Goal: Use online tool/utility: Utilize a website feature to perform a specific function

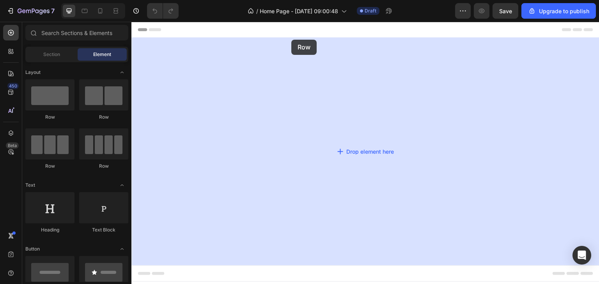
drag, startPoint x: 185, startPoint y: 127, endPoint x: 291, endPoint y: 40, distance: 137.3
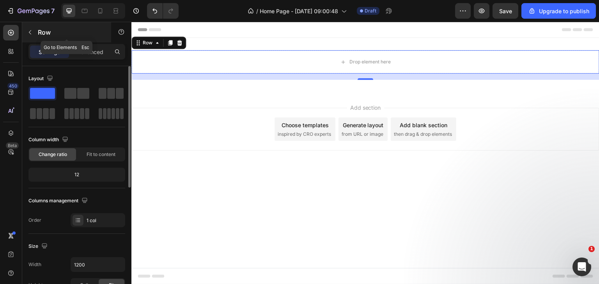
click at [37, 35] on div "Row" at bounding box center [66, 32] width 89 height 20
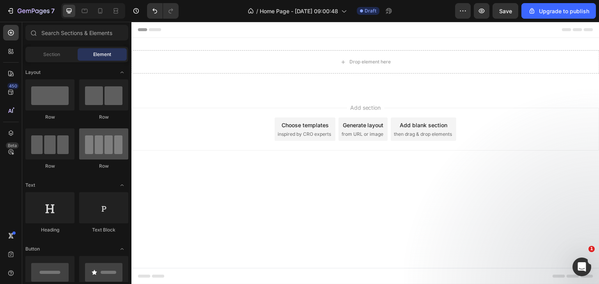
scroll to position [195, 0]
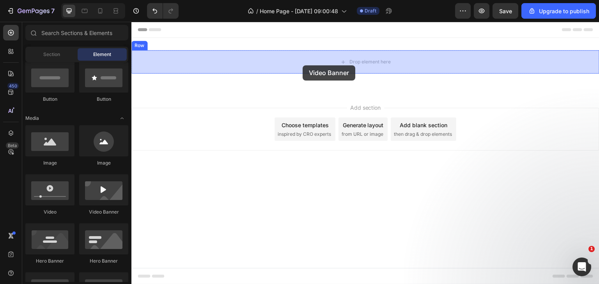
drag, startPoint x: 132, startPoint y: 187, endPoint x: 309, endPoint y: 54, distance: 220.6
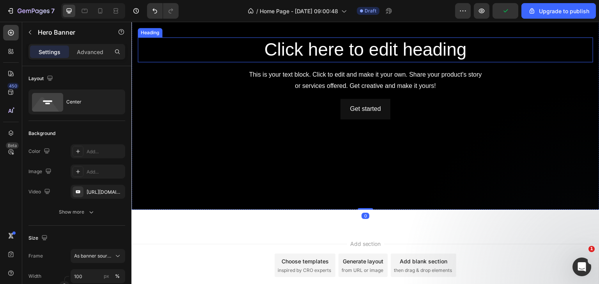
scroll to position [156, 0]
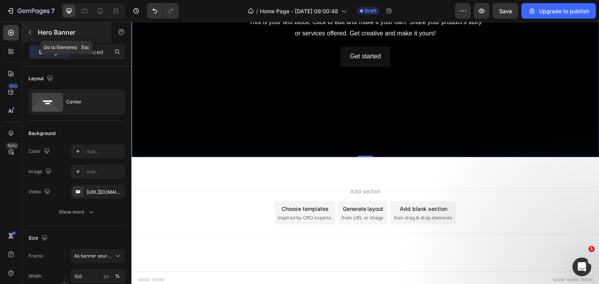
click at [33, 32] on button "button" at bounding box center [30, 32] width 12 height 12
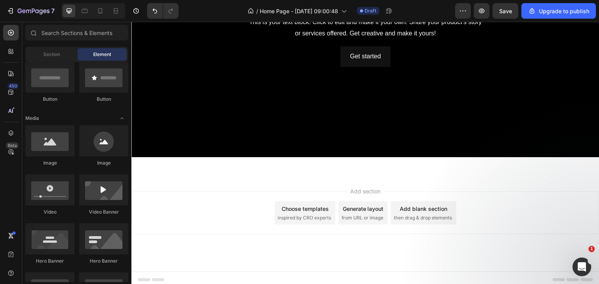
scroll to position [0, 0]
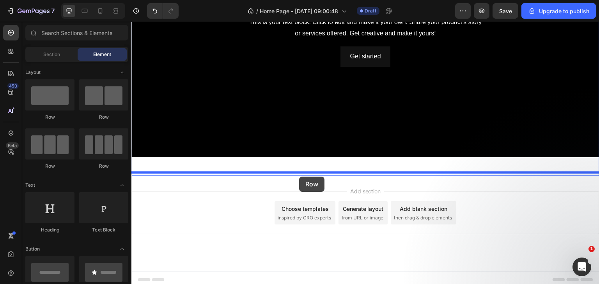
drag, startPoint x: 250, startPoint y: 164, endPoint x: 299, endPoint y: 177, distance: 50.9
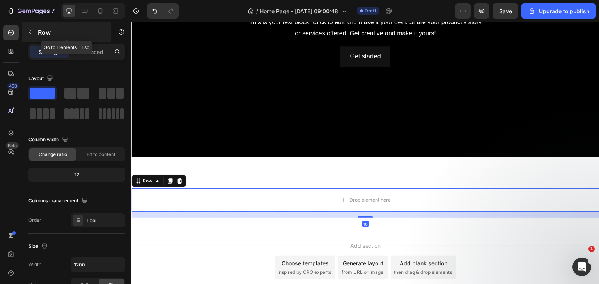
click at [37, 32] on div "Row" at bounding box center [66, 32] width 89 height 20
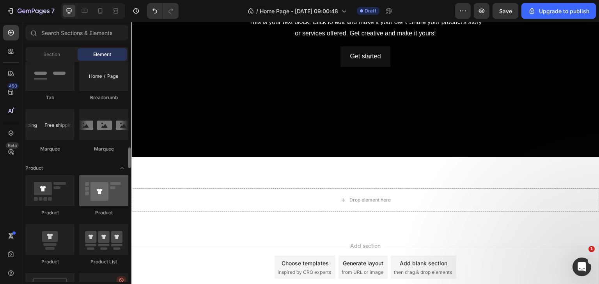
scroll to position [974, 0]
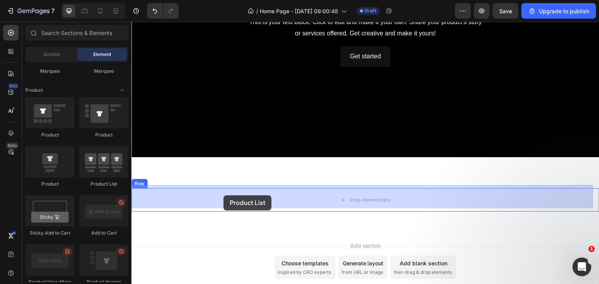
drag, startPoint x: 227, startPoint y: 191, endPoint x: 223, endPoint y: 196, distance: 6.2
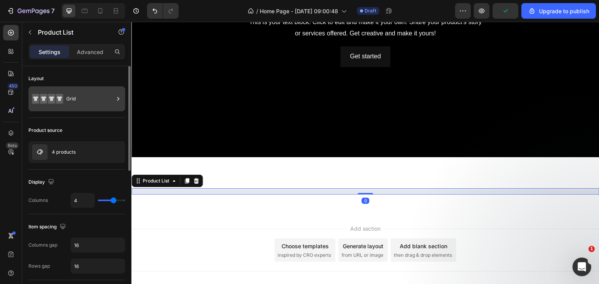
click at [86, 101] on div "Grid" at bounding box center [90, 99] width 48 height 18
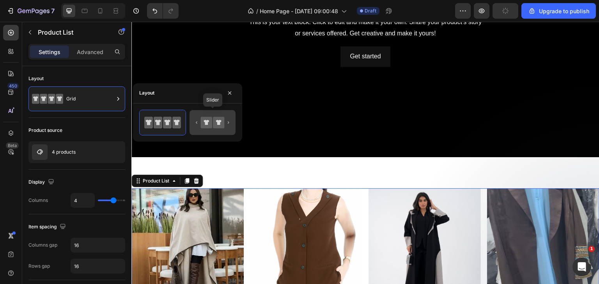
click at [214, 125] on icon at bounding box center [218, 122] width 11 height 11
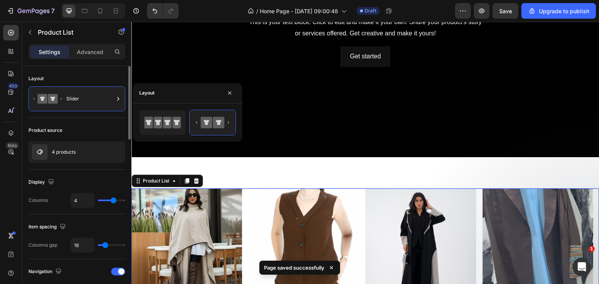
click at [85, 124] on div "Product source 4 products" at bounding box center [76, 144] width 97 height 52
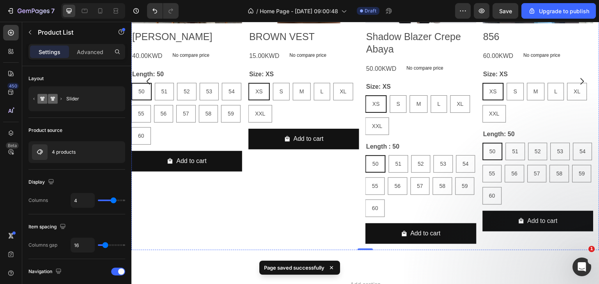
scroll to position [507, 0]
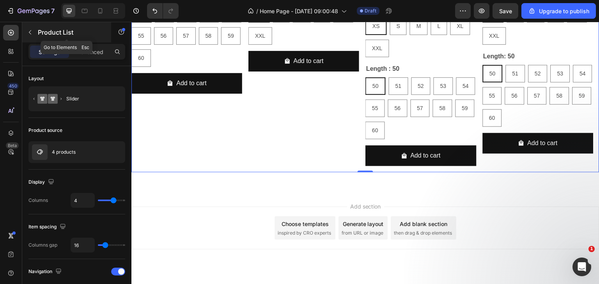
click at [31, 34] on icon "button" at bounding box center [30, 32] width 6 height 6
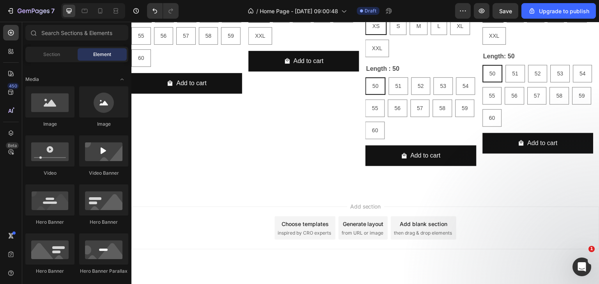
scroll to position [0, 0]
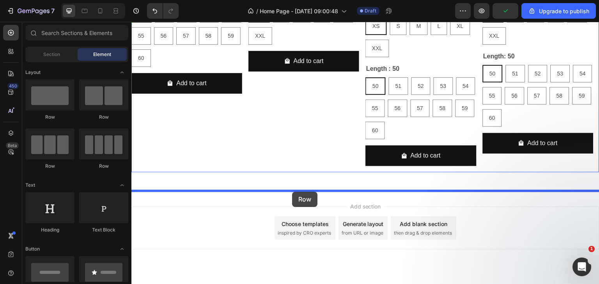
drag, startPoint x: 185, startPoint y: 125, endPoint x: 292, endPoint y: 192, distance: 125.7
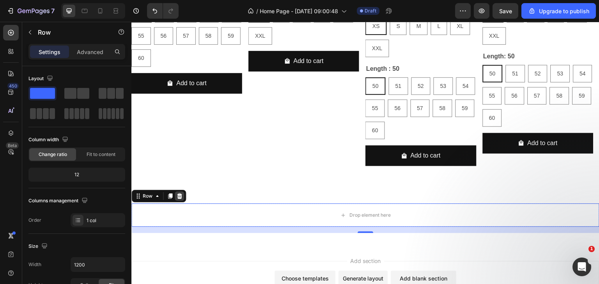
click at [179, 196] on icon at bounding box center [179, 196] width 6 height 6
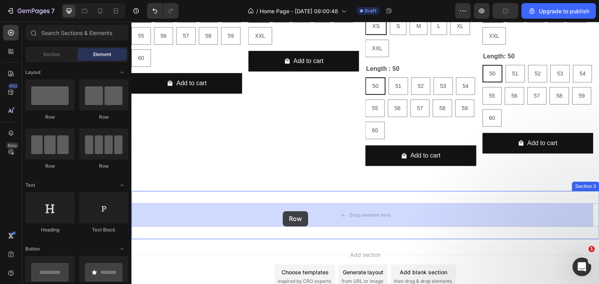
drag, startPoint x: 191, startPoint y: 170, endPoint x: 283, endPoint y: 212, distance: 101.1
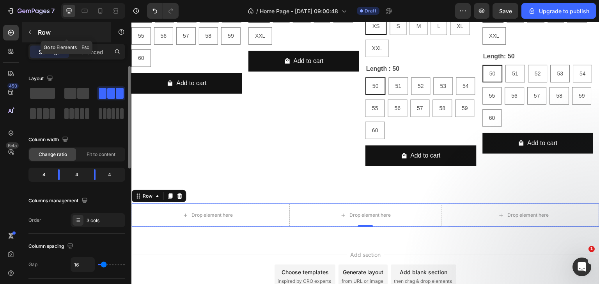
click at [31, 34] on icon "button" at bounding box center [30, 32] width 6 height 6
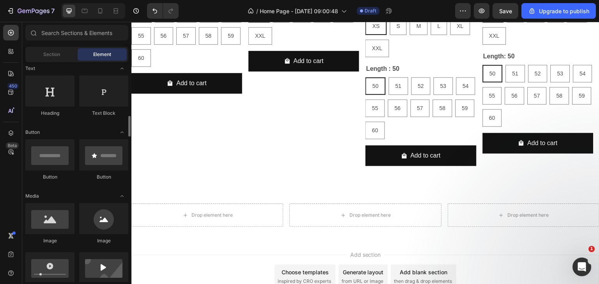
scroll to position [156, 0]
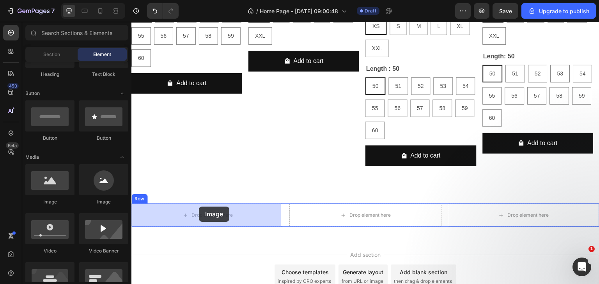
drag, startPoint x: 184, startPoint y: 212, endPoint x: 177, endPoint y: 221, distance: 11.6
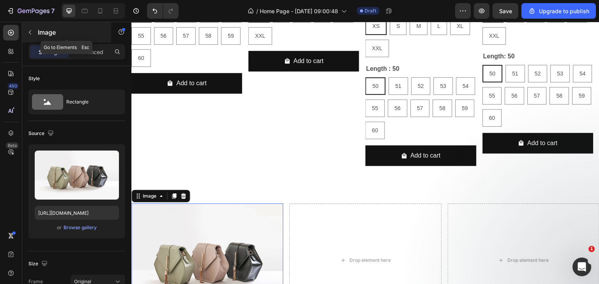
click at [35, 31] on button "button" at bounding box center [30, 32] width 12 height 12
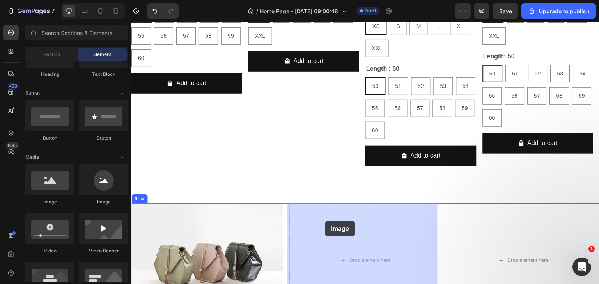
drag, startPoint x: 189, startPoint y: 203, endPoint x: 328, endPoint y: 223, distance: 140.1
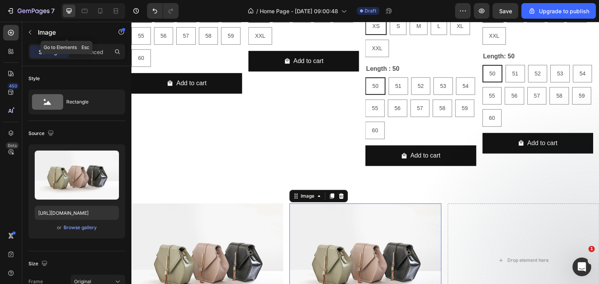
click at [37, 27] on div "Image" at bounding box center [66, 32] width 89 height 20
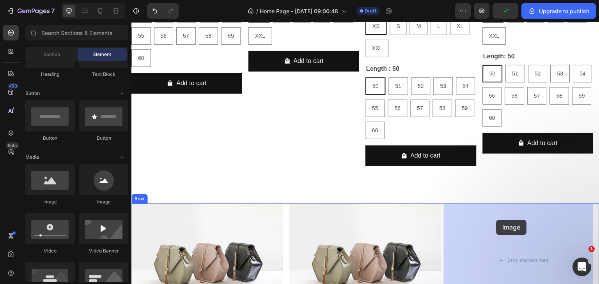
drag, startPoint x: 192, startPoint y: 201, endPoint x: 496, endPoint y: 220, distance: 304.9
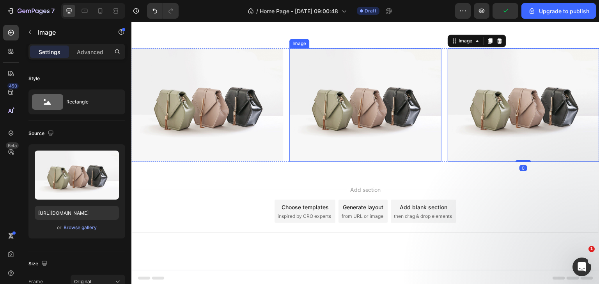
scroll to position [662, 0]
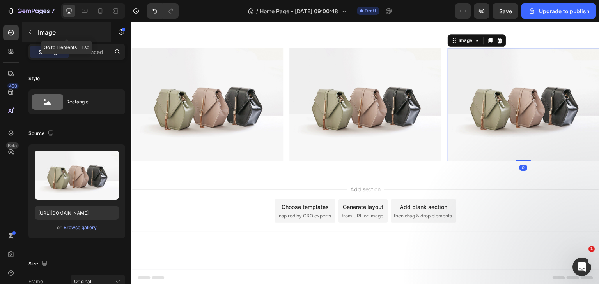
click at [28, 28] on button "button" at bounding box center [30, 32] width 12 height 12
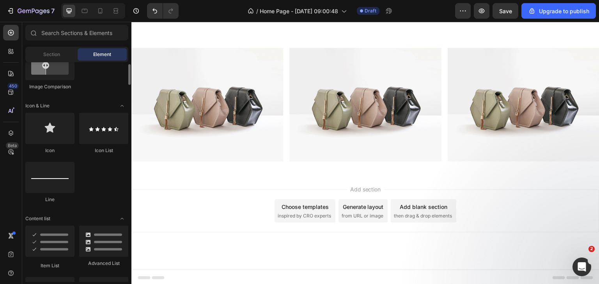
scroll to position [429, 0]
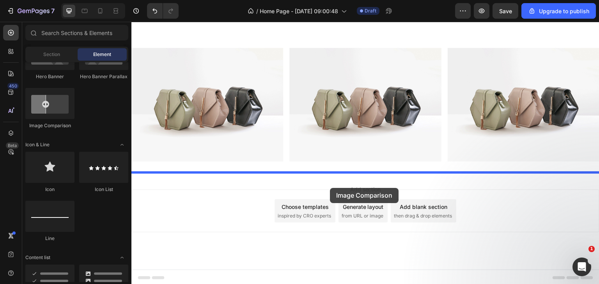
drag, startPoint x: 181, startPoint y: 138, endPoint x: 330, endPoint y: 188, distance: 157.2
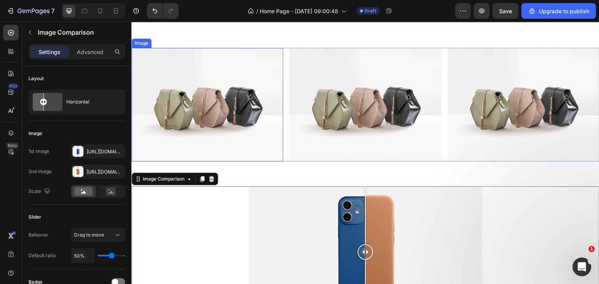
scroll to position [819, 0]
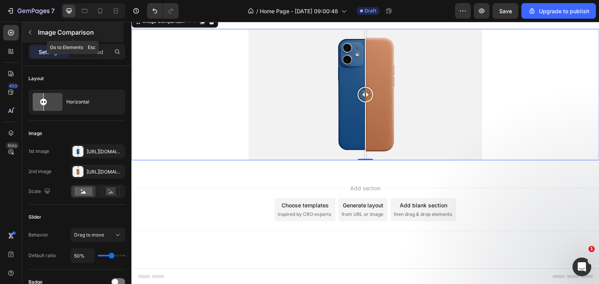
click at [32, 30] on icon "button" at bounding box center [30, 32] width 6 height 6
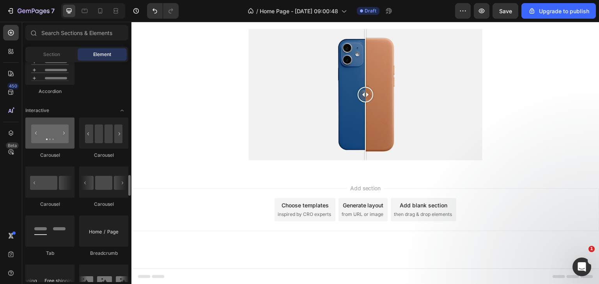
scroll to position [779, 0]
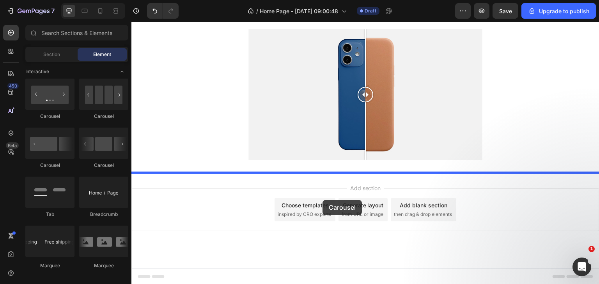
drag, startPoint x: 179, startPoint y: 125, endPoint x: 322, endPoint y: 200, distance: 161.6
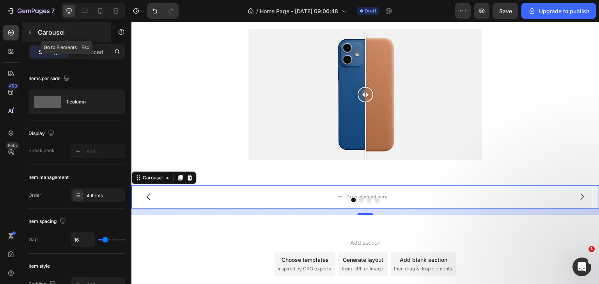
click at [31, 38] on button "button" at bounding box center [30, 32] width 12 height 12
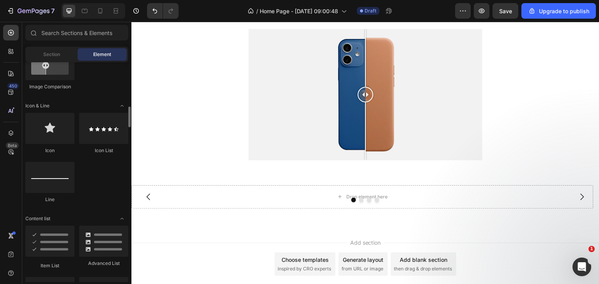
scroll to position [195, 0]
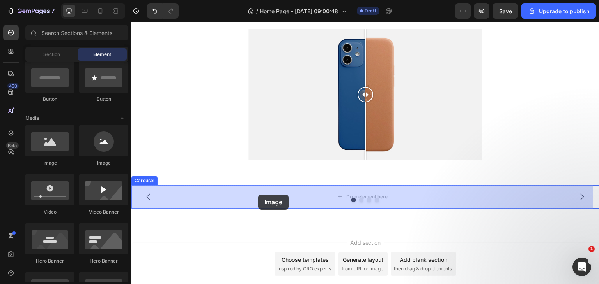
drag, startPoint x: 170, startPoint y: 161, endPoint x: 258, endPoint y: 195, distance: 94.5
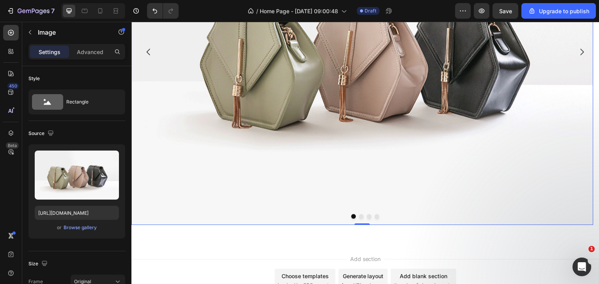
scroll to position [1130, 0]
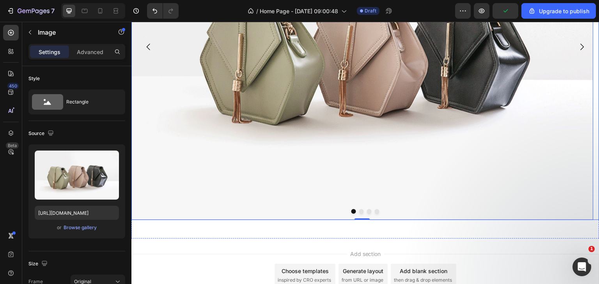
click at [577, 46] on icon "Carousel Next Arrow" at bounding box center [581, 46] width 9 height 9
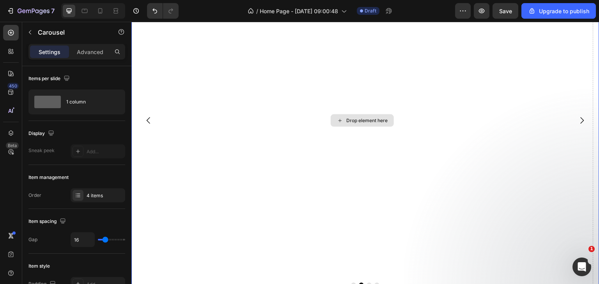
scroll to position [1053, 0]
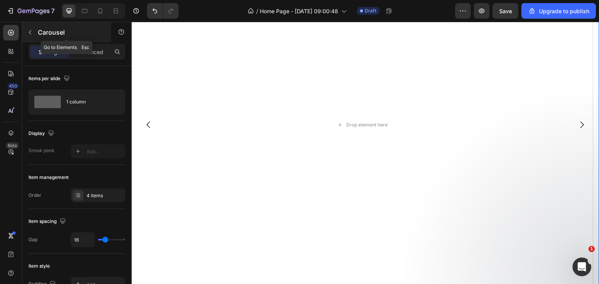
click at [48, 34] on p "Carousel" at bounding box center [71, 32] width 66 height 9
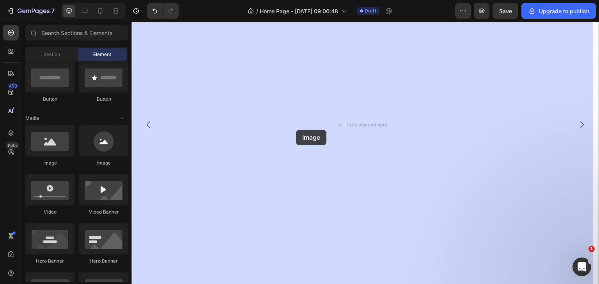
drag, startPoint x: 184, startPoint y: 168, endPoint x: 296, endPoint y: 130, distance: 117.7
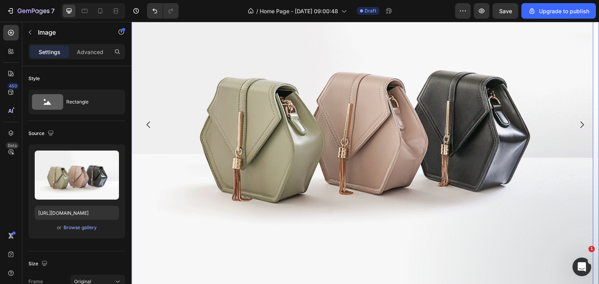
click at [577, 122] on icon "Carousel Next Arrow" at bounding box center [581, 124] width 9 height 9
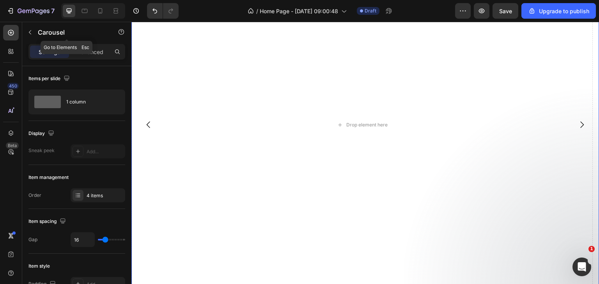
click at [45, 28] on p "Carousel" at bounding box center [71, 32] width 66 height 9
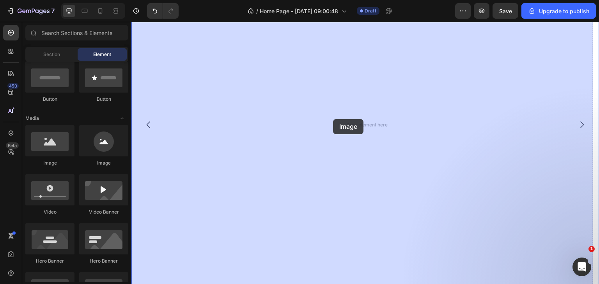
drag, startPoint x: 182, startPoint y: 169, endPoint x: 333, endPoint y: 119, distance: 158.3
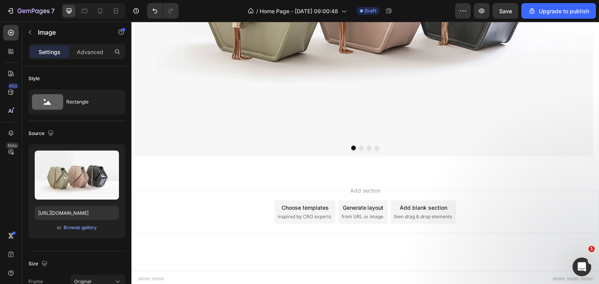
scroll to position [1196, 0]
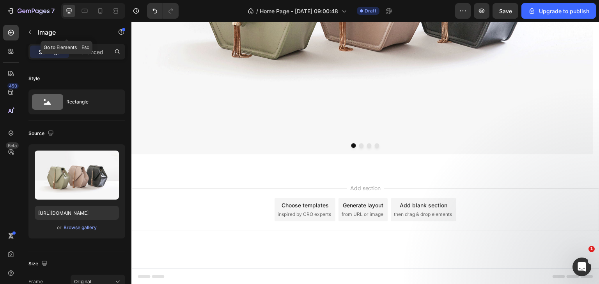
click at [49, 36] on p "Image" at bounding box center [71, 32] width 66 height 9
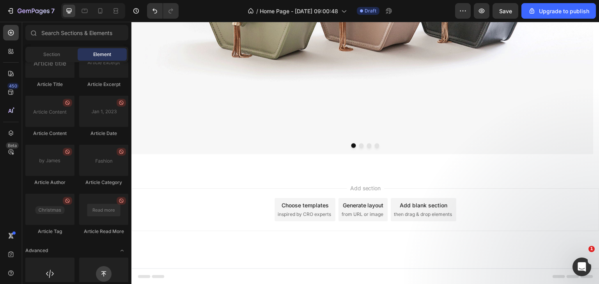
scroll to position [2089, 0]
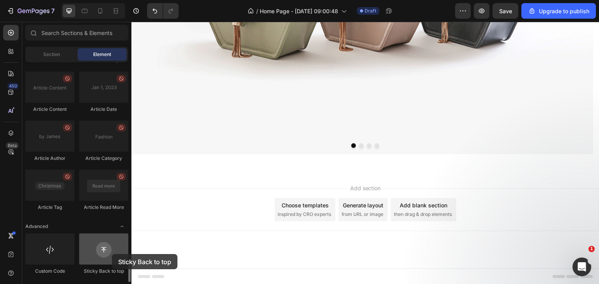
click at [112, 254] on div at bounding box center [103, 249] width 49 height 31
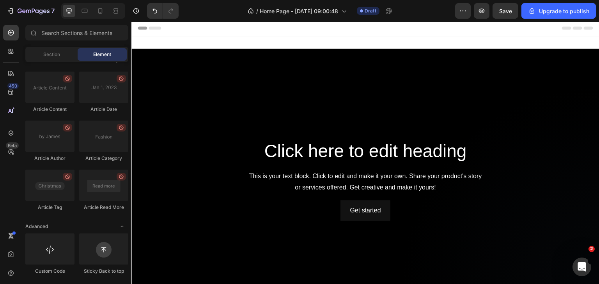
scroll to position [0, 0]
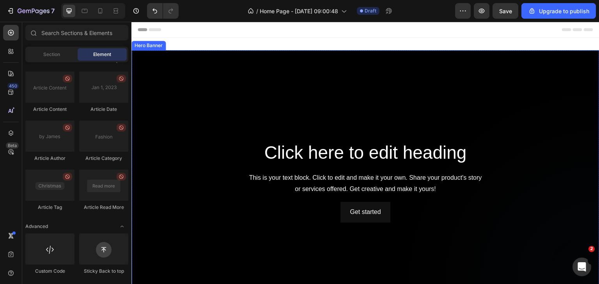
click at [261, 106] on div "Background Image" at bounding box center [365, 181] width 468 height 263
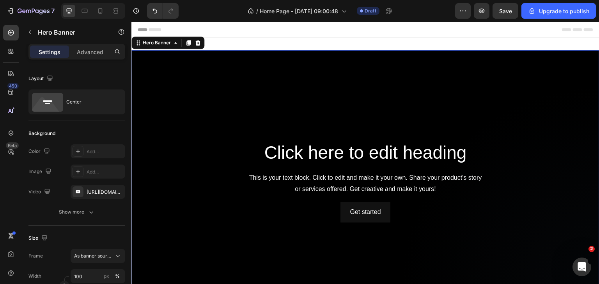
click at [298, 129] on div "Background Image" at bounding box center [365, 181] width 468 height 263
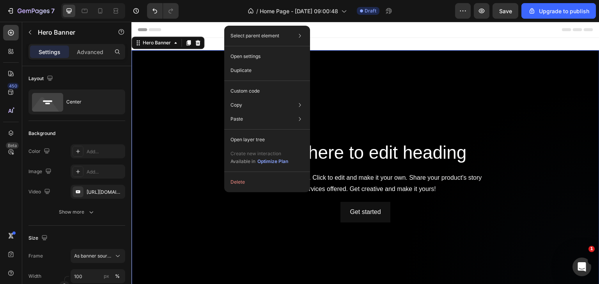
click at [179, 109] on div "Background Image" at bounding box center [365, 181] width 468 height 263
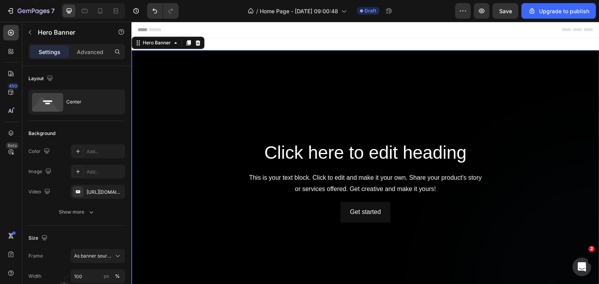
click at [208, 117] on div "Background Image" at bounding box center [365, 181] width 468 height 263
click at [28, 32] on icon "button" at bounding box center [30, 32] width 6 height 6
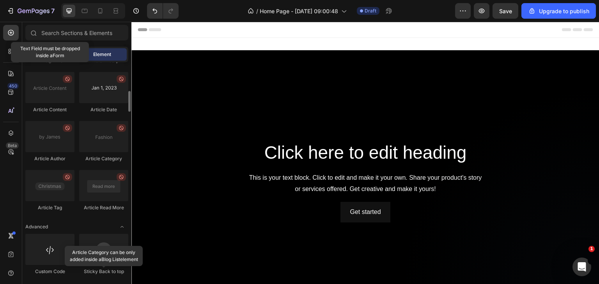
scroll to position [1934, 0]
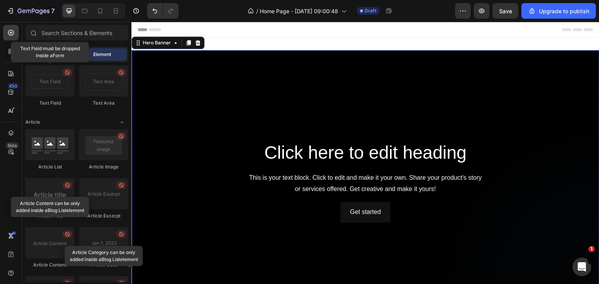
click at [209, 129] on div "Background Image" at bounding box center [365, 181] width 468 height 263
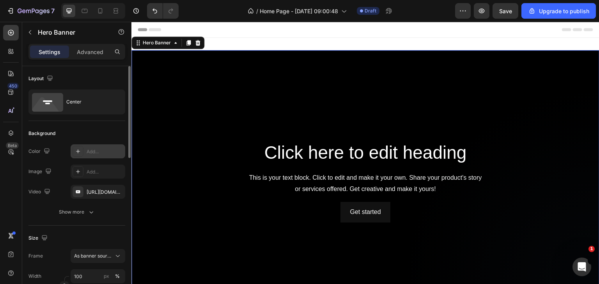
scroll to position [39, 0]
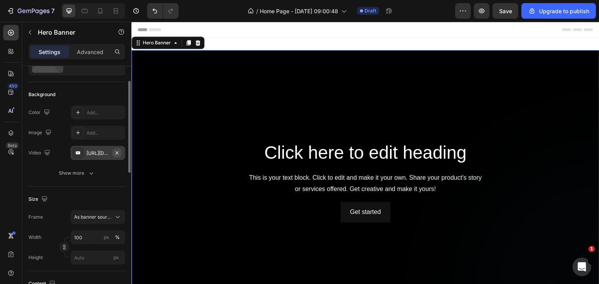
click at [117, 150] on icon "button" at bounding box center [117, 153] width 6 height 6
type input "Auto"
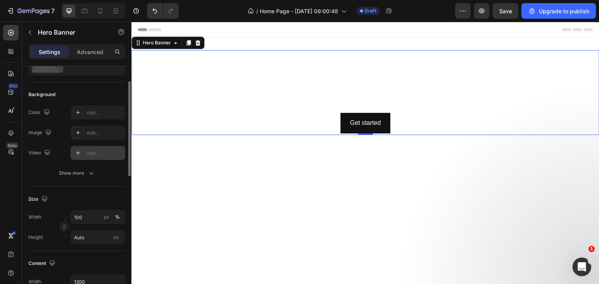
click at [105, 153] on div "Add..." at bounding box center [105, 153] width 37 height 7
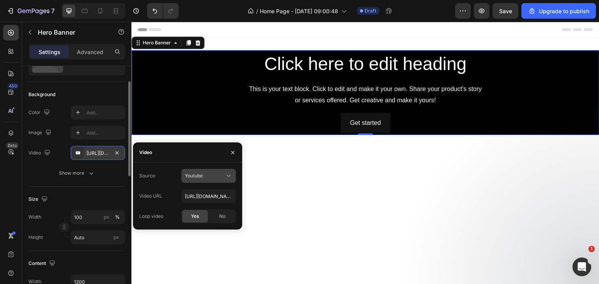
click at [197, 178] on span "Youtube" at bounding box center [194, 176] width 18 height 6
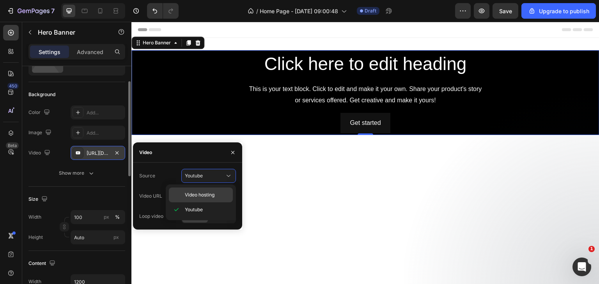
click at [200, 197] on span "Video hosting" at bounding box center [200, 195] width 30 height 7
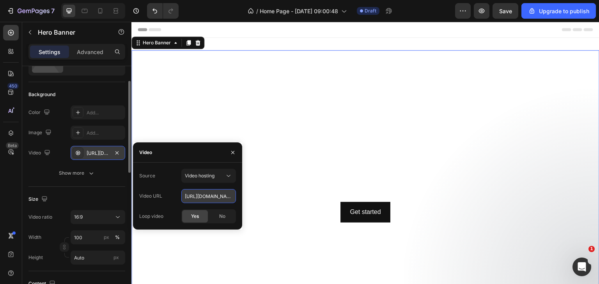
click at [200, 199] on input "https://cdn.shopify.com/videos/c/o/v/92a407d4e0c94a288eb54cac18c387dc.mp4" at bounding box center [208, 196] width 55 height 14
paste input "ac64bc2273fd41bd84f525dcca62fbba"
type input "[URL][DOMAIN_NAME]"
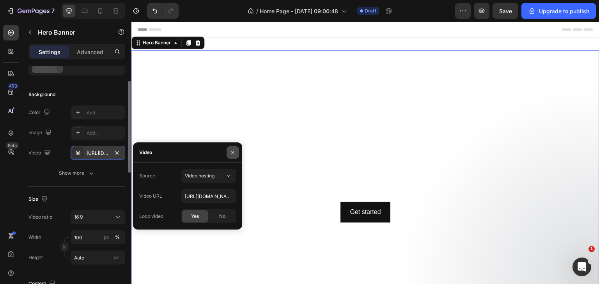
click at [230, 157] on button "button" at bounding box center [232, 153] width 12 height 12
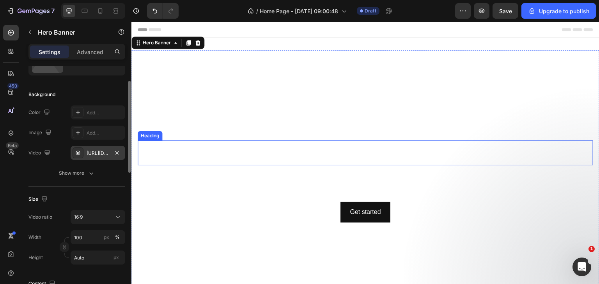
click at [358, 156] on h2 "Click here to edit heading" at bounding box center [365, 153] width 455 height 25
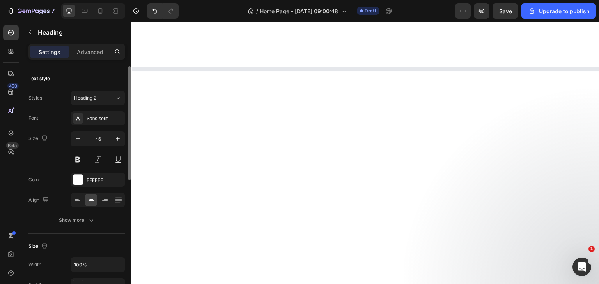
scroll to position [312, 0]
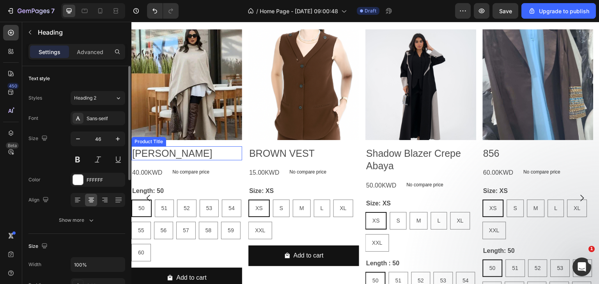
click at [200, 152] on h2 "[PERSON_NAME]" at bounding box center [186, 154] width 111 height 14
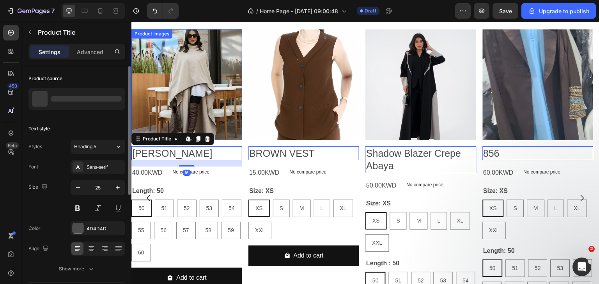
click at [207, 107] on img at bounding box center [186, 84] width 111 height 111
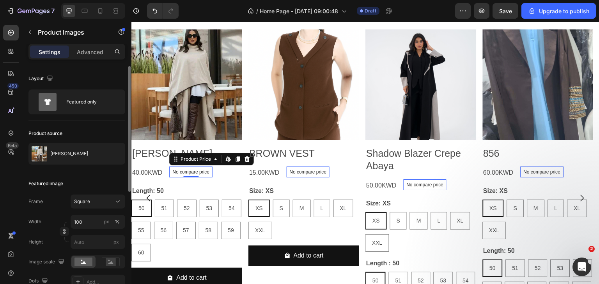
click at [212, 173] on div "No compare price" at bounding box center [190, 172] width 43 height 11
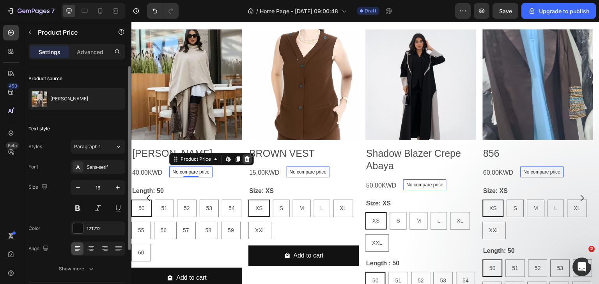
click at [245, 160] on icon at bounding box center [247, 159] width 5 height 5
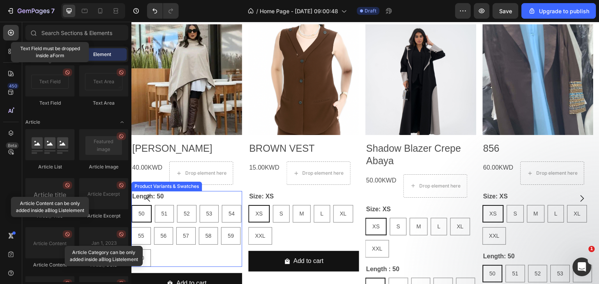
click at [132, 196] on legend "Length: 50" at bounding box center [147, 196] width 33 height 11
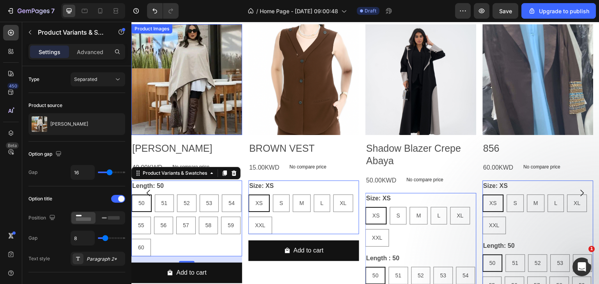
scroll to position [312, 0]
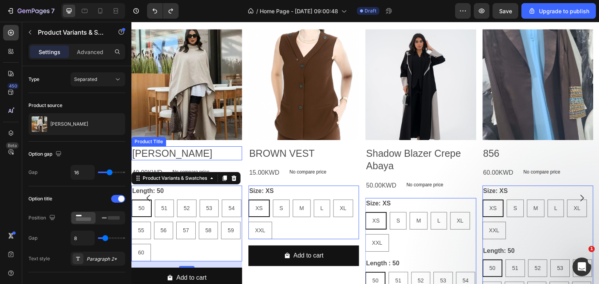
click at [224, 158] on h2 "[PERSON_NAME]" at bounding box center [186, 154] width 111 height 14
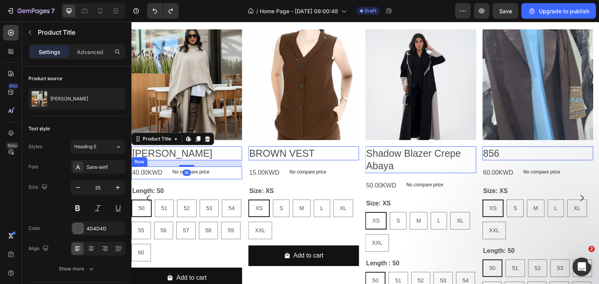
click at [223, 171] on div "40.00KWD Product Price Product Price No compare price Product Price Row" at bounding box center [186, 173] width 111 height 13
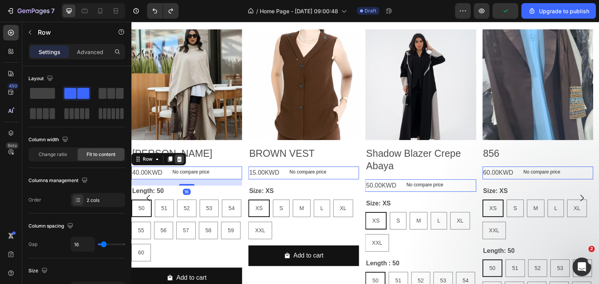
click at [180, 160] on icon at bounding box center [179, 159] width 5 height 5
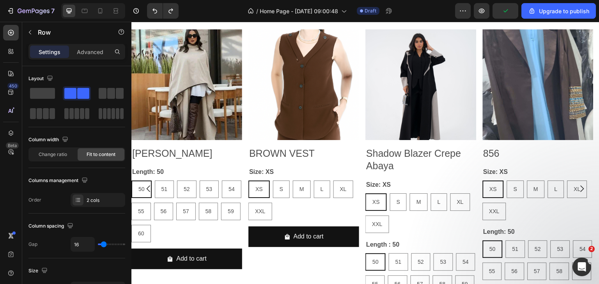
scroll to position [302, 0]
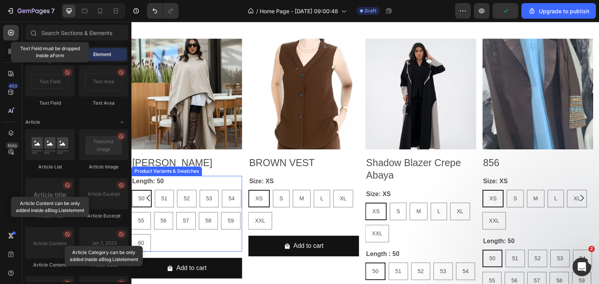
click at [183, 182] on div "Length: 50 50 50 50 51 51 51 52 52 52 53 53 53 54 54 54 55 55 55 56 56 56 57 57…" at bounding box center [186, 214] width 111 height 76
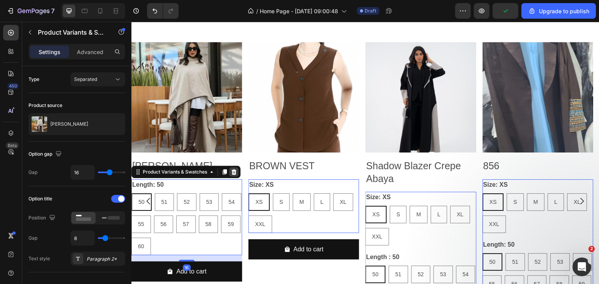
click at [233, 169] on icon at bounding box center [234, 172] width 6 height 6
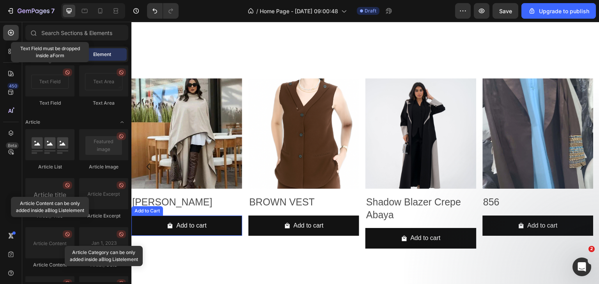
scroll to position [270, 0]
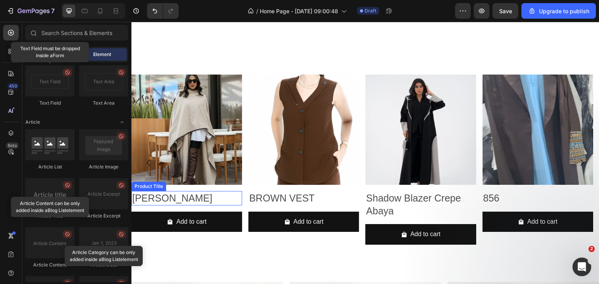
click at [190, 192] on h2 "[PERSON_NAME]" at bounding box center [186, 198] width 111 height 14
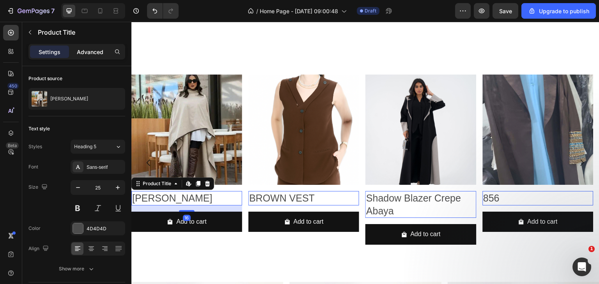
click at [94, 52] on p "Advanced" at bounding box center [90, 52] width 26 height 8
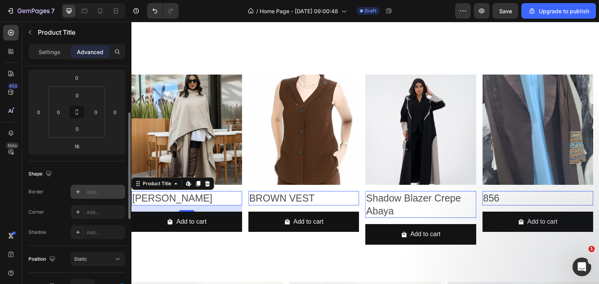
scroll to position [0, 0]
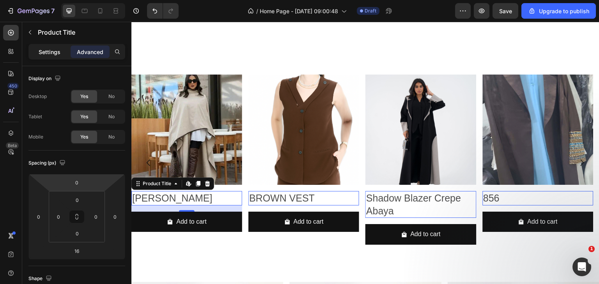
click at [44, 52] on p "Settings" at bounding box center [50, 52] width 22 height 8
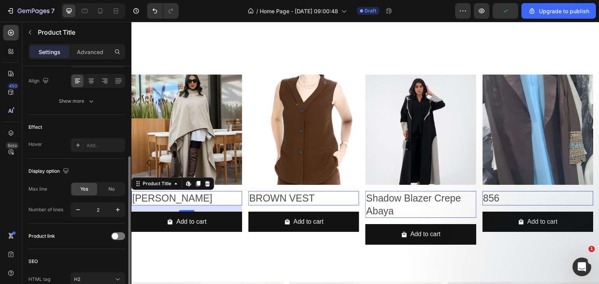
scroll to position [129, 0]
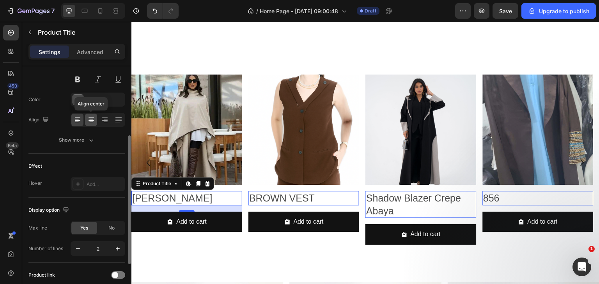
click at [88, 122] on icon at bounding box center [91, 120] width 8 height 8
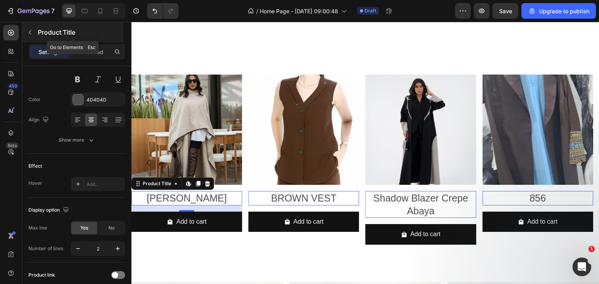
click at [49, 34] on p "Product Title" at bounding box center [80, 32] width 84 height 9
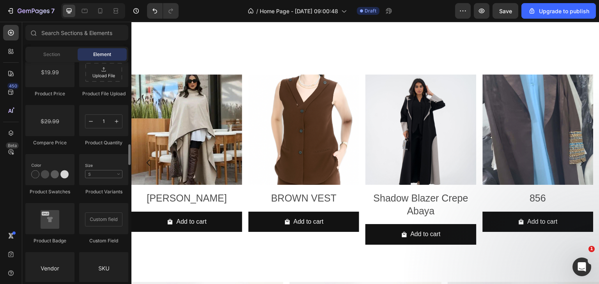
scroll to position [1271, 0]
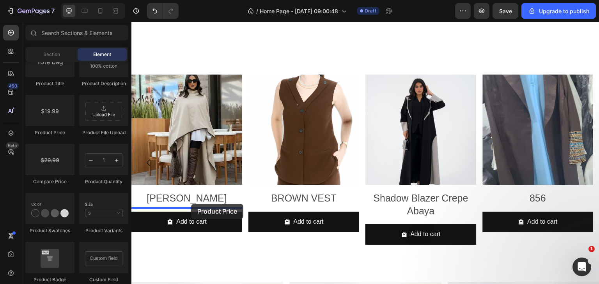
drag, startPoint x: 186, startPoint y: 142, endPoint x: 191, endPoint y: 204, distance: 62.6
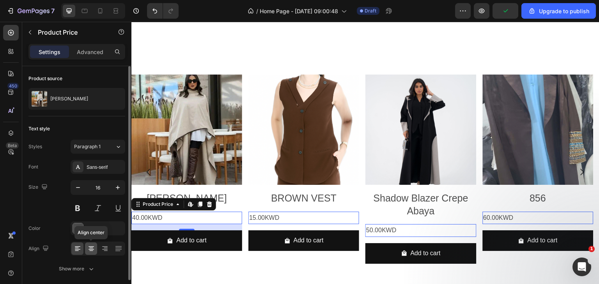
drag, startPoint x: 93, startPoint y: 249, endPoint x: 97, endPoint y: 251, distance: 4.4
click at [94, 249] on icon at bounding box center [90, 249] width 5 height 1
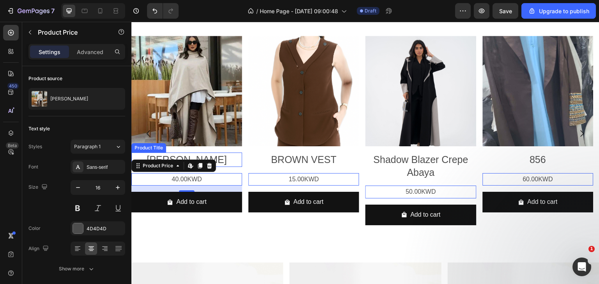
scroll to position [309, 0]
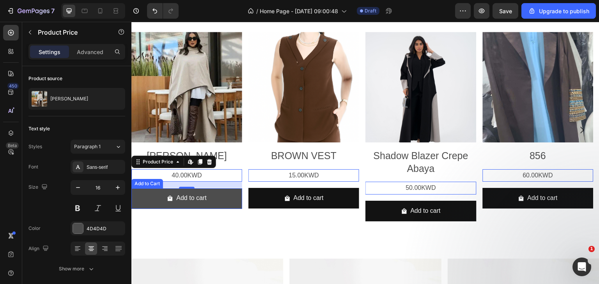
click at [236, 203] on button "Add to cart" at bounding box center [186, 199] width 111 height 21
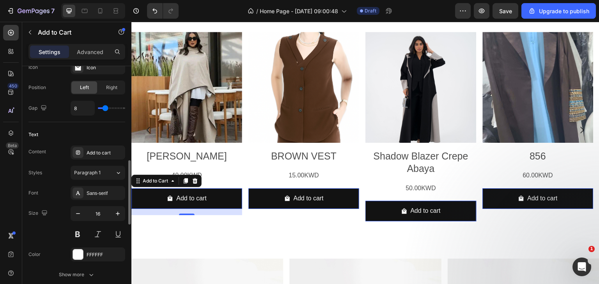
scroll to position [468, 0]
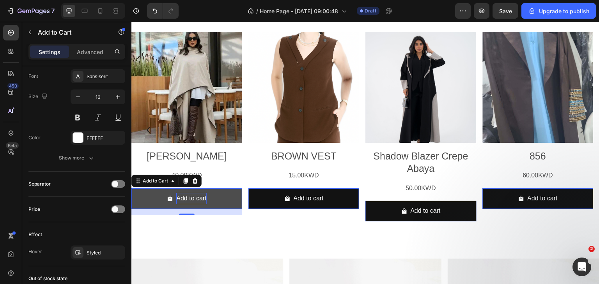
click at [199, 197] on div "Add to cart" at bounding box center [191, 198] width 30 height 11
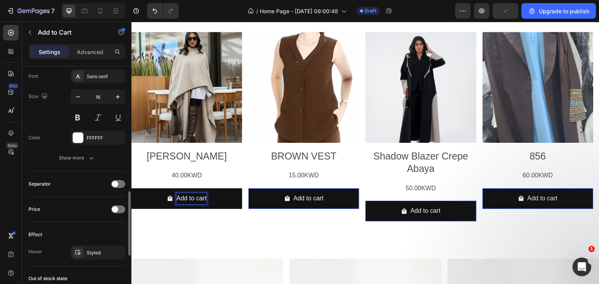
scroll to position [351, 0]
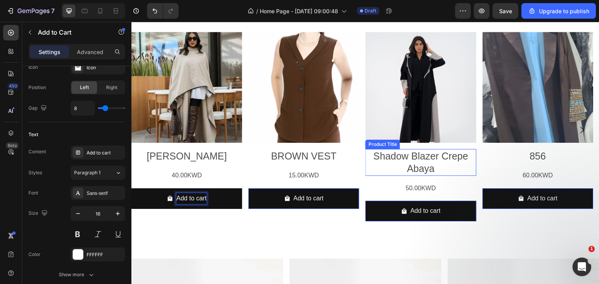
click at [431, 160] on h2 "Shadow Blazer Crepe Abaya" at bounding box center [420, 162] width 111 height 27
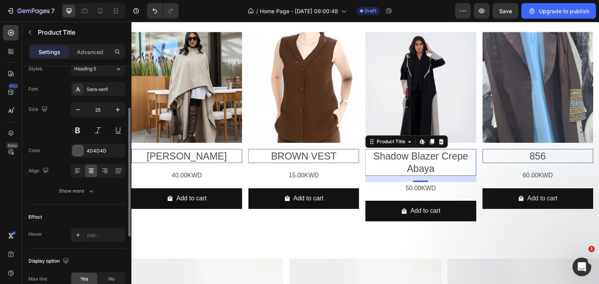
scroll to position [117, 0]
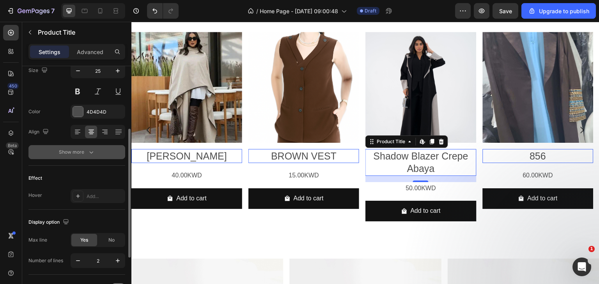
click at [76, 150] on div "Show more" at bounding box center [77, 152] width 36 height 8
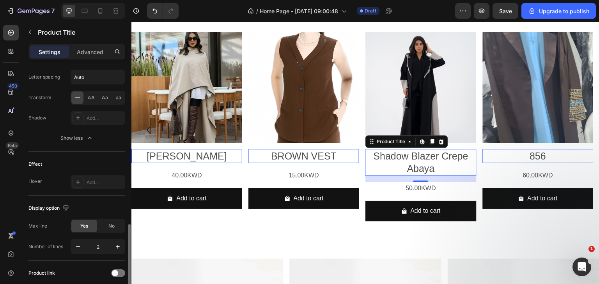
scroll to position [273, 0]
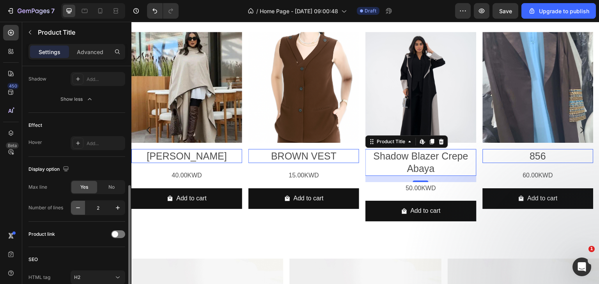
click at [78, 208] on icon "button" at bounding box center [78, 208] width 4 height 1
type input "1"
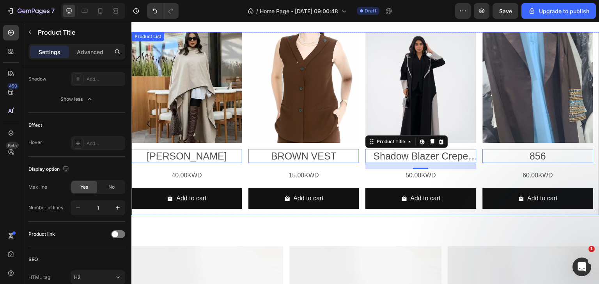
click at [248, 104] on div "Product Images Ashar Product Title Edit content in Shopify 0 40.00KWD Product P…" at bounding box center [365, 123] width 468 height 183
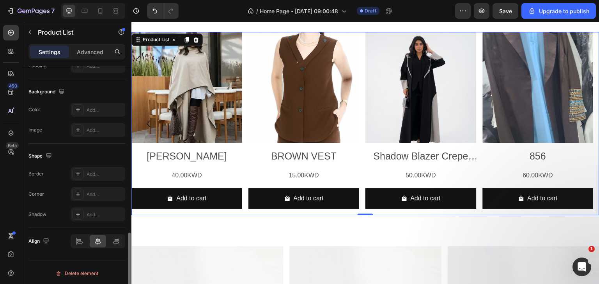
scroll to position [309, 0]
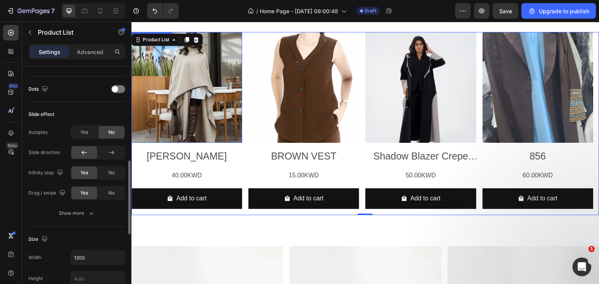
click at [177, 68] on img at bounding box center [186, 87] width 111 height 111
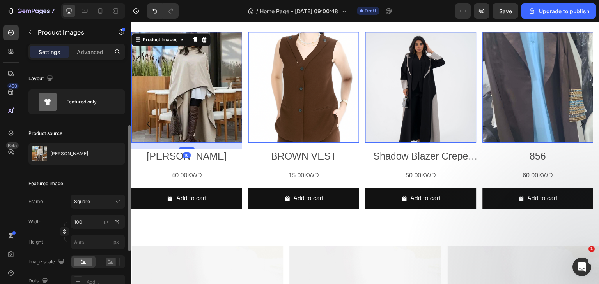
scroll to position [39, 0]
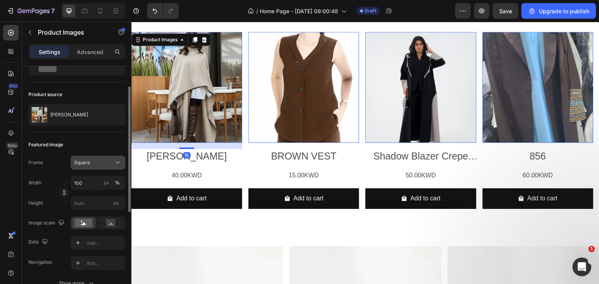
click at [101, 161] on div "Square" at bounding box center [93, 162] width 38 height 7
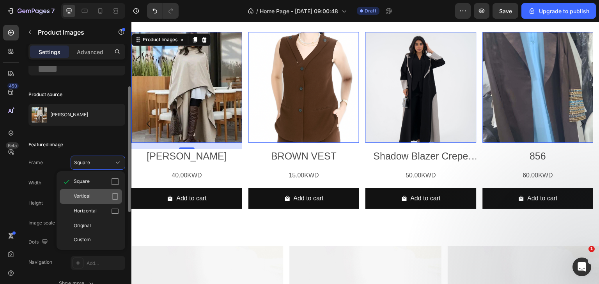
click at [98, 191] on div "Vertical" at bounding box center [91, 196] width 62 height 15
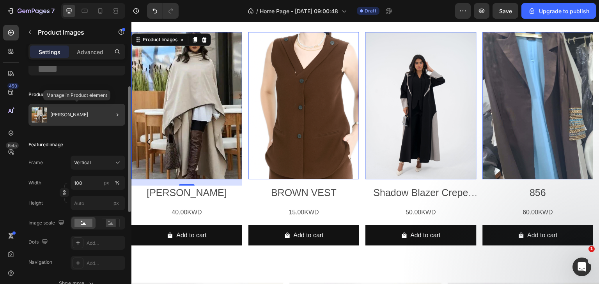
click at [67, 119] on div "[PERSON_NAME]" at bounding box center [76, 115] width 97 height 22
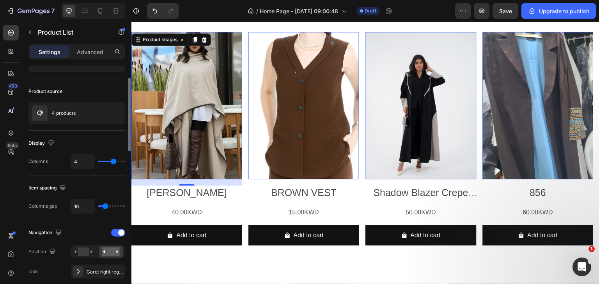
scroll to position [0, 0]
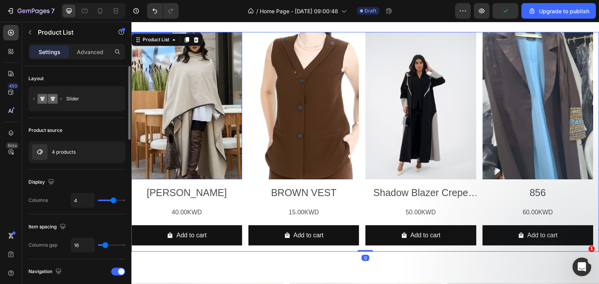
click at [191, 87] on img at bounding box center [186, 106] width 111 height 148
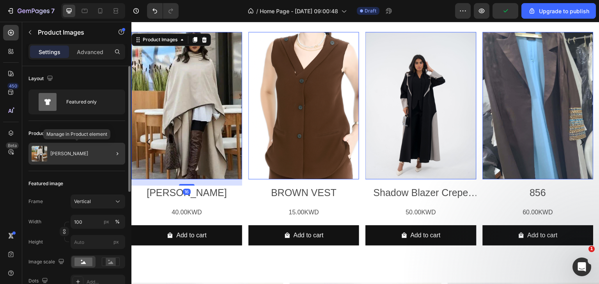
click at [77, 151] on div "[PERSON_NAME]" at bounding box center [76, 154] width 97 height 22
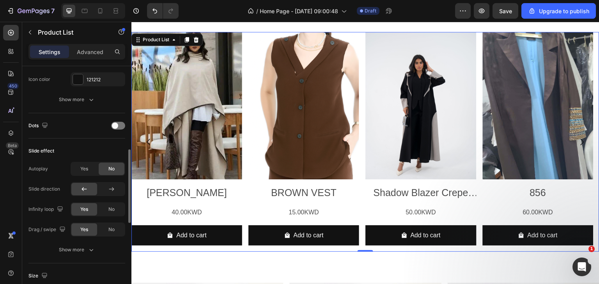
scroll to position [234, 0]
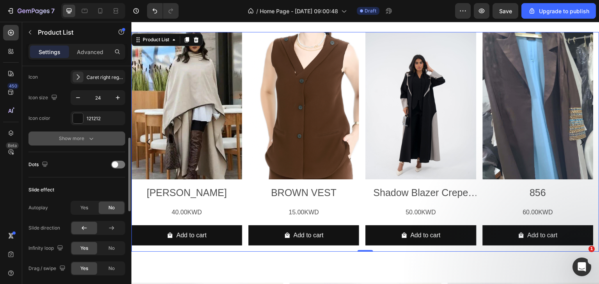
click at [87, 136] on icon "button" at bounding box center [91, 139] width 8 height 8
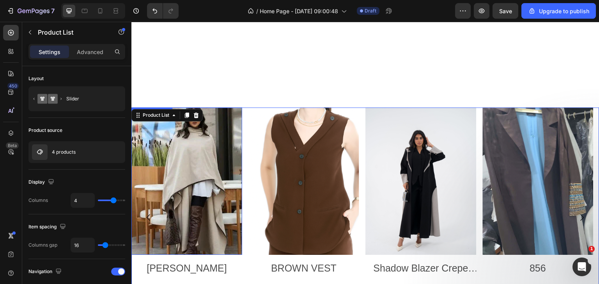
scroll to position [231, 0]
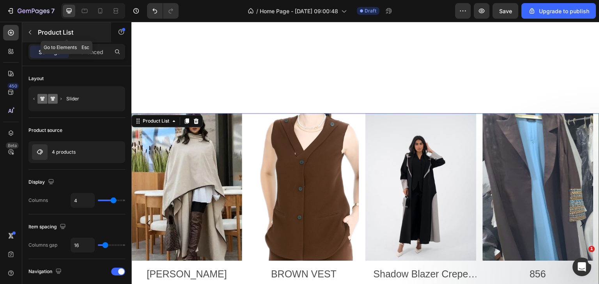
click at [30, 34] on icon "button" at bounding box center [30, 32] width 6 height 6
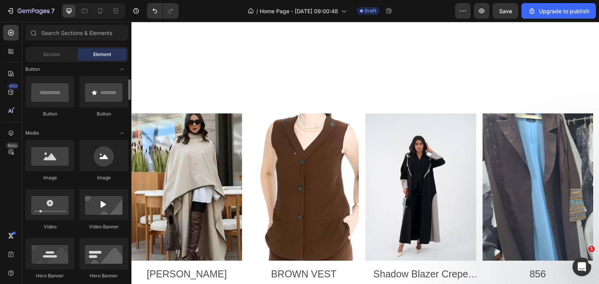
scroll to position [219, 0]
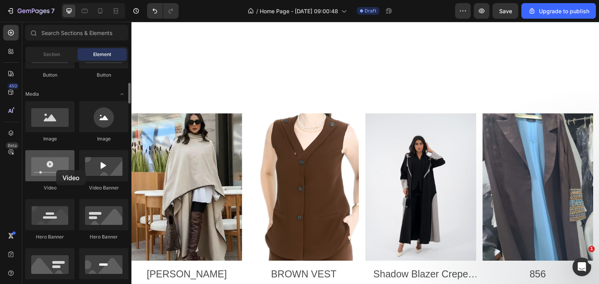
drag, startPoint x: 49, startPoint y: 172, endPoint x: 56, endPoint y: 170, distance: 7.3
click at [56, 170] on div at bounding box center [49, 165] width 49 height 31
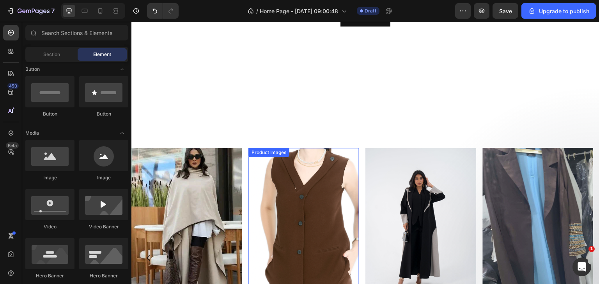
scroll to position [192, 0]
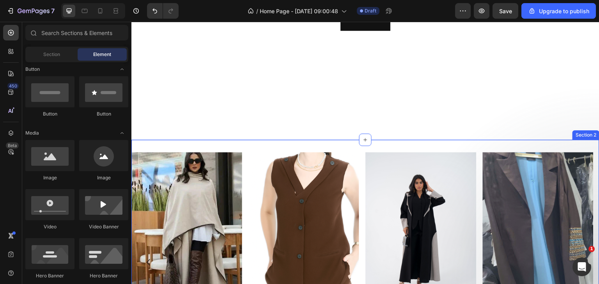
click at [226, 146] on div "Product Images Ashar Product Title 40.00KWD Product Price Product Price Add to …" at bounding box center [365, 265] width 468 height 251
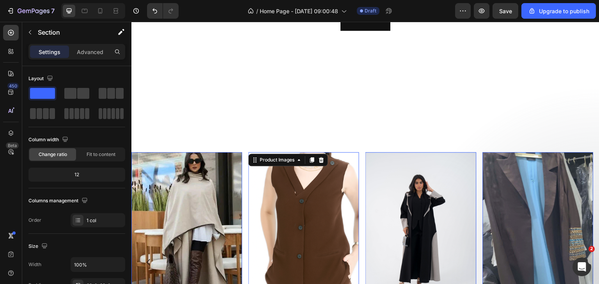
click at [267, 158] on div "Product Images 16" at bounding box center [303, 226] width 111 height 148
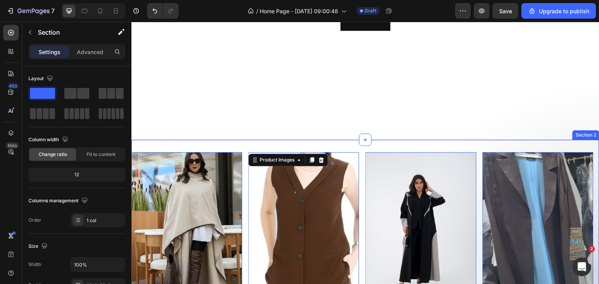
click at [299, 140] on div "Product Images 0 Ashar Product Title 40.00KWD Product Price Product Price Add t…" at bounding box center [365, 265] width 468 height 251
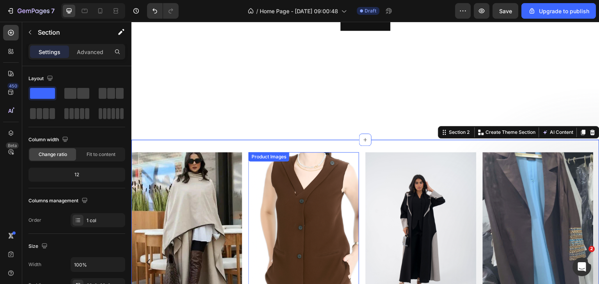
click at [284, 161] on div "Product Images" at bounding box center [303, 226] width 111 height 148
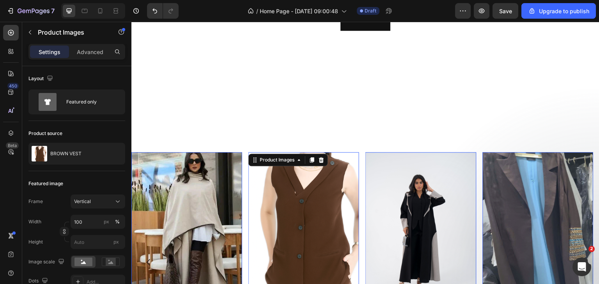
click at [197, 167] on img at bounding box center [186, 226] width 111 height 148
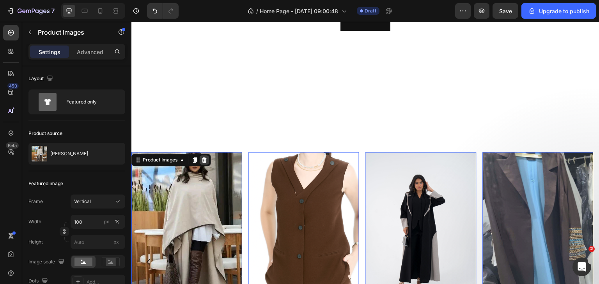
click at [205, 158] on icon at bounding box center [204, 159] width 5 height 5
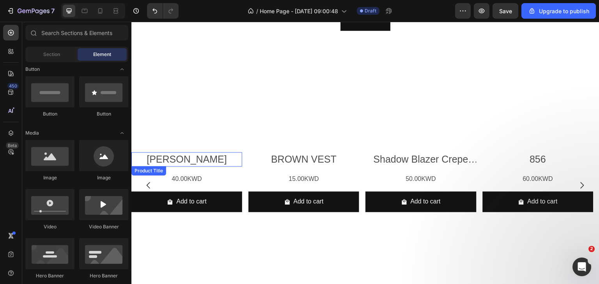
click at [210, 157] on h2 "[PERSON_NAME]" at bounding box center [186, 159] width 111 height 14
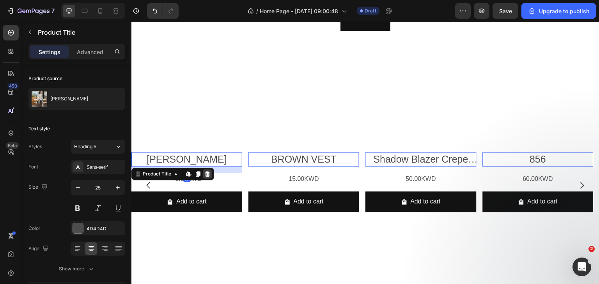
click at [209, 171] on icon at bounding box center [207, 173] width 5 height 5
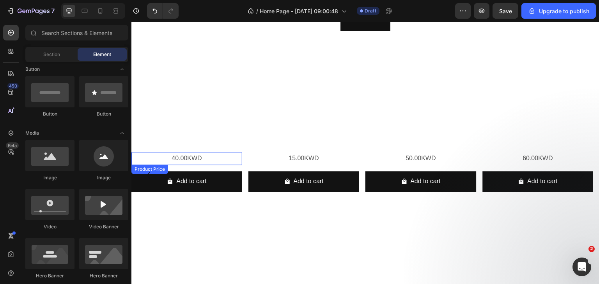
click at [207, 155] on div "40.00KWD" at bounding box center [186, 158] width 111 height 13
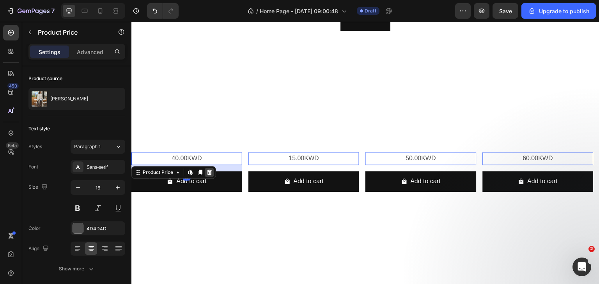
click at [208, 171] on icon at bounding box center [209, 172] width 5 height 5
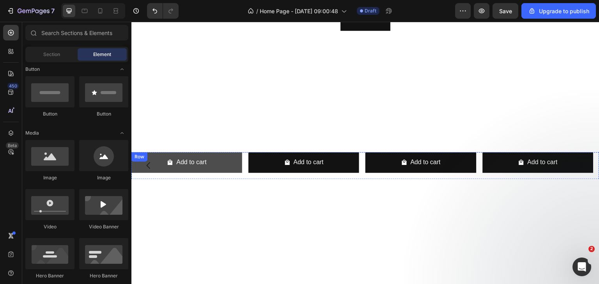
click at [210, 162] on button "Add to cart" at bounding box center [186, 162] width 111 height 21
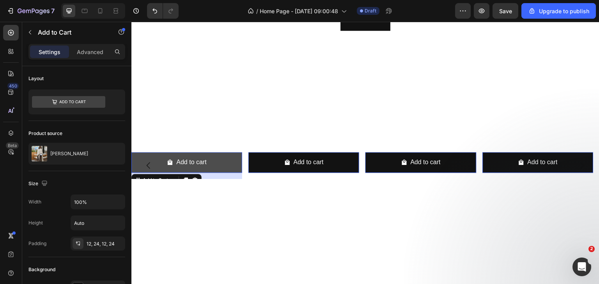
click at [215, 159] on button "Add to cart" at bounding box center [186, 162] width 111 height 21
click at [222, 154] on button "Add to cart" at bounding box center [186, 162] width 111 height 21
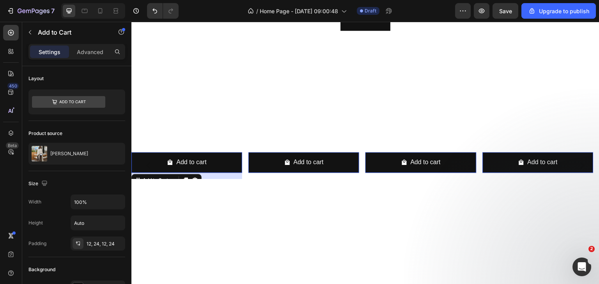
click at [243, 152] on div "Add to cart Add to Cart 16 Row Product List Add to cart Add to Cart 0 Row Produ…" at bounding box center [365, 165] width 468 height 27
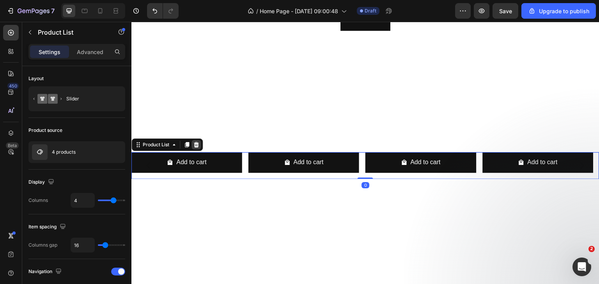
click at [197, 142] on icon at bounding box center [196, 144] width 5 height 5
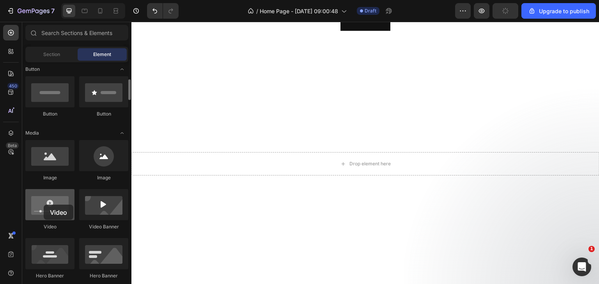
drag, startPoint x: 49, startPoint y: 212, endPoint x: 44, endPoint y: 205, distance: 9.2
click at [44, 205] on div at bounding box center [49, 204] width 49 height 31
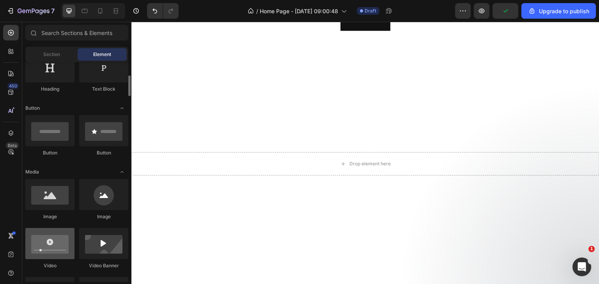
scroll to position [63, 0]
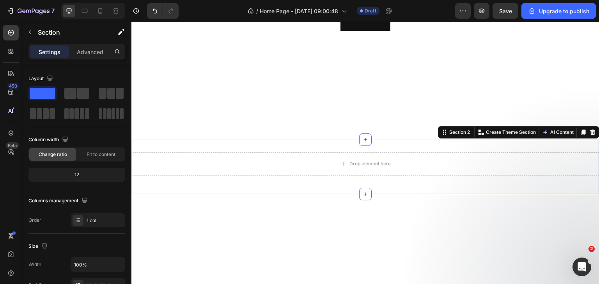
click at [191, 180] on div "Drop element here Row Section 2 You can create reusable sections Create Theme S…" at bounding box center [365, 167] width 468 height 55
click at [590, 129] on div at bounding box center [592, 132] width 9 height 9
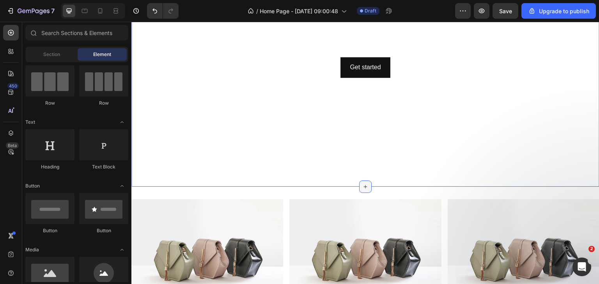
scroll to position [156, 0]
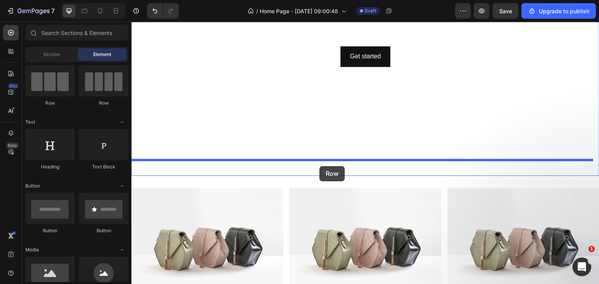
drag, startPoint x: 245, startPoint y: 108, endPoint x: 319, endPoint y: 166, distance: 94.6
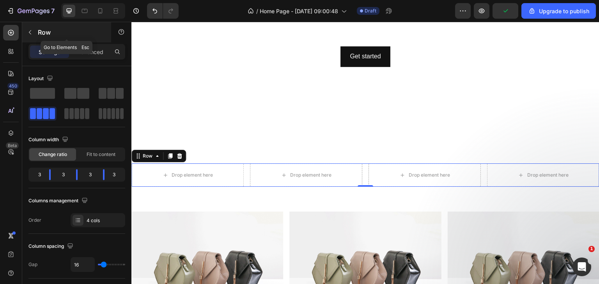
click at [28, 35] on icon "button" at bounding box center [30, 32] width 6 height 6
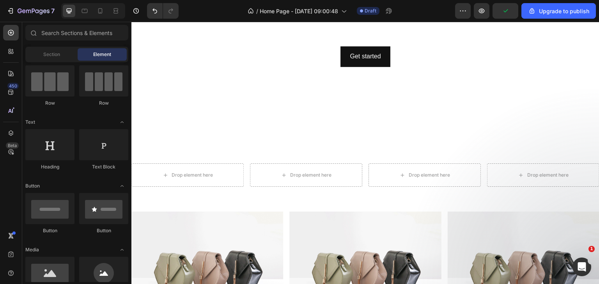
scroll to position [141, 0]
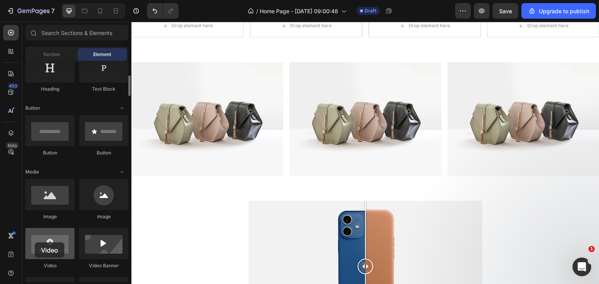
drag, startPoint x: 48, startPoint y: 243, endPoint x: 35, endPoint y: 243, distance: 13.6
click at [35, 243] on div at bounding box center [49, 243] width 49 height 31
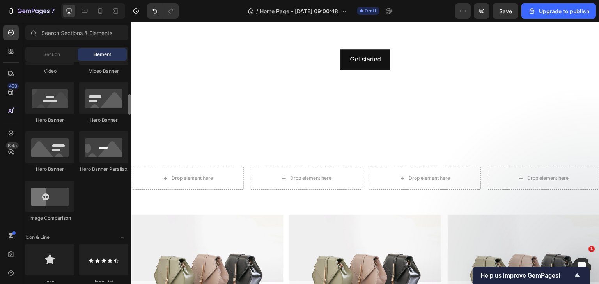
scroll to position [258, 0]
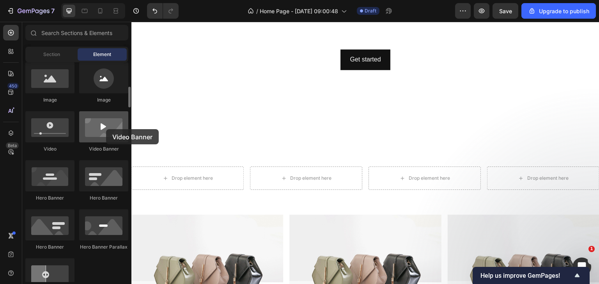
drag, startPoint x: 108, startPoint y: 138, endPoint x: 106, endPoint y: 129, distance: 8.4
click at [106, 129] on div at bounding box center [103, 126] width 49 height 31
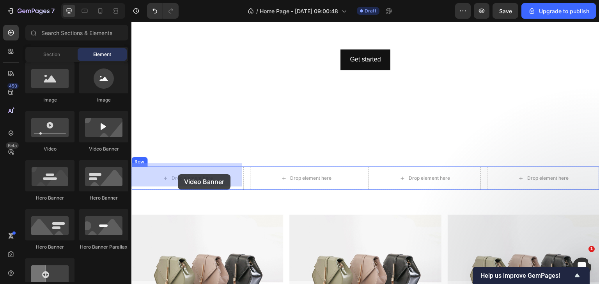
drag, startPoint x: 219, startPoint y: 157, endPoint x: 178, endPoint y: 175, distance: 44.7
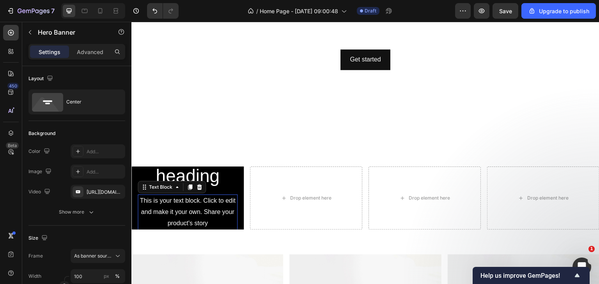
click at [214, 198] on div "This is your text block. Click to edit and make it your own. Share your product…" at bounding box center [188, 224] width 100 height 58
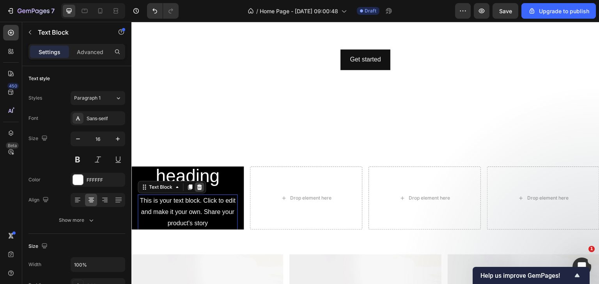
click at [200, 184] on icon at bounding box center [199, 187] width 6 height 6
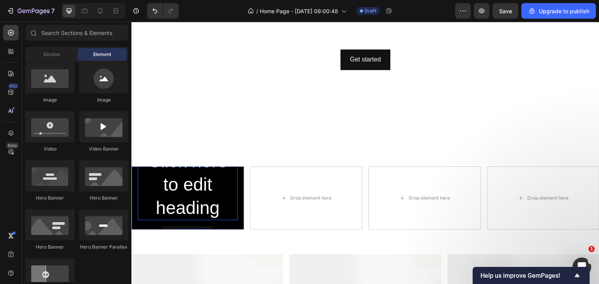
click at [201, 183] on h2 "Click here to edit heading" at bounding box center [188, 184] width 100 height 71
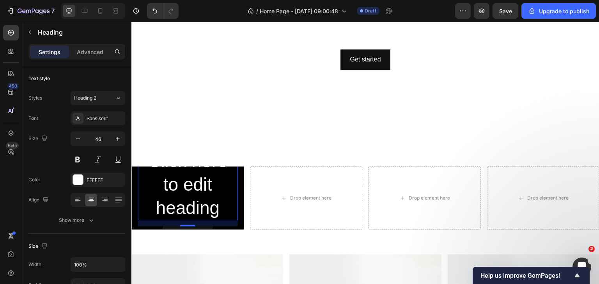
click at [201, 184] on h2 "Click here to edit heading" at bounding box center [188, 184] width 100 height 71
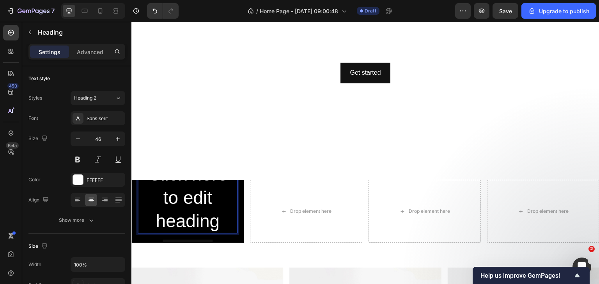
scroll to position [114, 0]
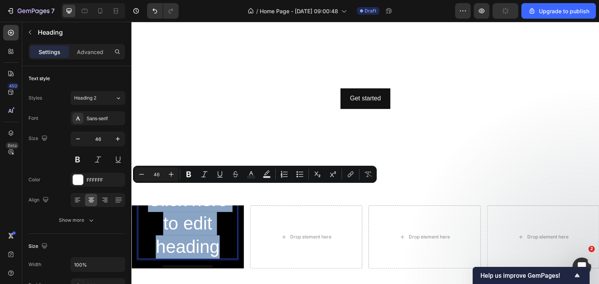
drag, startPoint x: 219, startPoint y: 240, endPoint x: 176, endPoint y: 209, distance: 52.2
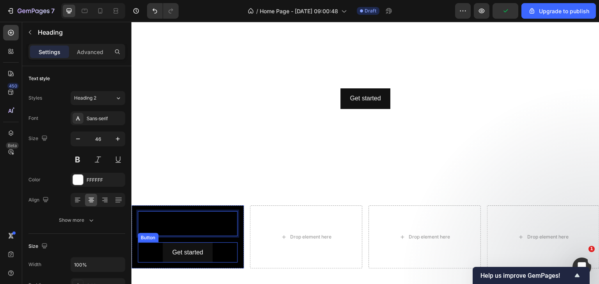
click at [230, 244] on div "Get started Button" at bounding box center [188, 253] width 100 height 21
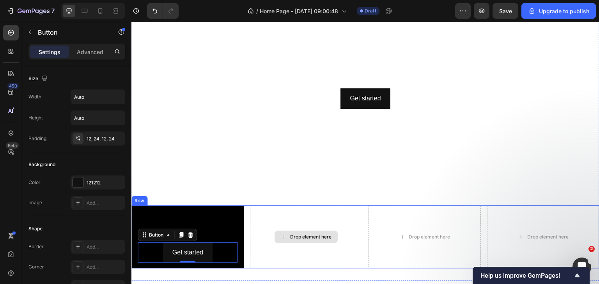
click at [276, 226] on div "Drop element here" at bounding box center [306, 237] width 112 height 63
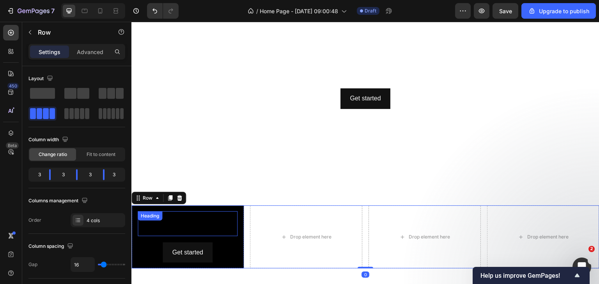
click at [212, 226] on h2 "Rich Text Editor. Editing area: main" at bounding box center [188, 224] width 100 height 25
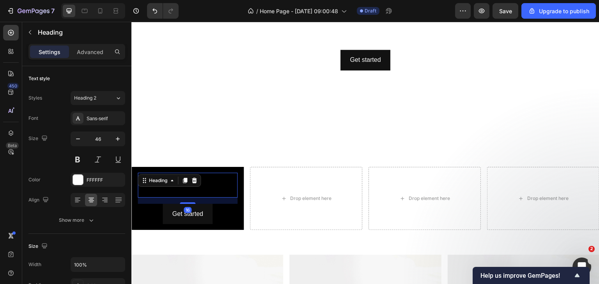
scroll to position [153, 0]
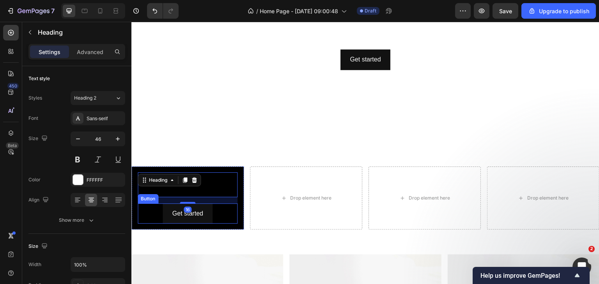
click at [230, 219] on div "Get started Button" at bounding box center [188, 214] width 100 height 21
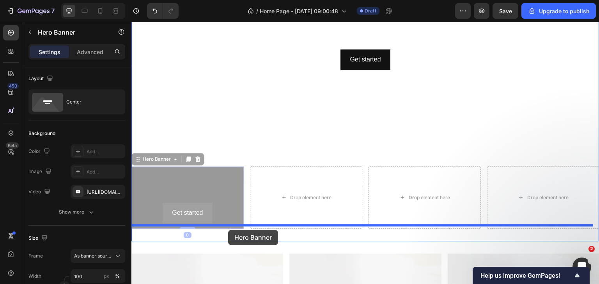
drag, startPoint x: 228, startPoint y: 224, endPoint x: 228, endPoint y: 230, distance: 6.6
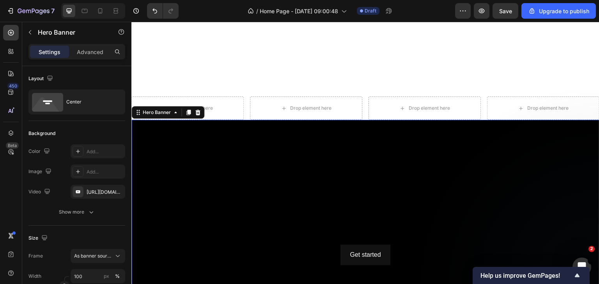
scroll to position [231, 0]
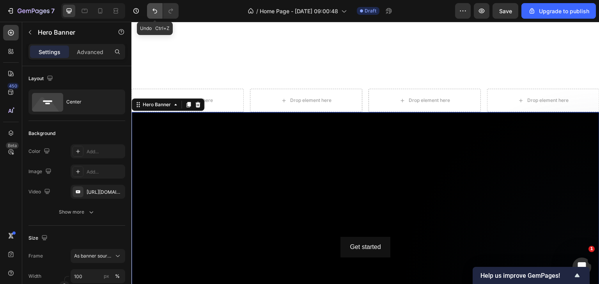
click at [150, 14] on button "Undo/Redo" at bounding box center [155, 11] width 16 height 16
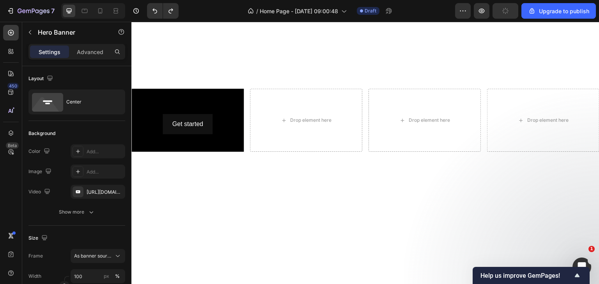
click at [225, 105] on div "Heading Get started Button" at bounding box center [187, 121] width 112 height 32
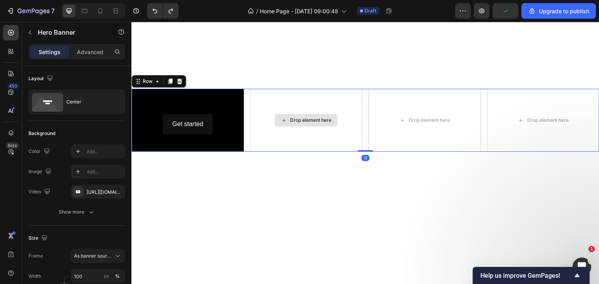
click at [300, 109] on div "Drop element here" at bounding box center [306, 120] width 112 height 63
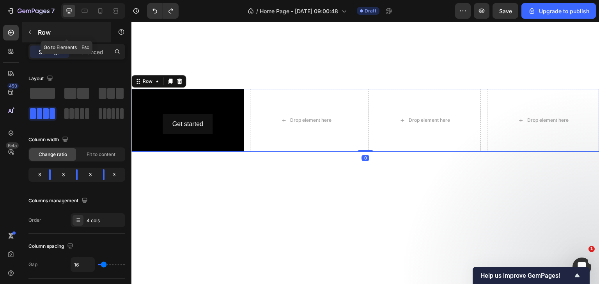
click at [27, 30] on icon "button" at bounding box center [30, 32] width 6 height 6
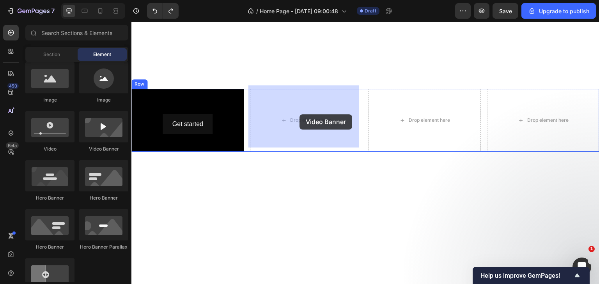
drag, startPoint x: 237, startPoint y: 156, endPoint x: 299, endPoint y: 115, distance: 74.8
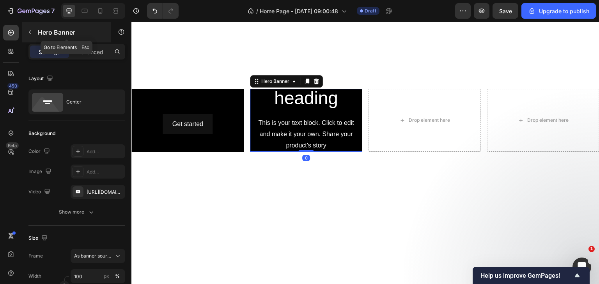
click at [27, 32] on icon "button" at bounding box center [30, 32] width 6 height 6
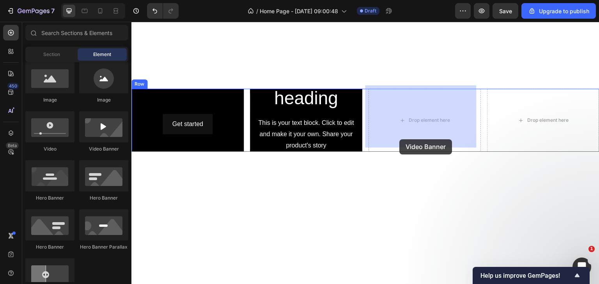
drag, startPoint x: 237, startPoint y: 161, endPoint x: 393, endPoint y: 132, distance: 158.5
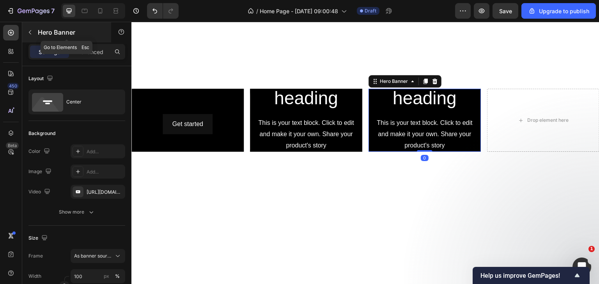
click at [32, 34] on icon "button" at bounding box center [30, 32] width 6 height 6
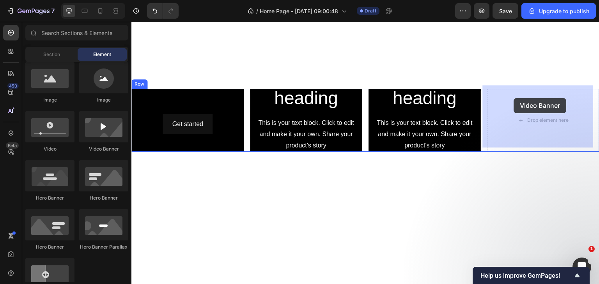
drag, startPoint x: 238, startPoint y: 157, endPoint x: 514, endPoint y: 98, distance: 281.6
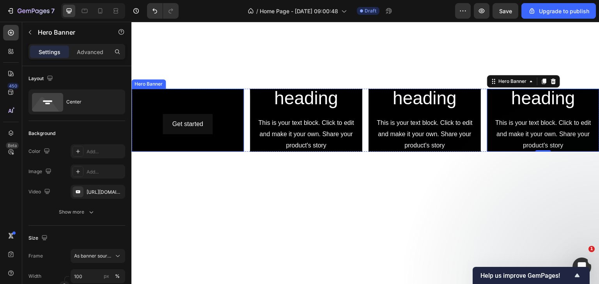
click at [171, 140] on div "Background Image" at bounding box center [187, 120] width 112 height 63
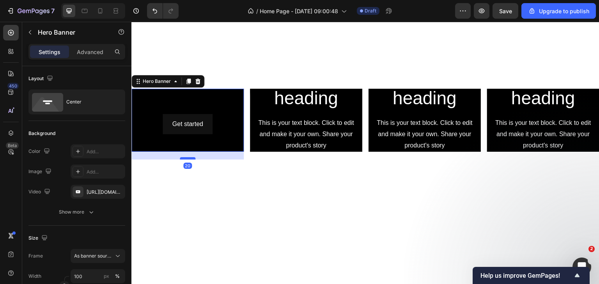
drag, startPoint x: 189, startPoint y: 147, endPoint x: 186, endPoint y: 155, distance: 8.1
click at [186, 157] on div at bounding box center [188, 158] width 16 height 2
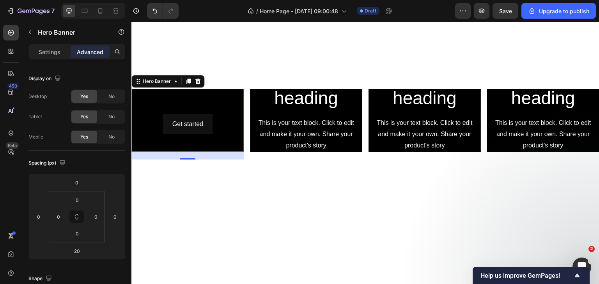
click at [185, 142] on div "Background Image" at bounding box center [187, 120] width 112 height 63
click at [157, 7] on icon "Undo/Redo" at bounding box center [155, 11] width 8 height 8
click at [155, 10] on icon "Undo/Redo" at bounding box center [154, 11] width 5 height 5
click at [166, 10] on button "Undo/Redo" at bounding box center [171, 11] width 16 height 16
click at [151, 12] on icon "Undo/Redo" at bounding box center [155, 11] width 8 height 8
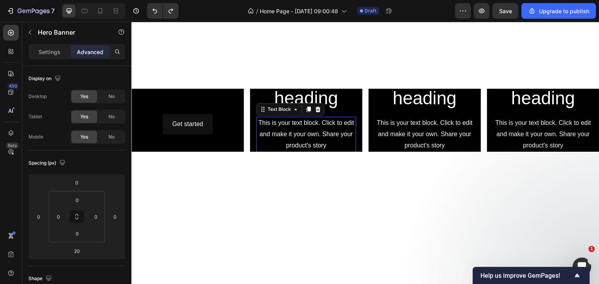
click at [314, 125] on div "This is your text block. Click to edit and make it your own. Share your product…" at bounding box center [306, 146] width 100 height 58
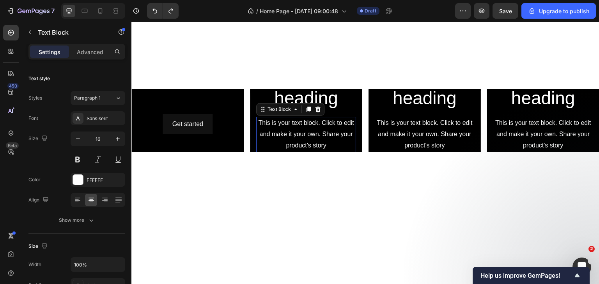
click at [317, 106] on icon at bounding box center [317, 109] width 6 height 6
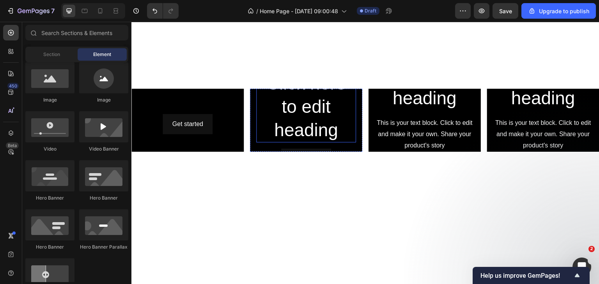
click at [319, 109] on h2 "Click here to edit heading" at bounding box center [306, 106] width 100 height 71
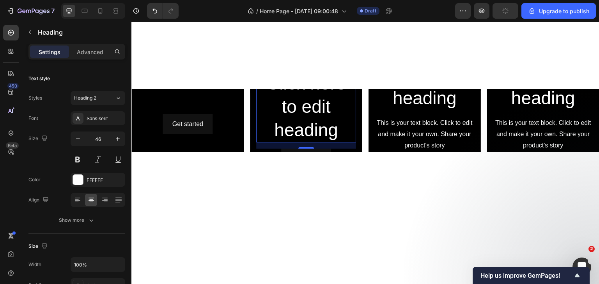
click at [324, 112] on h2 "Click here to edit heading" at bounding box center [306, 106] width 100 height 71
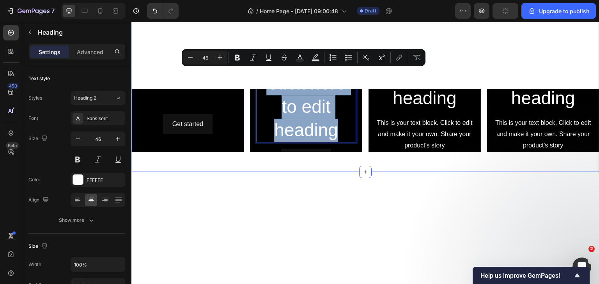
drag, startPoint x: 334, startPoint y: 123, endPoint x: 237, endPoint y: 81, distance: 106.1
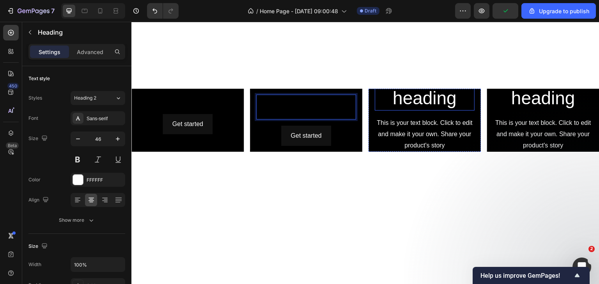
click at [419, 100] on h2 "Click here to edit heading" at bounding box center [424, 74] width 100 height 71
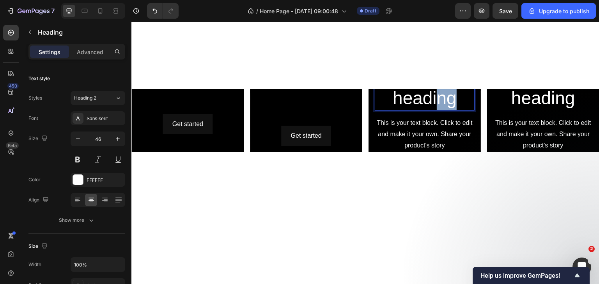
scroll to position [192, 0]
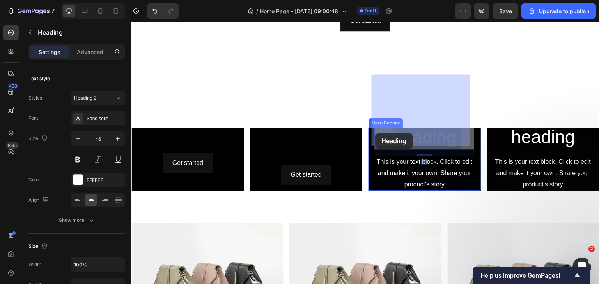
drag, startPoint x: 454, startPoint y: 96, endPoint x: 375, endPoint y: 133, distance: 87.0
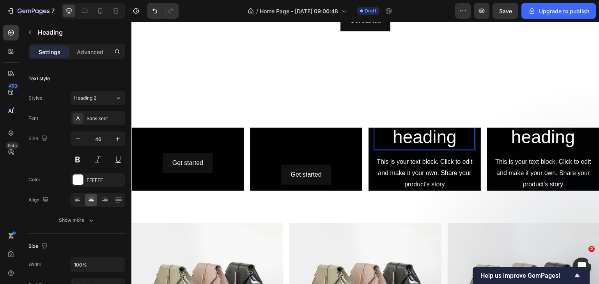
click at [438, 135] on p "Click here to edit heading" at bounding box center [424, 114] width 98 height 70
drag, startPoint x: 447, startPoint y: 137, endPoint x: 442, endPoint y: 146, distance: 9.8
click at [442, 146] on h2 "Click here to edit heading" at bounding box center [424, 113] width 100 height 71
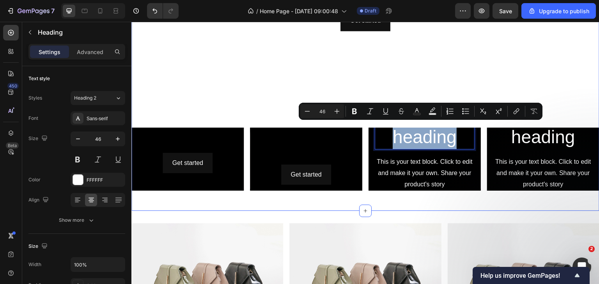
drag, startPoint x: 456, startPoint y: 139, endPoint x: 364, endPoint y: 122, distance: 93.5
click at [364, 128] on div "Heading Get started Button Hero Banner Heading Get started Button Hero Banner C…" at bounding box center [365, 163] width 468 height 71
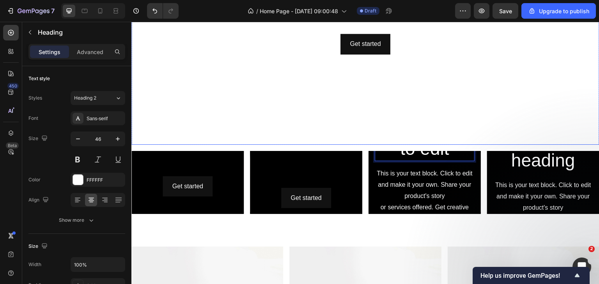
scroll to position [164, 0]
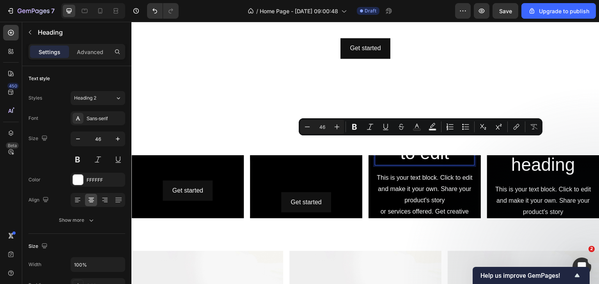
drag, startPoint x: 447, startPoint y: 154, endPoint x: 372, endPoint y: 157, distance: 75.6
click at [374, 157] on h2 "Click here to edit" at bounding box center [424, 142] width 100 height 48
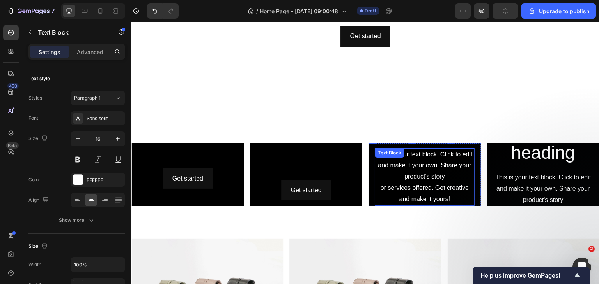
click at [430, 171] on div "This is your text block. Click to edit and make it your own. Share your product…" at bounding box center [424, 177] width 100 height 58
click at [434, 153] on icon at bounding box center [436, 155] width 5 height 5
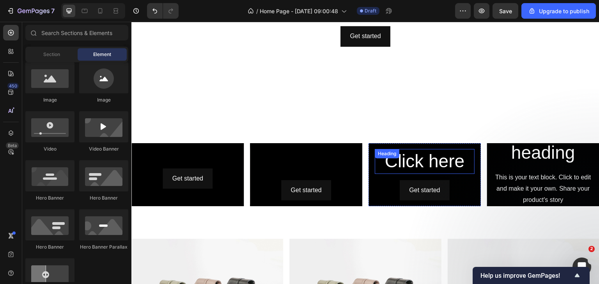
click at [436, 156] on p "Click here" at bounding box center [424, 161] width 98 height 23
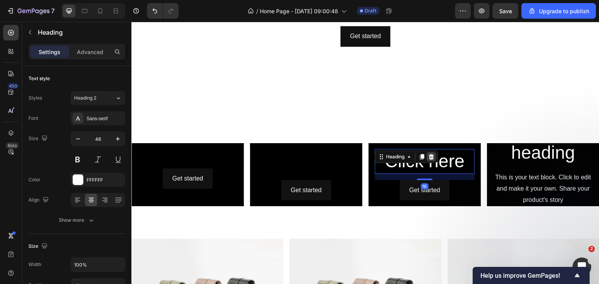
click at [429, 154] on icon at bounding box center [431, 157] width 6 height 6
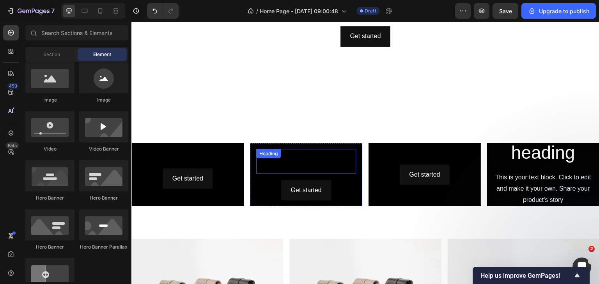
click at [301, 155] on div "Heading" at bounding box center [306, 161] width 100 height 25
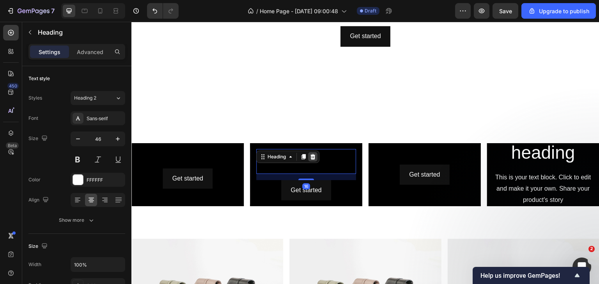
click at [314, 154] on icon at bounding box center [312, 157] width 6 height 6
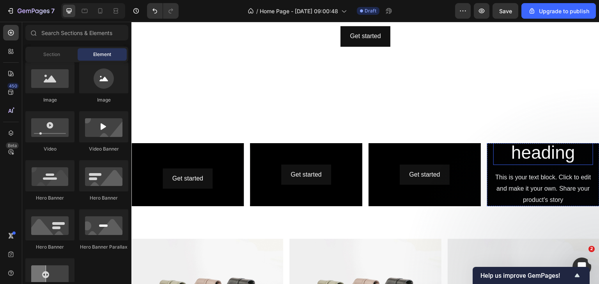
click at [522, 147] on h2 "Click here to edit heading" at bounding box center [543, 129] width 100 height 71
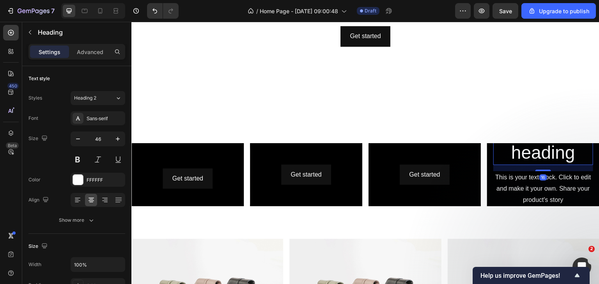
click at [545, 153] on h2 "Click here to edit heading" at bounding box center [543, 129] width 100 height 71
click at [539, 150] on p "Click here to edit heading" at bounding box center [543, 130] width 98 height 70
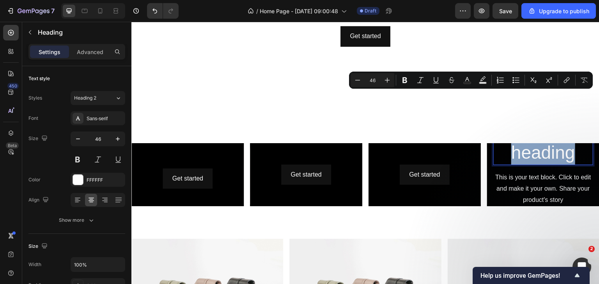
click at [545, 152] on p "Click here to edit heading" at bounding box center [543, 130] width 98 height 70
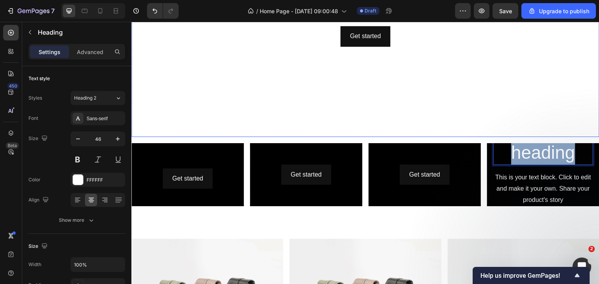
drag, startPoint x: 572, startPoint y: 147, endPoint x: 467, endPoint y: 124, distance: 107.4
click at [467, 124] on div "Click here to edit heading Heading This is your text block. Click to edit and m…" at bounding box center [365, 44] width 468 height 340
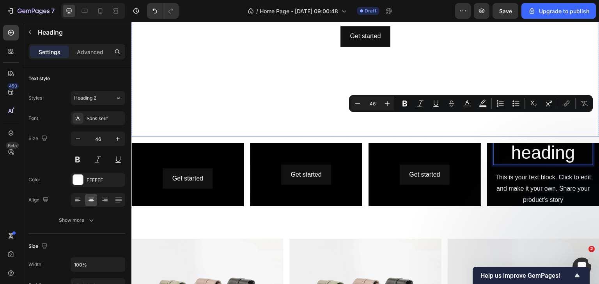
scroll to position [200, 0]
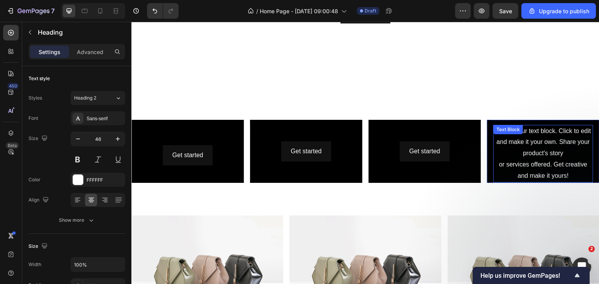
click at [556, 144] on div "This is your text block. Click to edit and make it your own. Share your product…" at bounding box center [543, 154] width 100 height 58
click at [552, 130] on icon at bounding box center [554, 133] width 6 height 6
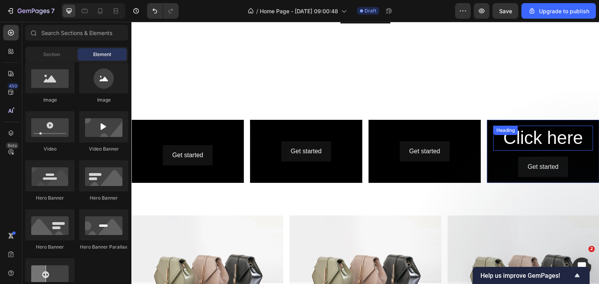
click at [549, 135] on p "Click here" at bounding box center [543, 138] width 98 height 23
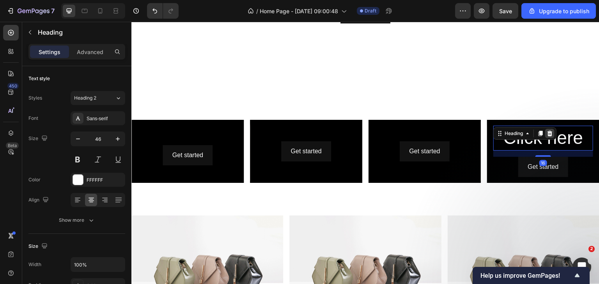
click at [547, 131] on icon at bounding box center [549, 133] width 5 height 5
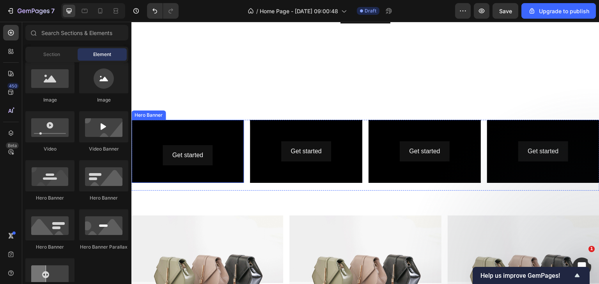
click at [193, 167] on div "Background Image" at bounding box center [187, 151] width 112 height 63
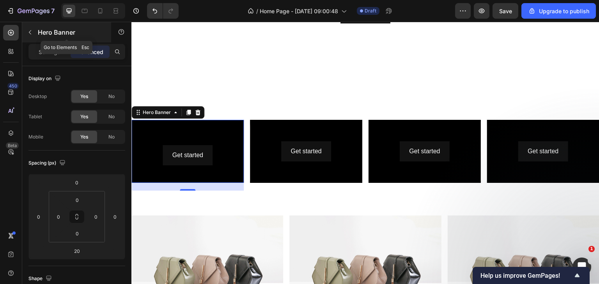
click at [28, 33] on icon "button" at bounding box center [30, 32] width 6 height 6
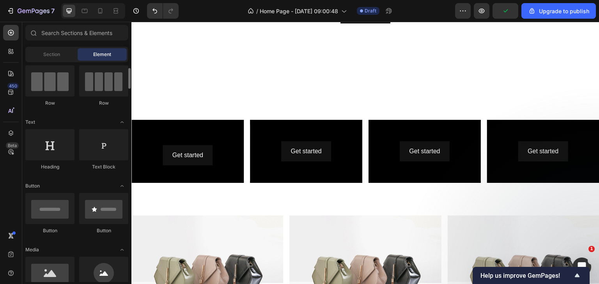
scroll to position [0, 0]
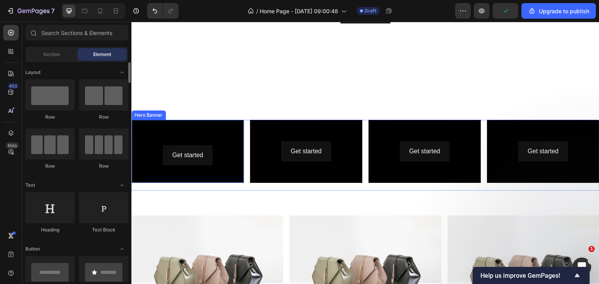
click at [169, 136] on div "Heading Get started Button" at bounding box center [187, 152] width 112 height 32
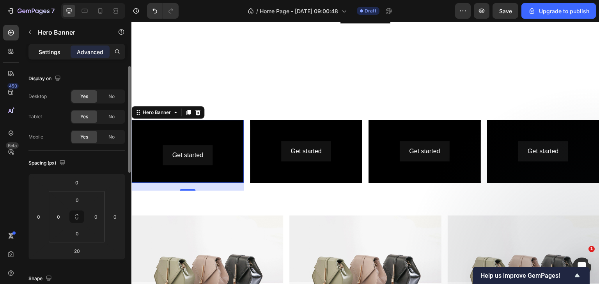
click at [46, 58] on div "Settings" at bounding box center [49, 52] width 39 height 12
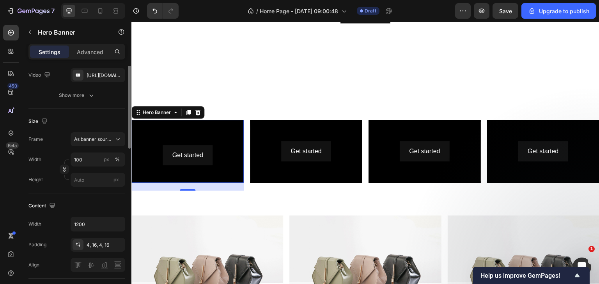
scroll to position [78, 0]
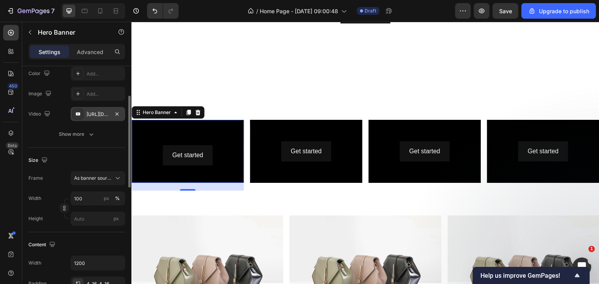
click at [90, 118] on div "https://www.youtube.com/watch?v=drIt4RH_kyQ" at bounding box center [98, 114] width 55 height 14
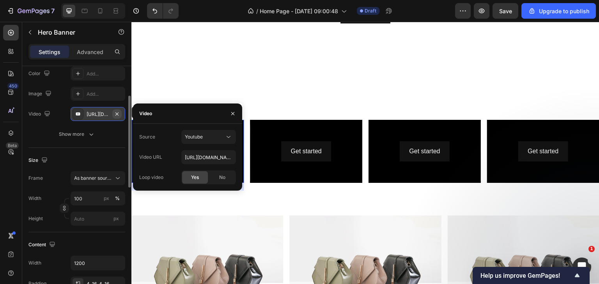
click at [117, 115] on icon "button" at bounding box center [117, 114] width 6 height 6
type input "Auto"
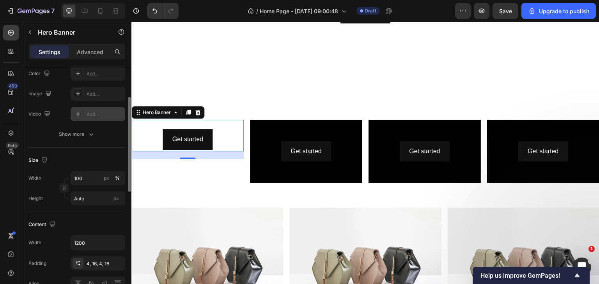
click at [111, 115] on div "Add..." at bounding box center [105, 114] width 37 height 7
type input "https://youtu.be/KOxfzBp72uk"
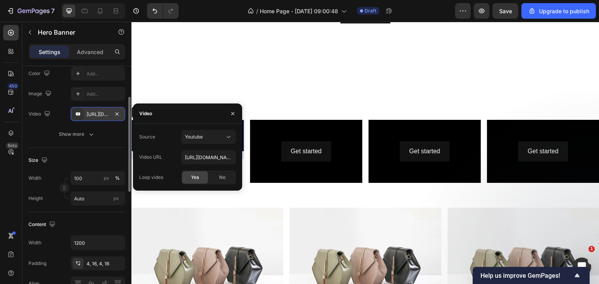
click at [201, 144] on div "Source Youtube Video URL https://youtu.be/KOxfzBp72uk Loop video Yes No" at bounding box center [187, 157] width 97 height 55
click at [198, 140] on span "Youtube" at bounding box center [194, 137] width 18 height 6
click at [196, 155] on span "Video hosting" at bounding box center [200, 156] width 30 height 7
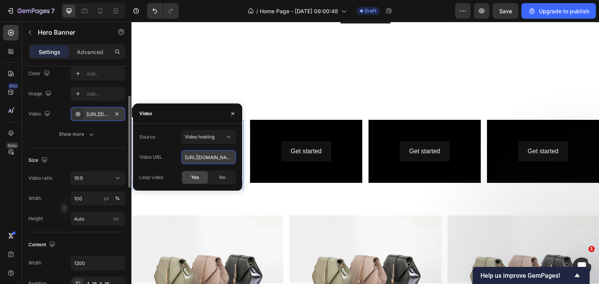
click at [221, 156] on input "https://cdn.shopify.com/videos/c/o/v/92a407d4e0c94a288eb54cac18c387dc.mp4" at bounding box center [208, 157] width 55 height 14
paste input "dd36d4d84744de9912d0c1ba4417339"
type input "https://cdn.shopify.com/videos/c/o/v/9dd36d4d84744de9912d0c1ba4417339.mp4"
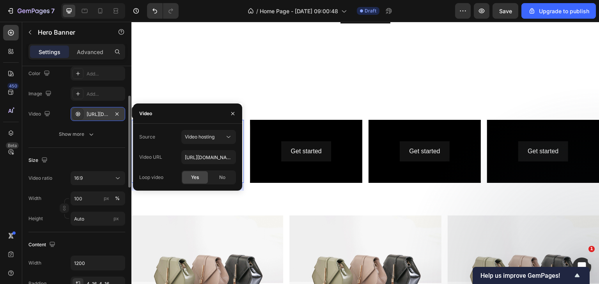
click at [192, 178] on span "Yes" at bounding box center [195, 177] width 8 height 7
click at [193, 177] on span "Yes" at bounding box center [195, 177] width 8 height 7
click at [207, 175] on div "Yes" at bounding box center [195, 177] width 26 height 12
click at [235, 116] on icon "button" at bounding box center [233, 114] width 6 height 6
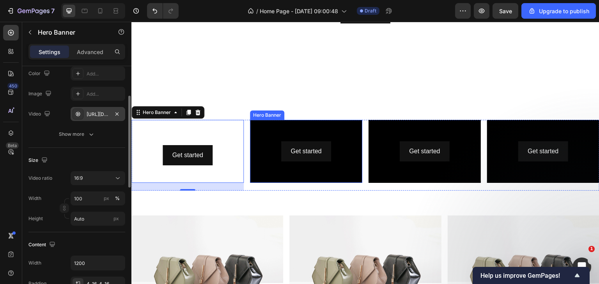
click at [272, 168] on div "Background Image" at bounding box center [306, 151] width 112 height 63
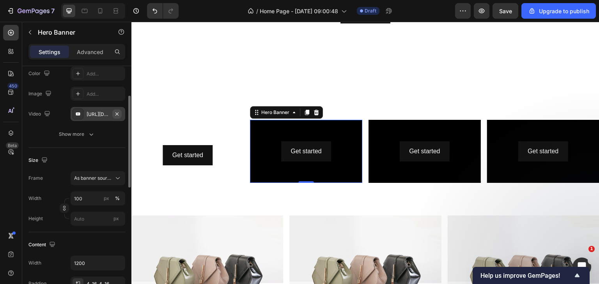
click at [120, 116] on icon "button" at bounding box center [117, 114] width 6 height 6
type input "Auto"
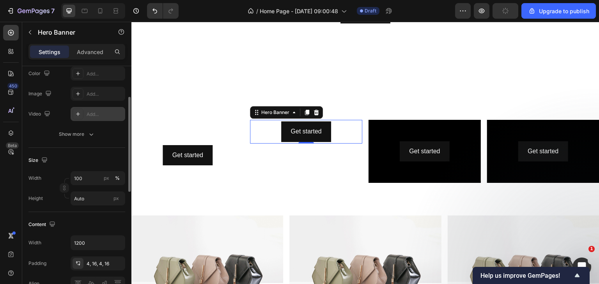
click at [100, 118] on div "Add..." at bounding box center [98, 114] width 55 height 14
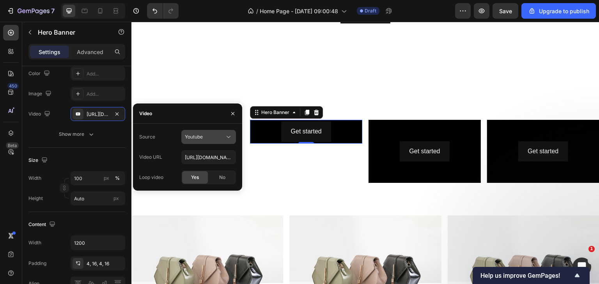
click at [196, 135] on span "Youtube" at bounding box center [194, 137] width 18 height 6
click at [196, 158] on span "Video hosting" at bounding box center [200, 156] width 30 height 7
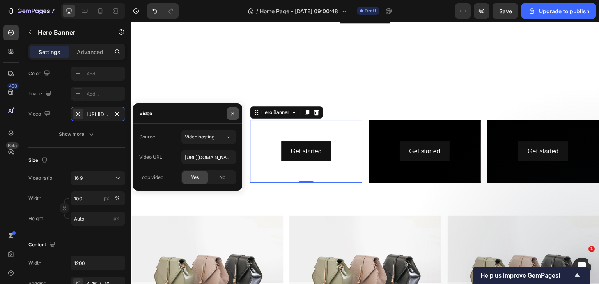
click at [232, 113] on icon "button" at bounding box center [233, 114] width 6 height 6
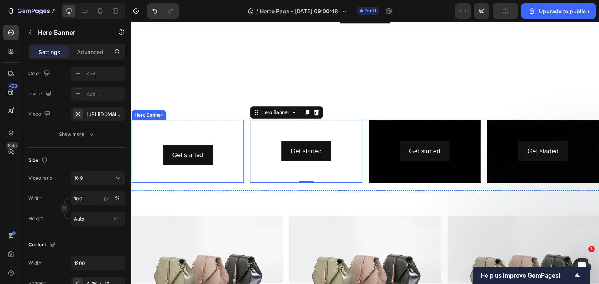
click at [169, 138] on div "Heading Get started Button" at bounding box center [188, 152] width 100 height 28
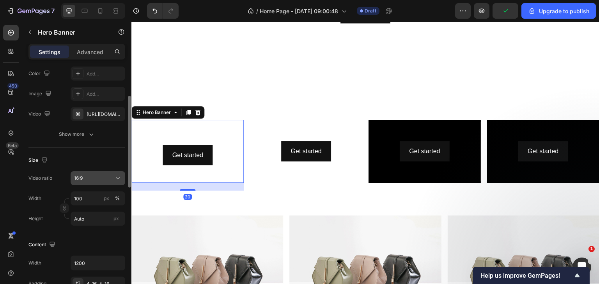
click at [111, 175] on div "16:9" at bounding box center [94, 178] width 40 height 7
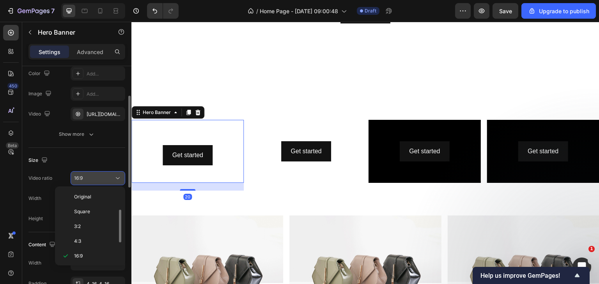
scroll to position [14, 0]
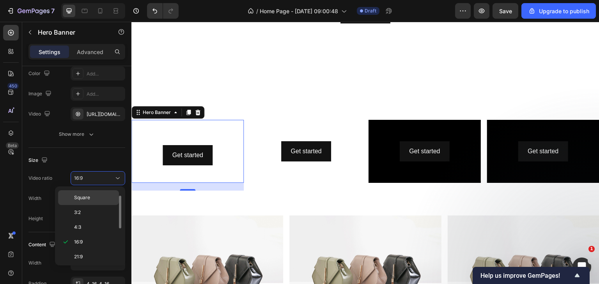
click at [88, 198] on span "Square" at bounding box center [82, 197] width 16 height 7
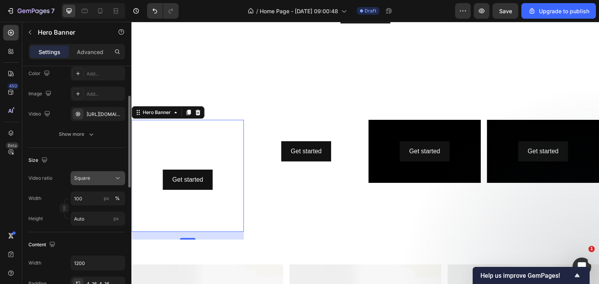
click at [91, 180] on div "Square" at bounding box center [94, 178] width 40 height 7
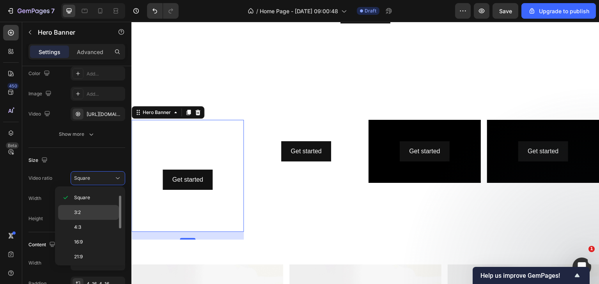
click at [87, 209] on p "3:2" at bounding box center [94, 212] width 41 height 7
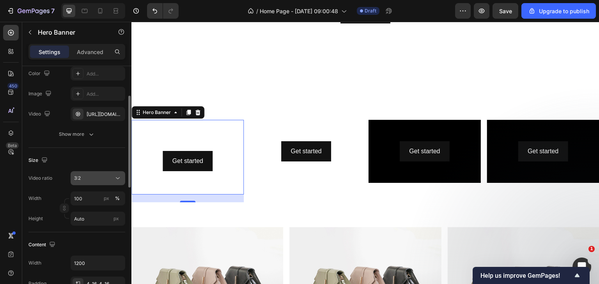
click at [94, 177] on div "3:2" at bounding box center [94, 178] width 40 height 7
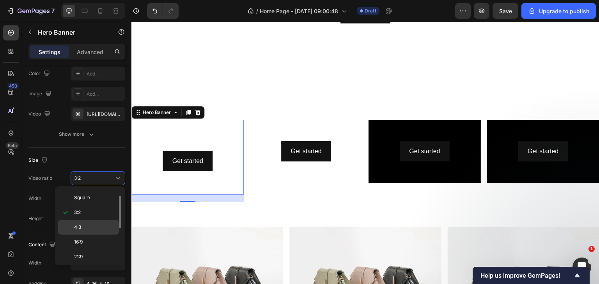
click at [89, 225] on p "4:3" at bounding box center [94, 227] width 41 height 7
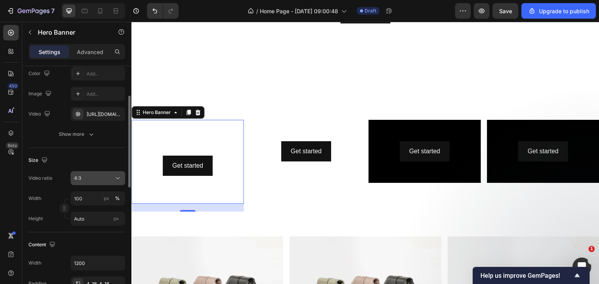
click at [98, 179] on div "4:3" at bounding box center [94, 178] width 40 height 7
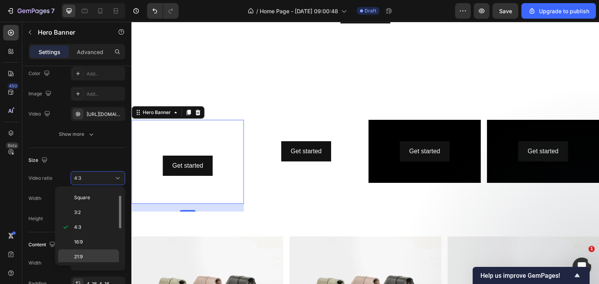
click at [94, 254] on p "21:9" at bounding box center [94, 257] width 41 height 7
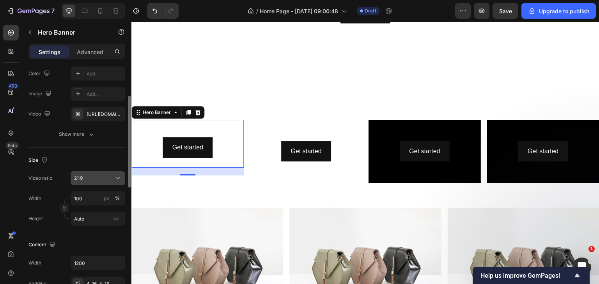
click at [97, 180] on div "21:9" at bounding box center [94, 178] width 40 height 7
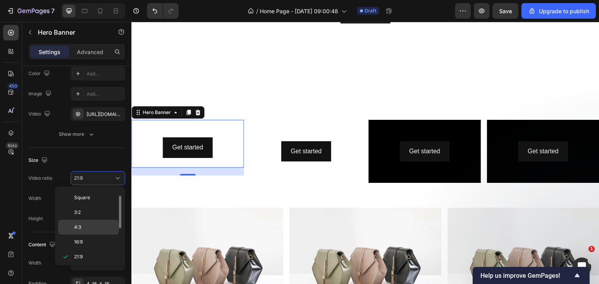
click at [92, 233] on div "4:3" at bounding box center [88, 227] width 61 height 15
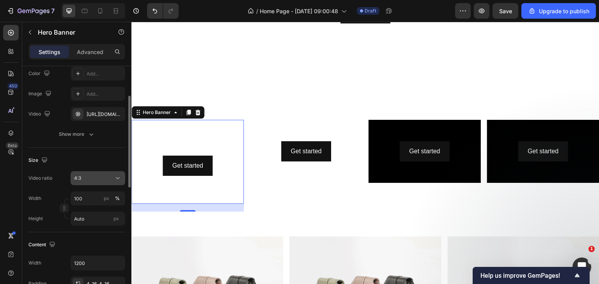
click at [101, 175] on div "4:3" at bounding box center [94, 178] width 40 height 7
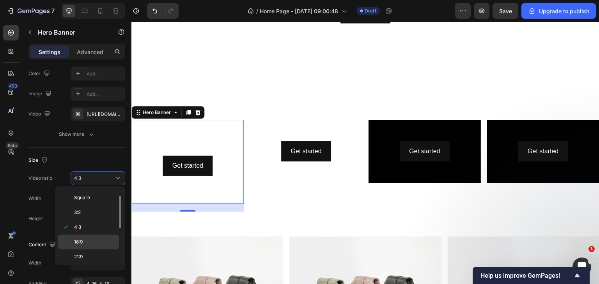
click at [89, 239] on p "16:9" at bounding box center [94, 242] width 41 height 7
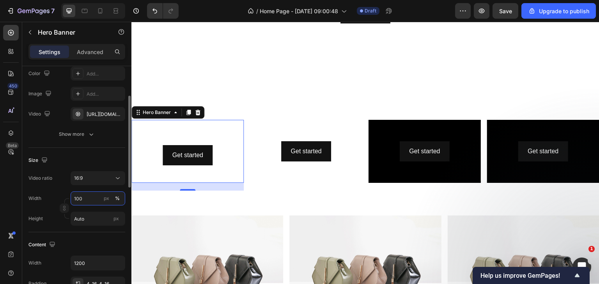
click at [83, 197] on input "100" at bounding box center [98, 199] width 55 height 14
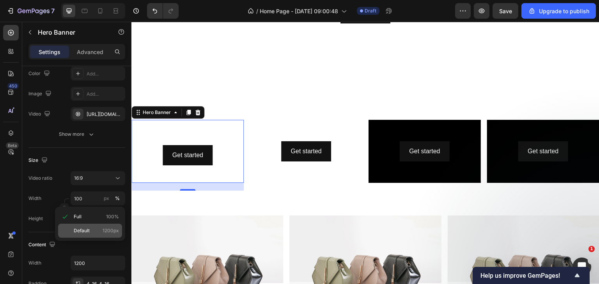
click at [83, 231] on span "Default" at bounding box center [82, 231] width 16 height 7
type input "1200"
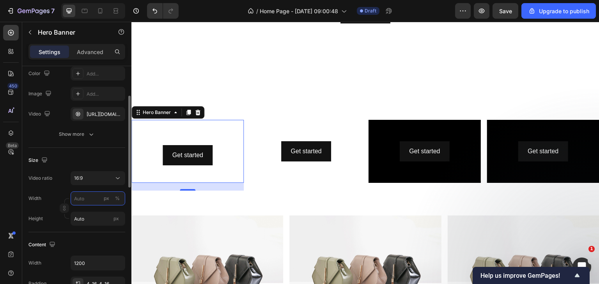
click at [89, 201] on input "px %" at bounding box center [98, 199] width 55 height 14
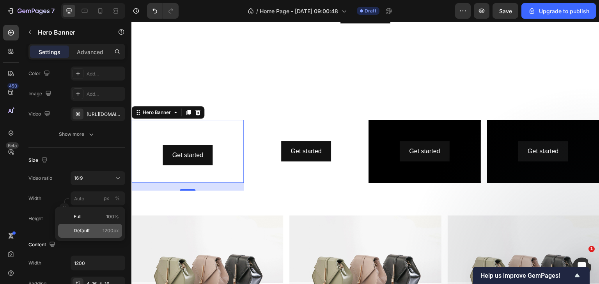
click at [77, 231] on span "Default" at bounding box center [82, 231] width 16 height 7
type input "1200"
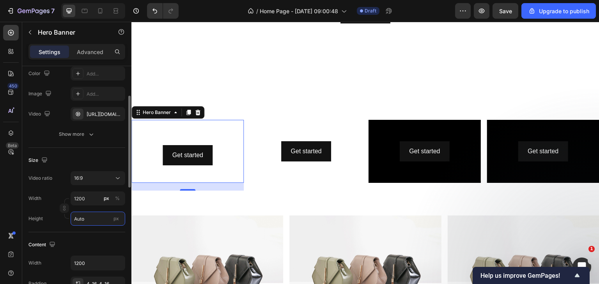
click at [93, 220] on input "Auto" at bounding box center [98, 219] width 55 height 14
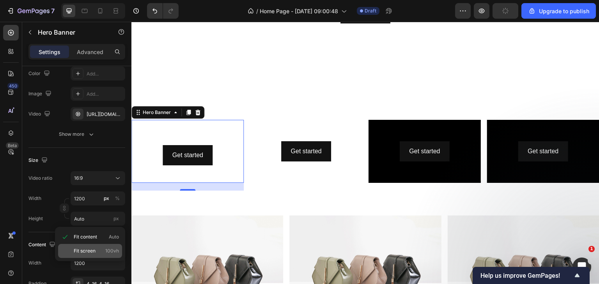
click at [89, 251] on span "Fit screen" at bounding box center [85, 251] width 22 height 7
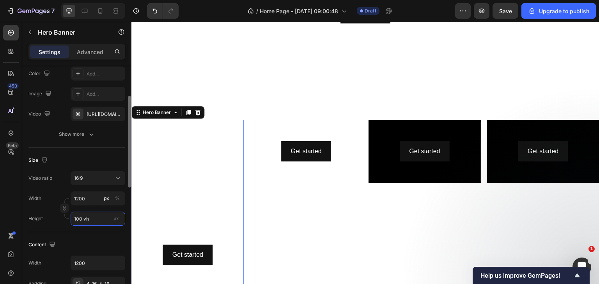
click at [91, 222] on input "100 vh" at bounding box center [98, 219] width 55 height 14
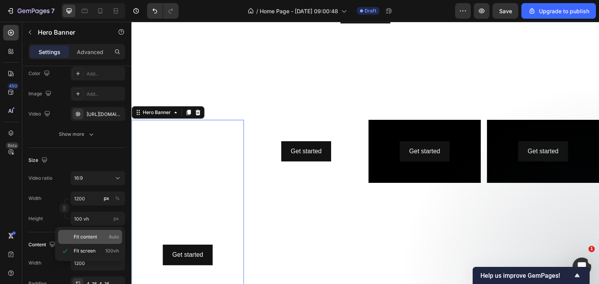
click at [91, 235] on span "Fit content" at bounding box center [85, 237] width 23 height 7
type input "Auto"
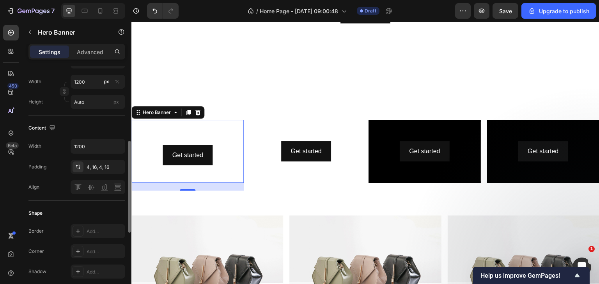
scroll to position [78, 0]
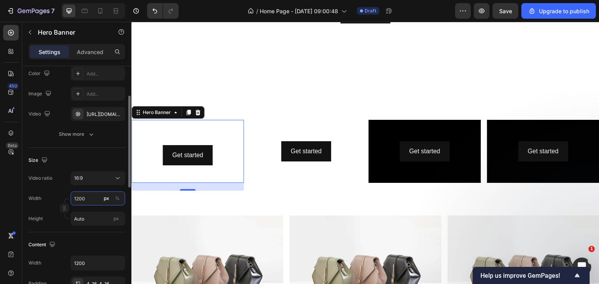
click at [83, 200] on input "1200" at bounding box center [98, 199] width 55 height 14
click at [95, 155] on div "Size" at bounding box center [76, 160] width 97 height 12
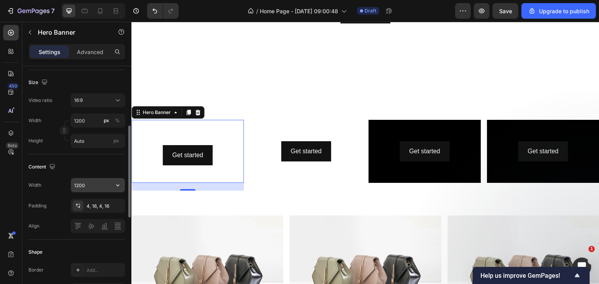
click at [101, 181] on input "1200" at bounding box center [98, 185] width 54 height 14
click at [105, 187] on input "1200" at bounding box center [98, 185] width 54 height 14
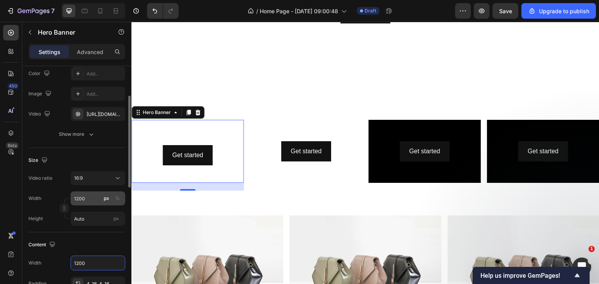
scroll to position [0, 0]
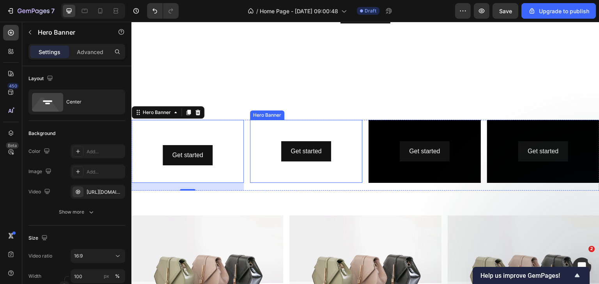
click at [291, 160] on video "Background Image" at bounding box center [306, 151] width 112 height 63
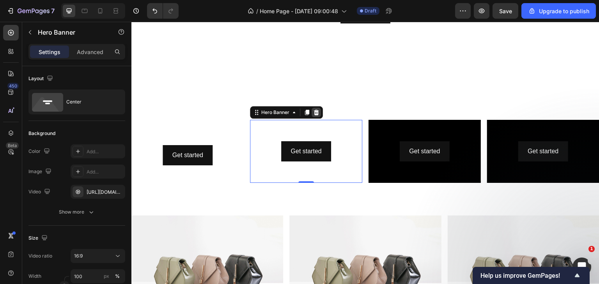
click at [312, 113] on div at bounding box center [315, 112] width 9 height 9
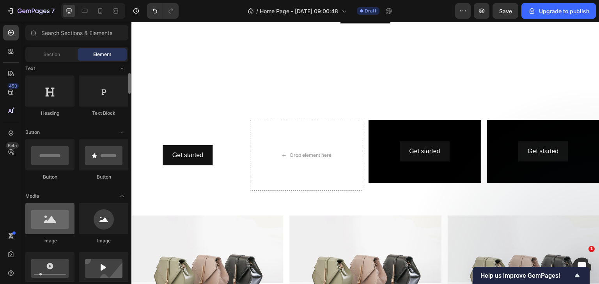
scroll to position [234, 0]
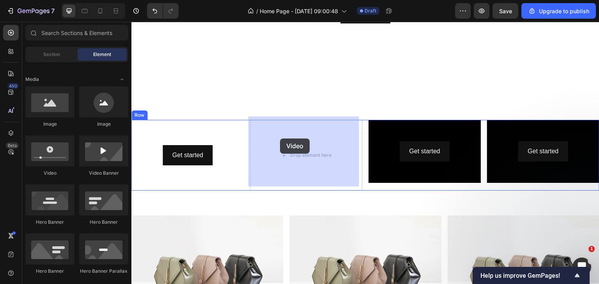
drag, startPoint x: 184, startPoint y: 175, endPoint x: 281, endPoint y: 139, distance: 103.6
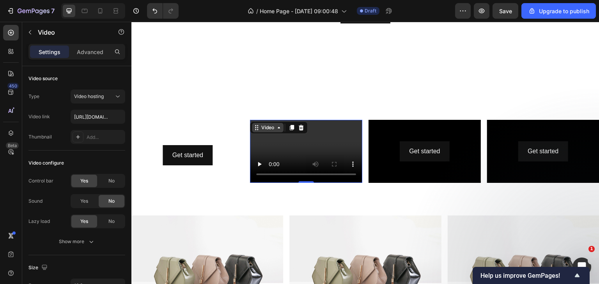
click at [264, 127] on div "Video" at bounding box center [268, 127] width 16 height 7
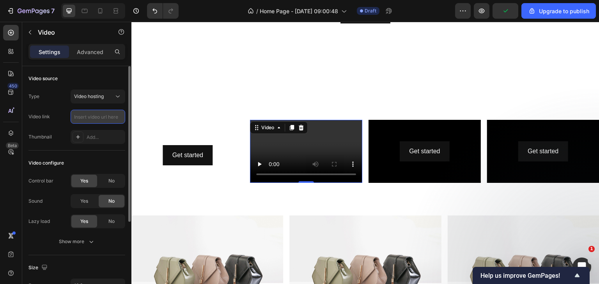
paste input "https://cdn.shopify.com/videos/c/o/v/9dd36d4d84744de9912d0c1ba4417339.mp4"
type input "https://cdn.shopify.com/videos/c/o/v/9dd36d4d84744de9912d0c1ba4417339.mp4"
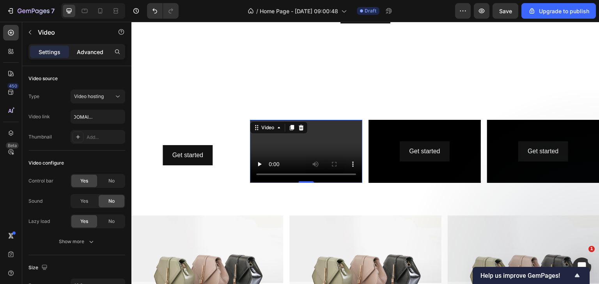
click at [89, 56] on div "Advanced" at bounding box center [90, 52] width 39 height 12
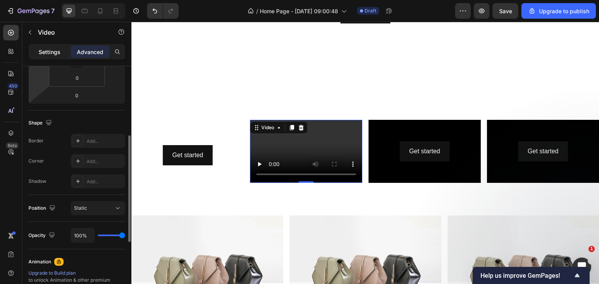
click at [58, 56] on div "Settings" at bounding box center [49, 52] width 39 height 12
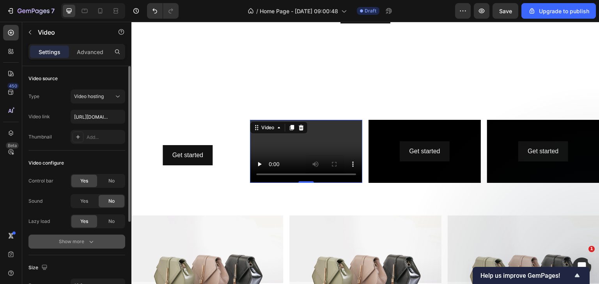
click at [63, 244] on div "Show more" at bounding box center [77, 242] width 36 height 8
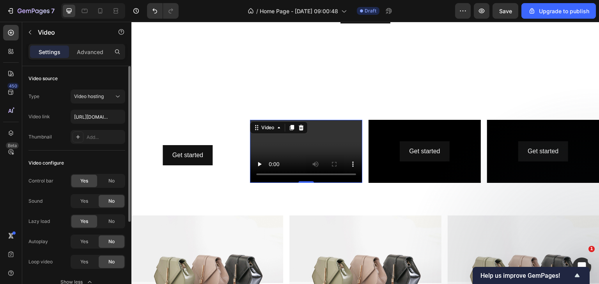
scroll to position [39, 0]
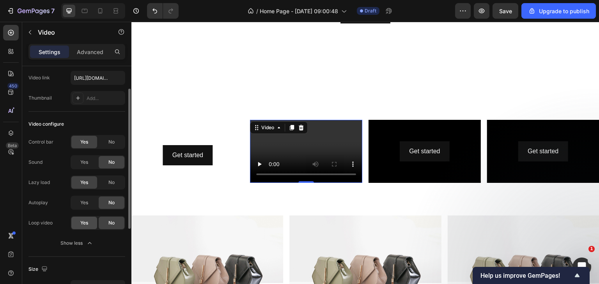
click at [76, 223] on div "Yes" at bounding box center [84, 223] width 26 height 12
click at [80, 202] on span "Yes" at bounding box center [84, 203] width 8 height 7
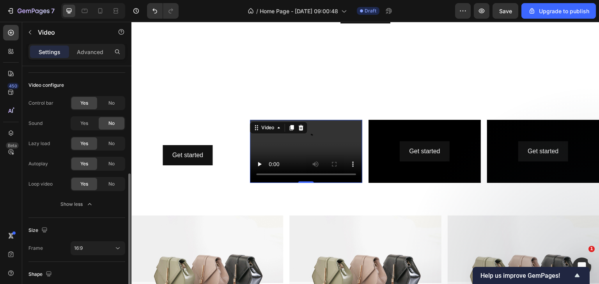
scroll to position [117, 0]
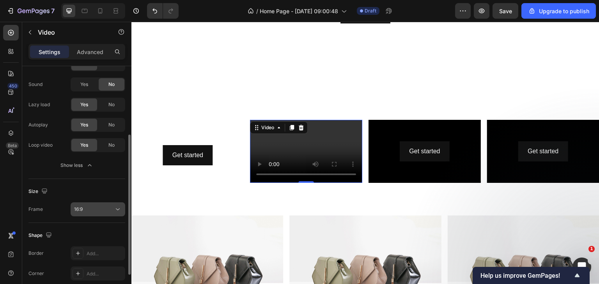
click at [83, 209] on div "16:9" at bounding box center [94, 209] width 40 height 7
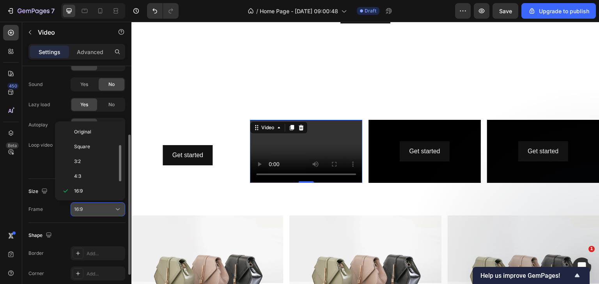
scroll to position [14, 0]
click at [83, 209] on div "16:9" at bounding box center [94, 209] width 40 height 7
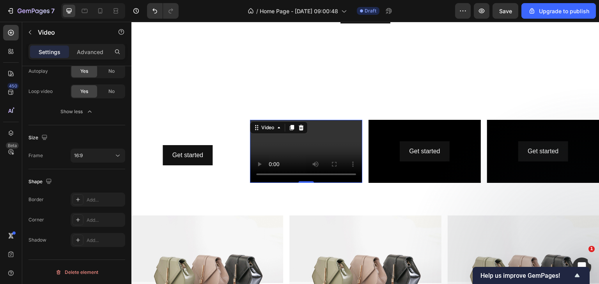
scroll to position [0, 0]
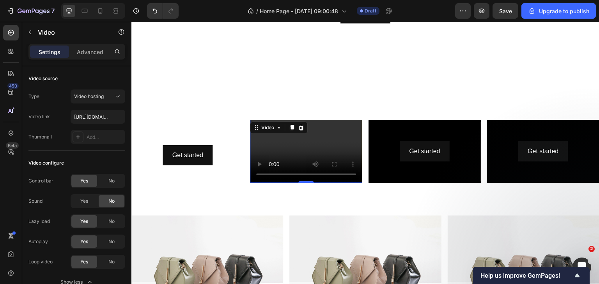
click at [336, 129] on video at bounding box center [306, 151] width 112 height 63
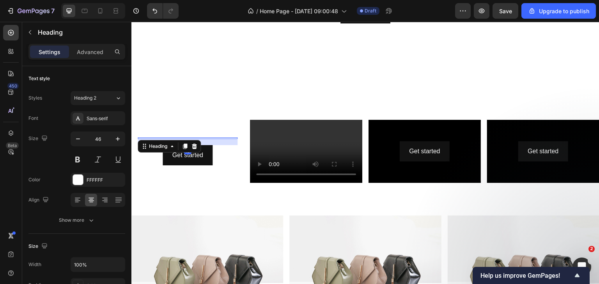
click at [192, 138] on h2 at bounding box center [188, 139] width 100 height 2
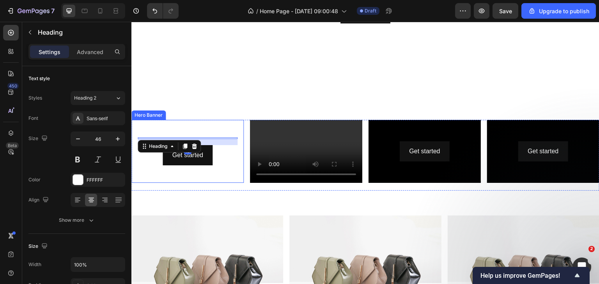
click at [192, 124] on video "Background Image" at bounding box center [187, 151] width 112 height 63
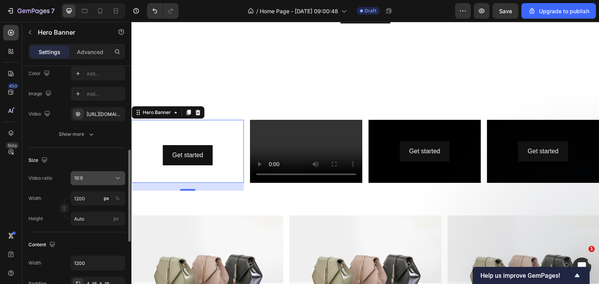
scroll to position [156, 0]
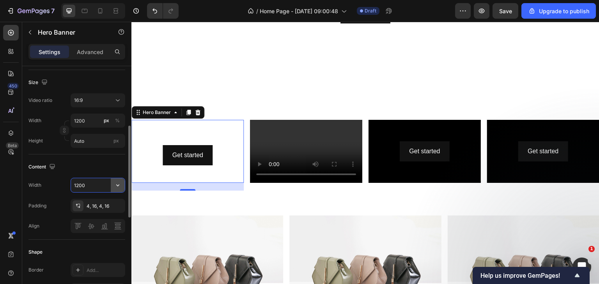
click at [117, 185] on icon "button" at bounding box center [118, 186] width 8 height 8
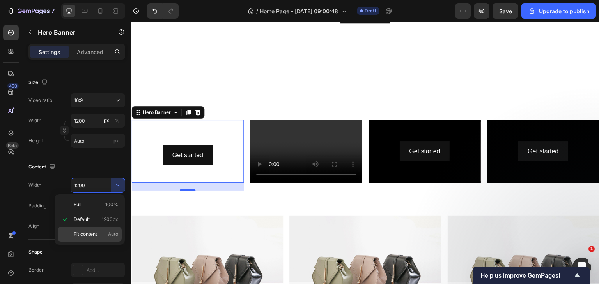
click at [98, 231] on p "Fit content Auto" at bounding box center [96, 234] width 44 height 7
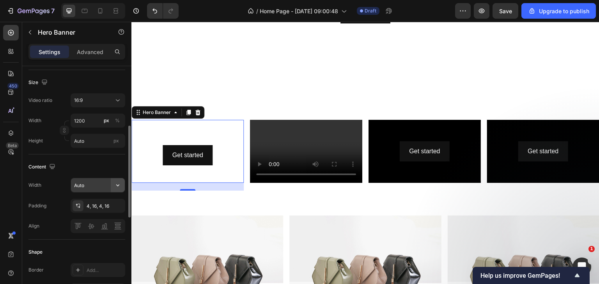
click at [119, 184] on icon "button" at bounding box center [118, 186] width 8 height 8
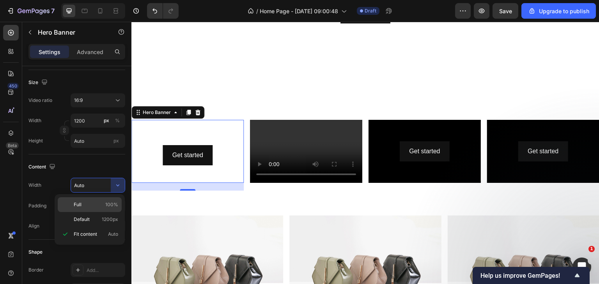
click at [107, 201] on span "100%" at bounding box center [111, 204] width 13 height 7
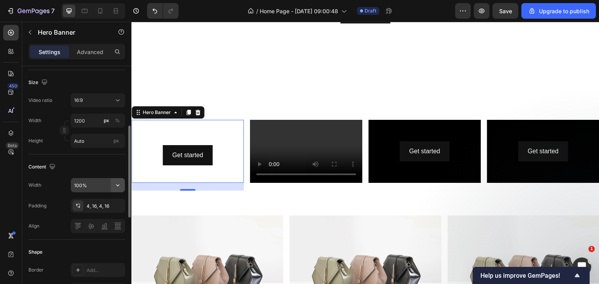
click at [113, 187] on button "button" at bounding box center [118, 185] width 14 height 14
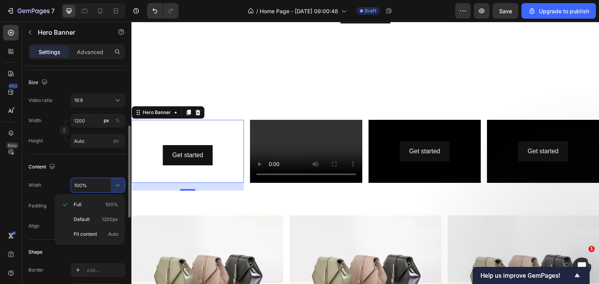
click at [96, 217] on p "Default 1200px" at bounding box center [96, 219] width 44 height 7
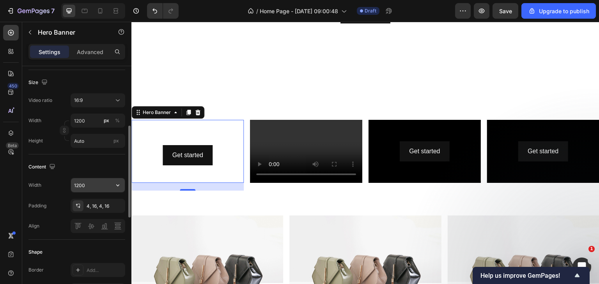
click at [91, 185] on input "1200" at bounding box center [98, 185] width 54 height 14
click at [115, 183] on icon "button" at bounding box center [118, 186] width 8 height 8
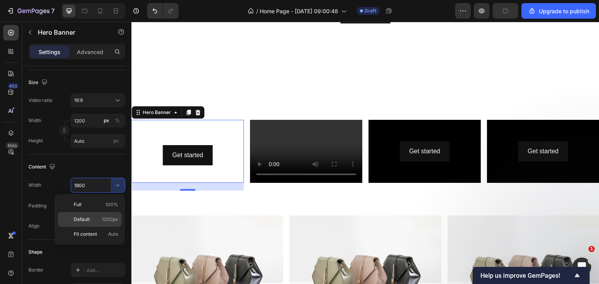
click at [106, 219] on span "1200px" at bounding box center [110, 219] width 16 height 7
type input "1200"
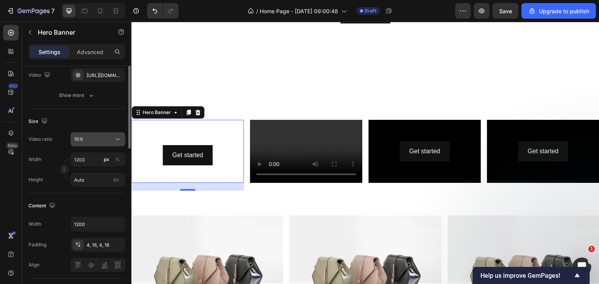
scroll to position [78, 0]
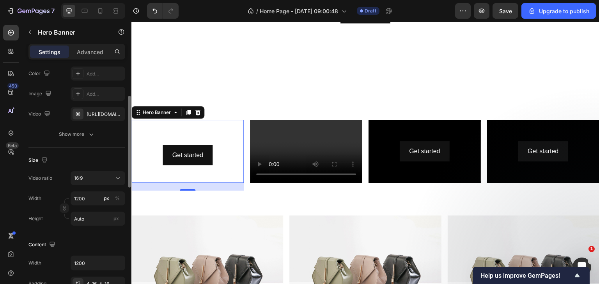
click at [106, 185] on div "Video ratio 16:9 Width 1200 px % Height Auto px" at bounding box center [76, 198] width 97 height 55
click at [108, 173] on button "16:9" at bounding box center [98, 178] width 55 height 14
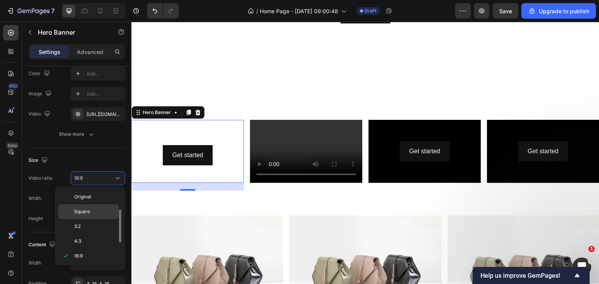
scroll to position [14, 0]
click at [76, 196] on span "Square" at bounding box center [82, 197] width 16 height 7
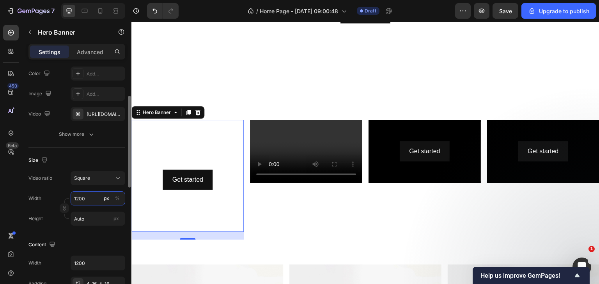
click at [80, 201] on input "1200" at bounding box center [98, 199] width 55 height 14
type input "1800"
click at [83, 222] on input "Auto" at bounding box center [98, 219] width 55 height 14
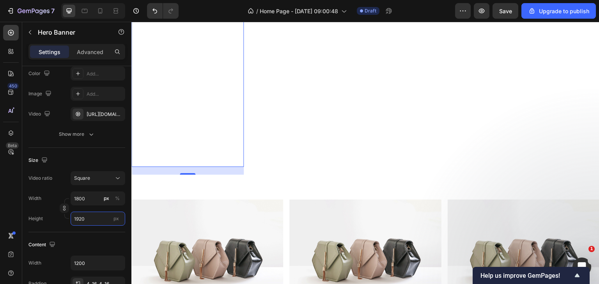
scroll to position [901, 0]
type input "1920"
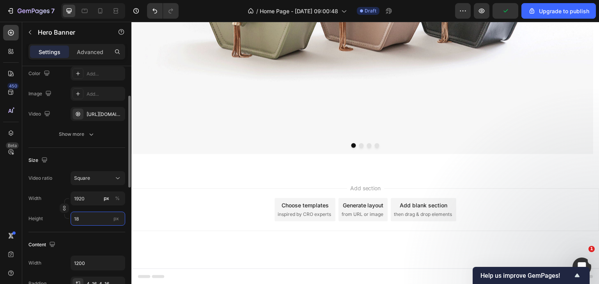
click at [93, 220] on input "18" at bounding box center [98, 219] width 55 height 14
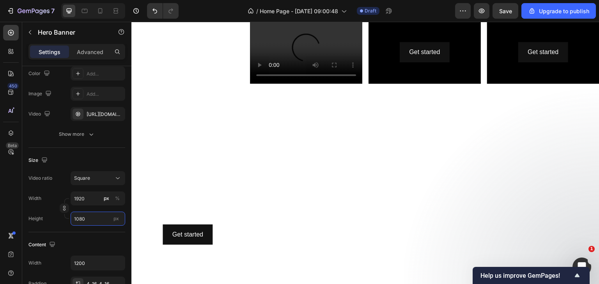
scroll to position [234, 0]
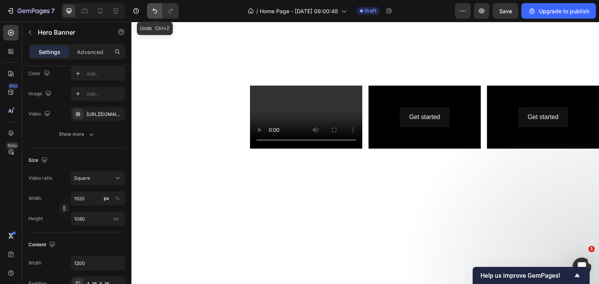
click at [155, 14] on icon "Undo/Redo" at bounding box center [155, 11] width 8 height 8
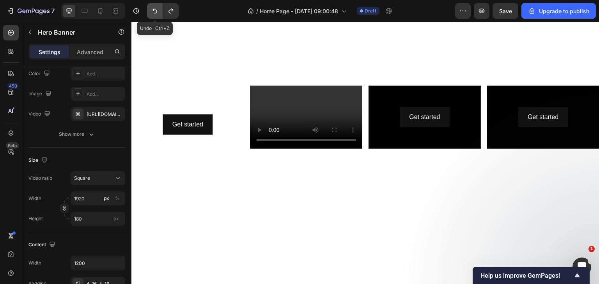
type input "1920"
click at [155, 14] on icon "Undo/Redo" at bounding box center [155, 11] width 8 height 8
type input "1800"
click at [155, 14] on icon "Undo/Redo" at bounding box center [155, 11] width 8 height 8
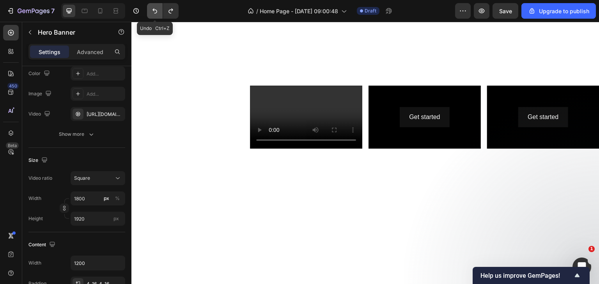
click at [155, 14] on icon "Undo/Redo" at bounding box center [155, 11] width 8 height 8
type input "Auto"
click at [155, 14] on icon "Undo/Redo" at bounding box center [155, 11] width 8 height 8
type input "1200"
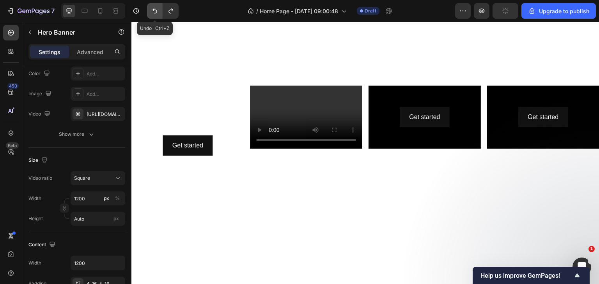
click at [155, 14] on icon "Undo/Redo" at bounding box center [155, 11] width 8 height 8
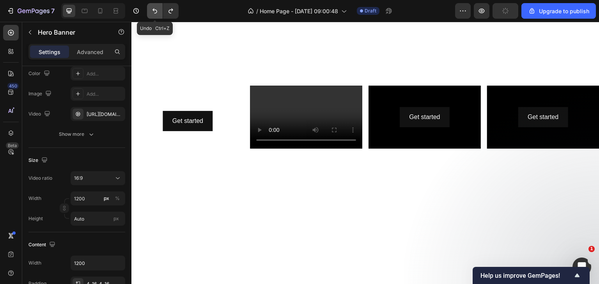
click at [155, 14] on icon "Undo/Redo" at bounding box center [155, 11] width 8 height 8
click at [156, 14] on icon "Undo/Redo" at bounding box center [155, 11] width 8 height 8
click at [174, 17] on button "Undo/Redo" at bounding box center [171, 11] width 16 height 16
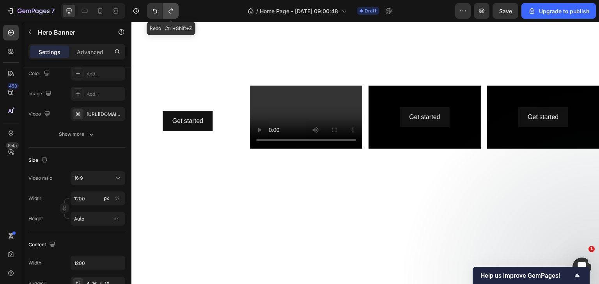
click at [174, 17] on button "Undo/Redo" at bounding box center [171, 11] width 16 height 16
click at [170, 17] on button "Undo/Redo" at bounding box center [171, 11] width 16 height 16
type input "1200"
click at [169, 14] on icon "Undo/Redo" at bounding box center [171, 11] width 8 height 8
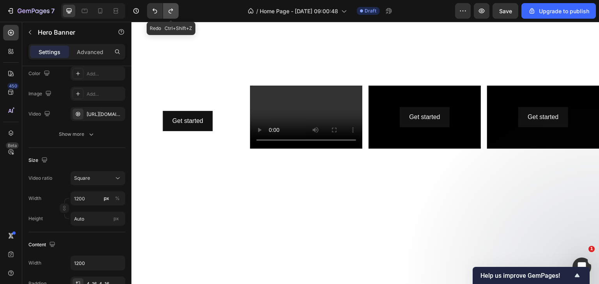
click at [169, 14] on icon "Undo/Redo" at bounding box center [171, 11] width 8 height 8
type input "1800"
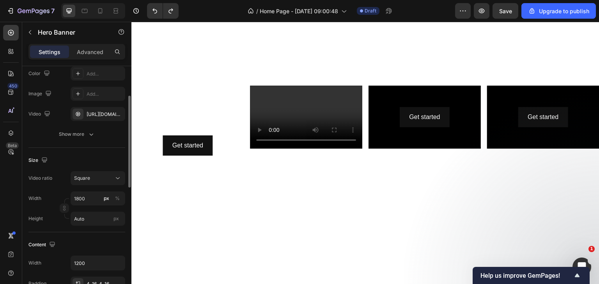
click at [97, 170] on div "Size Video ratio Square Width 1800 px % Height Auto px" at bounding box center [76, 190] width 97 height 85
click at [91, 178] on div "Square" at bounding box center [94, 178] width 40 height 7
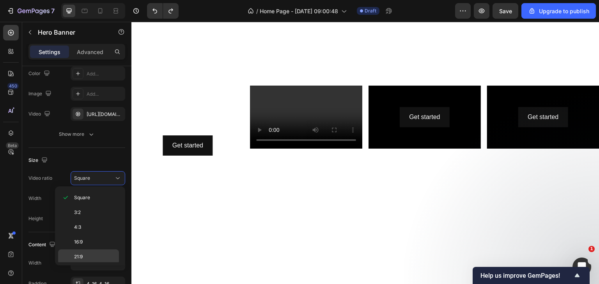
click at [75, 260] on div "21:9" at bounding box center [88, 257] width 61 height 15
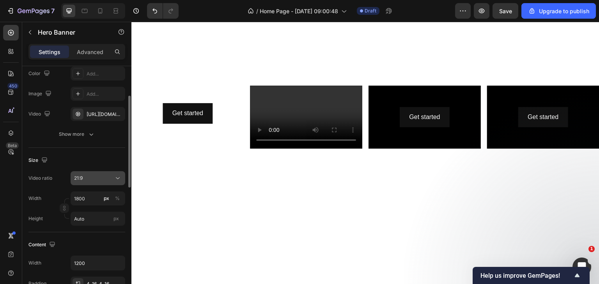
click at [100, 176] on div "21:9" at bounding box center [94, 178] width 40 height 7
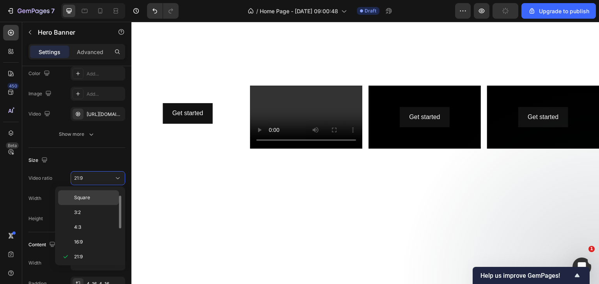
click at [98, 199] on p "Square" at bounding box center [94, 197] width 41 height 7
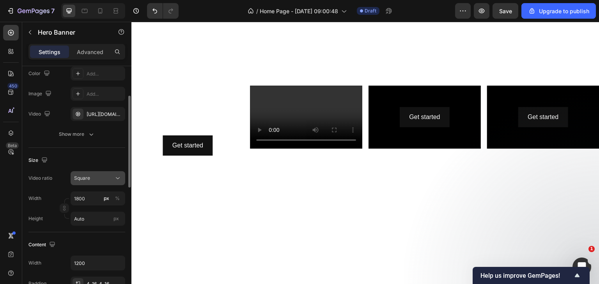
click at [108, 175] on div "Square" at bounding box center [94, 178] width 40 height 7
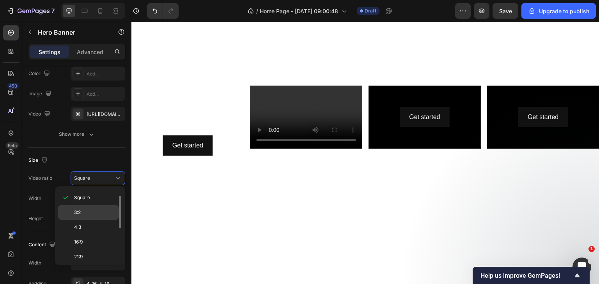
click at [101, 208] on div "3:2" at bounding box center [88, 212] width 61 height 15
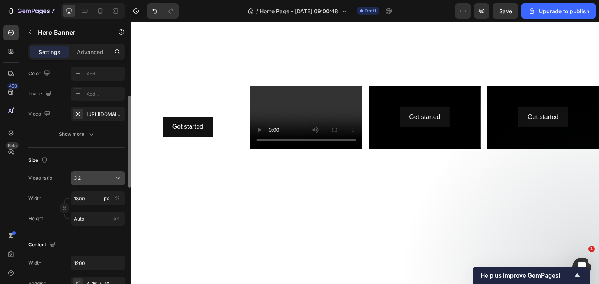
click at [104, 176] on div "3:2" at bounding box center [94, 178] width 40 height 7
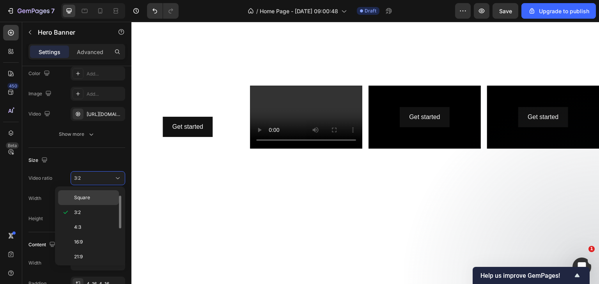
click at [100, 198] on p "Square" at bounding box center [94, 197] width 41 height 7
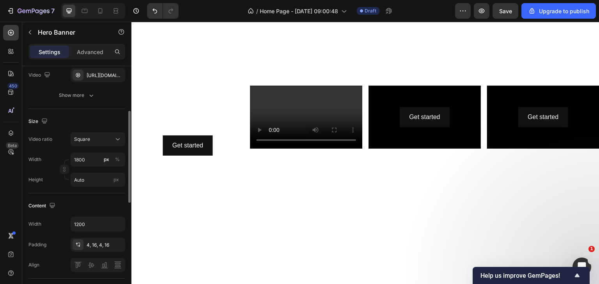
scroll to position [156, 0]
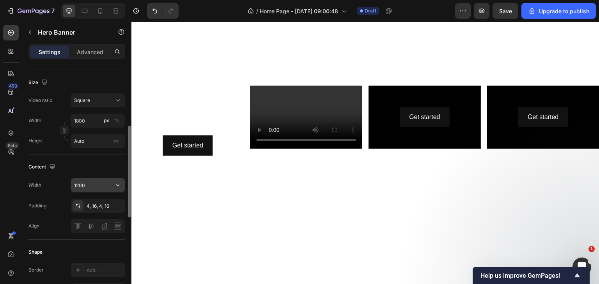
click at [98, 187] on input "1200" at bounding box center [98, 185] width 54 height 14
click at [122, 186] on button "button" at bounding box center [118, 185] width 14 height 14
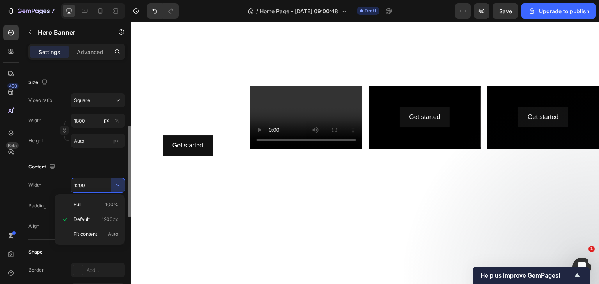
click at [92, 161] on div "Content" at bounding box center [76, 167] width 97 height 12
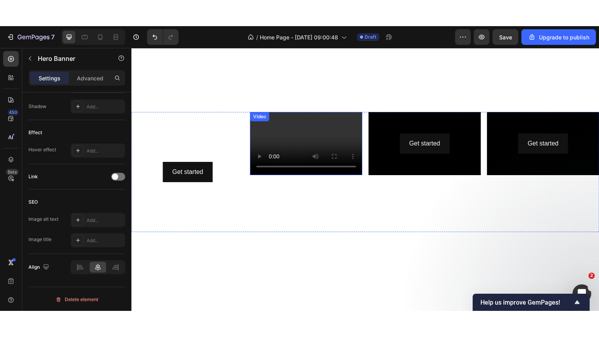
scroll to position [334, 0]
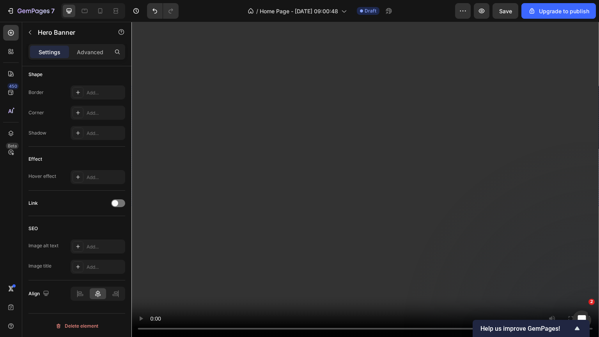
click at [598, 256] on video at bounding box center [365, 179] width 468 height 315
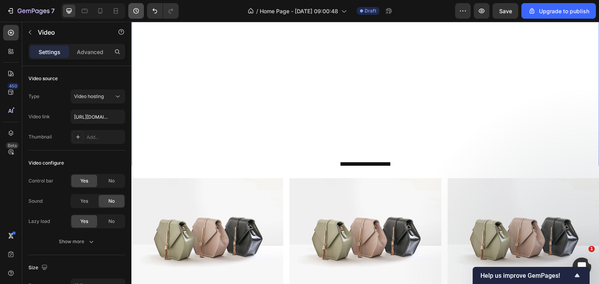
scroll to position [0, 0]
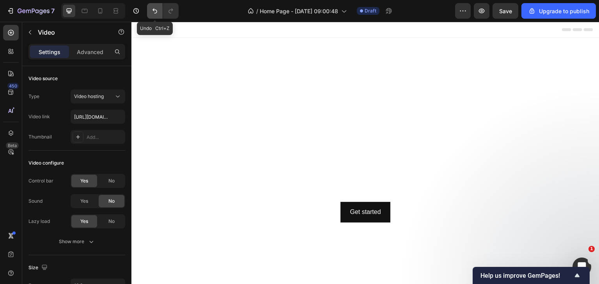
click at [153, 14] on icon "Undo/Redo" at bounding box center [155, 11] width 8 height 8
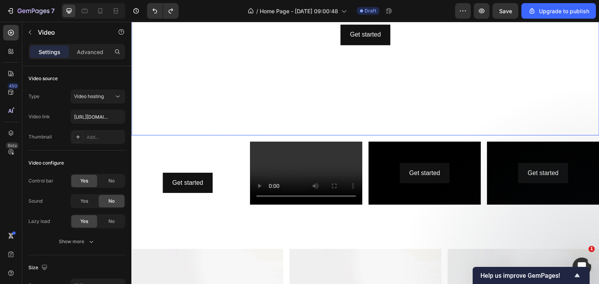
scroll to position [195, 0]
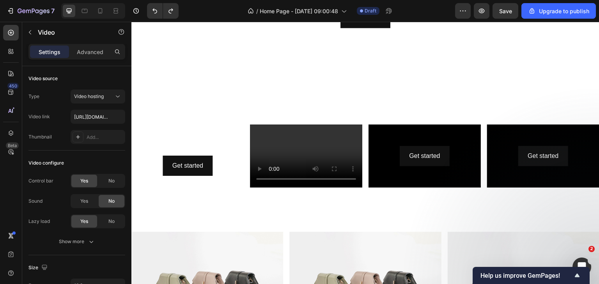
click at [307, 135] on video at bounding box center [306, 156] width 112 height 63
click at [297, 143] on video at bounding box center [306, 156] width 112 height 63
click at [292, 143] on video at bounding box center [306, 156] width 112 height 63
click at [291, 143] on video at bounding box center [306, 156] width 112 height 63
click at [279, 143] on video at bounding box center [306, 156] width 112 height 63
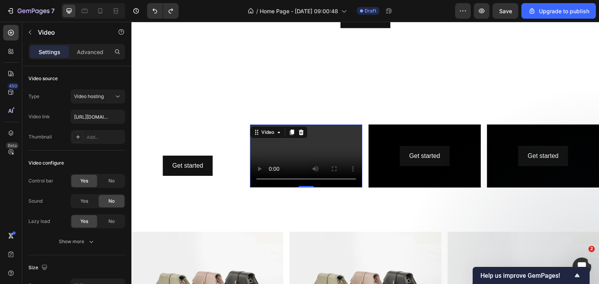
click at [304, 150] on video at bounding box center [306, 156] width 112 height 63
click at [264, 147] on video at bounding box center [306, 156] width 112 height 63
click at [104, 48] on div "Advanced" at bounding box center [90, 52] width 39 height 12
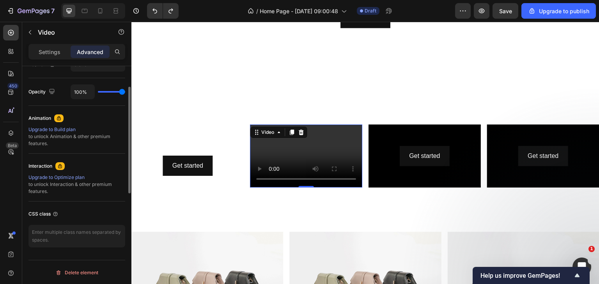
scroll to position [105, 0]
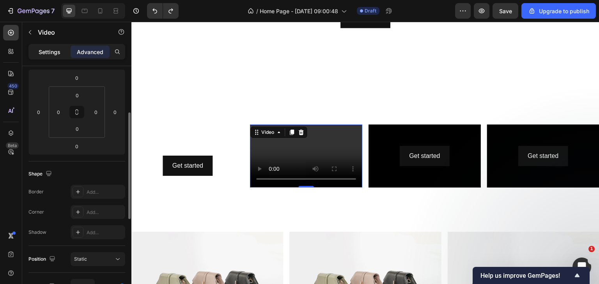
click at [45, 47] on div "Settings" at bounding box center [49, 52] width 39 height 12
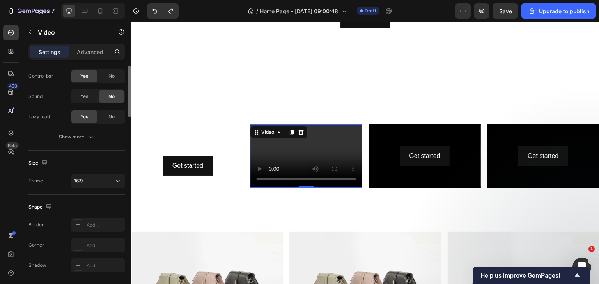
scroll to position [0, 0]
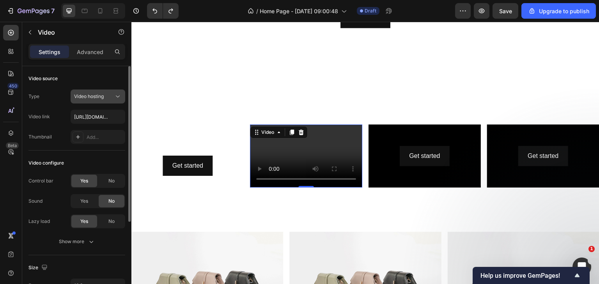
click at [101, 97] on span "Video hosting" at bounding box center [89, 97] width 30 height 6
click at [74, 86] on div "Video source Type Video hosting Video link https://cdn.shopify.com/videos/c/o/v…" at bounding box center [76, 108] width 97 height 85
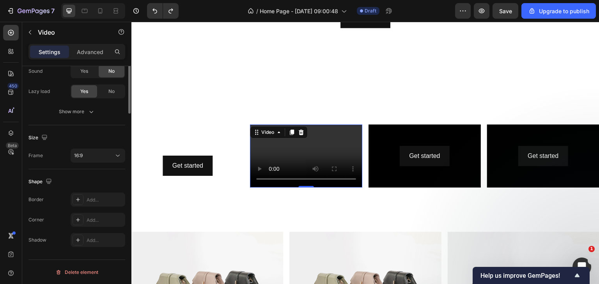
scroll to position [13, 0]
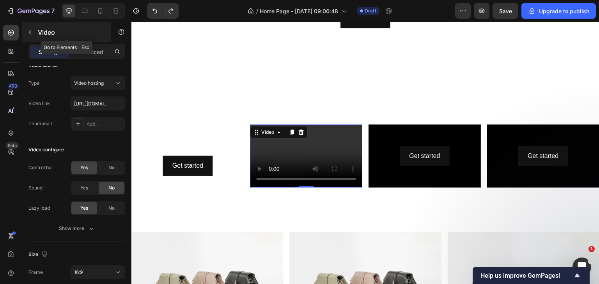
click at [30, 27] on button "button" at bounding box center [30, 32] width 12 height 12
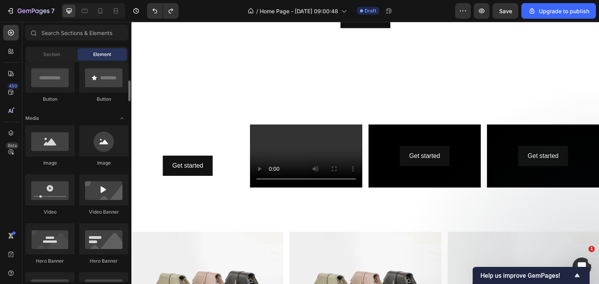
scroll to position [0, 0]
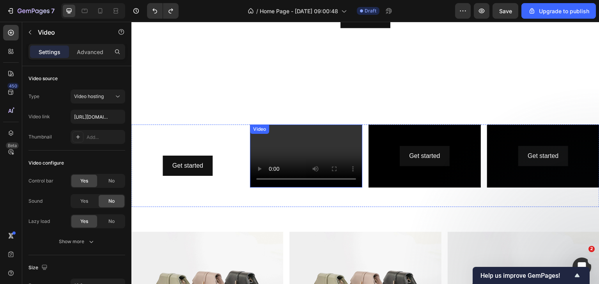
click at [314, 143] on video at bounding box center [306, 156] width 112 height 63
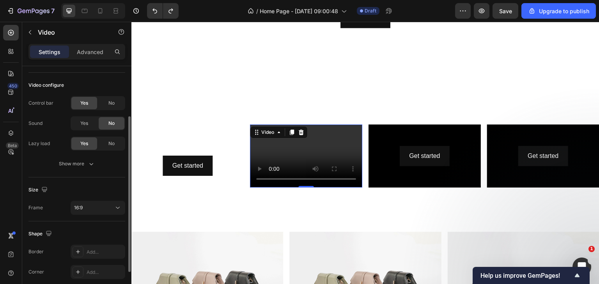
scroll to position [39, 0]
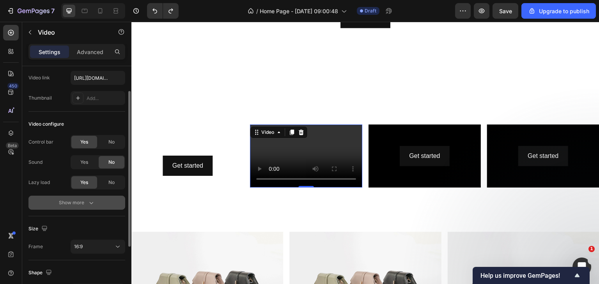
click at [73, 206] on div "Show more" at bounding box center [77, 203] width 36 height 8
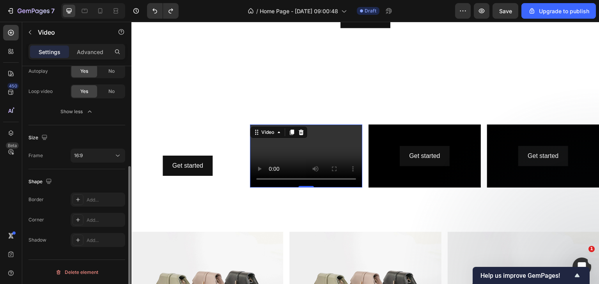
scroll to position [0, 0]
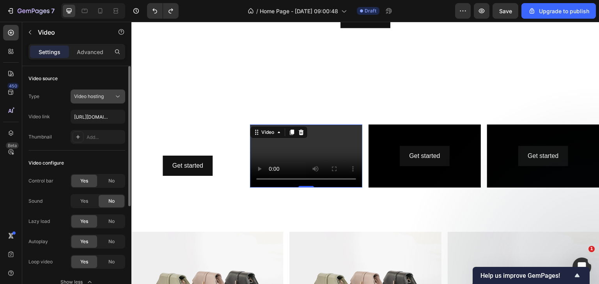
click at [120, 99] on icon at bounding box center [118, 97] width 8 height 8
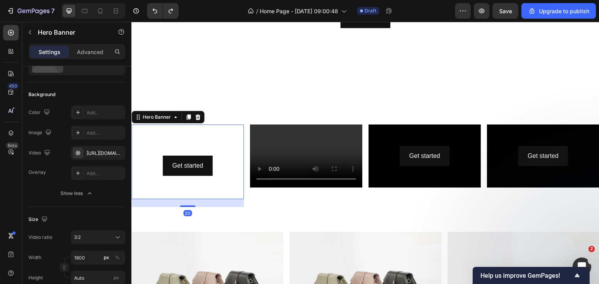
click at [202, 134] on video "Background Image" at bounding box center [187, 162] width 112 height 75
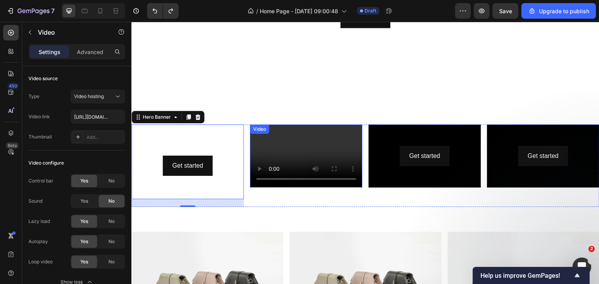
click at [316, 133] on video at bounding box center [306, 156] width 112 height 63
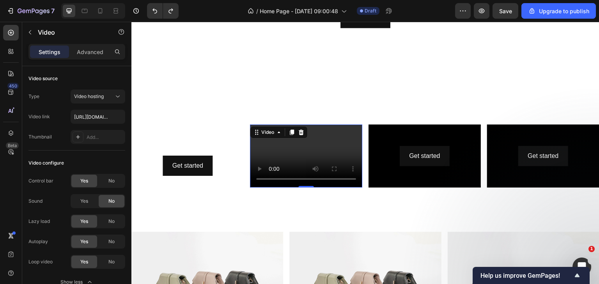
click at [336, 143] on video at bounding box center [306, 156] width 112 height 63
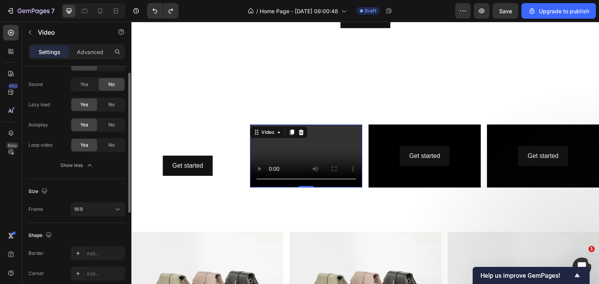
scroll to position [156, 0]
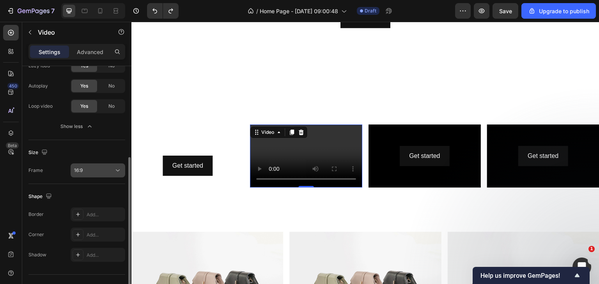
click at [105, 170] on div "16:9" at bounding box center [94, 170] width 40 height 7
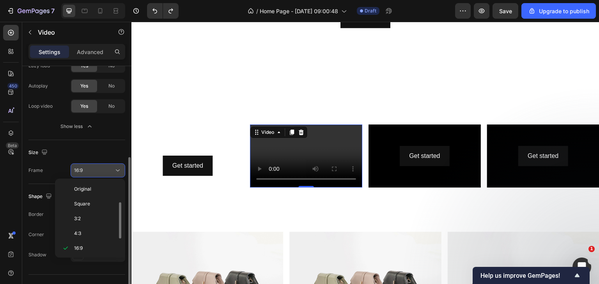
scroll to position [14, 0]
click at [104, 169] on div "16:9" at bounding box center [94, 170] width 40 height 7
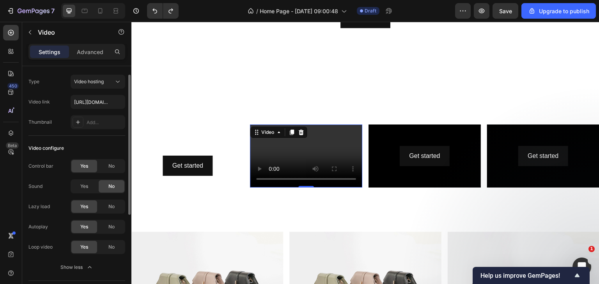
scroll to position [0, 0]
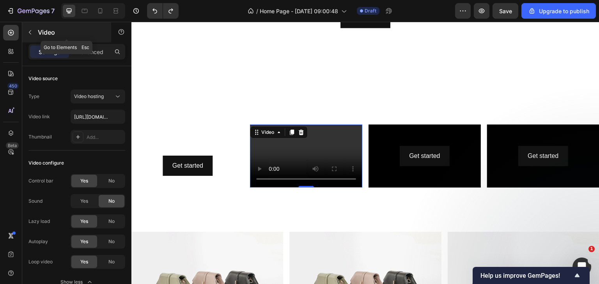
click at [29, 38] on button "button" at bounding box center [30, 32] width 12 height 12
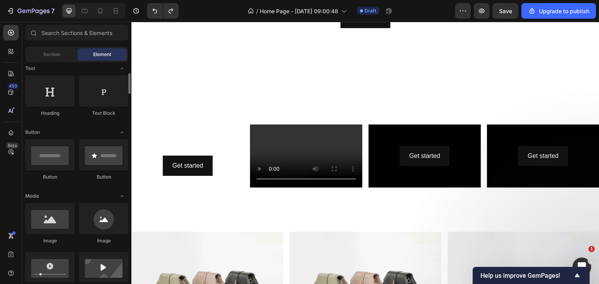
scroll to position [195, 0]
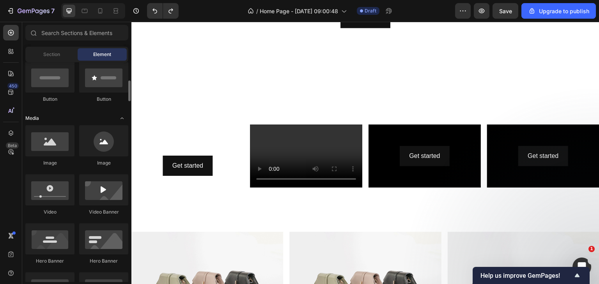
click at [109, 117] on div "Media" at bounding box center [76, 119] width 103 height 8
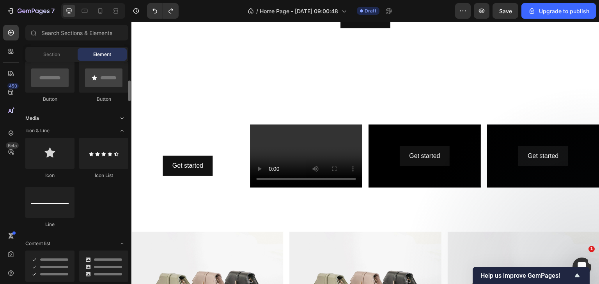
click at [109, 117] on div "Media" at bounding box center [76, 119] width 103 height 8
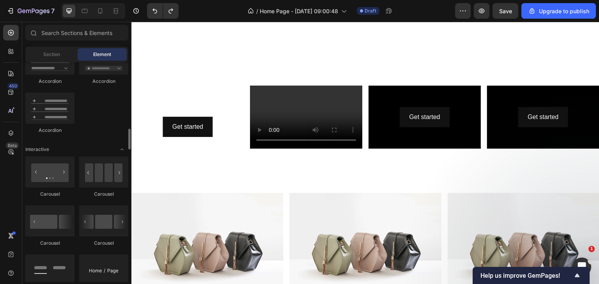
scroll to position [740, 0]
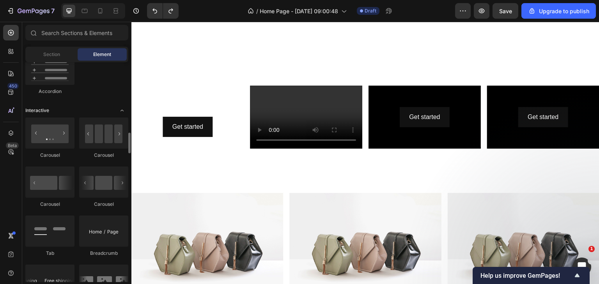
click at [122, 109] on icon "Toggle open" at bounding box center [122, 111] width 6 height 6
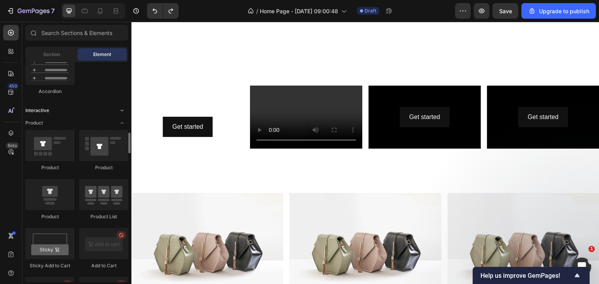
click at [122, 109] on icon "Toggle open" at bounding box center [122, 111] width 6 height 6
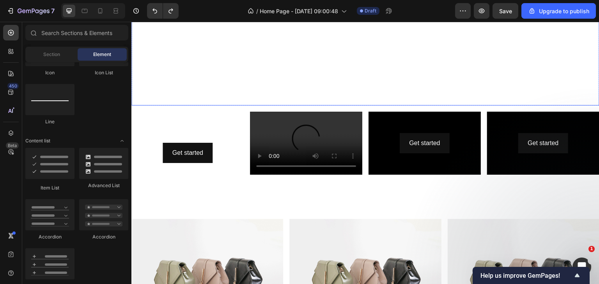
scroll to position [234, 0]
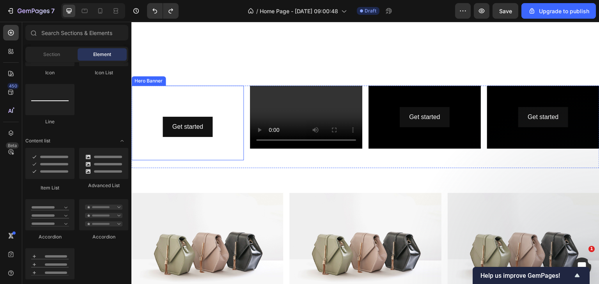
click at [215, 92] on video "Background Image" at bounding box center [187, 123] width 112 height 75
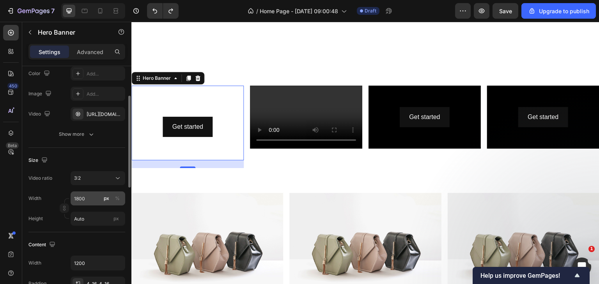
scroll to position [0, 0]
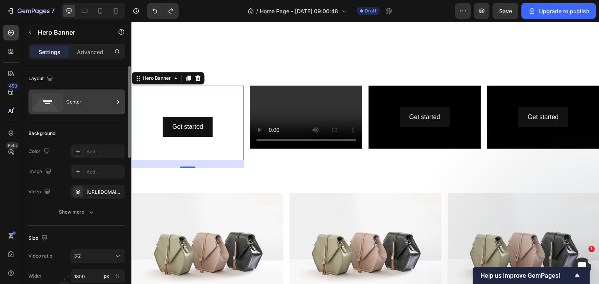
click at [75, 102] on div "Center" at bounding box center [90, 102] width 48 height 18
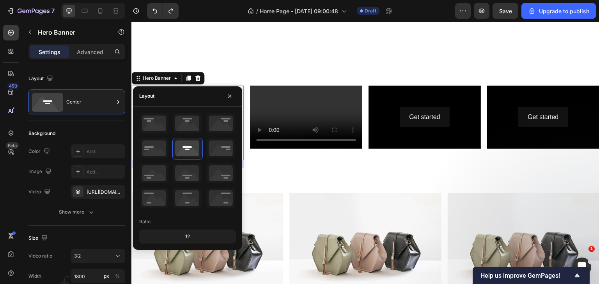
click at [187, 238] on div "12" at bounding box center [188, 236] width 94 height 11
click at [187, 235] on div "12" at bounding box center [188, 236] width 94 height 11
click at [155, 129] on icon at bounding box center [154, 123] width 29 height 20
click at [235, 96] on button "button" at bounding box center [229, 96] width 12 height 12
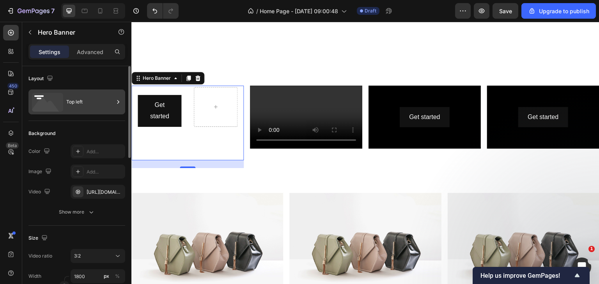
click at [50, 99] on icon at bounding box center [47, 102] width 31 height 19
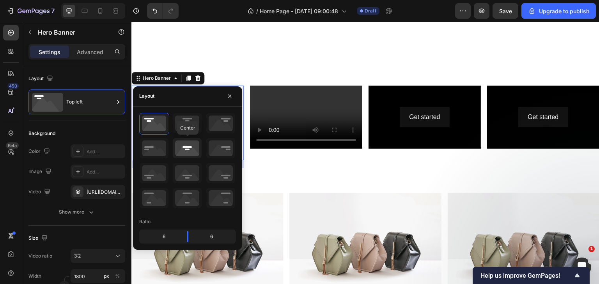
click at [185, 154] on icon at bounding box center [187, 148] width 29 height 20
click at [227, 98] on icon "button" at bounding box center [229, 96] width 6 height 6
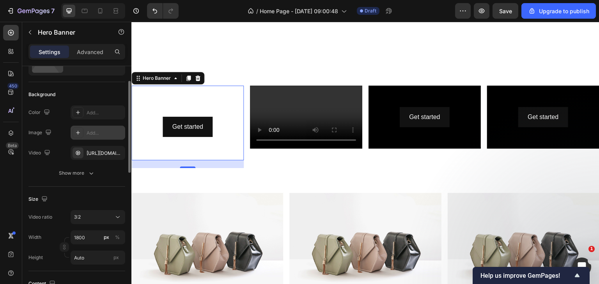
scroll to position [78, 0]
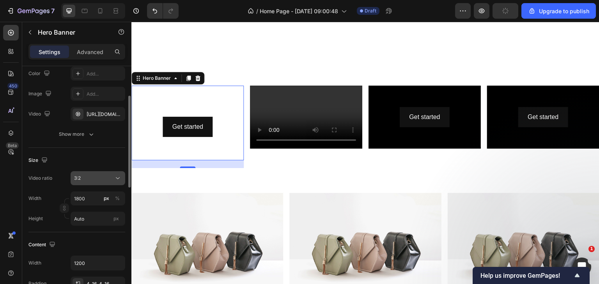
click at [85, 181] on div "3:2" at bounding box center [94, 178] width 40 height 7
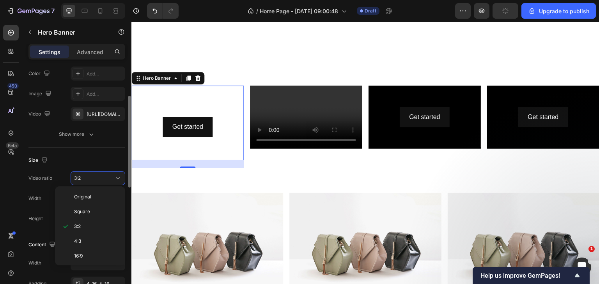
click at [75, 155] on div "Size" at bounding box center [76, 160] width 97 height 12
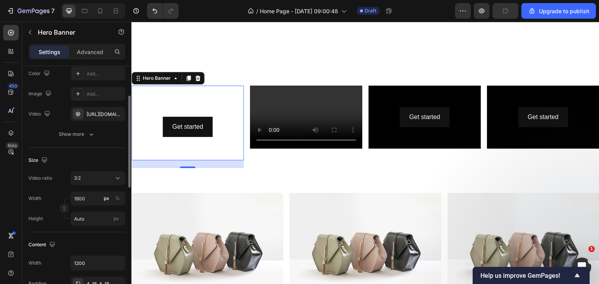
scroll to position [195, 0]
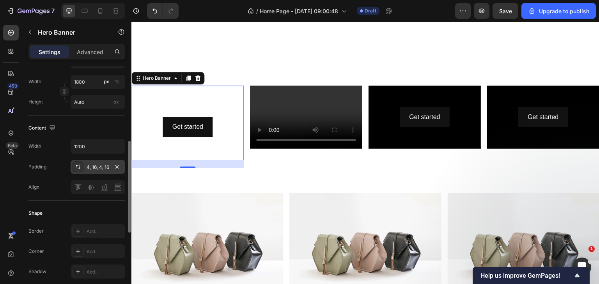
click at [75, 168] on icon at bounding box center [78, 167] width 6 height 6
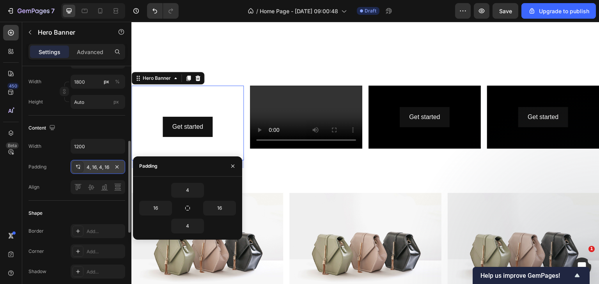
click at [75, 168] on icon at bounding box center [78, 167] width 6 height 6
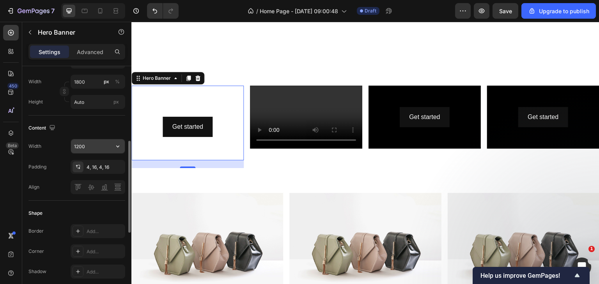
scroll to position [117, 0]
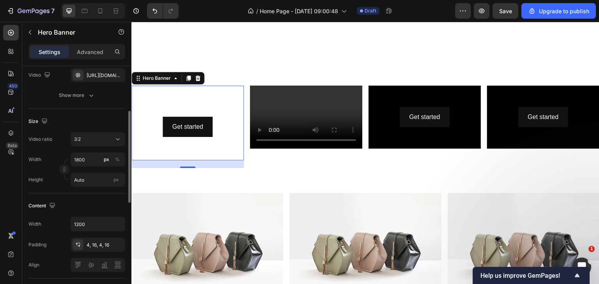
click at [148, 145] on video "Background Image" at bounding box center [187, 123] width 112 height 75
click at [169, 76] on div "Hero Banner" at bounding box center [156, 78] width 31 height 7
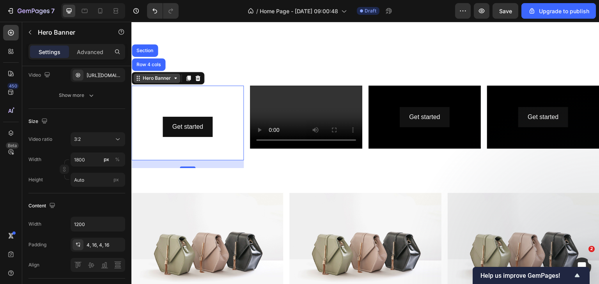
click at [169, 76] on div "Hero Banner" at bounding box center [156, 78] width 31 height 7
click at [191, 145] on video "Background Image" at bounding box center [187, 123] width 112 height 75
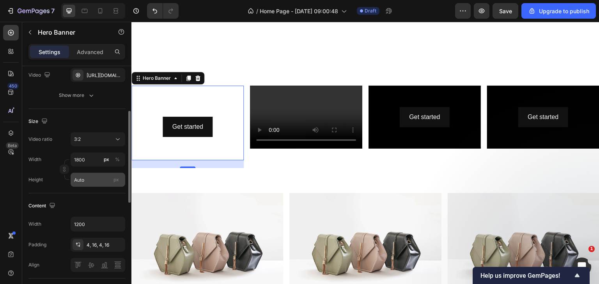
scroll to position [156, 0]
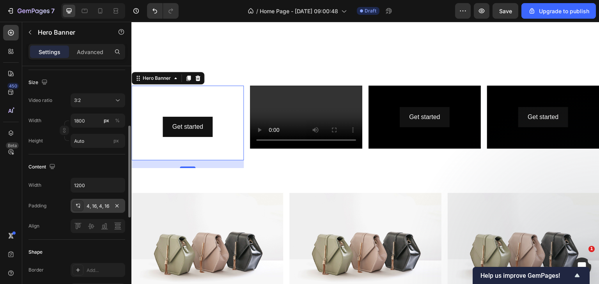
click at [94, 208] on div "4, 16, 4, 16" at bounding box center [98, 206] width 23 height 7
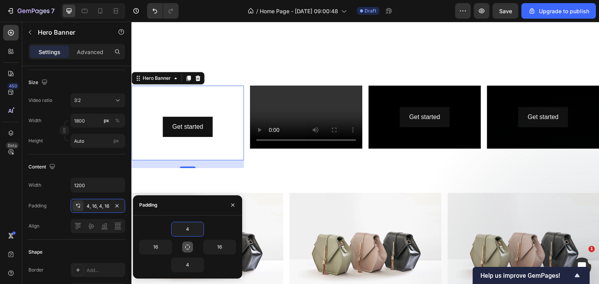
click at [187, 248] on icon "button" at bounding box center [187, 247] width 6 height 6
type input "4"
click at [187, 248] on icon "button" at bounding box center [187, 247] width 6 height 6
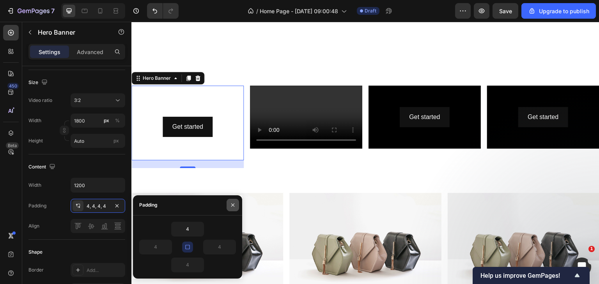
click at [235, 206] on icon "button" at bounding box center [233, 205] width 6 height 6
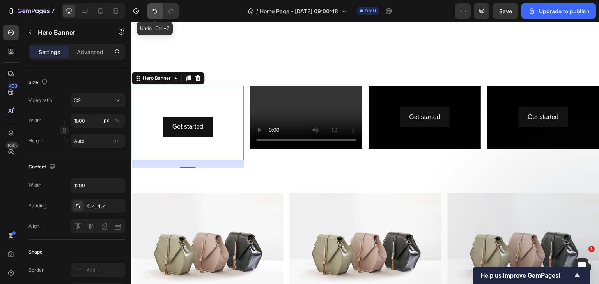
click at [148, 14] on button "Undo/Redo" at bounding box center [155, 11] width 16 height 16
click at [157, 15] on button "Undo/Redo" at bounding box center [155, 11] width 16 height 16
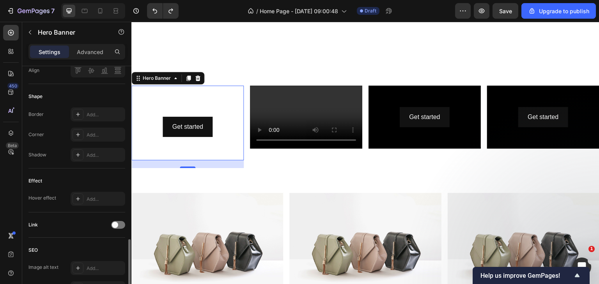
scroll to position [351, 0]
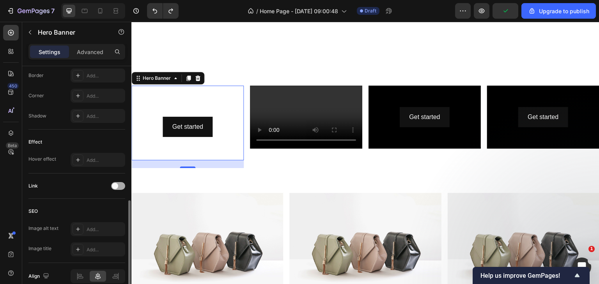
click at [113, 185] on span at bounding box center [115, 186] width 6 height 6
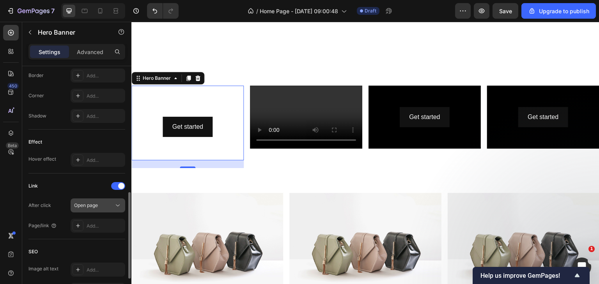
click at [106, 206] on div "Open page" at bounding box center [94, 205] width 40 height 7
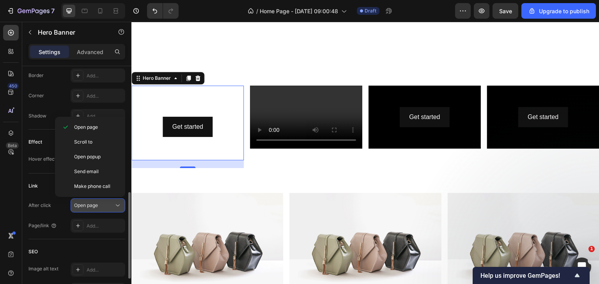
click at [106, 206] on div "Open page" at bounding box center [94, 205] width 40 height 7
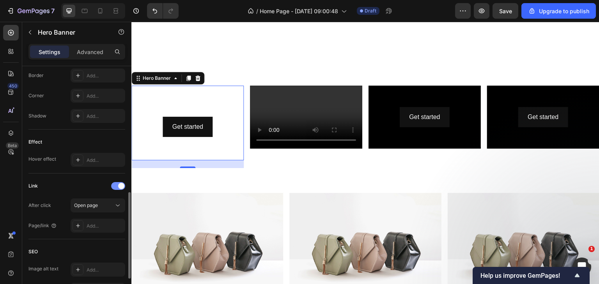
click at [115, 186] on div at bounding box center [118, 186] width 14 height 8
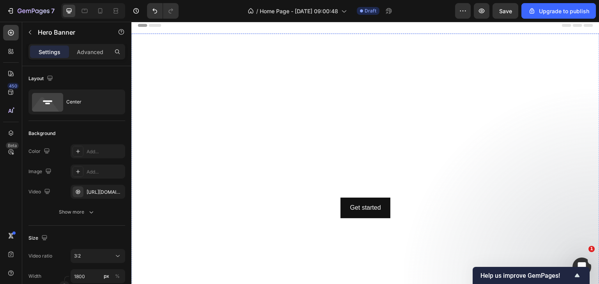
scroll to position [0, 0]
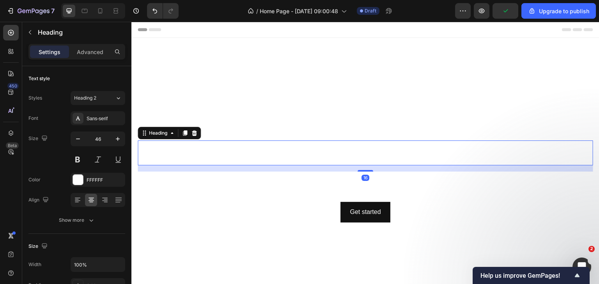
click at [359, 154] on h2 "Click here to edit heading" at bounding box center [365, 153] width 455 height 25
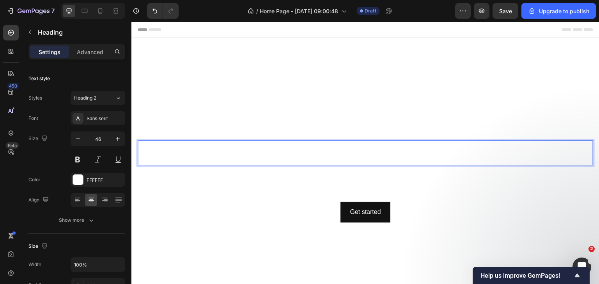
click at [361, 157] on h2 "Click here to edit heading" at bounding box center [365, 153] width 455 height 25
click at [361, 157] on p "Click here to edit heading" at bounding box center [365, 152] width 454 height 23
click at [250, 152] on p "Click here to edit heading" at bounding box center [365, 152] width 454 height 23
click at [503, 150] on p "Click here to edit heading" at bounding box center [365, 152] width 454 height 23
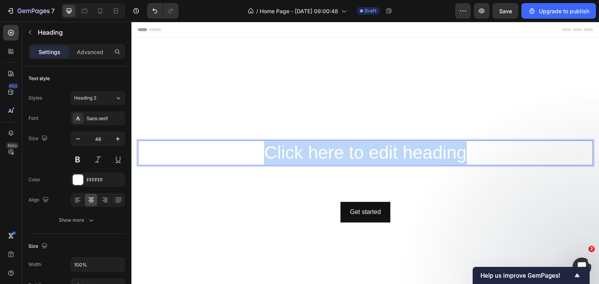
drag, startPoint x: 498, startPoint y: 151, endPoint x: 251, endPoint y: 173, distance: 248.0
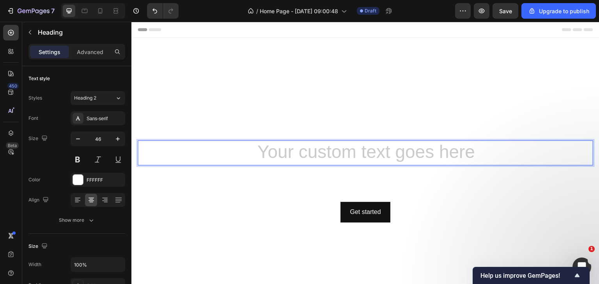
click at [318, 141] on h2 "Rich Text Editor. Editing area: main" at bounding box center [365, 153] width 455 height 25
click at [270, 154] on h2 "Rich Text Editor. Editing area: main" at bounding box center [365, 153] width 455 height 25
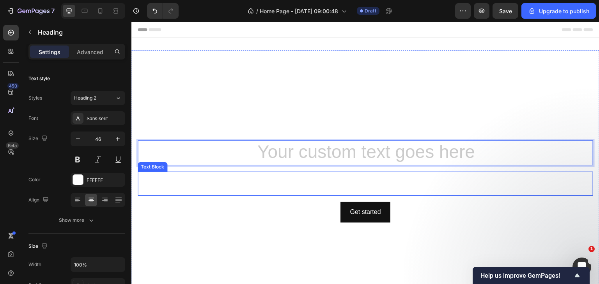
click at [188, 174] on div "This is your text block. Click to edit and make it your own. Share your product…" at bounding box center [365, 184] width 455 height 24
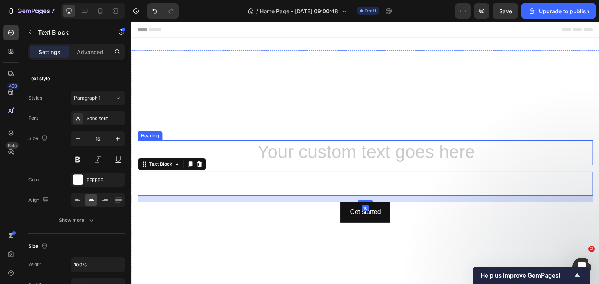
click at [224, 150] on h2 "Rich Text Editor. Editing area: main" at bounding box center [365, 153] width 455 height 25
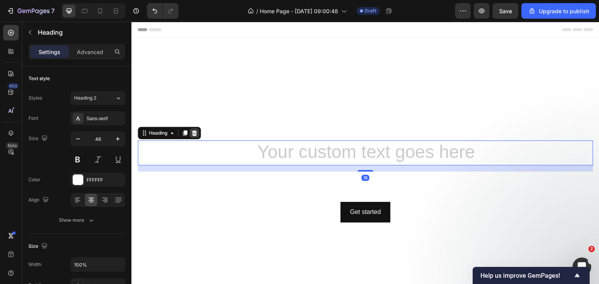
click at [195, 132] on icon at bounding box center [194, 133] width 6 height 6
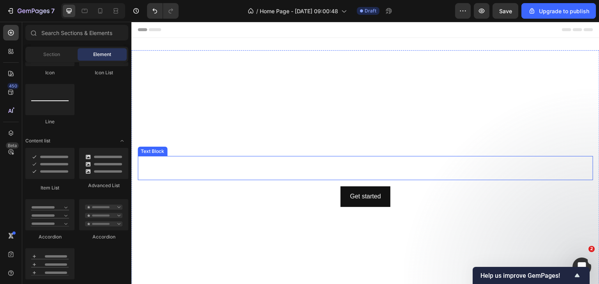
click at [209, 167] on div "This is your text block. Click to edit and make it your own. Share your product…" at bounding box center [365, 168] width 455 height 24
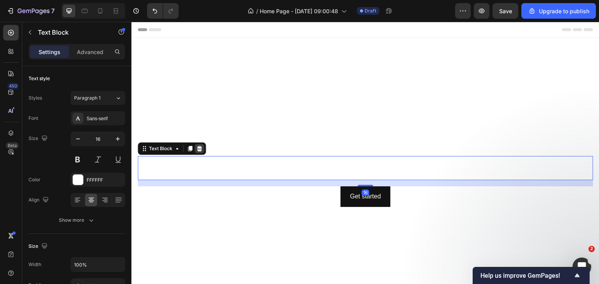
click at [201, 147] on icon at bounding box center [199, 148] width 5 height 5
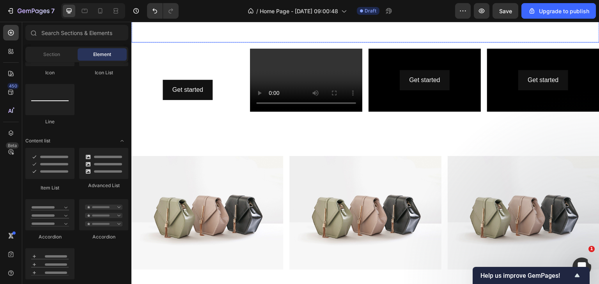
scroll to position [273, 0]
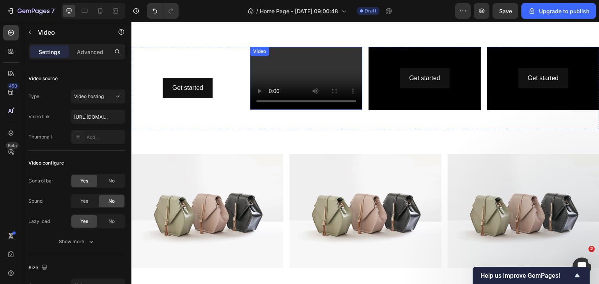
click at [325, 63] on video at bounding box center [306, 78] width 112 height 63
drag, startPoint x: 303, startPoint y: 105, endPoint x: 304, endPoint y: 119, distance: 14.5
click at [304, 119] on div "Video 37" at bounding box center [306, 88] width 112 height 83
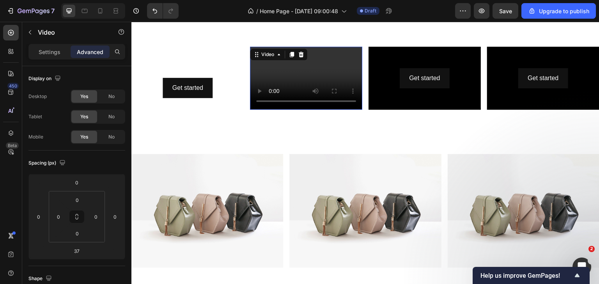
click at [327, 67] on video at bounding box center [306, 78] width 112 height 63
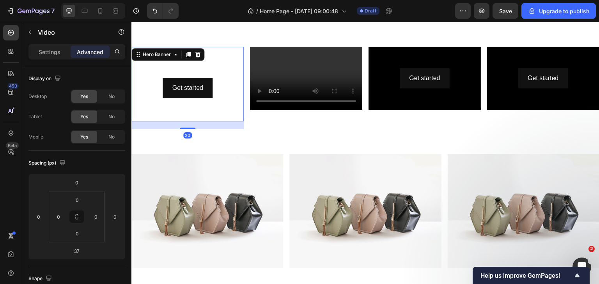
click at [201, 55] on div "Heading Get started Button Hero Banner 20" at bounding box center [187, 84] width 112 height 75
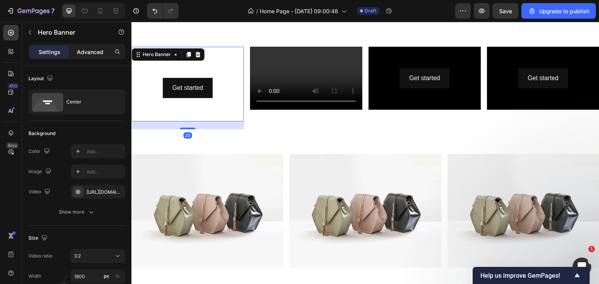
click at [89, 55] on p "Advanced" at bounding box center [90, 52] width 26 height 8
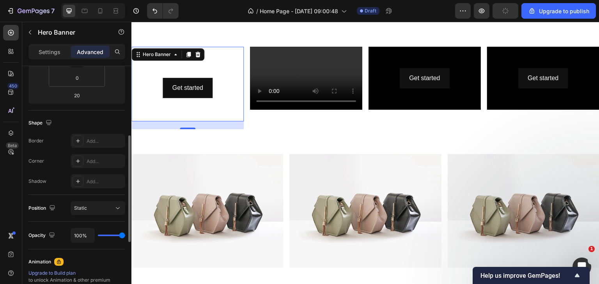
scroll to position [195, 0]
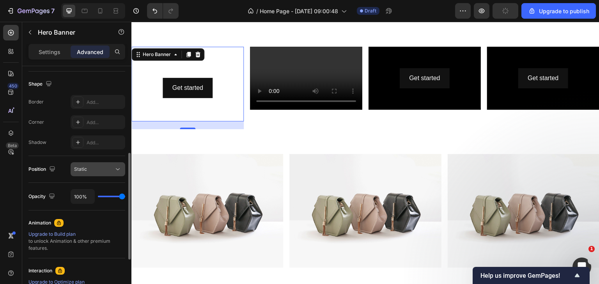
click at [92, 169] on div "Static" at bounding box center [94, 169] width 40 height 7
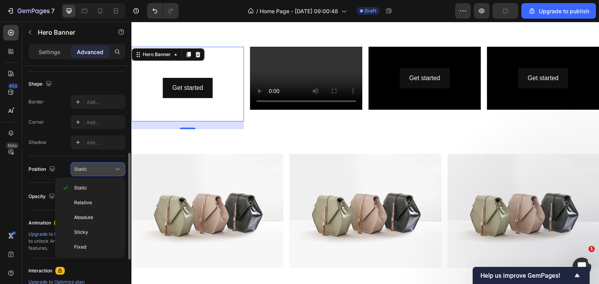
click at [92, 169] on div "Static" at bounding box center [94, 169] width 40 height 7
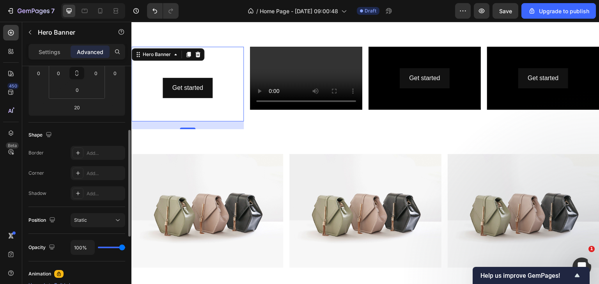
scroll to position [0, 0]
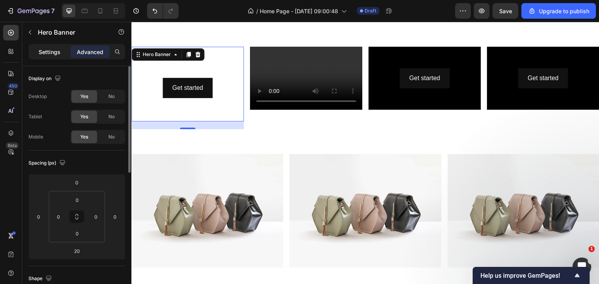
click at [55, 57] on div "Settings" at bounding box center [49, 52] width 39 height 12
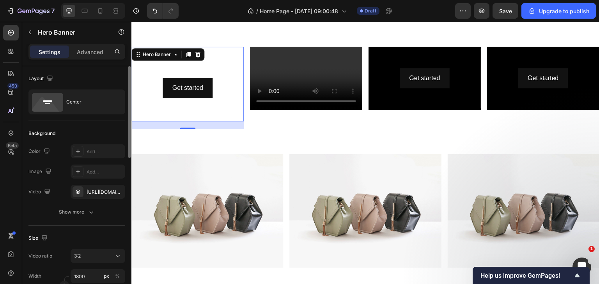
scroll to position [78, 0]
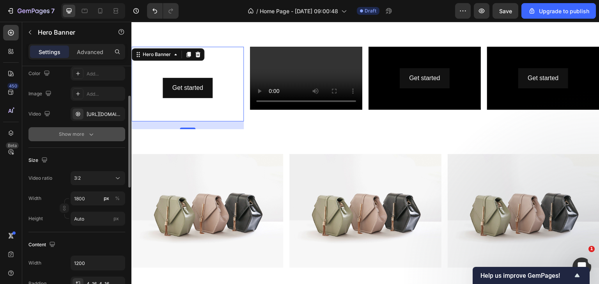
click at [80, 137] on div "Show more" at bounding box center [77, 135] width 36 height 8
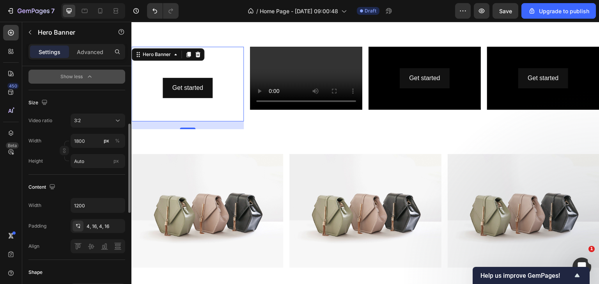
scroll to position [117, 0]
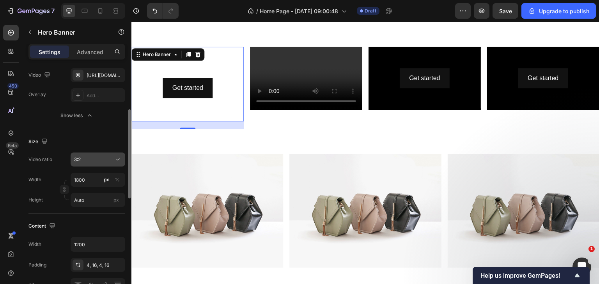
click at [83, 162] on div "3:2" at bounding box center [94, 159] width 40 height 7
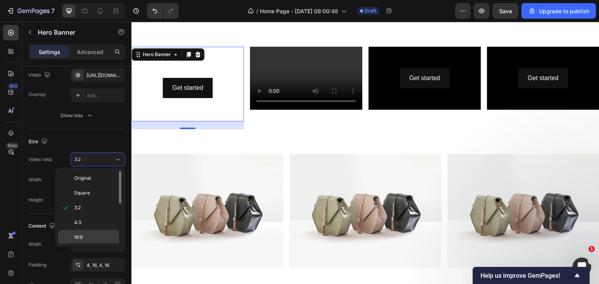
click at [78, 231] on div "16:9" at bounding box center [88, 237] width 61 height 15
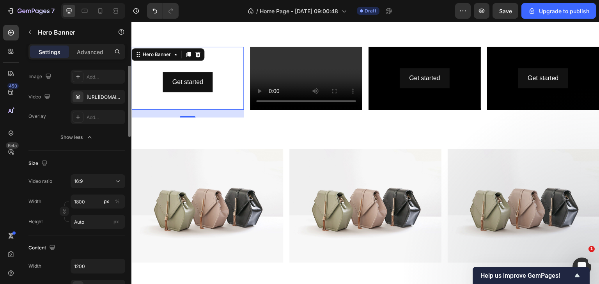
scroll to position [56, 0]
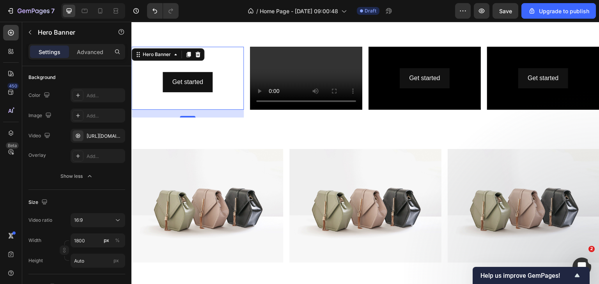
click at [223, 67] on div "Heading Get started Button" at bounding box center [188, 78] width 100 height 28
click at [237, 50] on video "Background Image" at bounding box center [187, 78] width 112 height 63
click at [228, 47] on video "Background Image" at bounding box center [187, 78] width 112 height 63
click at [173, 53] on icon at bounding box center [175, 54] width 6 height 6
click at [219, 64] on div "Heading Get started Button" at bounding box center [188, 78] width 100 height 28
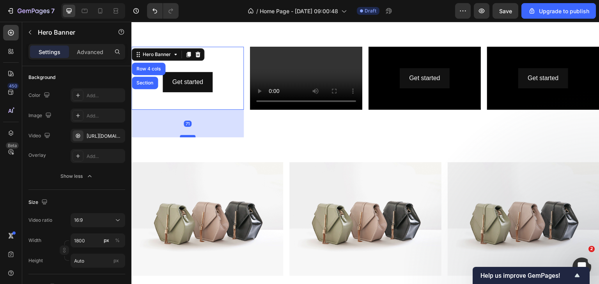
drag, startPoint x: 189, startPoint y: 112, endPoint x: 189, endPoint y: 132, distance: 19.9
click at [189, 135] on div at bounding box center [188, 136] width 16 height 2
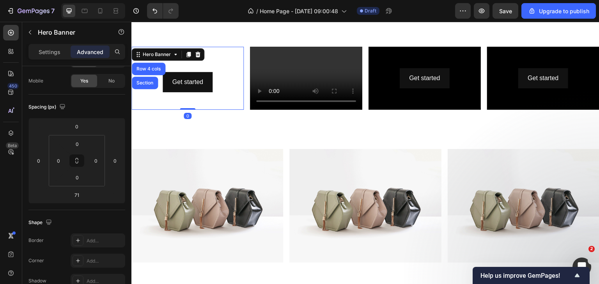
drag, startPoint x: 189, startPoint y: 132, endPoint x: 191, endPoint y: 102, distance: 30.4
click at [191, 102] on div "Heading Get started Button Hero Banner Row 4 cols Section 0" at bounding box center [187, 78] width 112 height 63
type input "0"
click at [237, 73] on div "Heading Get started Button" at bounding box center [187, 79] width 112 height 32
click at [235, 67] on div "Heading Get started Button" at bounding box center [188, 78] width 100 height 28
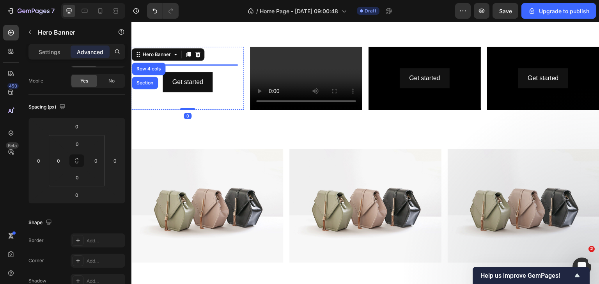
click at [218, 64] on h2 at bounding box center [188, 65] width 100 height 2
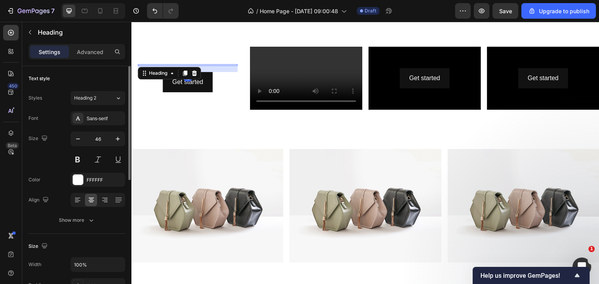
scroll to position [117, 0]
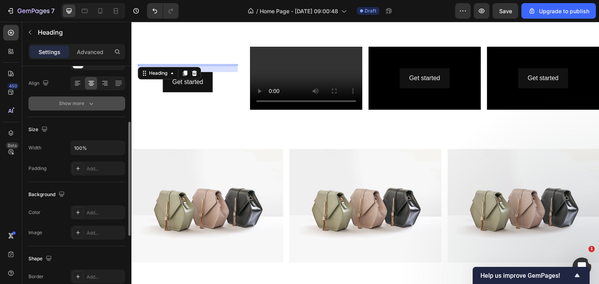
click at [78, 105] on div "Show more" at bounding box center [77, 104] width 36 height 8
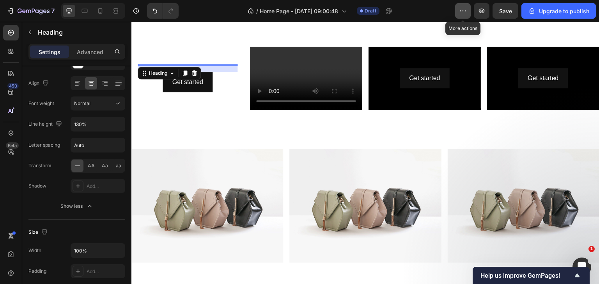
click at [460, 15] on button "button" at bounding box center [463, 11] width 16 height 16
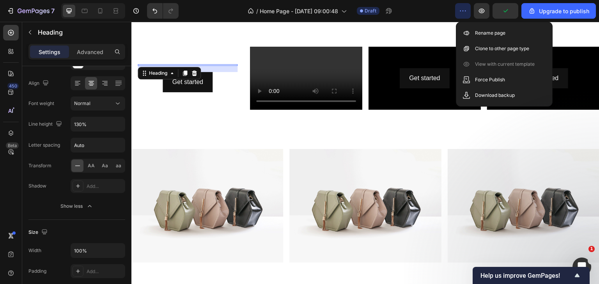
click at [460, 15] on button "button" at bounding box center [463, 11] width 16 height 16
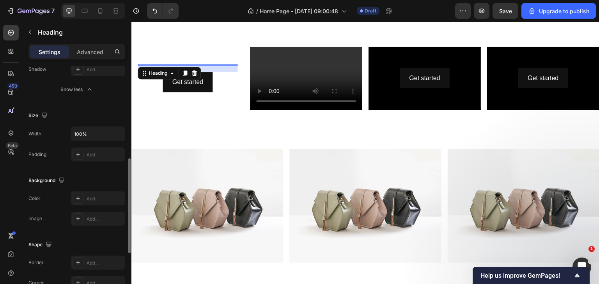
scroll to position [0, 0]
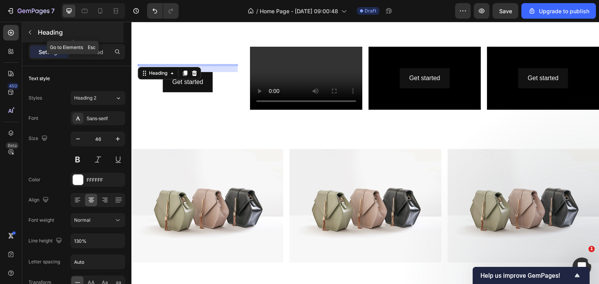
click at [30, 29] on icon "button" at bounding box center [30, 32] width 6 height 6
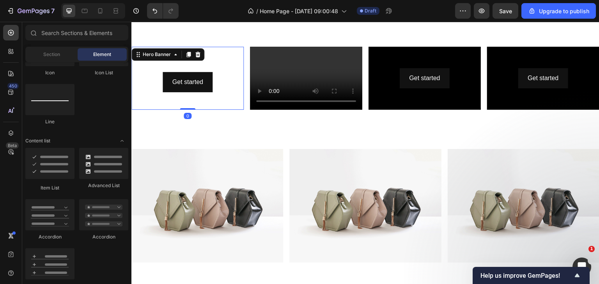
click at [230, 64] on div "Heading Get started Button" at bounding box center [188, 78] width 100 height 28
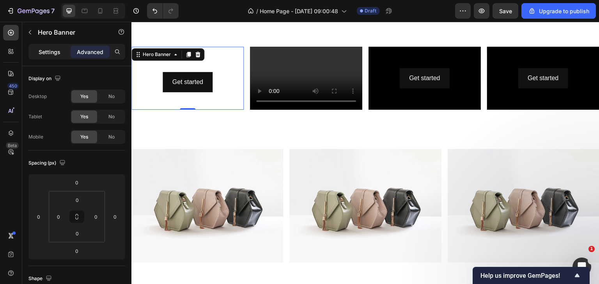
click at [44, 52] on p "Settings" at bounding box center [50, 52] width 22 height 8
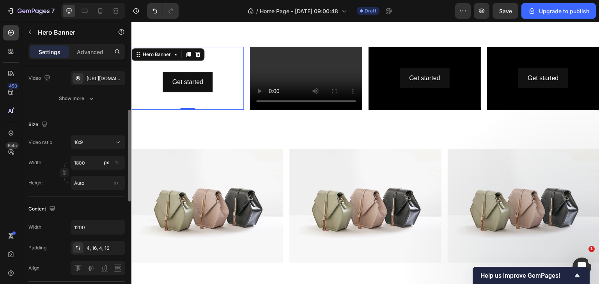
scroll to position [75, 0]
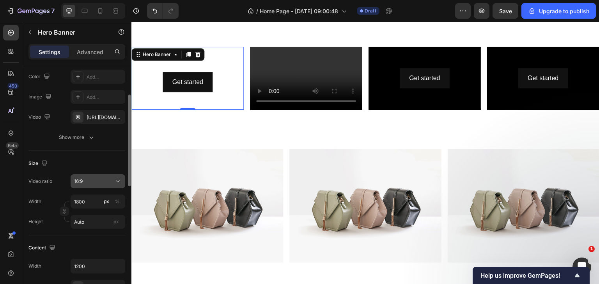
click at [89, 177] on button "16:9" at bounding box center [98, 182] width 55 height 14
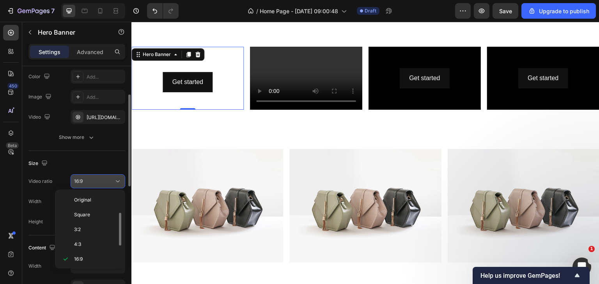
scroll to position [14, 0]
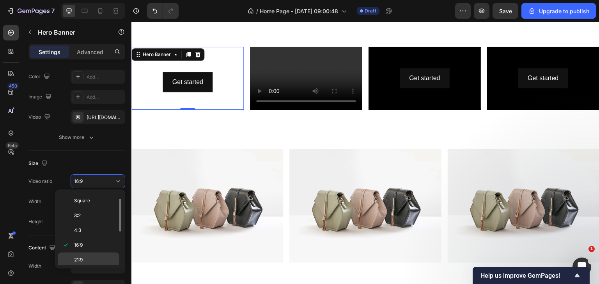
click at [79, 262] on span "21:9" at bounding box center [78, 260] width 9 height 7
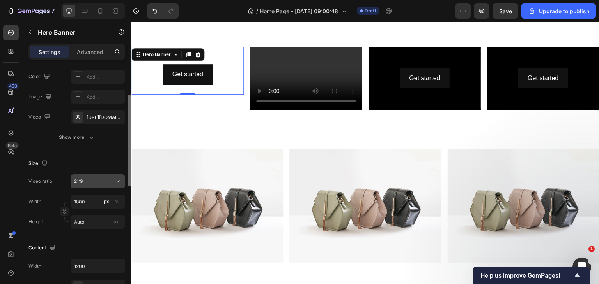
click at [84, 185] on button "21:9" at bounding box center [98, 182] width 55 height 14
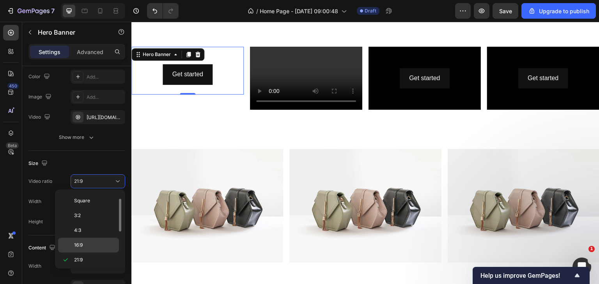
click at [73, 240] on div "16:9" at bounding box center [88, 245] width 61 height 15
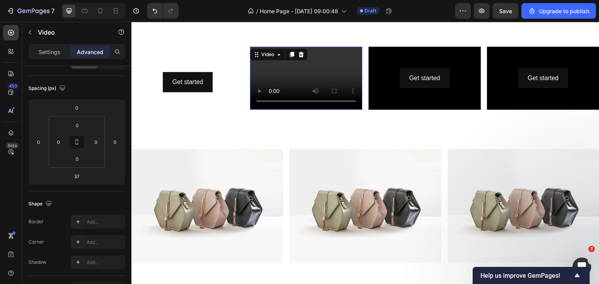
click at [339, 61] on video at bounding box center [306, 78] width 112 height 63
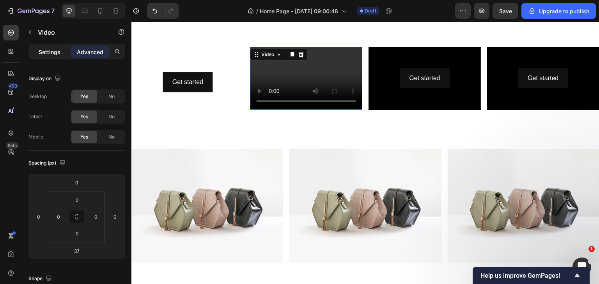
click at [50, 48] on p "Settings" at bounding box center [50, 52] width 22 height 8
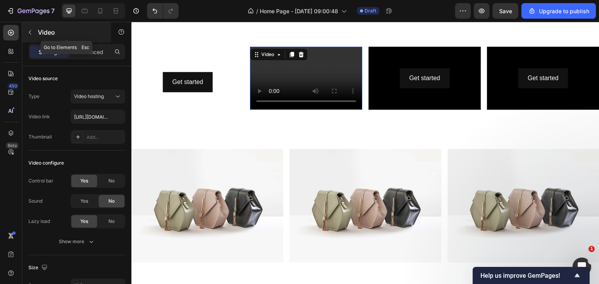
click at [32, 34] on icon "button" at bounding box center [30, 32] width 6 height 6
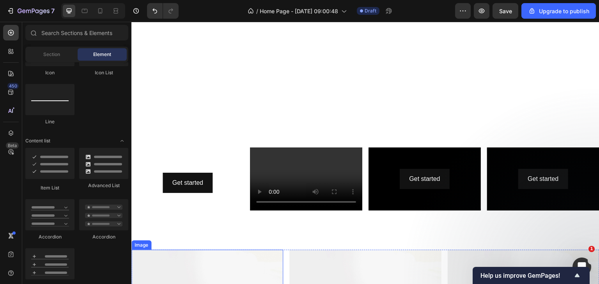
scroll to position [156, 0]
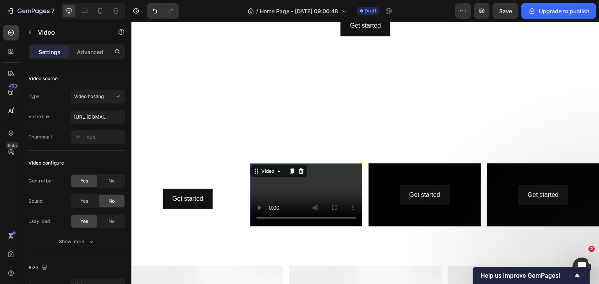
click at [277, 172] on div "Video 37" at bounding box center [306, 195] width 112 height 63
click at [331, 178] on video at bounding box center [306, 195] width 112 height 63
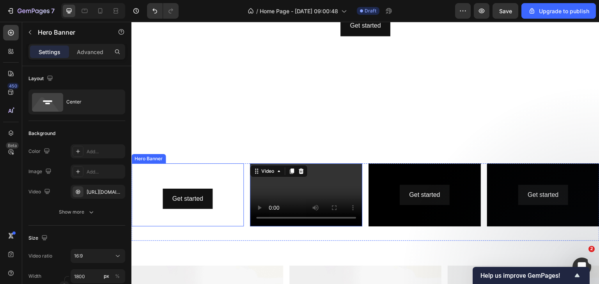
click at [194, 172] on video "Background Image" at bounding box center [187, 195] width 112 height 63
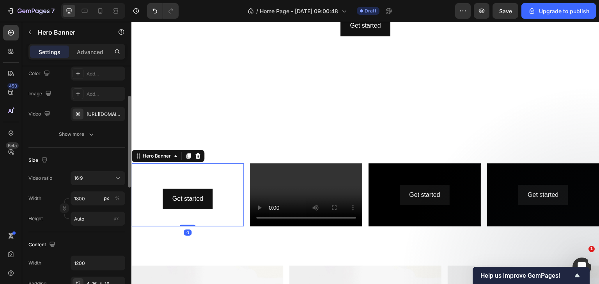
scroll to position [117, 0]
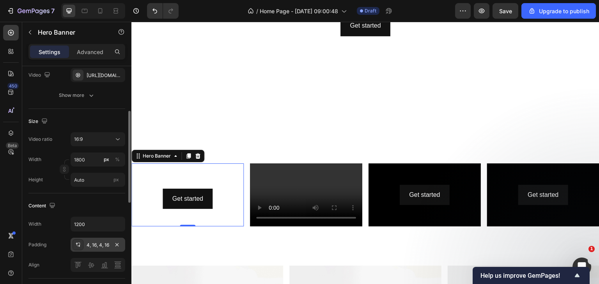
click at [91, 245] on div "4, 16, 4, 16" at bounding box center [98, 245] width 23 height 7
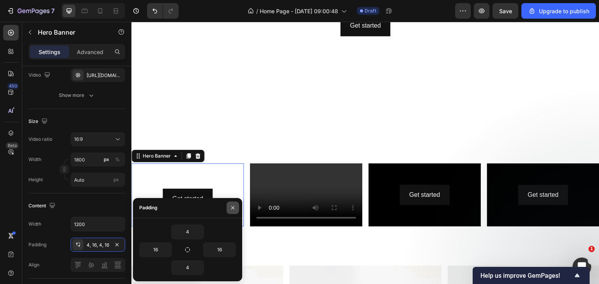
click at [236, 206] on button "button" at bounding box center [232, 208] width 12 height 12
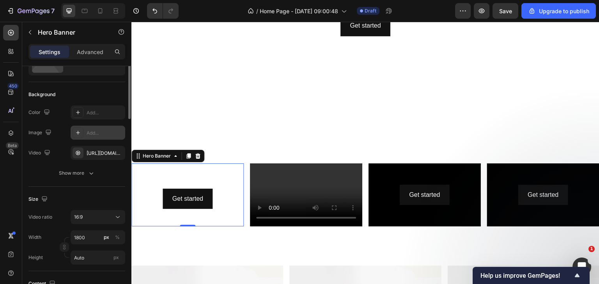
scroll to position [0, 0]
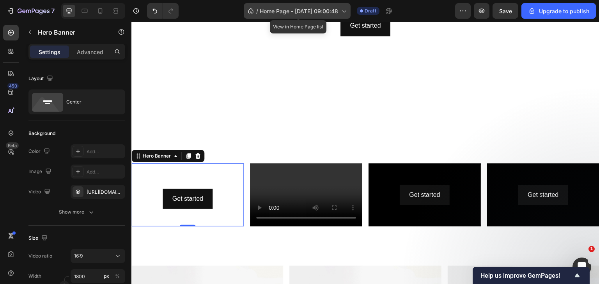
click at [340, 9] on div "/ Home Page - Sep 28, 09:00:48" at bounding box center [297, 11] width 107 height 16
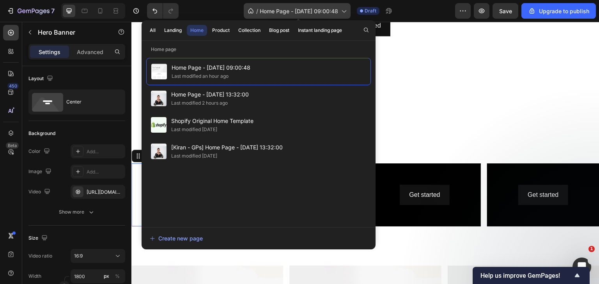
click at [340, 9] on div "/ Home Page - Sep 28, 09:00:48" at bounding box center [297, 11] width 107 height 16
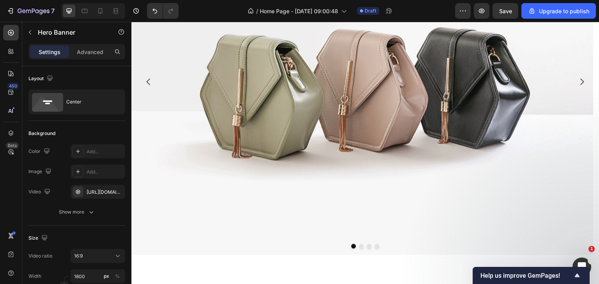
scroll to position [818, 0]
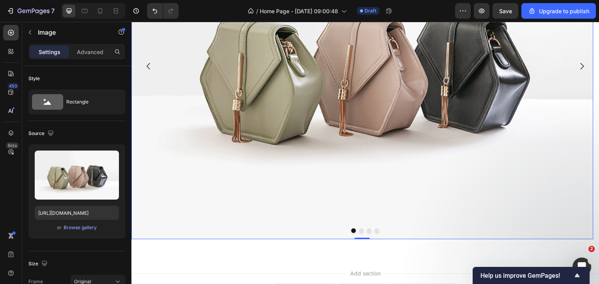
click at [275, 108] on img at bounding box center [362, 66] width 462 height 346
click at [14, 75] on icon at bounding box center [11, 74] width 8 height 8
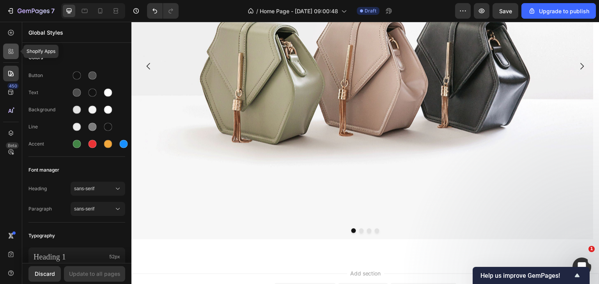
click at [9, 53] on icon at bounding box center [10, 53] width 2 height 2
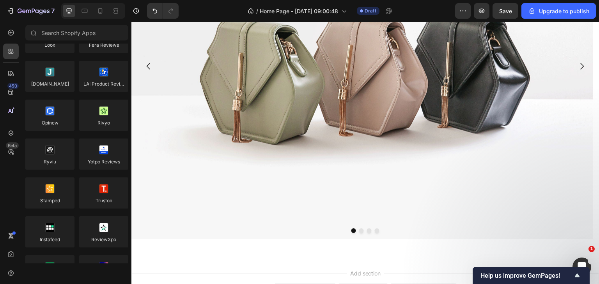
scroll to position [0, 0]
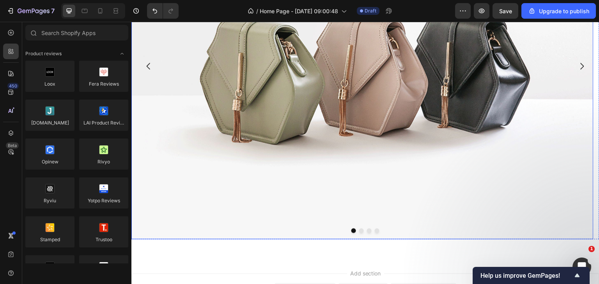
click at [293, 111] on img at bounding box center [362, 66] width 462 height 346
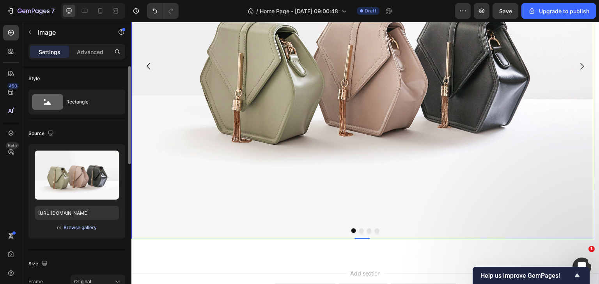
click at [83, 228] on div "Browse gallery" at bounding box center [80, 227] width 33 height 7
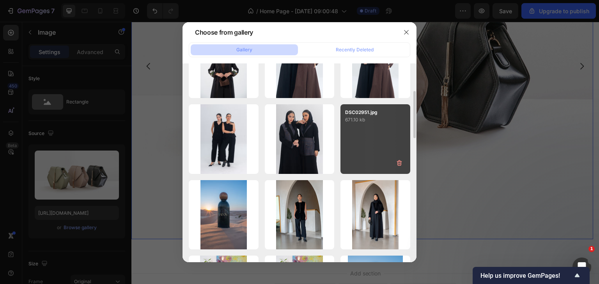
scroll to position [117, 0]
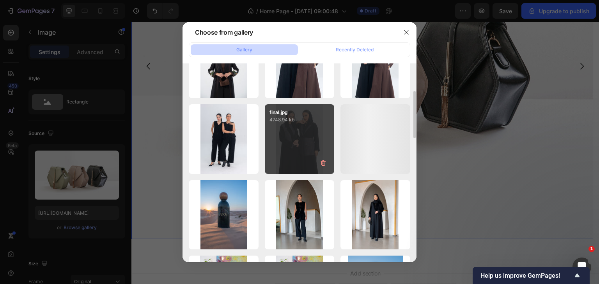
click at [291, 159] on div "final.jpg 4748.94 kb" at bounding box center [300, 139] width 70 height 70
type input "https://cdn.shopify.com/s/files/1/0672/5844/9972/files/gempages_538119130058851…"
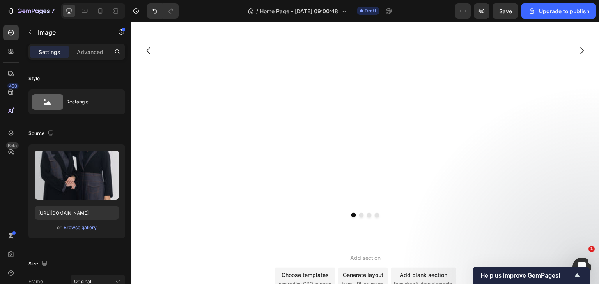
scroll to position [821, 0]
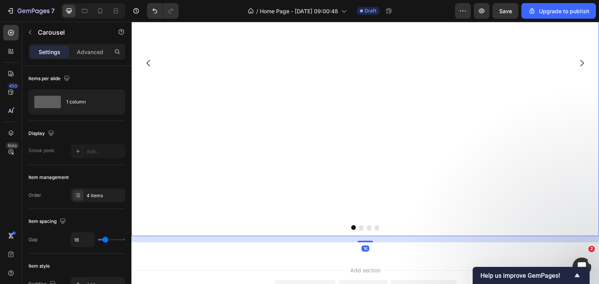
click at [580, 67] on icon "Carousel Next Arrow" at bounding box center [582, 63] width 4 height 7
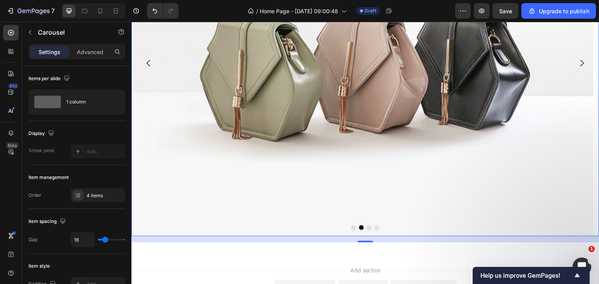
click at [147, 68] on icon "Carousel Back Arrow" at bounding box center [148, 62] width 9 height 9
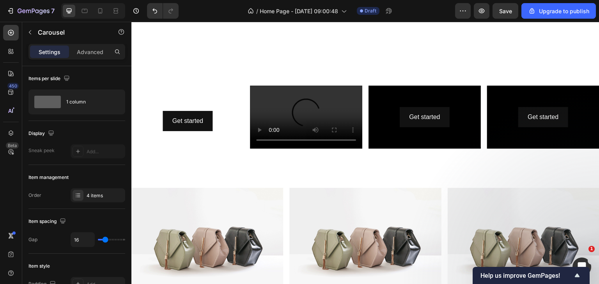
scroll to position [234, 0]
click at [214, 103] on h2 at bounding box center [188, 104] width 100 height 2
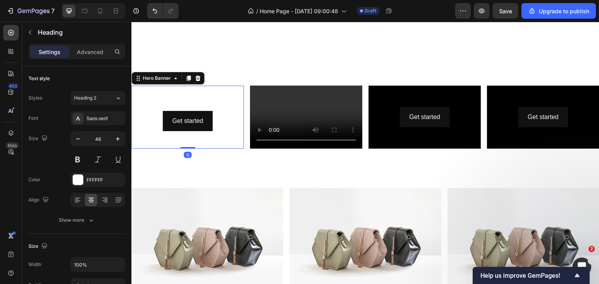
click at [215, 89] on video "Background Image" at bounding box center [187, 117] width 112 height 63
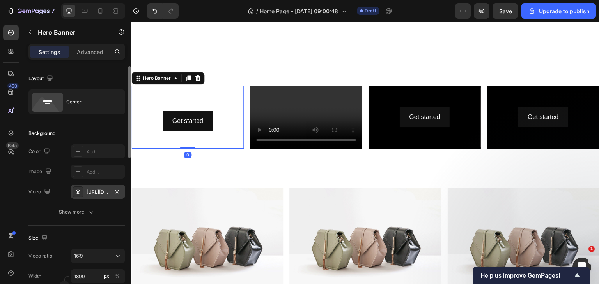
scroll to position [39, 0]
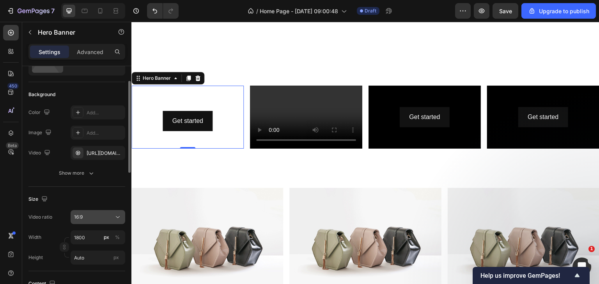
click at [89, 221] on div "16:9" at bounding box center [98, 218] width 48 height 8
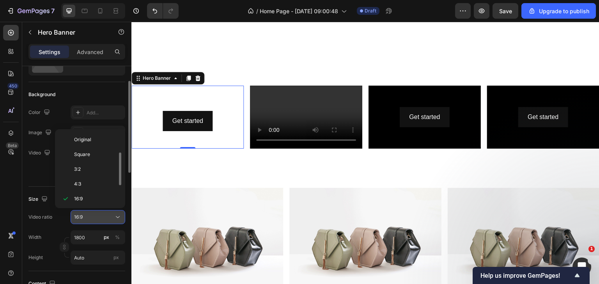
scroll to position [14, 0]
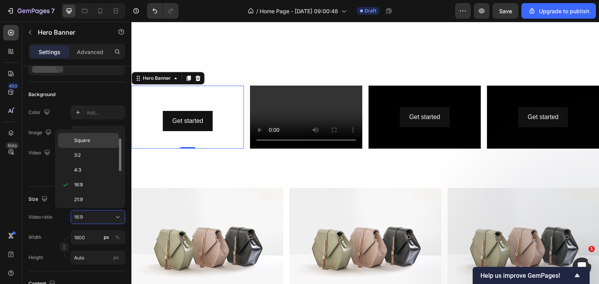
click at [79, 142] on span "Square" at bounding box center [82, 140] width 16 height 7
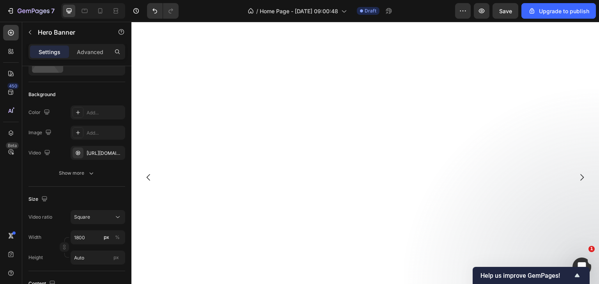
scroll to position [39, 0]
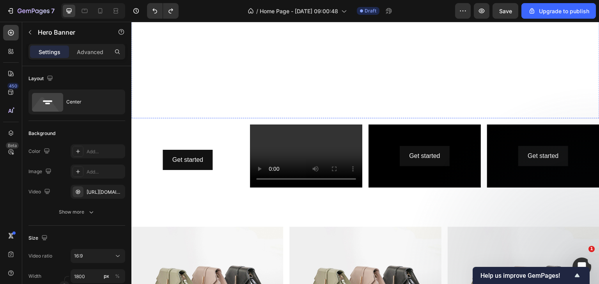
scroll to position [39, 0]
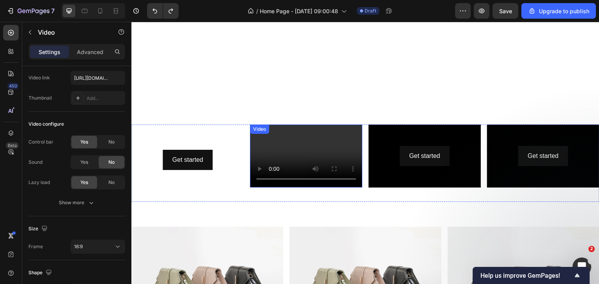
click at [339, 136] on video at bounding box center [306, 156] width 112 height 63
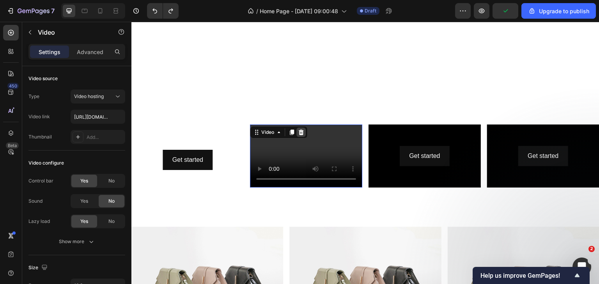
click at [301, 130] on icon at bounding box center [301, 132] width 6 height 6
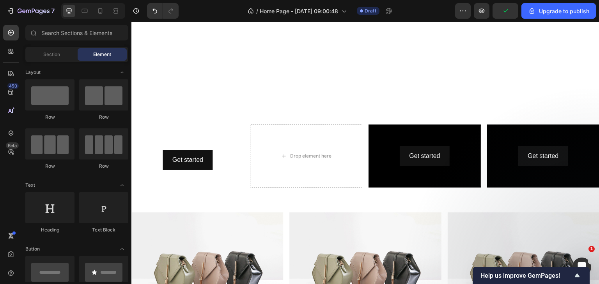
scroll to position [39, 0]
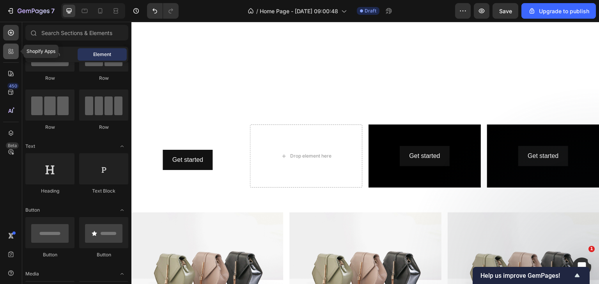
click at [14, 57] on div at bounding box center [11, 52] width 16 height 16
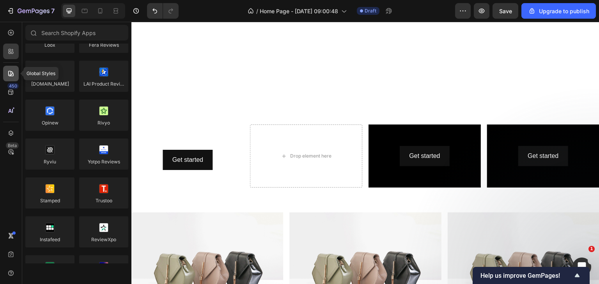
click at [9, 74] on icon at bounding box center [11, 74] width 8 height 8
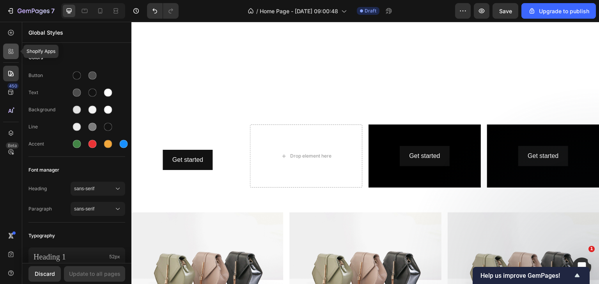
click at [11, 56] on div at bounding box center [11, 52] width 16 height 16
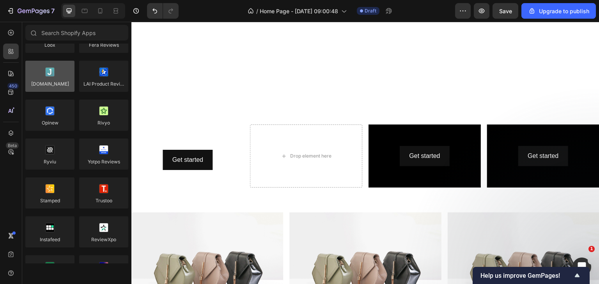
scroll to position [0, 0]
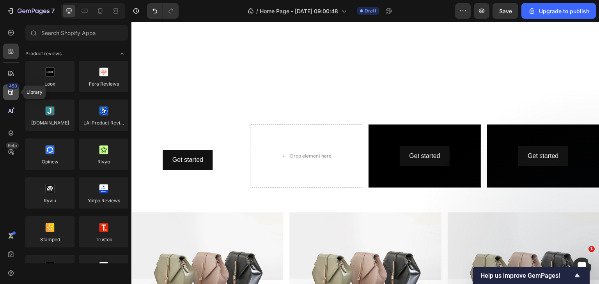
click at [7, 90] on icon at bounding box center [11, 92] width 8 height 8
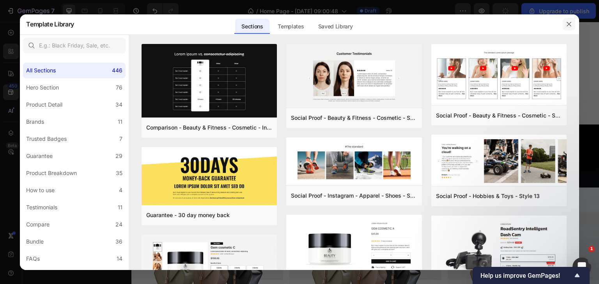
click at [566, 25] on icon "button" at bounding box center [568, 24] width 6 height 6
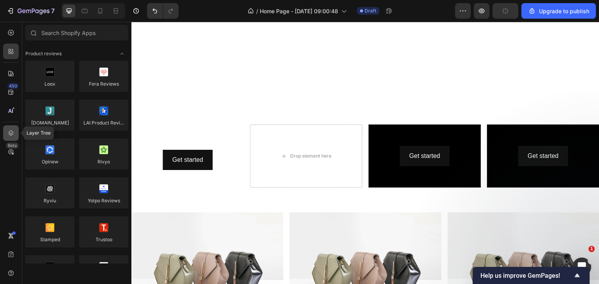
click at [10, 134] on icon at bounding box center [11, 133] width 8 height 8
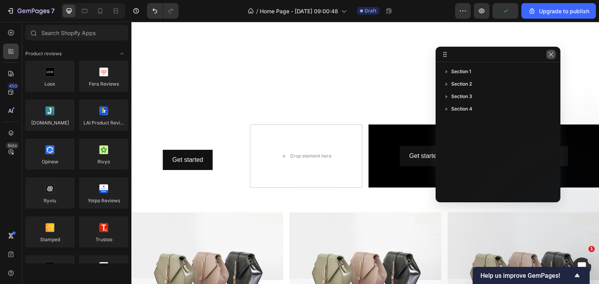
click at [550, 55] on icon "button" at bounding box center [550, 54] width 6 height 6
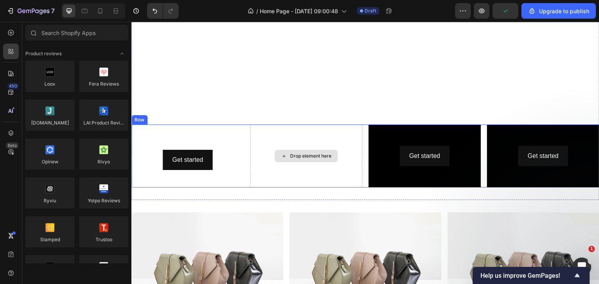
click at [314, 153] on div "Drop element here" at bounding box center [310, 156] width 41 height 6
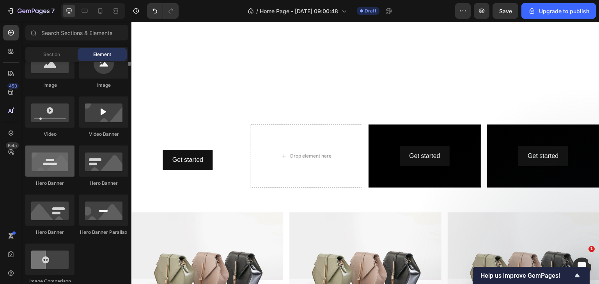
scroll to position [234, 0]
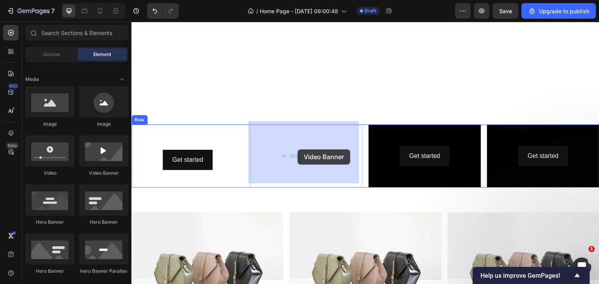
drag, startPoint x: 234, startPoint y: 184, endPoint x: 297, endPoint y: 150, distance: 72.4
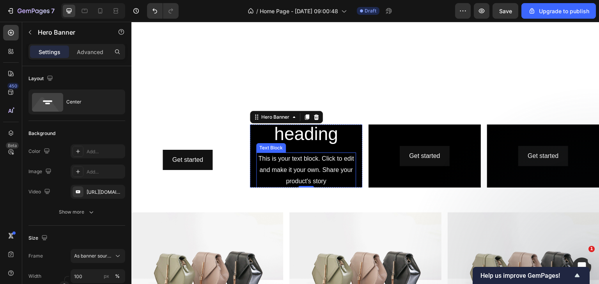
click at [326, 166] on div "This is your text block. Click to edit and make it your own. Share your product…" at bounding box center [306, 182] width 100 height 58
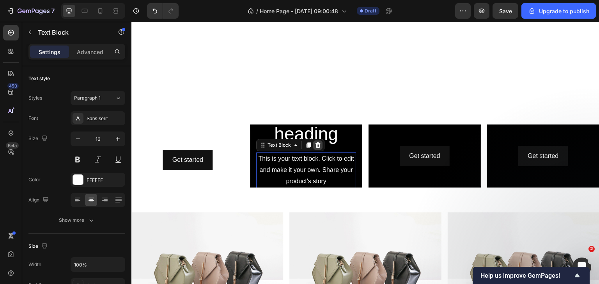
click at [315, 143] on icon at bounding box center [317, 145] width 5 height 5
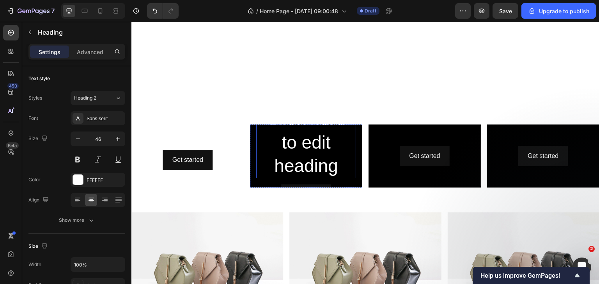
click at [313, 134] on h2 "Click here to edit heading" at bounding box center [306, 142] width 100 height 71
click at [313, 141] on h2 "Click here to edit heading" at bounding box center [306, 142] width 100 height 71
click at [313, 141] on p "Click here to edit heading" at bounding box center [306, 143] width 98 height 70
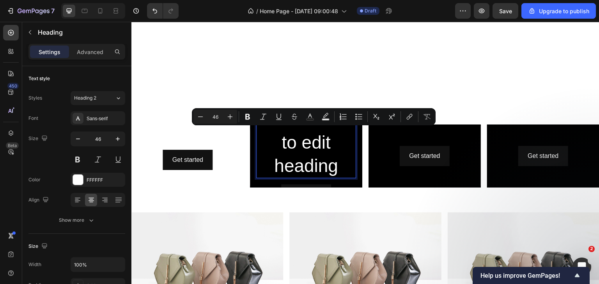
scroll to position [207, 0]
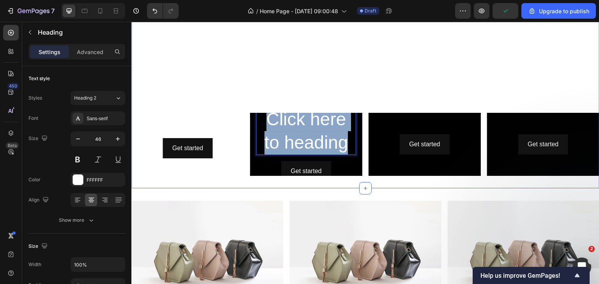
drag, startPoint x: 346, startPoint y: 141, endPoint x: 264, endPoint y: 106, distance: 89.1
click at [264, 106] on div "Get started Button Hero Banner Row Heading Get started Button Hero Banner Click…" at bounding box center [365, 10] width 468 height 332
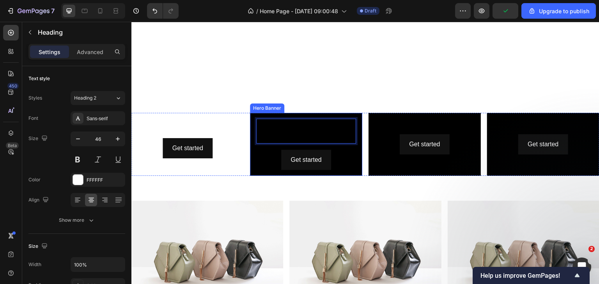
click at [334, 138] on h2 "Rich Text Editor. Editing area: main" at bounding box center [306, 131] width 100 height 25
click at [357, 151] on div "Heading 16 Get started Button" at bounding box center [306, 144] width 112 height 55
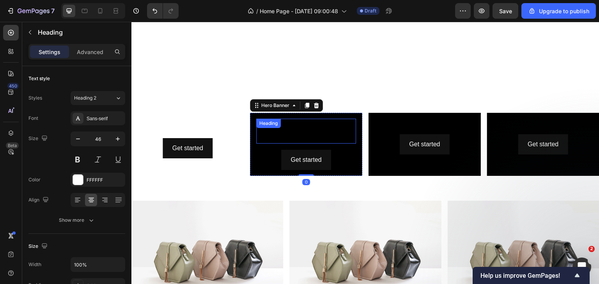
click at [332, 129] on h2 "Rich Text Editor. Editing area: main" at bounding box center [306, 131] width 100 height 25
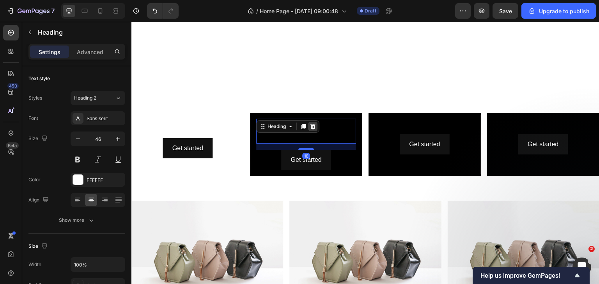
click at [313, 124] on icon at bounding box center [312, 126] width 5 height 5
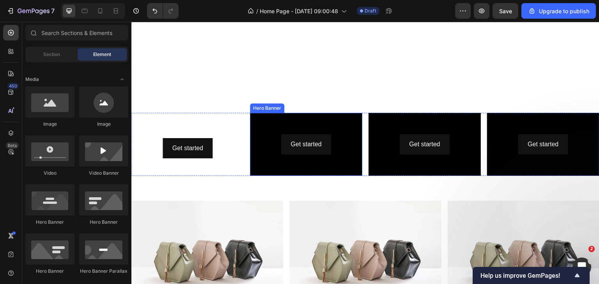
click at [328, 117] on div "Background Image" at bounding box center [306, 144] width 112 height 63
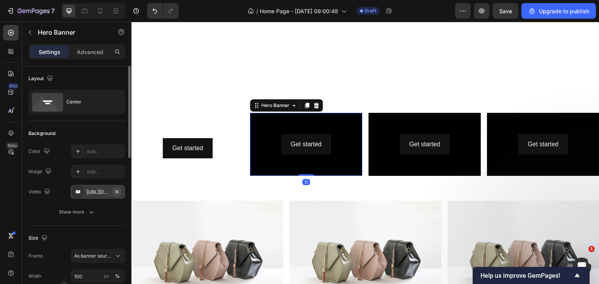
click at [119, 191] on icon "button" at bounding box center [117, 192] width 6 height 6
type input "Auto"
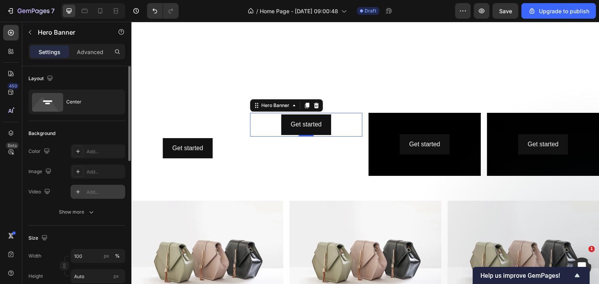
click at [111, 191] on div "Add..." at bounding box center [105, 192] width 37 height 7
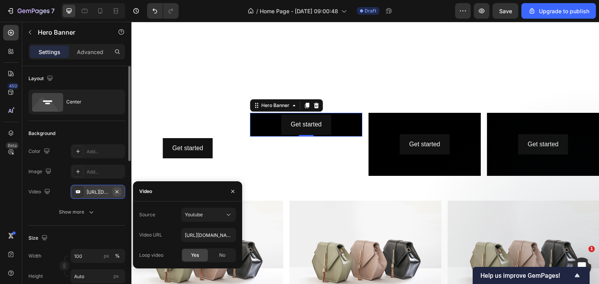
click at [117, 189] on icon "button" at bounding box center [117, 192] width 6 height 6
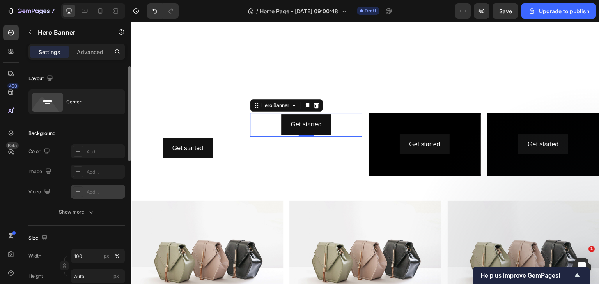
click at [102, 192] on div "Add..." at bounding box center [105, 192] width 37 height 7
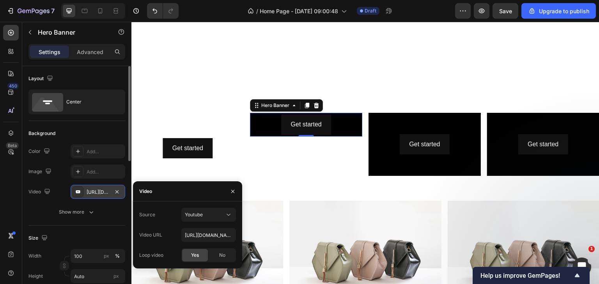
click at [94, 192] on div "https://youtu.be/KOxfzBp72uk" at bounding box center [98, 192] width 23 height 7
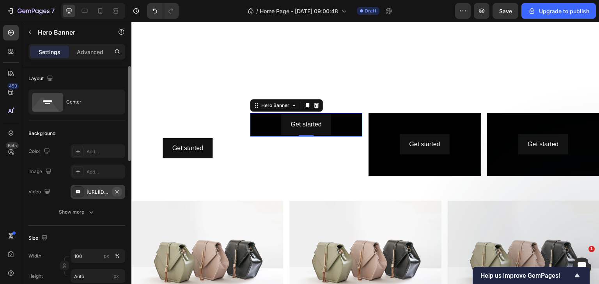
click at [117, 192] on icon "button" at bounding box center [116, 191] width 3 height 3
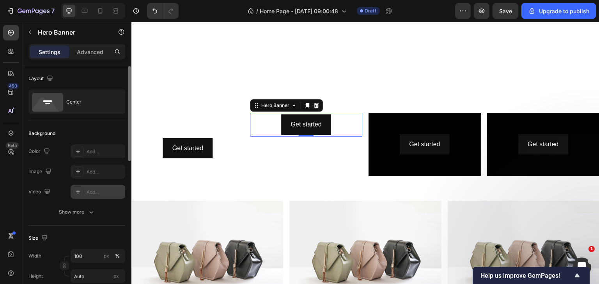
click at [101, 191] on div "Add..." at bounding box center [105, 192] width 37 height 7
type input "https://youtu.be/KOxfzBp72uk"
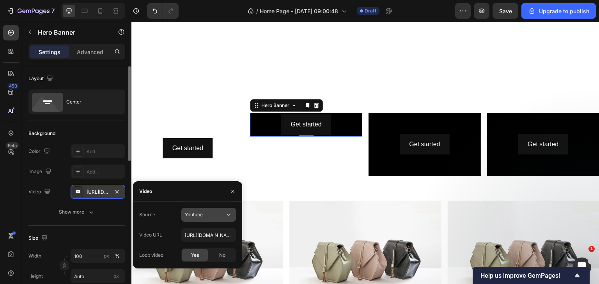
click at [200, 214] on span "Youtube" at bounding box center [194, 215] width 18 height 6
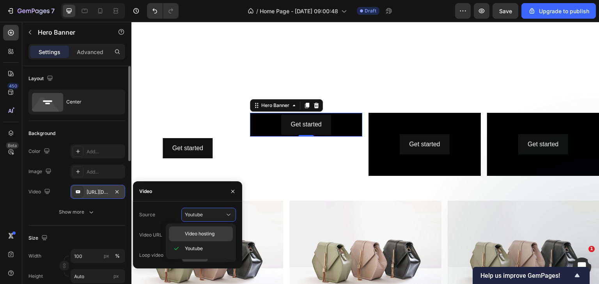
click at [204, 230] on div "Video hosting" at bounding box center [201, 234] width 64 height 15
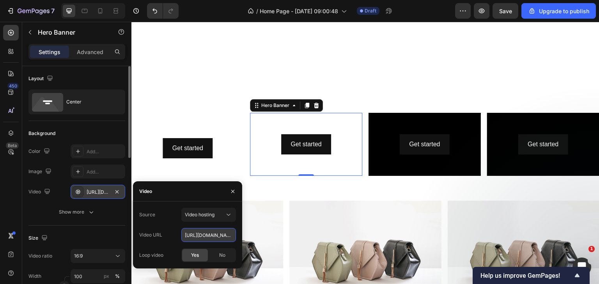
click at [208, 230] on input "https://cdn.shopify.com/videos/c/o/v/92a407d4e0c94a288eb54cac18c387dc.mp4" at bounding box center [208, 235] width 55 height 14
paste input "9ea11370f434469b99a32ba6275f31d"
type input "https://cdn.shopify.com/videos/c/o/v/99ea11370f434469b99a32ba6275f31d.mp4"
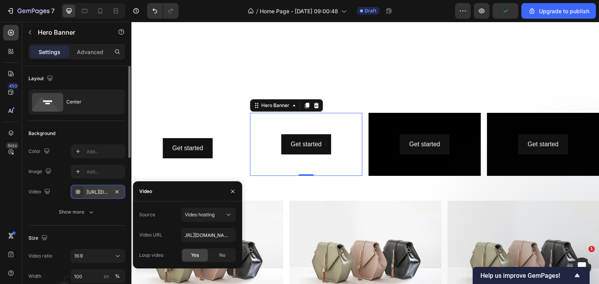
click at [39, 203] on div "The changes might be hidden by the video. Color Add... Image Add... Video https…" at bounding box center [76, 182] width 97 height 75
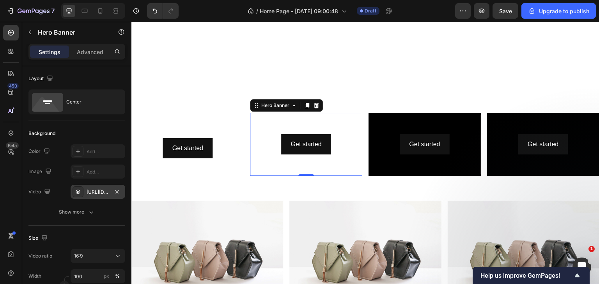
click at [294, 161] on video "Background Image" at bounding box center [306, 144] width 112 height 63
click at [25, 38] on button "button" at bounding box center [30, 32] width 12 height 12
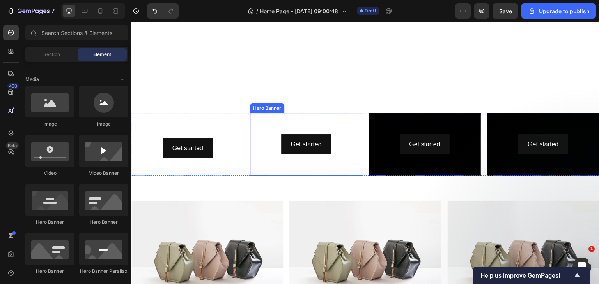
click at [280, 165] on video "Background Image" at bounding box center [306, 144] width 112 height 63
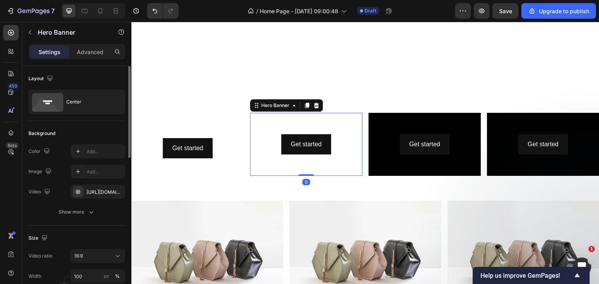
scroll to position [117, 0]
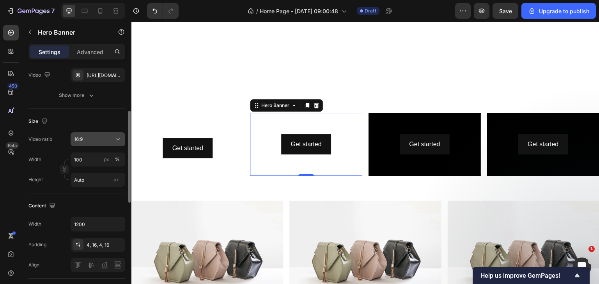
click at [97, 143] on button "16:9" at bounding box center [98, 139] width 55 height 14
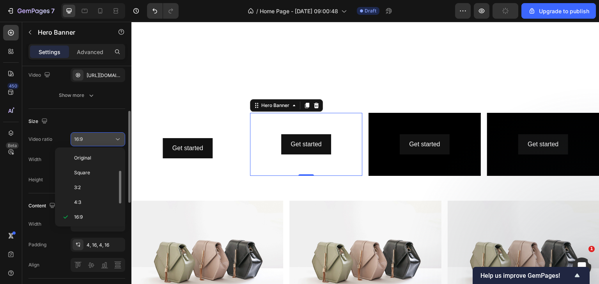
scroll to position [14, 0]
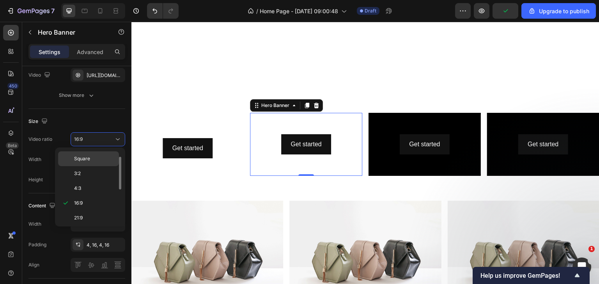
click at [94, 158] on p "Square" at bounding box center [94, 158] width 41 height 7
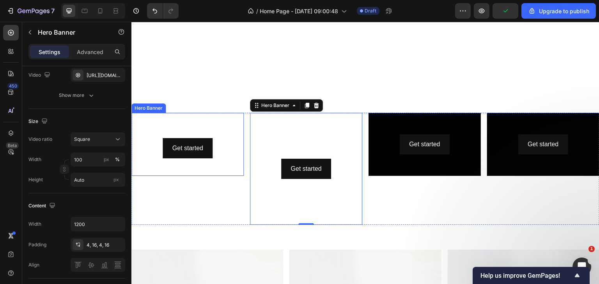
click at [178, 161] on video "Background Image" at bounding box center [187, 144] width 112 height 63
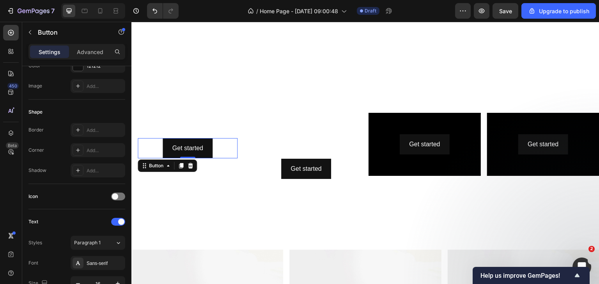
click at [233, 138] on div "Get started Button 0" at bounding box center [188, 148] width 100 height 21
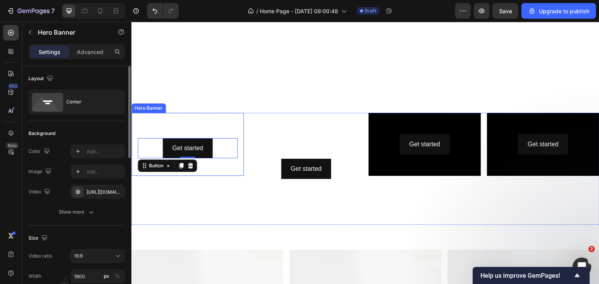
click at [210, 119] on video "Background Image" at bounding box center [187, 144] width 112 height 63
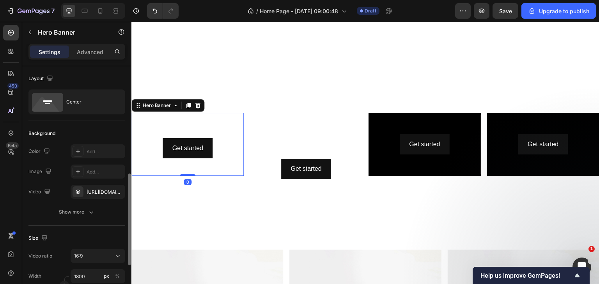
scroll to position [78, 0]
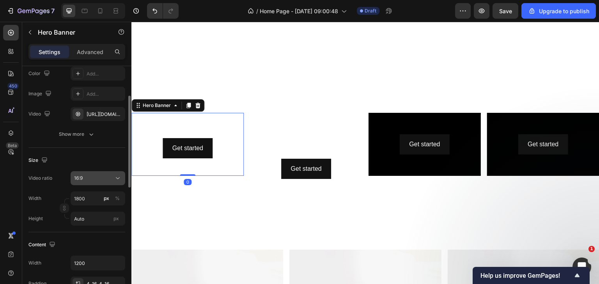
click at [87, 177] on div "16:9" at bounding box center [94, 178] width 40 height 7
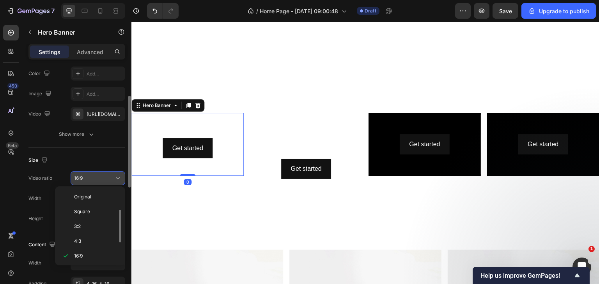
scroll to position [14, 0]
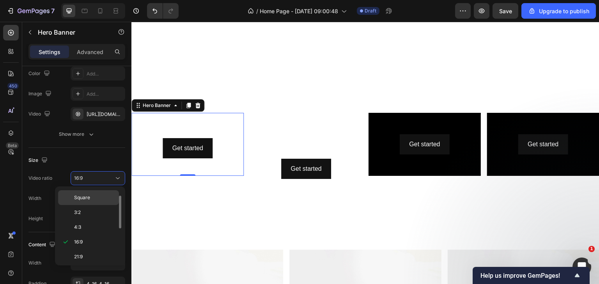
click at [76, 200] on span "Square" at bounding box center [82, 197] width 16 height 7
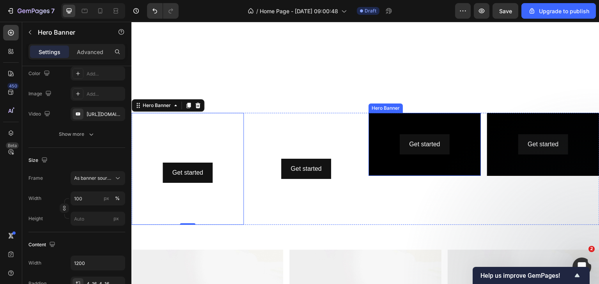
click at [404, 161] on div "Background Image" at bounding box center [424, 144] width 112 height 63
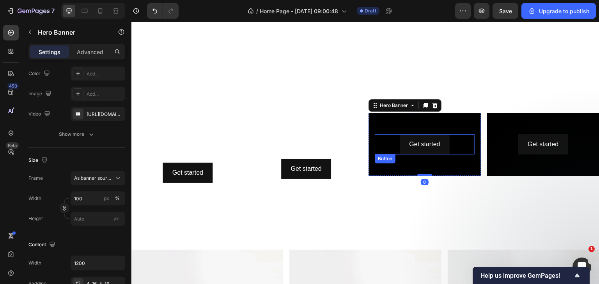
click at [390, 134] on div "Get started Button" at bounding box center [424, 144] width 100 height 21
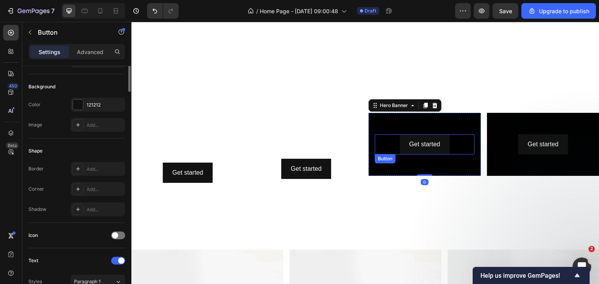
scroll to position [0, 0]
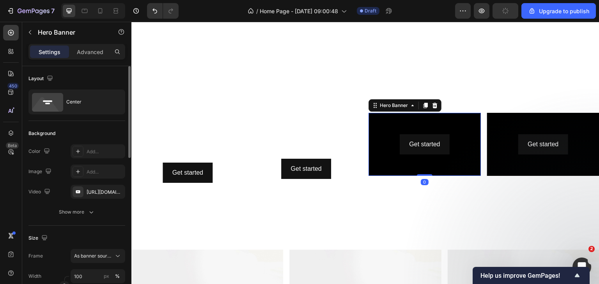
click at [384, 124] on div "Background Image" at bounding box center [424, 144] width 112 height 63
click at [110, 191] on div "https://www.youtube.com/watch?v=drIt4RH_kyQ" at bounding box center [98, 192] width 55 height 14
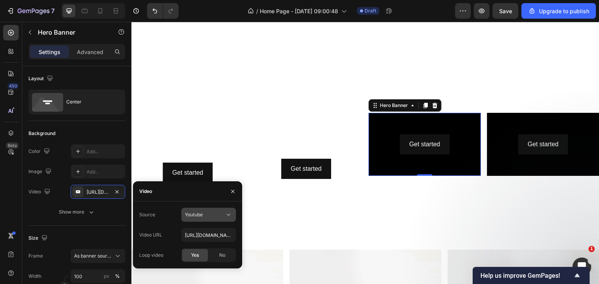
click at [209, 219] on button "Youtube" at bounding box center [208, 215] width 55 height 14
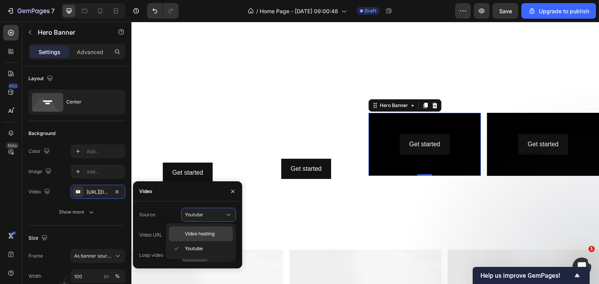
click at [199, 233] on span "Video hosting" at bounding box center [200, 234] width 30 height 7
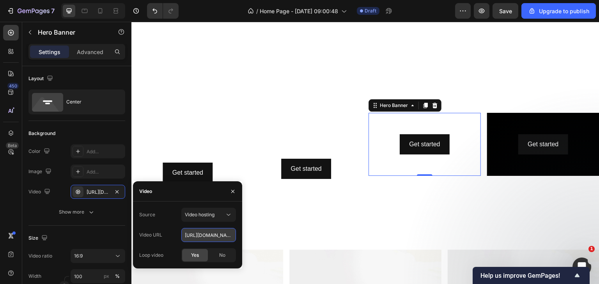
click at [228, 237] on input "https://cdn.shopify.com/videos/c/o/v/92a407d4e0c94a288eb54cac18c387dc.mp4" at bounding box center [208, 235] width 55 height 14
paste input "e97b449c5e584ce8b66a65743126d0d1"
type input "https://cdn.shopify.com/videos/c/o/v/e97b449c5e584ce8b66a65743126d0d1.mp4"
click at [40, 200] on div "The changes might be hidden by the video. Color Add... Image Add... Video https…" at bounding box center [76, 182] width 97 height 75
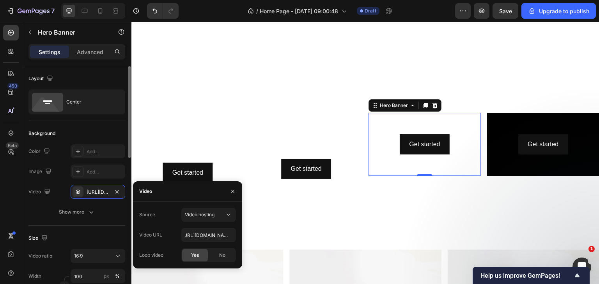
scroll to position [0, 0]
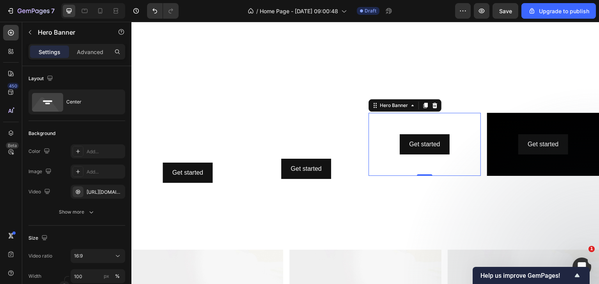
click at [449, 156] on video "Background Image" at bounding box center [424, 144] width 112 height 63
click at [91, 254] on div "16:9" at bounding box center [94, 256] width 40 height 7
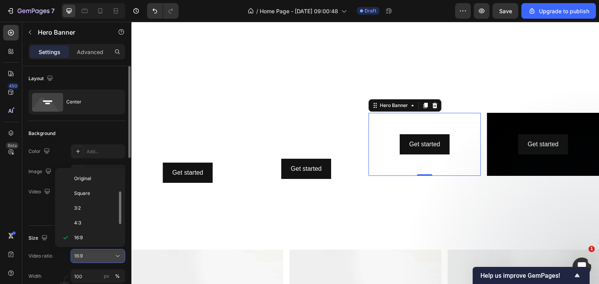
scroll to position [14, 0]
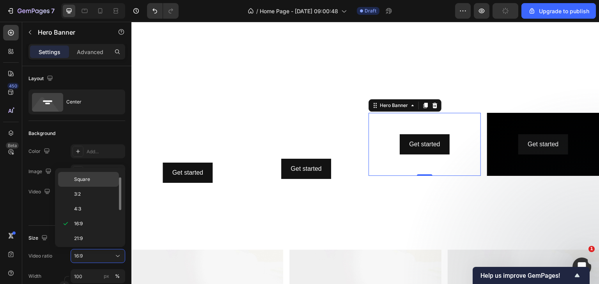
click at [72, 184] on div "Square" at bounding box center [88, 179] width 61 height 15
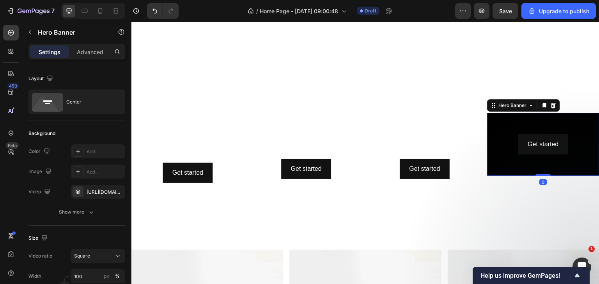
click at [569, 159] on div "Background Image" at bounding box center [543, 144] width 112 height 63
click at [520, 166] on div "Background Image" at bounding box center [543, 144] width 112 height 63
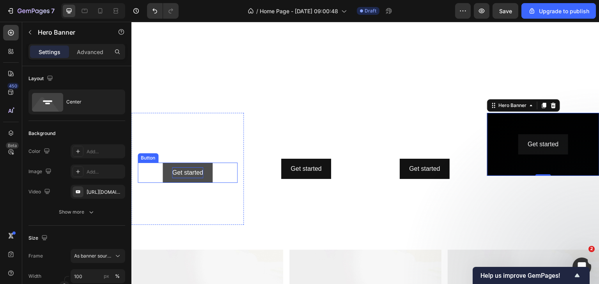
click at [185, 170] on div "Get started" at bounding box center [187, 173] width 31 height 11
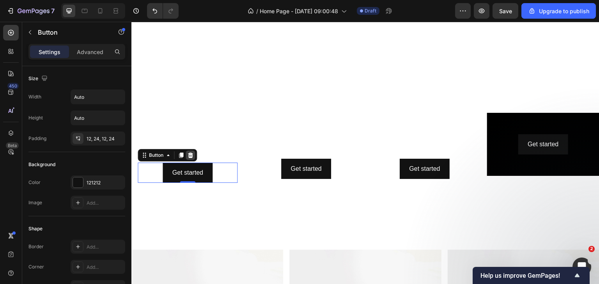
click at [189, 154] on icon at bounding box center [190, 155] width 6 height 6
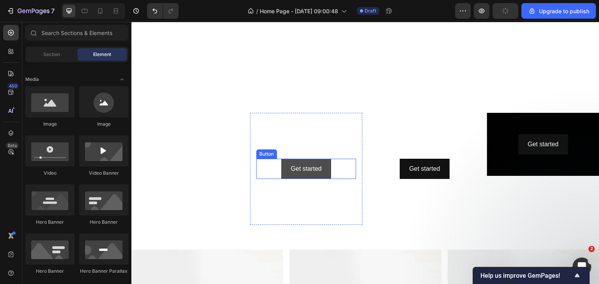
click at [327, 166] on button "Get started" at bounding box center [305, 169] width 49 height 21
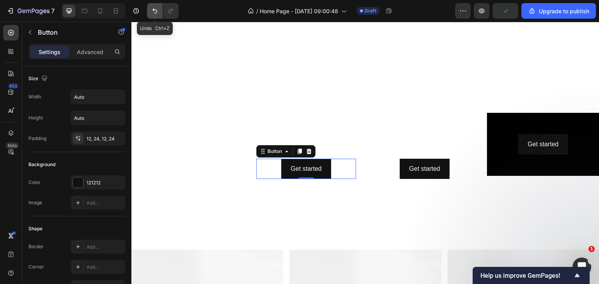
click at [153, 10] on icon "Undo/Redo" at bounding box center [154, 11] width 5 height 5
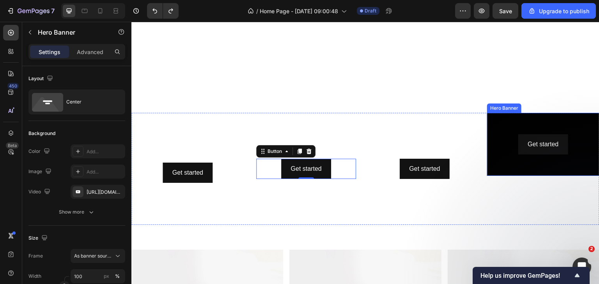
click at [522, 152] on div "Get started Button" at bounding box center [543, 145] width 112 height 24
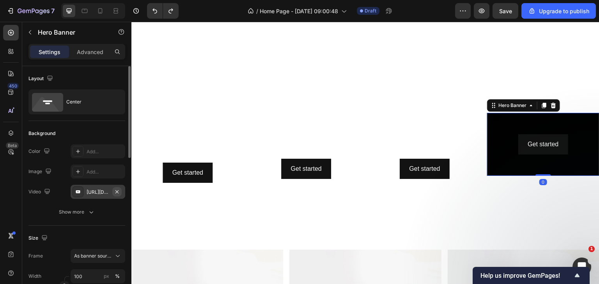
click at [115, 191] on icon "button" at bounding box center [117, 192] width 6 height 6
type input "Auto"
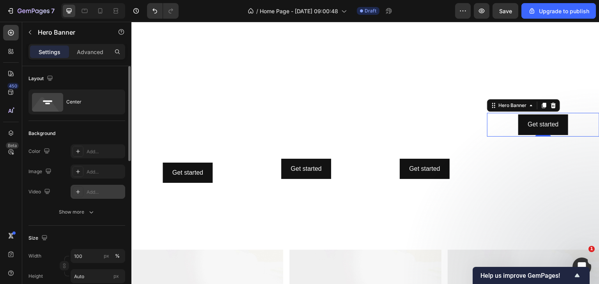
click at [95, 196] on div "Add..." at bounding box center [98, 192] width 55 height 14
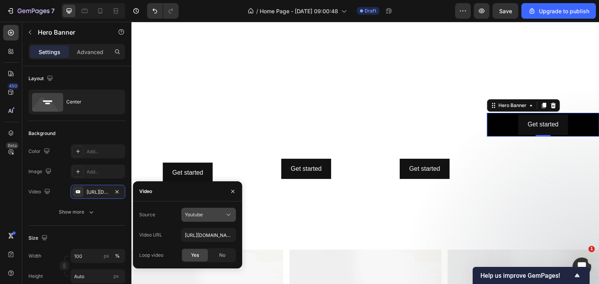
click at [191, 219] on button "Youtube" at bounding box center [208, 215] width 55 height 14
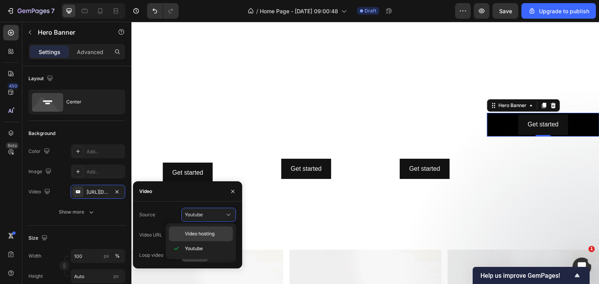
click at [191, 231] on span "Video hosting" at bounding box center [200, 234] width 30 height 7
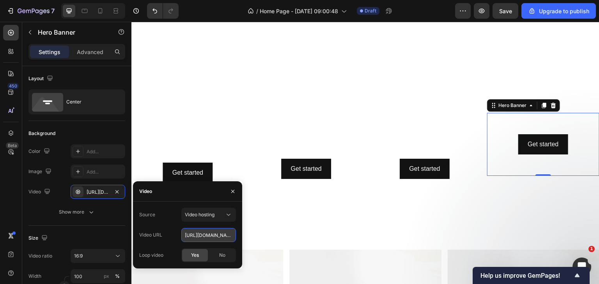
click at [199, 233] on input "https://cdn.shopify.com/videos/c/o/v/92a407d4e0c94a288eb54cac18c387dc.mp4" at bounding box center [208, 235] width 55 height 14
paste input "a5ad5ffb98f14920b64f7d25dafa9f4e"
type input "https://cdn.shopify.com/videos/c/o/v/a5ad5ffb98f14920b64f7d25dafa9f4e.mp4"
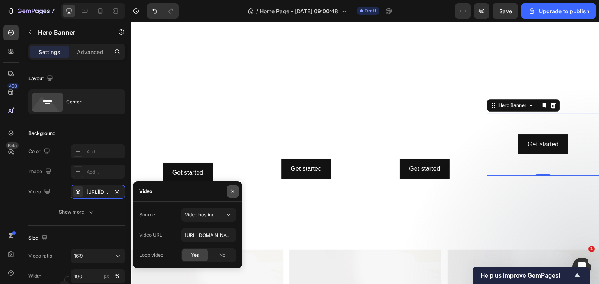
click at [231, 191] on icon "button" at bounding box center [233, 192] width 6 height 6
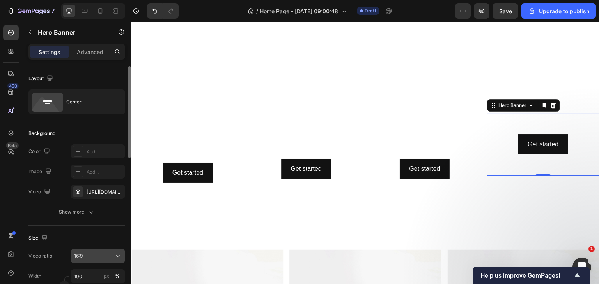
click at [87, 250] on button "16:9" at bounding box center [98, 256] width 55 height 14
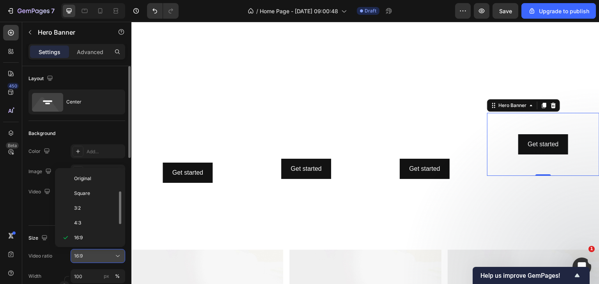
scroll to position [14, 0]
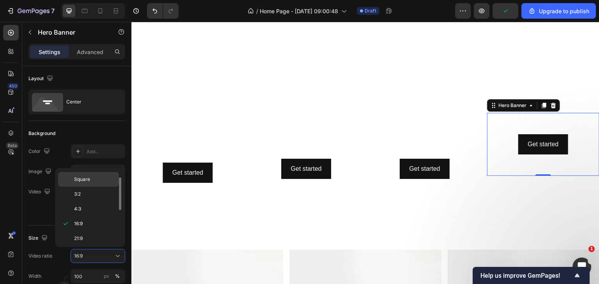
click at [89, 183] on span "Square" at bounding box center [82, 179] width 16 height 7
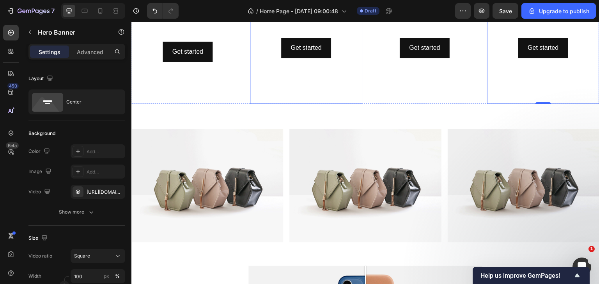
scroll to position [390, 0]
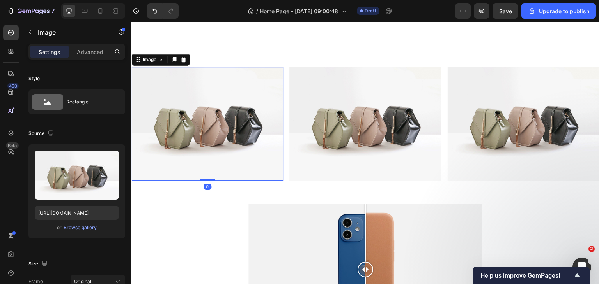
click at [210, 147] on img at bounding box center [207, 124] width 152 height 114
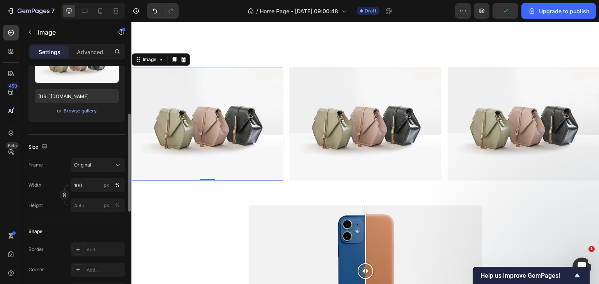
scroll to position [39, 0]
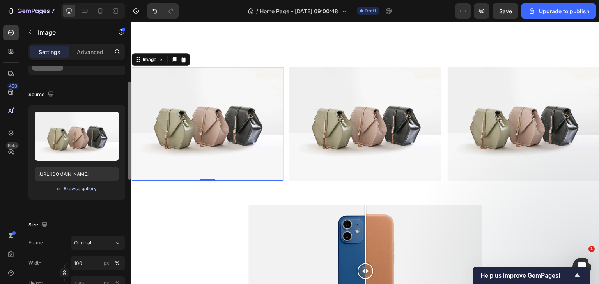
click at [76, 190] on div "Browse gallery" at bounding box center [80, 188] width 33 height 7
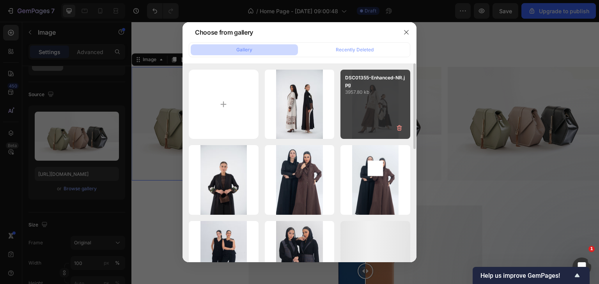
click at [358, 106] on div "DSC01355-Enhanced-NR.jpg 3957.80 kb" at bounding box center [375, 105] width 70 height 70
type input "https://cdn.shopify.com/s/files/1/0672/5844/9972/files/gempages_538119130058851…"
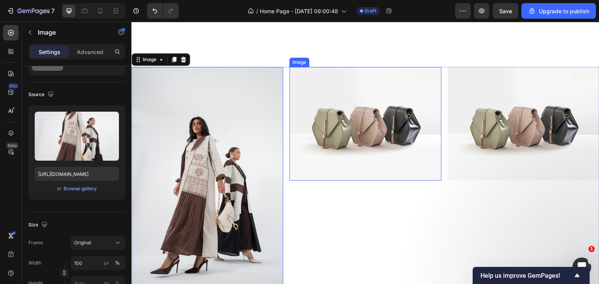
click at [351, 166] on img at bounding box center [365, 124] width 152 height 114
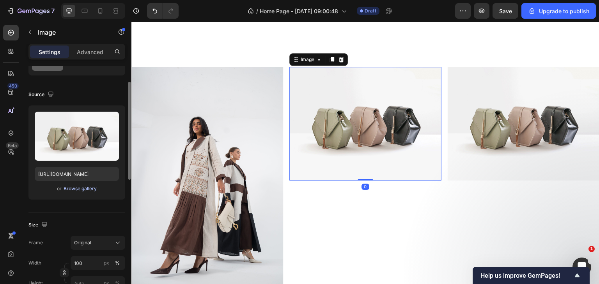
click at [78, 186] on div "Browse gallery" at bounding box center [80, 188] width 33 height 7
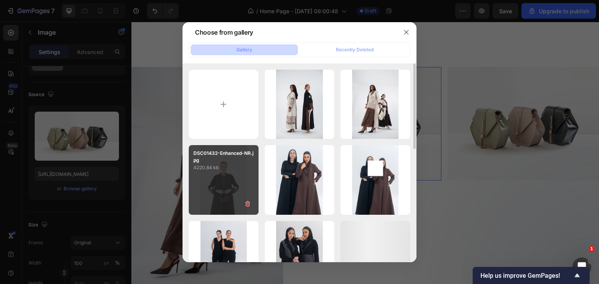
click at [233, 169] on p "4220.84 kb" at bounding box center [223, 168] width 60 height 8
type input "https://cdn.shopify.com/s/files/1/0672/5844/9972/files/gempages_538119130058851…"
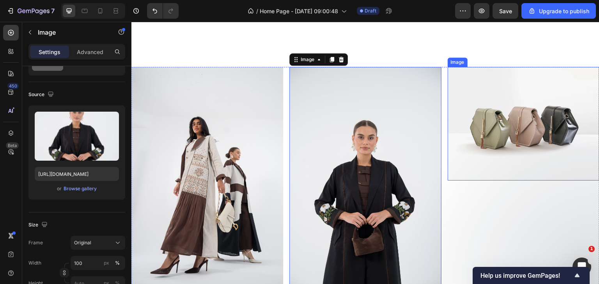
click at [516, 158] on img at bounding box center [523, 124] width 152 height 114
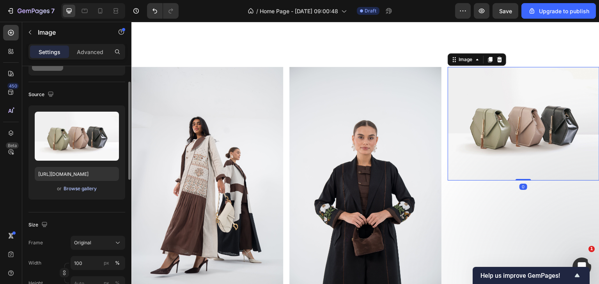
click at [87, 188] on div "Browse gallery" at bounding box center [80, 188] width 33 height 7
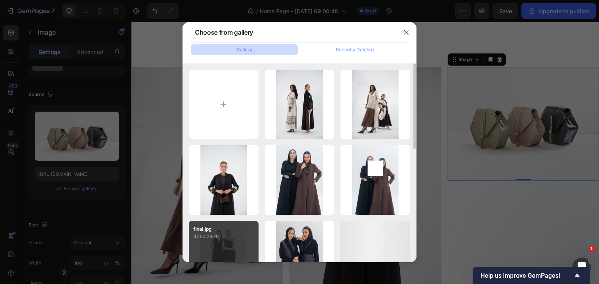
click at [224, 250] on div "final.jpg 4060.29 kb" at bounding box center [224, 256] width 70 height 70
type input "https://cdn.shopify.com/s/files/1/0672/5844/9972/files/gempages_538119130058851…"
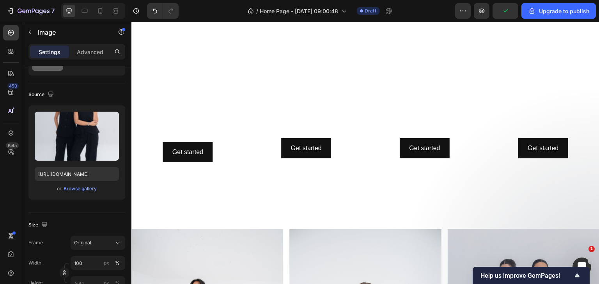
scroll to position [234, 0]
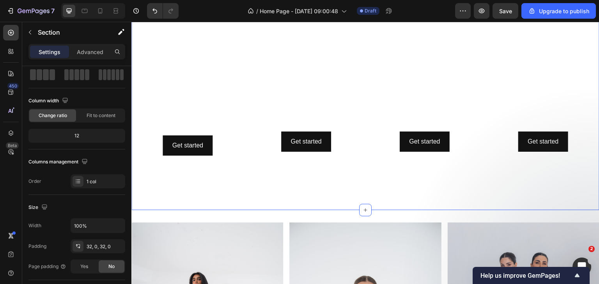
click at [355, 81] on div "Get started Button Hero Banner Row Heading Get started Button Hero Banner Get s…" at bounding box center [365, 6] width 468 height 381
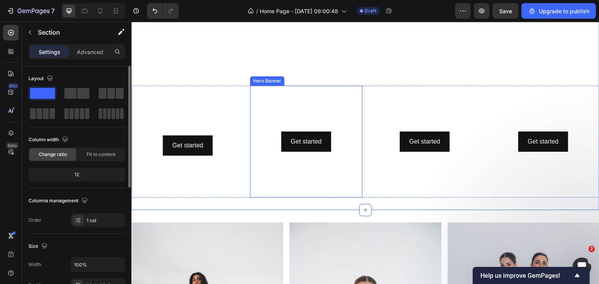
click at [351, 87] on video "Background Image" at bounding box center [306, 142] width 112 height 112
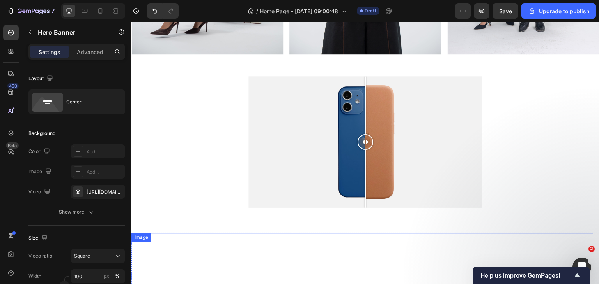
scroll to position [623, 0]
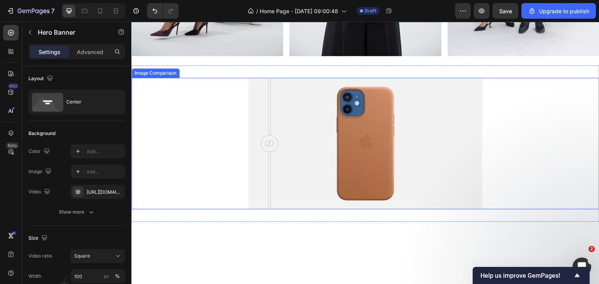
click at [266, 169] on div at bounding box center [365, 144] width 234 height 132
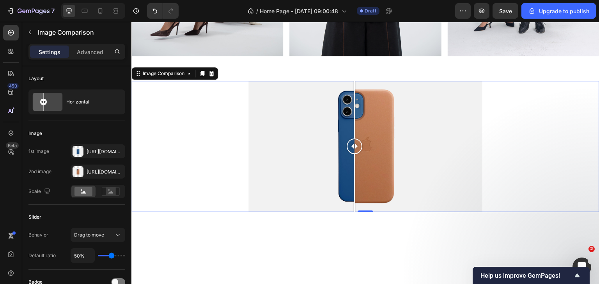
drag, startPoint x: 263, startPoint y: 142, endPoint x: 351, endPoint y: 166, distance: 91.2
click at [351, 166] on div at bounding box center [354, 147] width 16 height 132
click at [83, 153] on div at bounding box center [77, 151] width 11 height 11
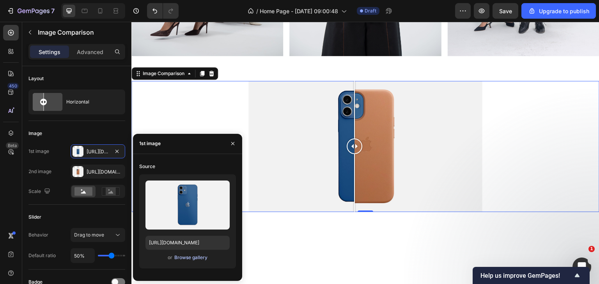
click at [183, 256] on div "Browse gallery" at bounding box center [190, 257] width 33 height 7
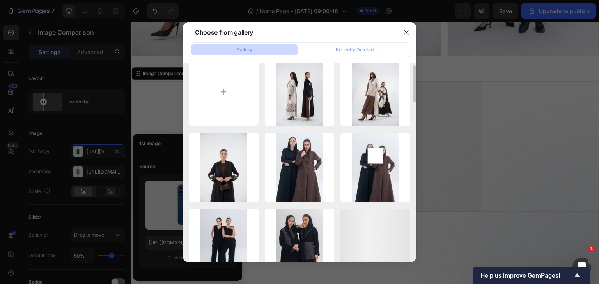
scroll to position [0, 0]
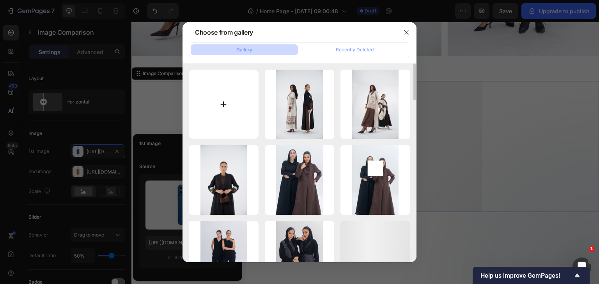
click at [224, 102] on input "file" at bounding box center [224, 105] width 70 height 70
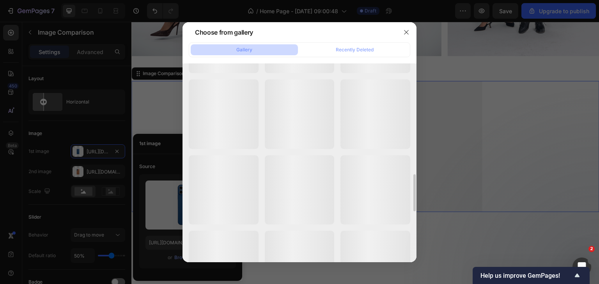
scroll to position [869, 0]
click at [403, 35] on icon "button" at bounding box center [406, 32] width 6 height 6
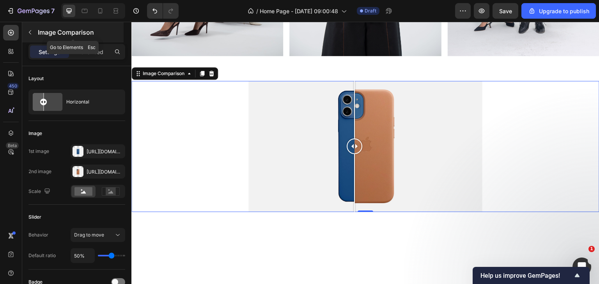
click at [29, 35] on button "button" at bounding box center [30, 32] width 12 height 12
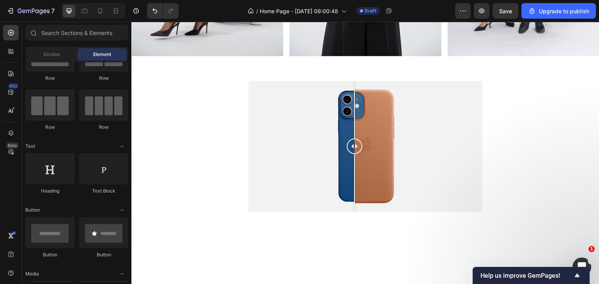
scroll to position [0, 0]
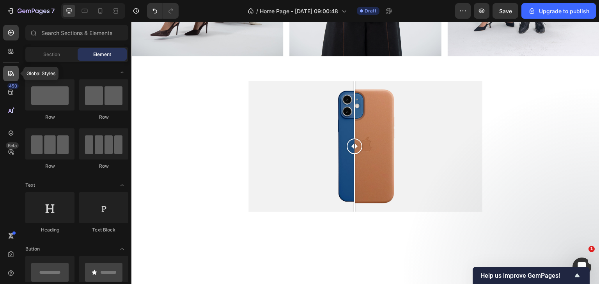
click at [8, 78] on div at bounding box center [11, 74] width 16 height 16
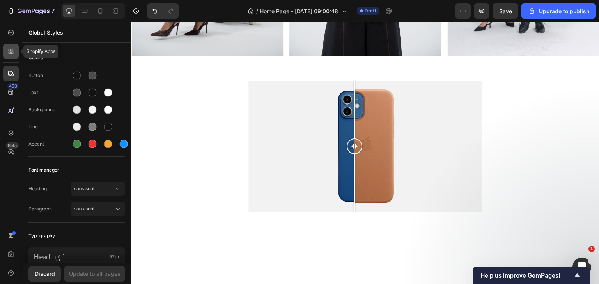
click at [5, 50] on div at bounding box center [11, 52] width 16 height 16
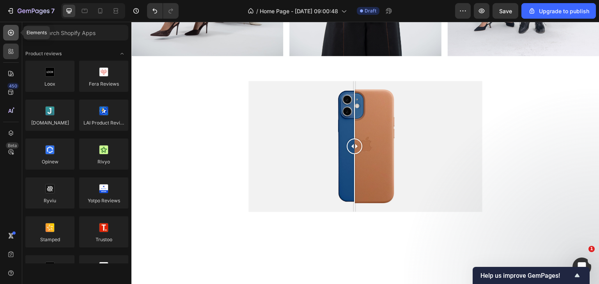
click at [7, 33] on icon at bounding box center [11, 33] width 8 height 8
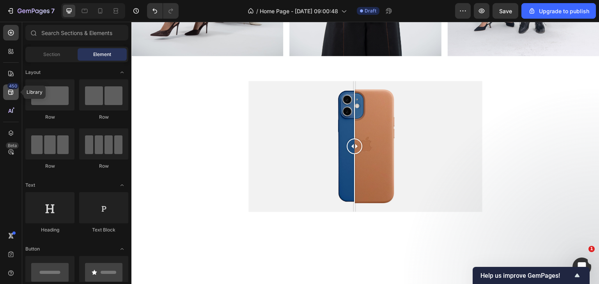
click at [11, 90] on icon at bounding box center [10, 92] width 5 height 5
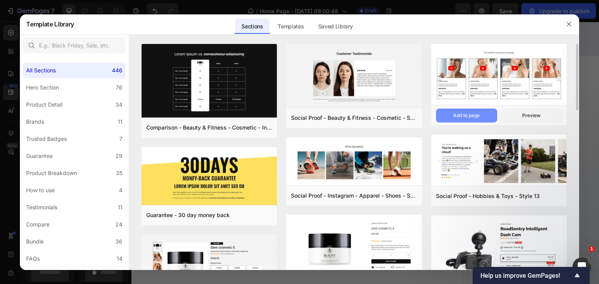
click at [468, 118] on div "Add to page" at bounding box center [466, 115] width 26 height 7
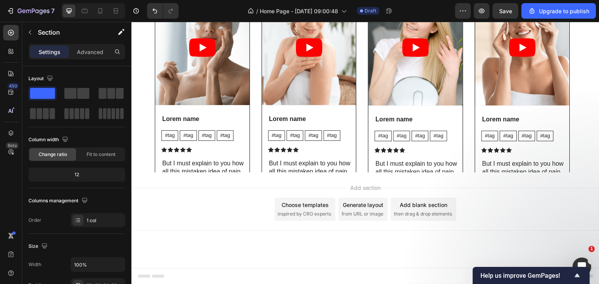
scroll to position [1547, 0]
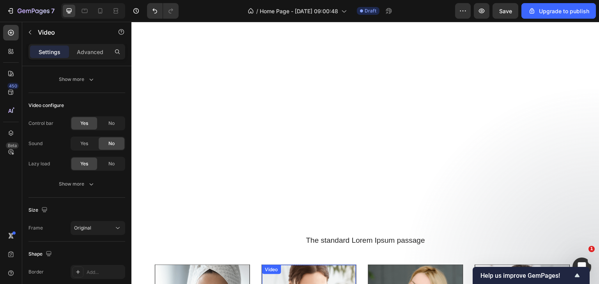
scroll to position [1344, 0]
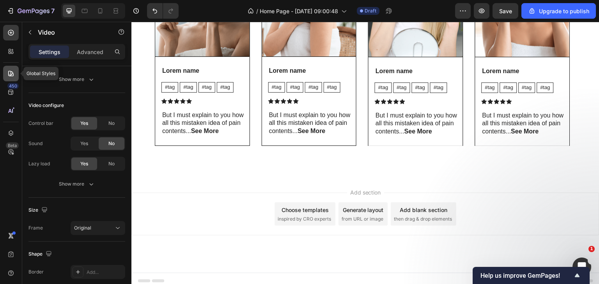
click at [5, 69] on div at bounding box center [11, 74] width 16 height 16
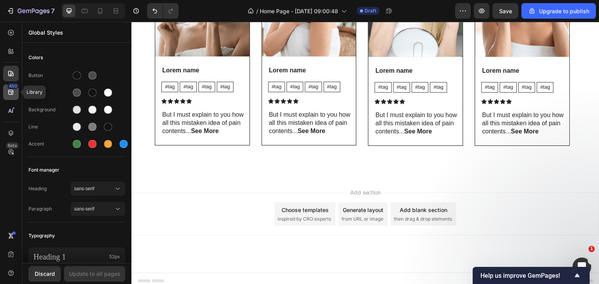
click at [12, 88] on div "450" at bounding box center [12, 86] width 11 height 6
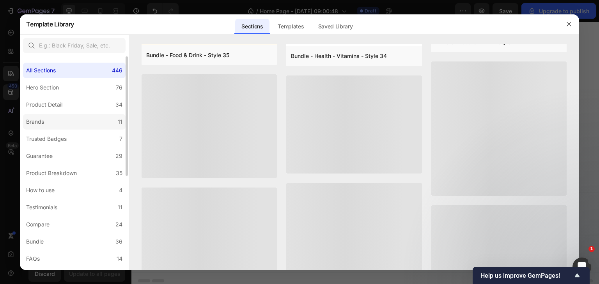
scroll to position [579, 0]
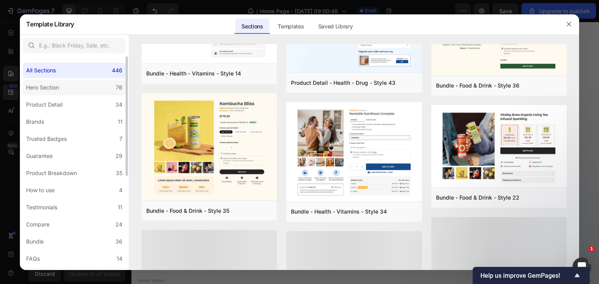
click at [75, 88] on label "Hero Section 76" at bounding box center [74, 88] width 102 height 16
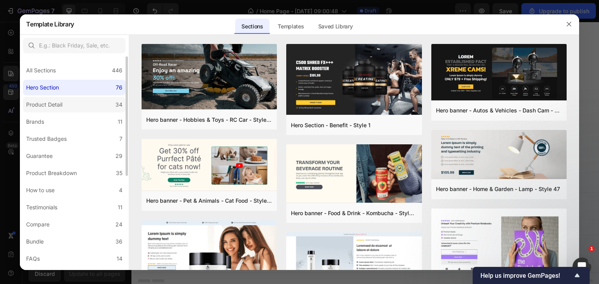
click at [58, 99] on label "Product Detail 34" at bounding box center [74, 105] width 102 height 16
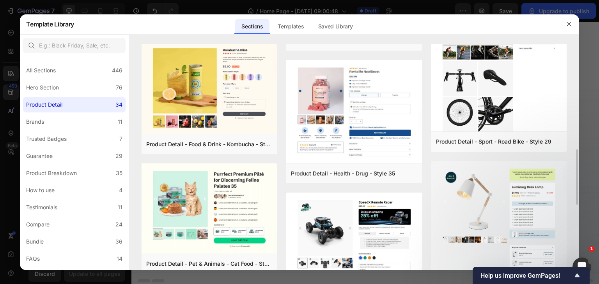
scroll to position [273, 0]
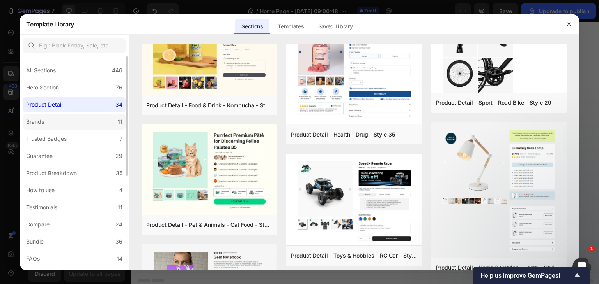
click at [69, 121] on label "Brands 11" at bounding box center [74, 122] width 102 height 16
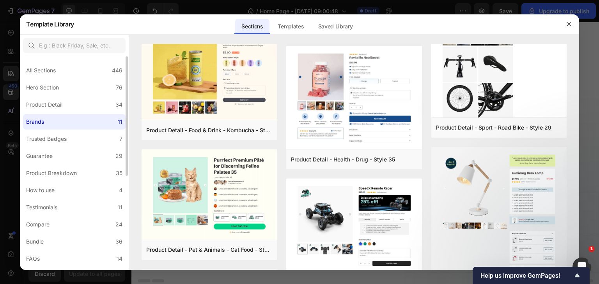
scroll to position [0, 0]
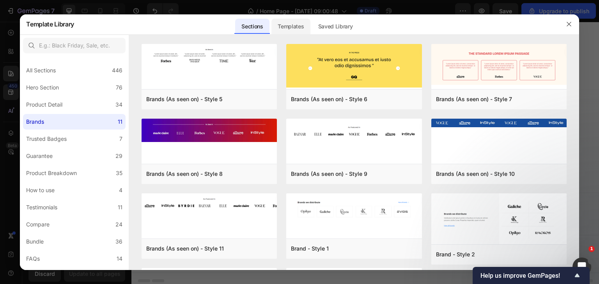
click at [287, 28] on div "Templates" at bounding box center [290, 27] width 39 height 16
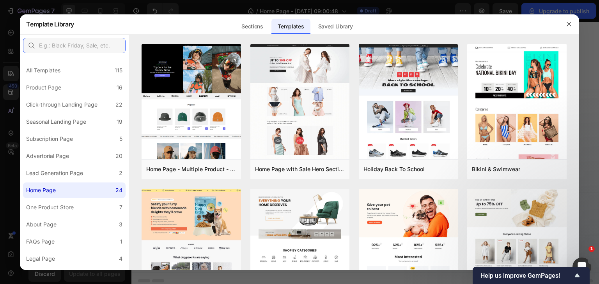
click at [74, 46] on input "text" at bounding box center [74, 46] width 102 height 16
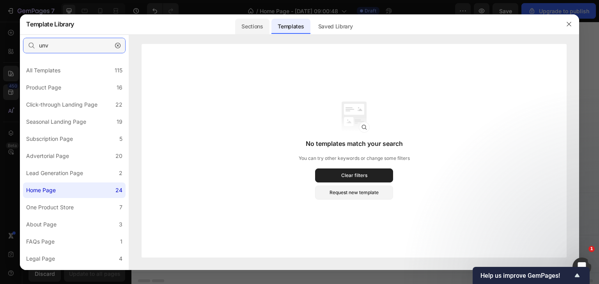
type input "unv"
click at [260, 23] on div "Sections" at bounding box center [252, 27] width 34 height 16
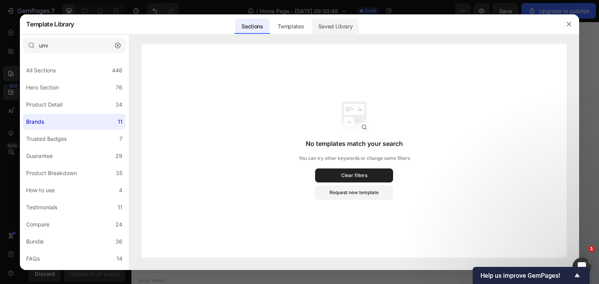
click at [334, 25] on div "Saved Library" at bounding box center [335, 27] width 47 height 16
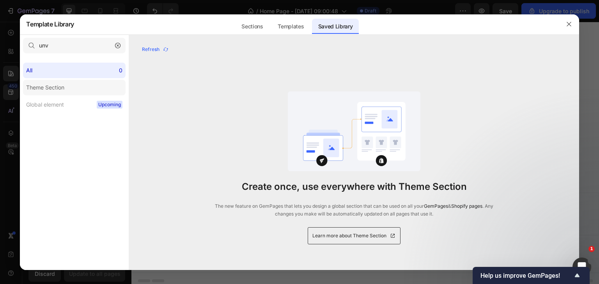
click at [69, 88] on label "Theme Section" at bounding box center [74, 88] width 102 height 16
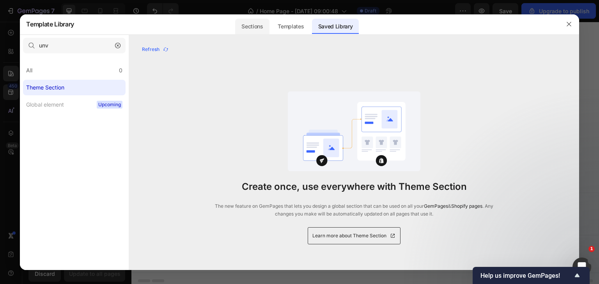
click at [249, 19] on div "Sections" at bounding box center [252, 27] width 34 height 16
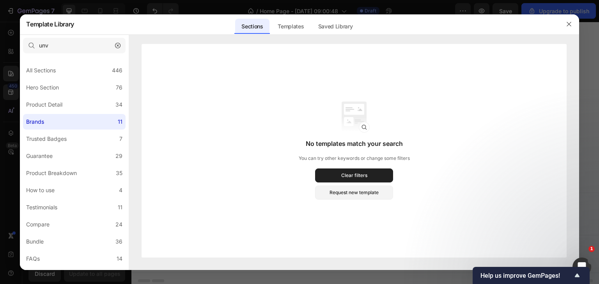
click at [119, 45] on icon "button" at bounding box center [117, 45] width 5 height 5
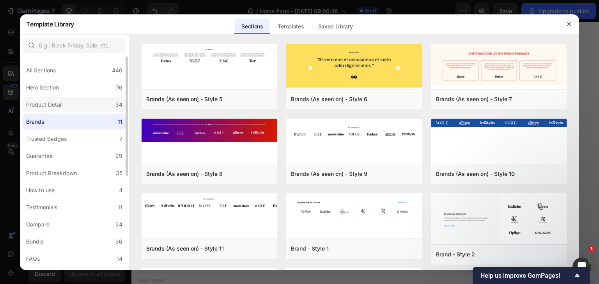
click at [70, 101] on label "Product Detail 34" at bounding box center [74, 105] width 102 height 16
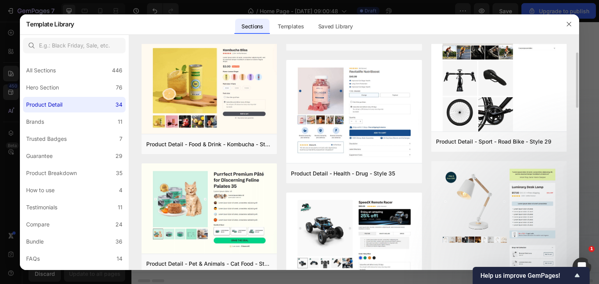
scroll to position [273, 0]
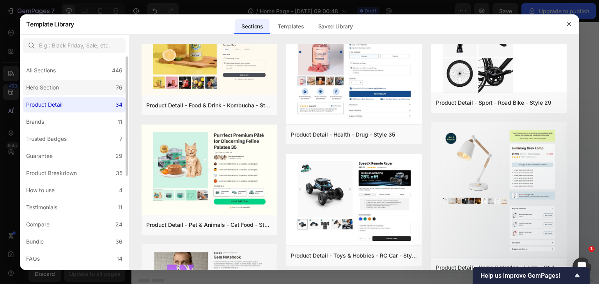
click at [64, 90] on label "Hero Section 76" at bounding box center [74, 88] width 102 height 16
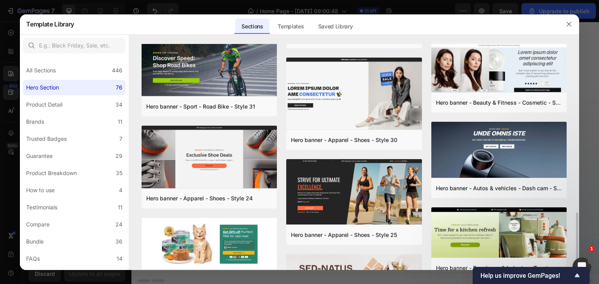
scroll to position [434, 0]
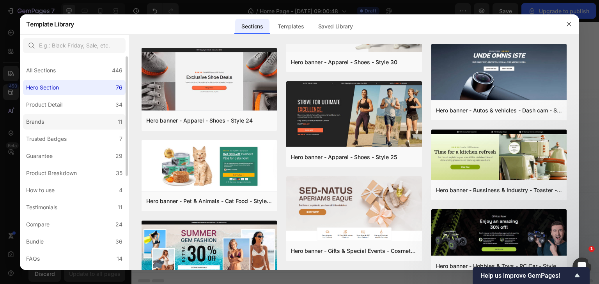
click at [73, 122] on label "Brands 11" at bounding box center [74, 122] width 102 height 16
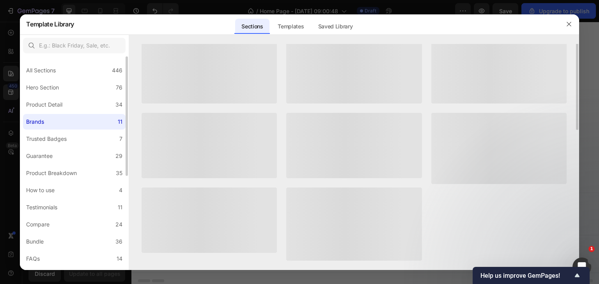
scroll to position [0, 0]
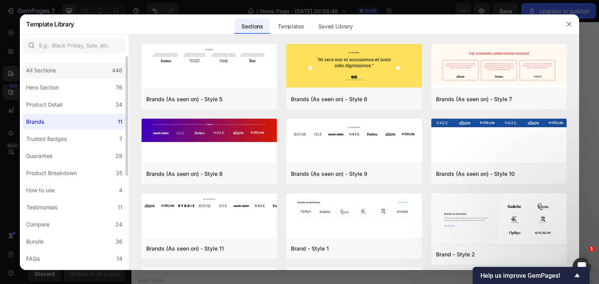
click at [82, 78] on div "All Sections 446" at bounding box center [74, 71] width 102 height 16
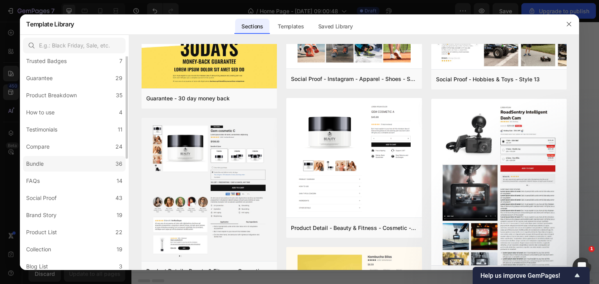
scroll to position [39, 0]
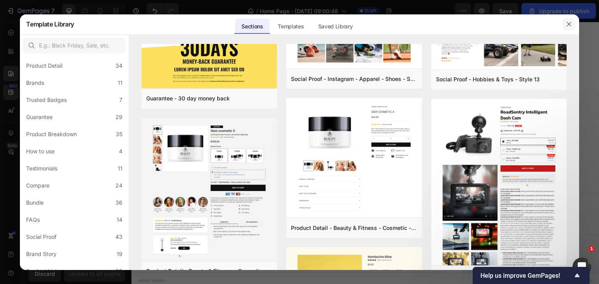
click at [567, 23] on icon "button" at bounding box center [568, 24] width 4 height 4
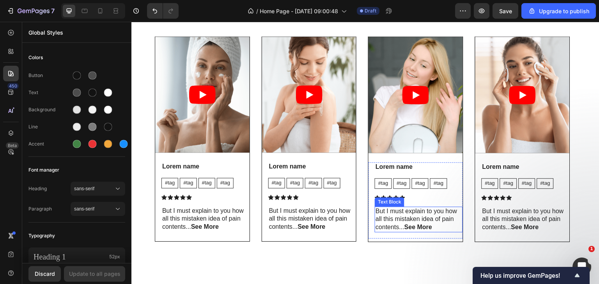
scroll to position [1460, 0]
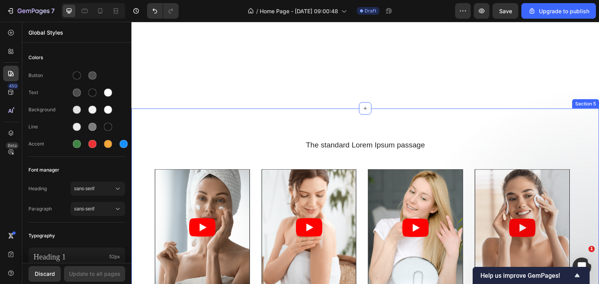
click at [334, 134] on div "The standard Lorem Ipsum passage Heading Video Lorem name Text Block #tag Text …" at bounding box center [365, 258] width 468 height 298
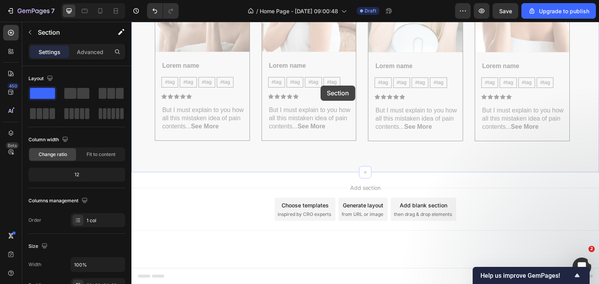
drag, startPoint x: 321, startPoint y: 124, endPoint x: 320, endPoint y: 86, distance: 38.6
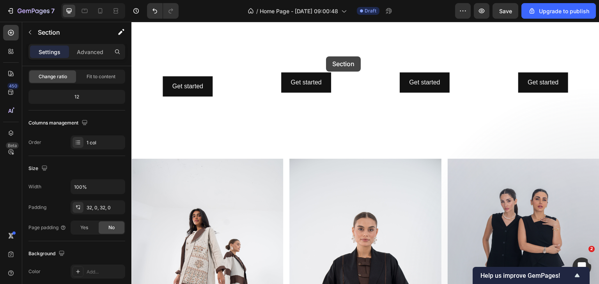
scroll to position [291, 0]
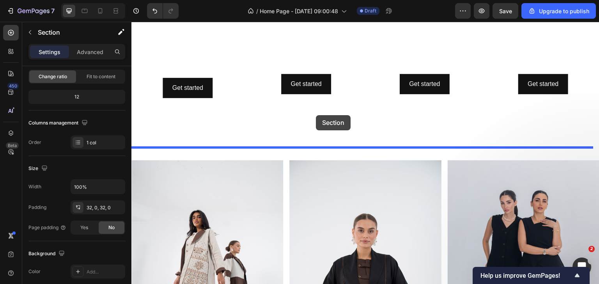
drag, startPoint x: 317, startPoint y: 107, endPoint x: 316, endPoint y: 115, distance: 8.7
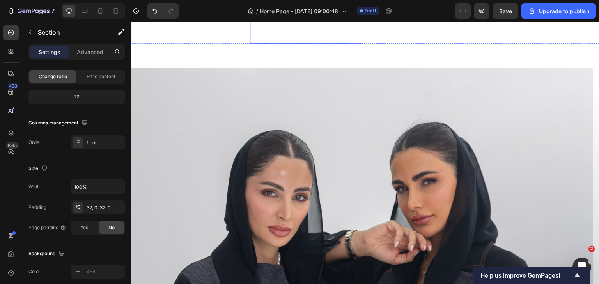
scroll to position [408, 0]
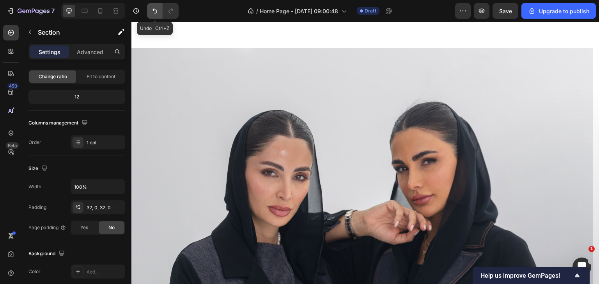
click at [156, 10] on icon "Undo/Redo" at bounding box center [155, 11] width 8 height 8
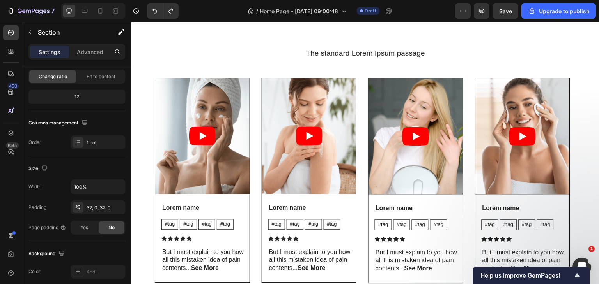
scroll to position [1538, 0]
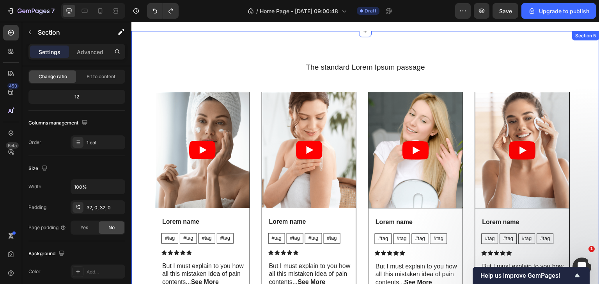
click at [320, 71] on h2 "The standard Lorem Ipsum passage" at bounding box center [365, 67] width 421 height 11
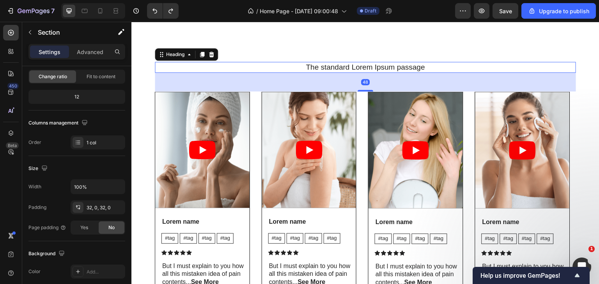
scroll to position [0, 0]
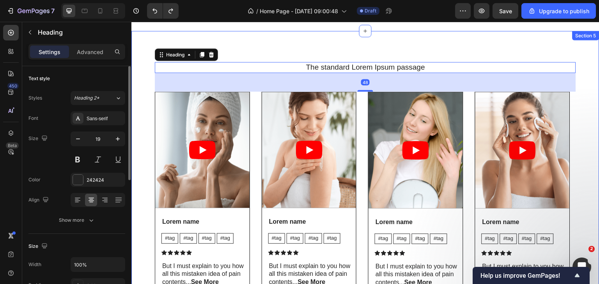
click at [286, 57] on div "The standard Lorem Ipsum passage Heading 48 Video Lorem name Text Block #tag Te…" at bounding box center [365, 180] width 468 height 298
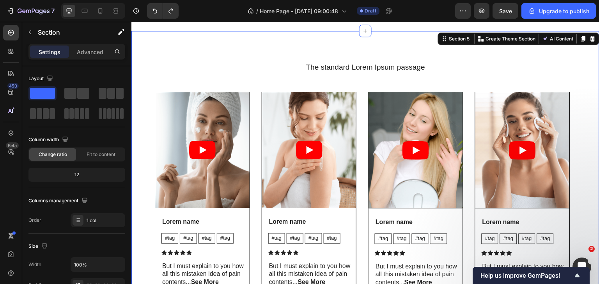
scroll to position [1694, 0]
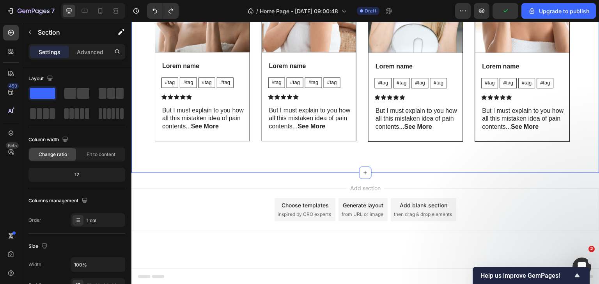
click at [328, 155] on div "The standard Lorem Ipsum passage Heading Video Lorem name Text Block #tag Text …" at bounding box center [365, 24] width 468 height 298
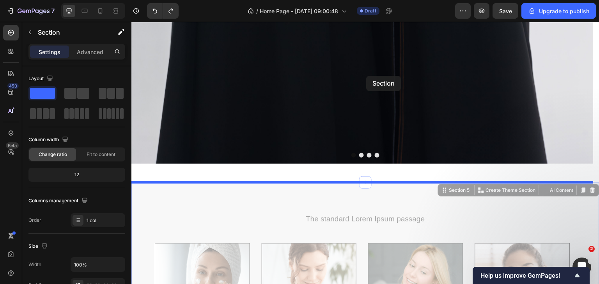
scroll to position [1383, 0]
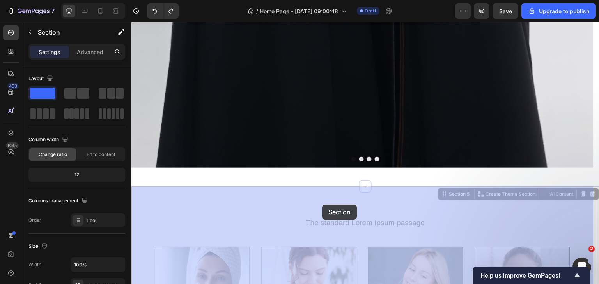
drag, startPoint x: 441, startPoint y: 118, endPoint x: 322, endPoint y: 206, distance: 147.7
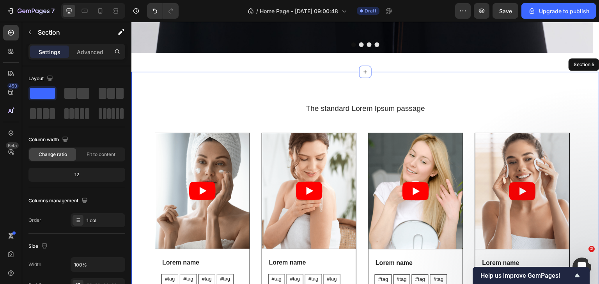
scroll to position [1499, 0]
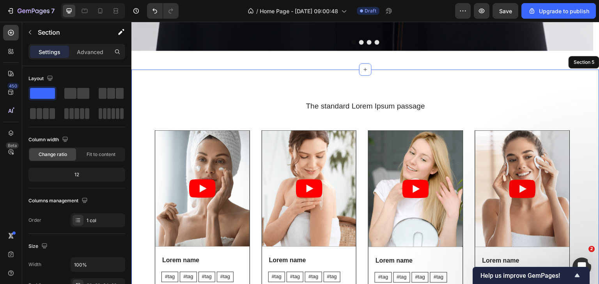
click at [360, 90] on div "The standard Lorem Ipsum passage Heading Video Lorem name Text Block #tag Text …" at bounding box center [365, 219] width 468 height 298
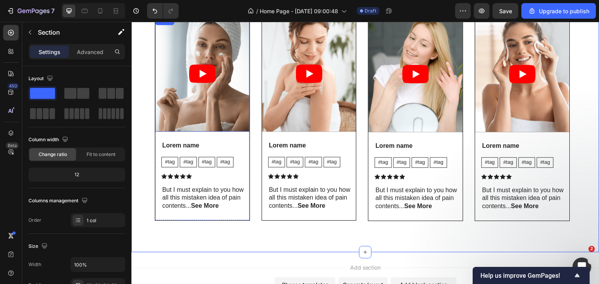
scroll to position [1616, 0]
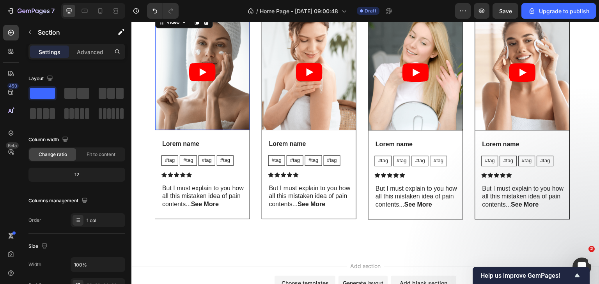
click at [214, 117] on article at bounding box center [202, 72] width 94 height 116
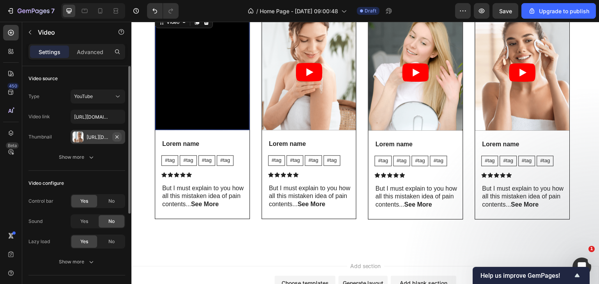
click at [116, 136] on icon "button" at bounding box center [117, 137] width 6 height 6
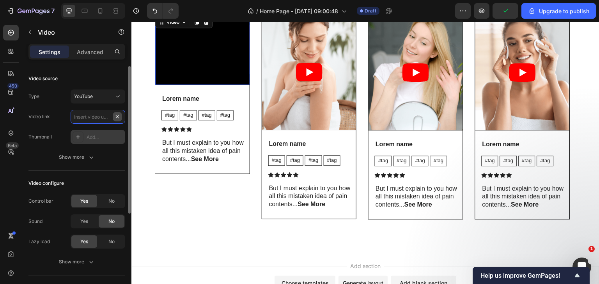
scroll to position [0, 0]
click at [112, 118] on input "text" at bounding box center [98, 117] width 55 height 14
paste input "https://cdn.shopify.com/videos/c/o/v/a5ad5ffb98f14920b64f7d25dafa9f4e.mp4"
type input "https://cdn.shopify.com/videos/c/o/v/a5ad5ffb98f14920b64f7d25dafa9f4e.mp4"
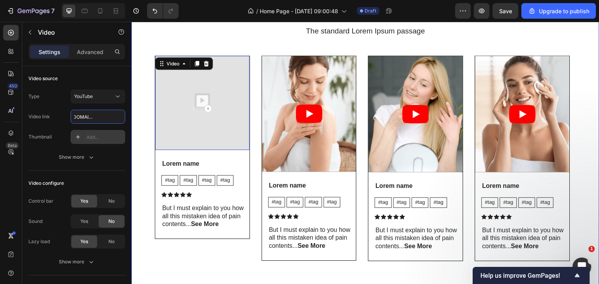
scroll to position [1577, 0]
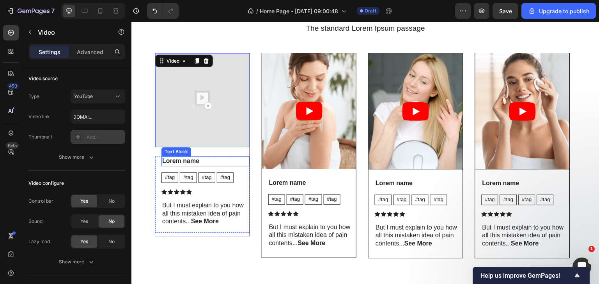
click at [216, 161] on p "Lorem name" at bounding box center [205, 161] width 87 height 8
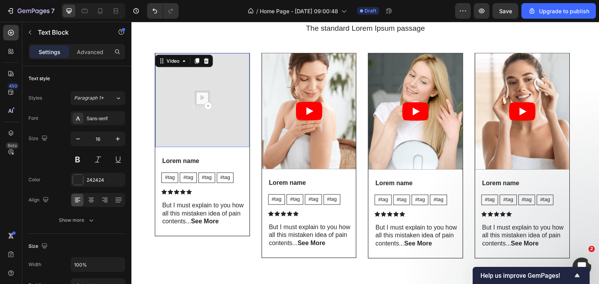
click at [211, 105] on img at bounding box center [202, 100] width 94 height 94
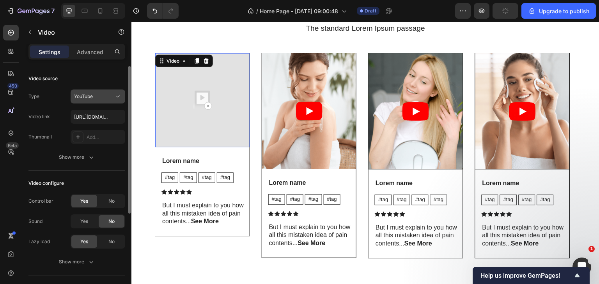
click at [122, 96] on icon at bounding box center [118, 97] width 8 height 8
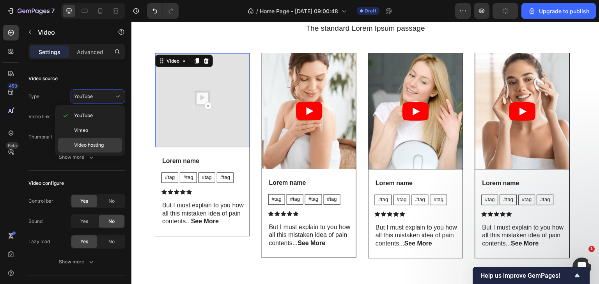
click at [92, 146] on span "Video hosting" at bounding box center [89, 145] width 30 height 7
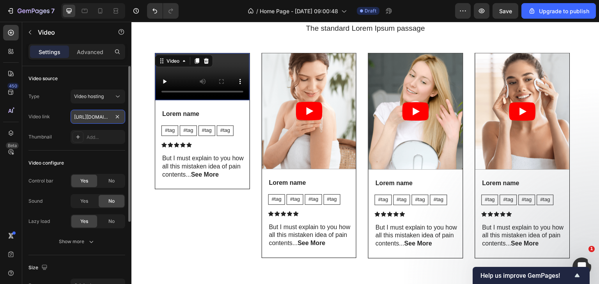
click at [101, 121] on input "https://media.w3.org/2010/05/sintel/trailer.mp4" at bounding box center [98, 117] width 55 height 14
type input "https://cdn.shopify.com/videos/c/o/v/a5ad5ffb98f14920b64f7d25dafa9f4e.mp4"
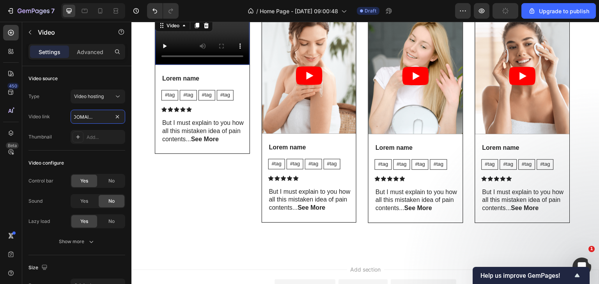
scroll to position [1616, 0]
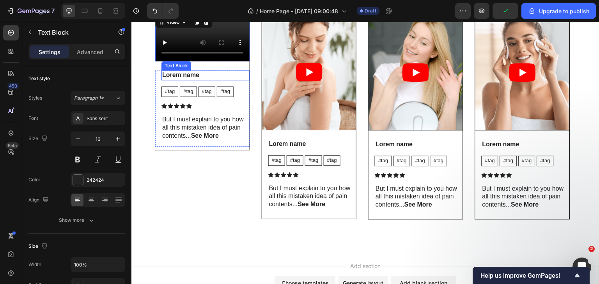
click at [226, 79] on p "Lorem name" at bounding box center [205, 75] width 87 height 8
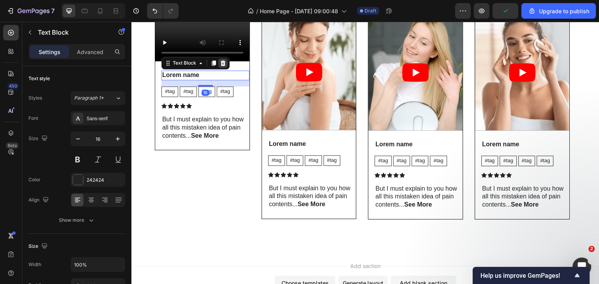
click at [224, 66] on icon at bounding box center [223, 62] width 5 height 5
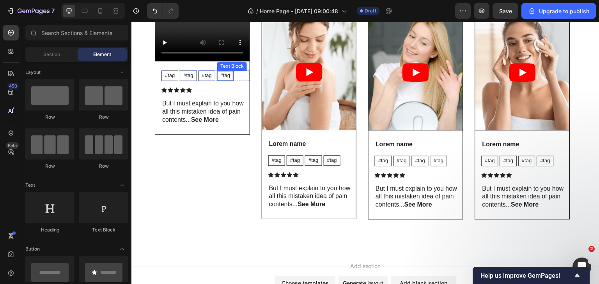
click at [240, 70] on div "Text Block" at bounding box center [232, 66] width 26 height 7
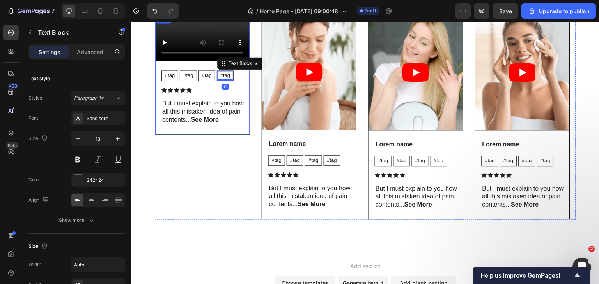
click at [192, 134] on div "Video #tag Text Block #tag Text Block #tag Text Block #tag Text Block 0 Row Ico…" at bounding box center [202, 74] width 94 height 120
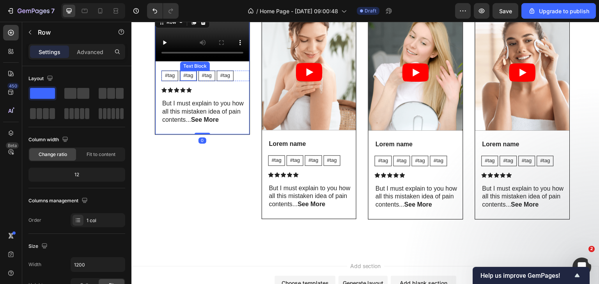
click at [192, 81] on div "#tag" at bounding box center [188, 76] width 16 height 10
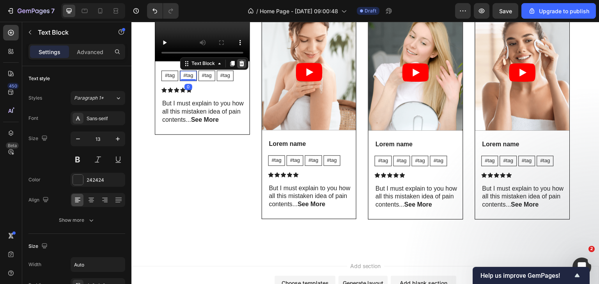
click at [242, 66] on icon at bounding box center [241, 63] width 5 height 5
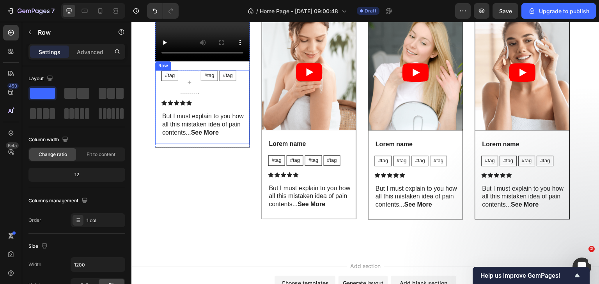
click at [209, 144] on div "#tag Text Block #tag Text Block #tag Text Block Row Icon Icon Icon Icon Icon Ic…" at bounding box center [205, 107] width 88 height 73
click at [203, 66] on icon at bounding box center [203, 62] width 5 height 5
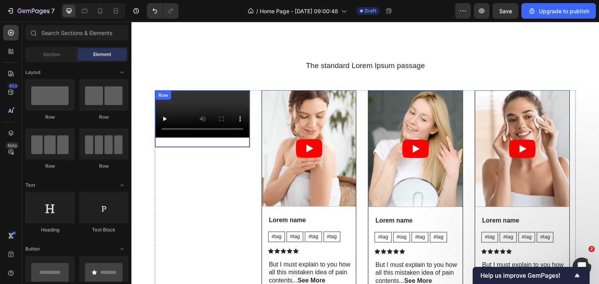
scroll to position [1538, 0]
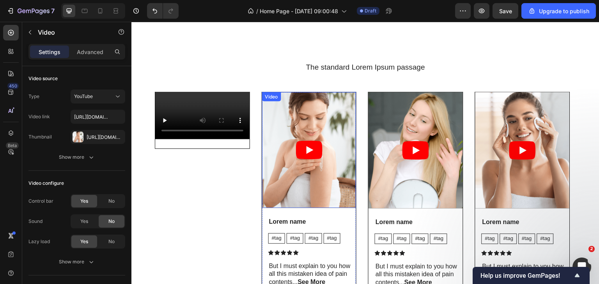
click at [320, 157] on icon "Play" at bounding box center [309, 150] width 26 height 19
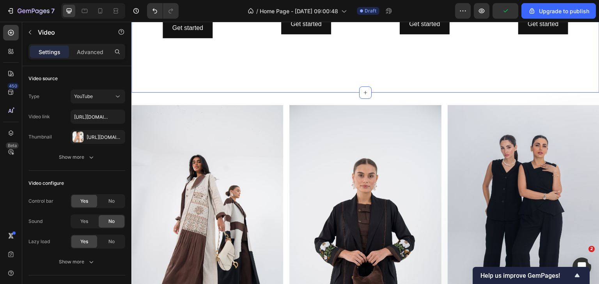
scroll to position [351, 0]
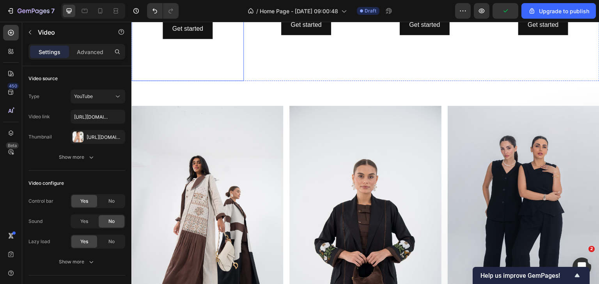
click at [187, 67] on video "Background Image" at bounding box center [187, 25] width 112 height 112
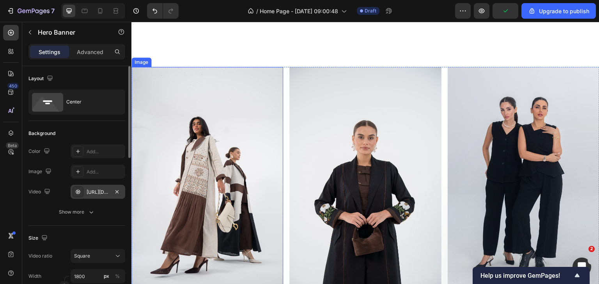
scroll to position [468, 0]
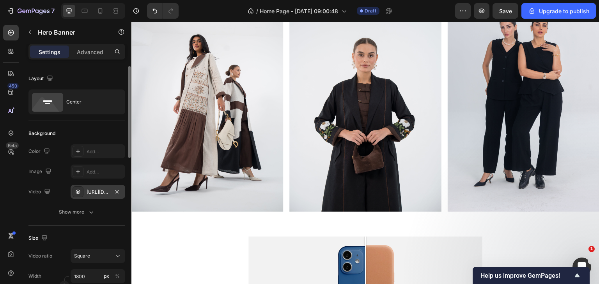
click at [97, 193] on div "https://cdn.shopify.com/videos/c/o/v/9dd36d4d84744de9912d0c1ba4417339.mp4" at bounding box center [98, 192] width 23 height 7
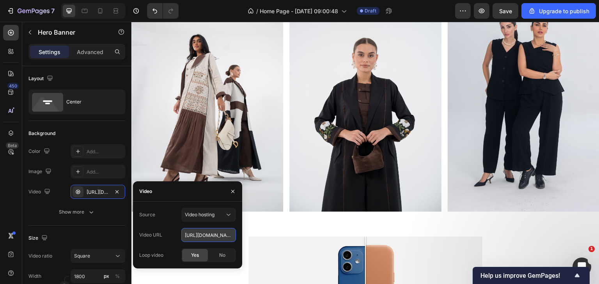
click at [190, 240] on input "https://cdn.shopify.com/videos/c/o/v/9dd36d4d84744de9912d0c1ba4417339.mp4" at bounding box center [208, 235] width 55 height 14
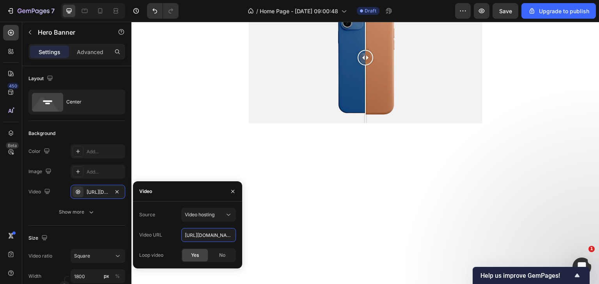
scroll to position [818, 0]
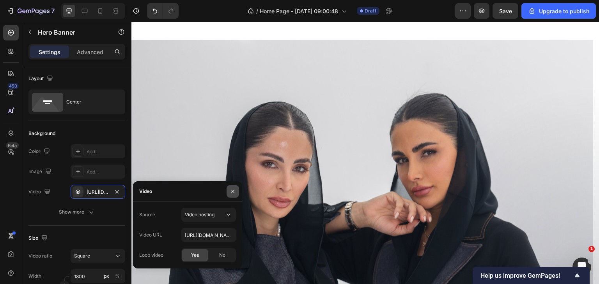
click at [233, 188] on button "button" at bounding box center [232, 191] width 12 height 12
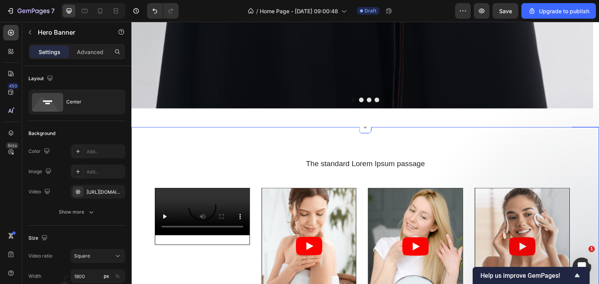
scroll to position [1637, 0]
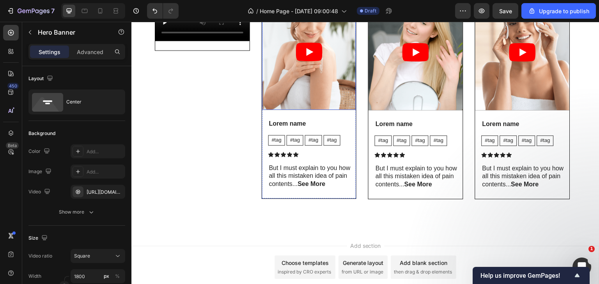
click at [309, 83] on article at bounding box center [309, 52] width 94 height 116
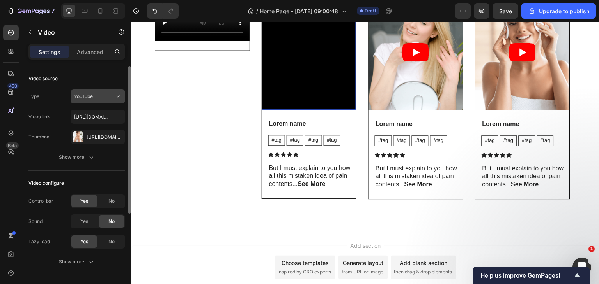
click at [95, 95] on div "YouTube" at bounding box center [94, 96] width 40 height 7
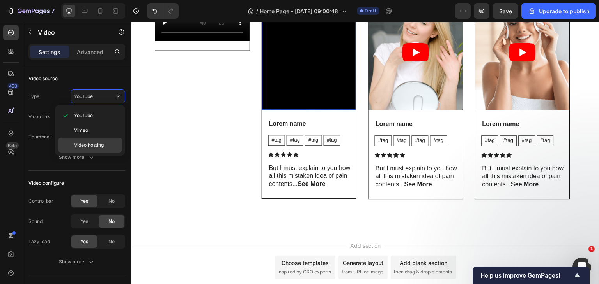
click at [96, 147] on span "Video hosting" at bounding box center [89, 145] width 30 height 7
type input "https://media.w3.org/2010/05/sintel/trailer.mp4"
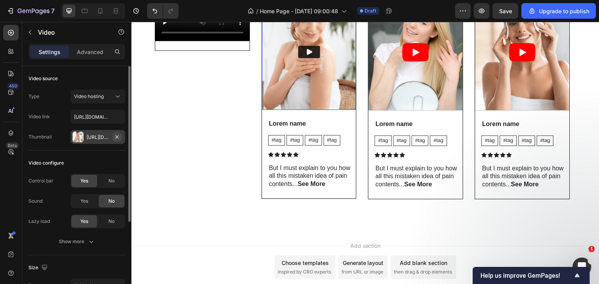
click at [115, 136] on icon "button" at bounding box center [117, 137] width 6 height 6
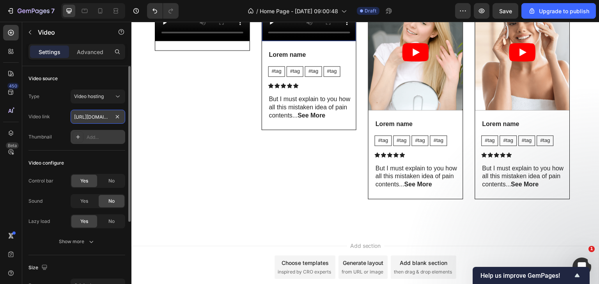
click at [115, 122] on input "https://media.w3.org/2010/05/sintel/trailer.mp4" at bounding box center [98, 117] width 55 height 14
paste input "https://cdn.shopify.com/videos/c/o/v/9dd36d4d84744de9912d0c1ba4417339.mp4"
type input "https://cdn.shopify.com/videos/c/o/v/9dd36d4d84744de9912d0c1ba4417339.mp4"
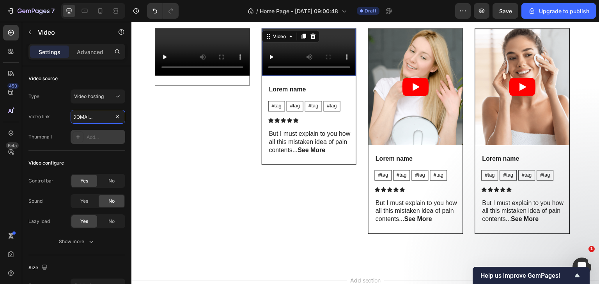
scroll to position [1598, 0]
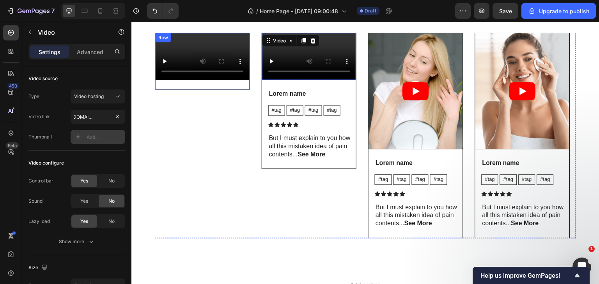
click at [223, 89] on div "Video" at bounding box center [202, 61] width 94 height 57
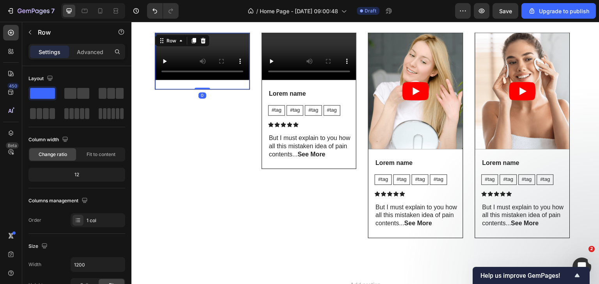
click at [218, 89] on div "Video" at bounding box center [202, 61] width 94 height 57
drag, startPoint x: 197, startPoint y: 209, endPoint x: 199, endPoint y: 202, distance: 7.2
click at [199, 90] on div "Video Row 0" at bounding box center [202, 60] width 95 height 57
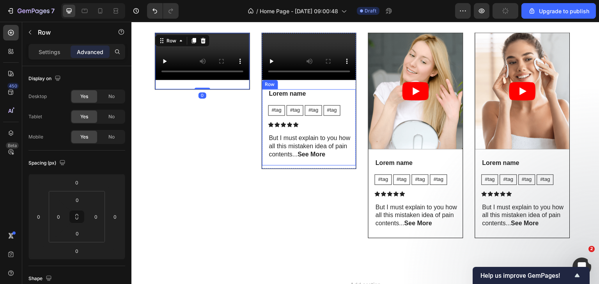
click at [315, 166] on div "Lorem name Text Block #tag Text Block #tag Text Block #tag Text Block #tag Text…" at bounding box center [312, 127] width 88 height 76
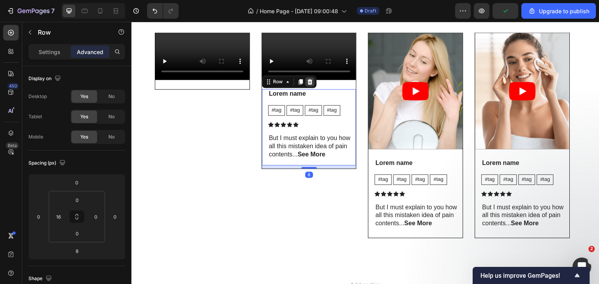
click at [309, 85] on icon at bounding box center [309, 81] width 5 height 5
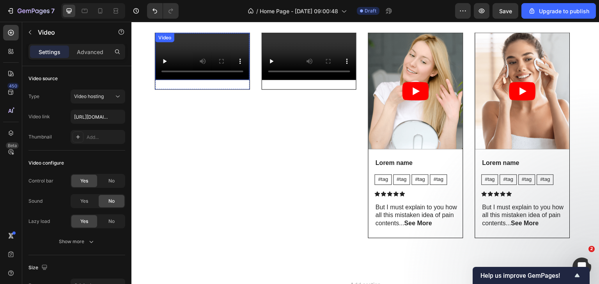
drag, startPoint x: 182, startPoint y: 143, endPoint x: 179, endPoint y: 130, distance: 13.0
click at [179, 80] on video at bounding box center [202, 56] width 94 height 47
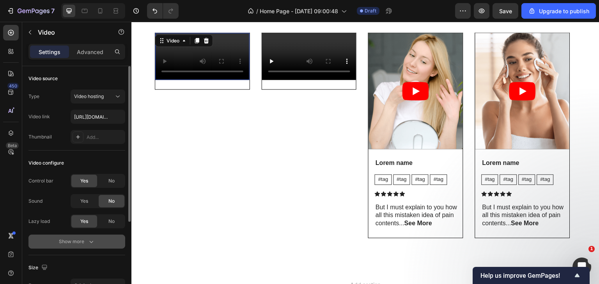
click at [83, 246] on button "Show more" at bounding box center [76, 242] width 97 height 14
click at [82, 243] on span "Yes" at bounding box center [84, 241] width 8 height 7
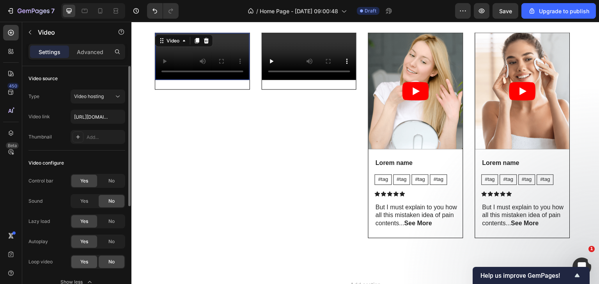
click at [82, 259] on span "Yes" at bounding box center [84, 262] width 8 height 7
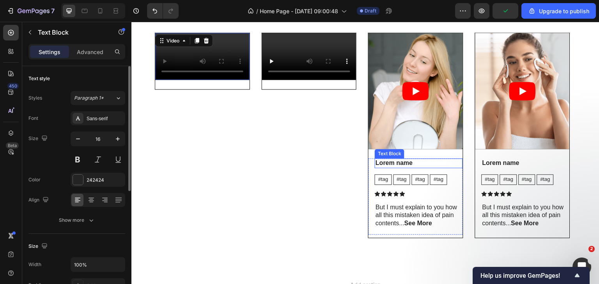
click at [418, 159] on div "Lorem name" at bounding box center [418, 164] width 88 height 10
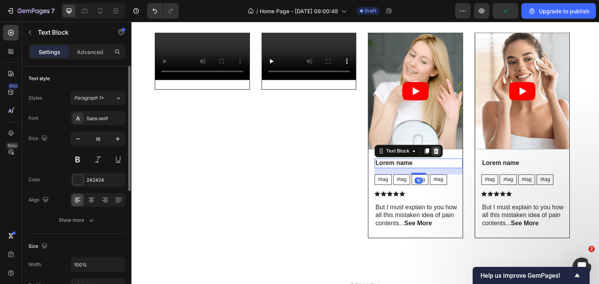
click at [436, 155] on div at bounding box center [435, 151] width 9 height 9
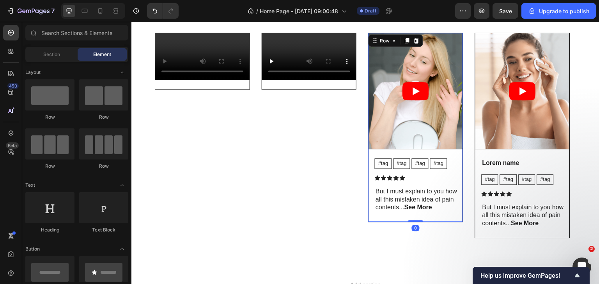
click at [397, 154] on div "Video #tag Text Block #tag Text Block #tag Text Block #tag Text Block Row Icon …" at bounding box center [415, 127] width 94 height 189
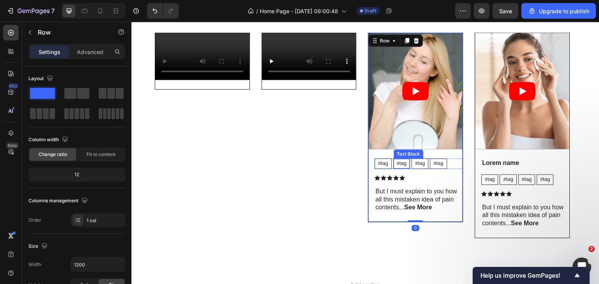
click at [400, 164] on p "#tag" at bounding box center [402, 164] width 10 height 7
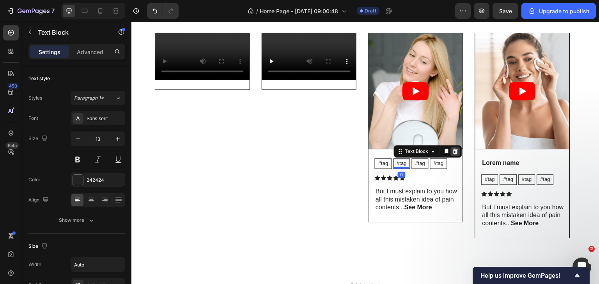
click at [454, 154] on icon at bounding box center [454, 151] width 5 height 5
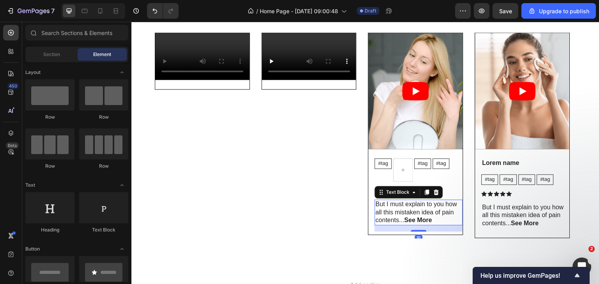
click at [414, 224] on strong "See More" at bounding box center [418, 220] width 28 height 7
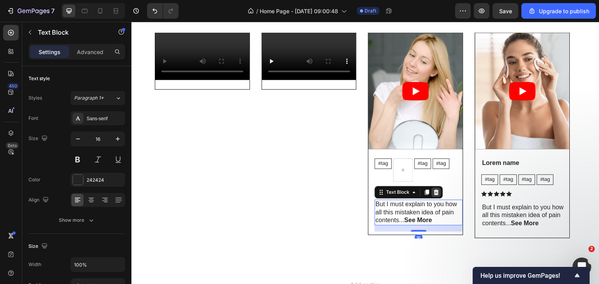
click at [434, 191] on icon at bounding box center [436, 192] width 5 height 5
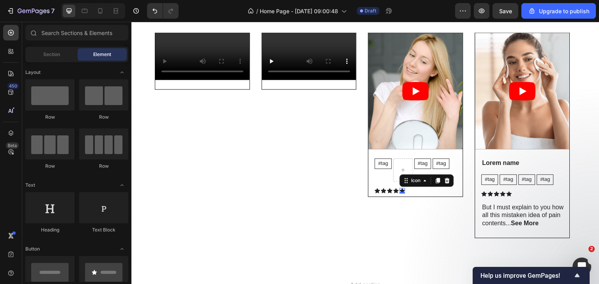
click at [400, 188] on icon at bounding box center [401, 190] width 5 height 5
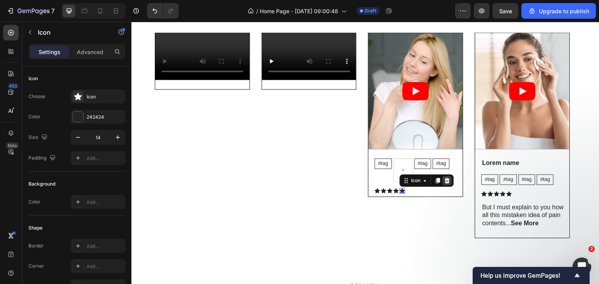
click at [449, 184] on div at bounding box center [446, 180] width 9 height 9
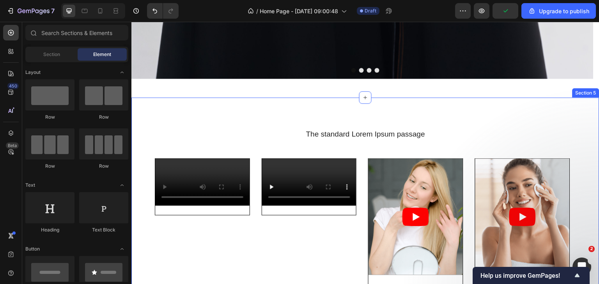
scroll to position [1520, 0]
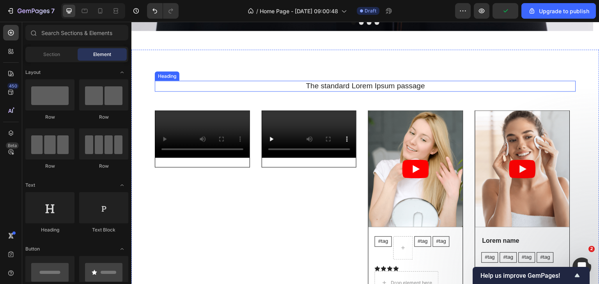
click at [382, 85] on h2 "The standard Lorem Ipsum passage" at bounding box center [365, 86] width 421 height 11
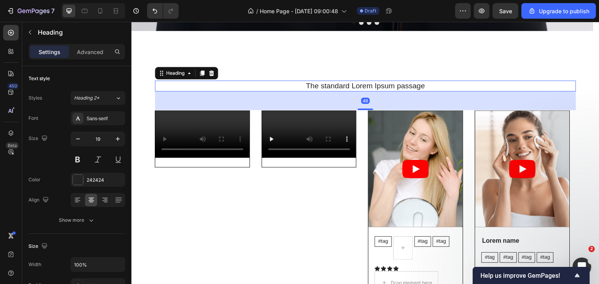
click at [372, 84] on h2 "The standard Lorem Ipsum passage" at bounding box center [365, 86] width 421 height 11
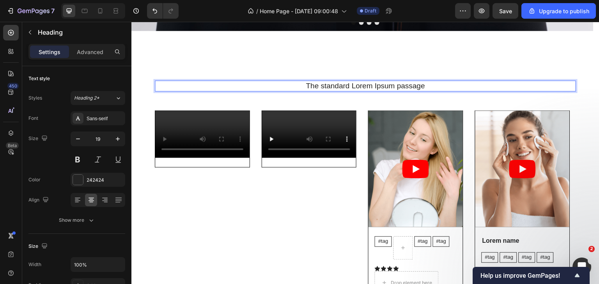
click at [372, 84] on p "The standard Lorem Ipsum passage" at bounding box center [364, 86] width 419 height 10
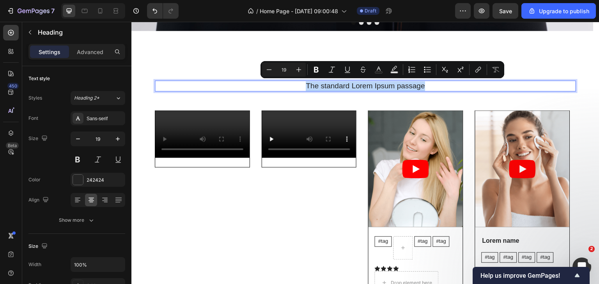
click at [372, 84] on p "The standard Lorem Ipsum passage" at bounding box center [364, 86] width 419 height 10
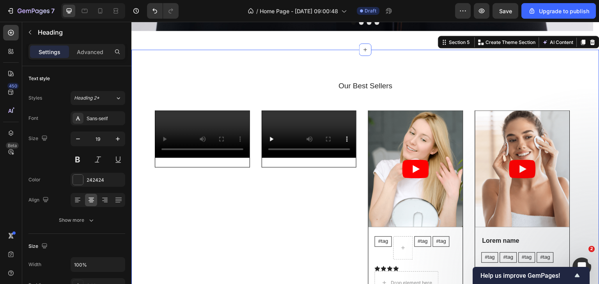
click at [580, 111] on div "Our Best Sellers Heading Video Row Video Row Video #tag Text Block #tag Text Bl…" at bounding box center [365, 198] width 468 height 298
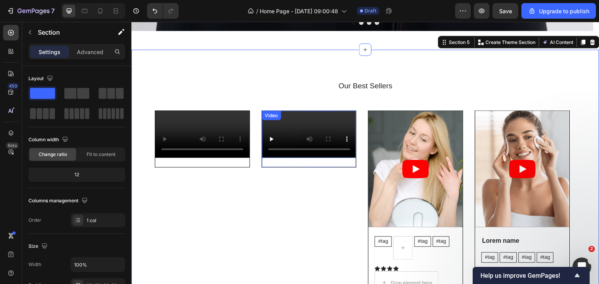
click at [314, 158] on video at bounding box center [309, 134] width 94 height 47
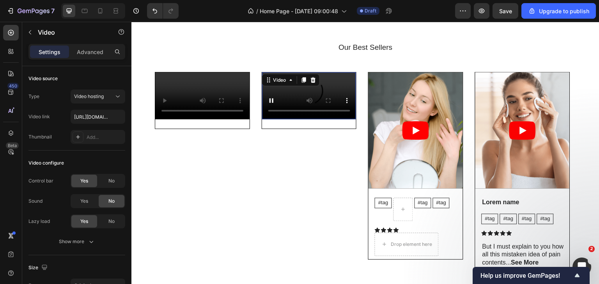
scroll to position [1559, 0]
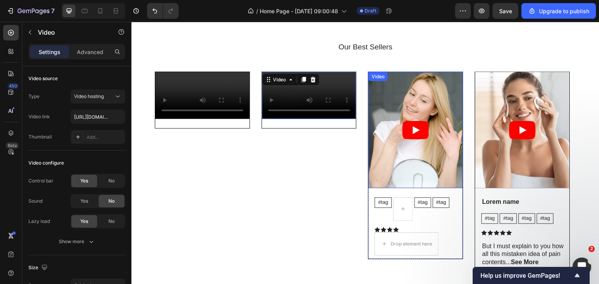
click at [453, 170] on article at bounding box center [415, 130] width 94 height 116
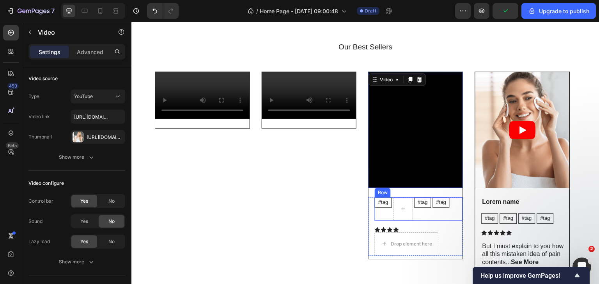
click at [445, 213] on div "#tag Text Block" at bounding box center [441, 209] width 17 height 23
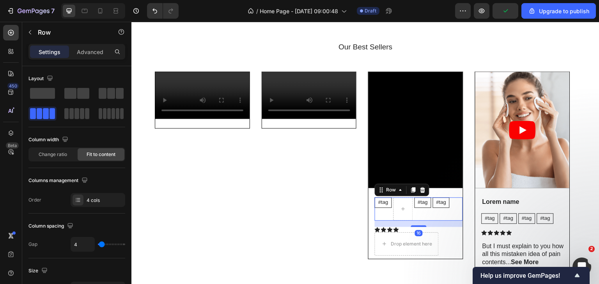
click at [424, 188] on icon at bounding box center [422, 189] width 5 height 5
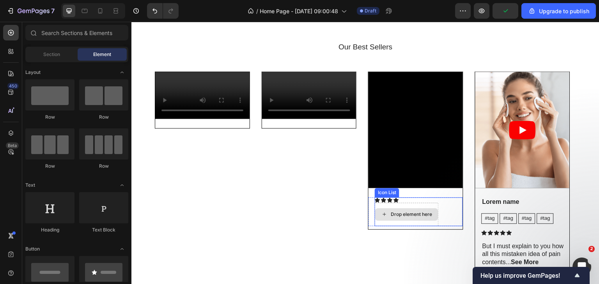
click at [436, 203] on div "Drop element here" at bounding box center [406, 214] width 64 height 23
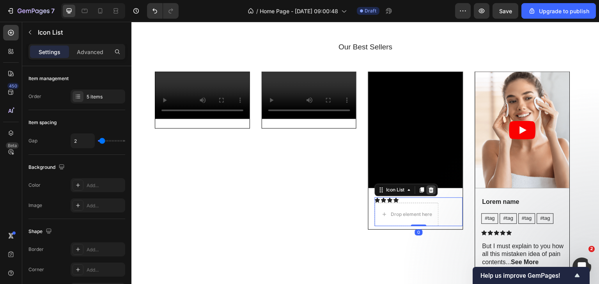
click at [432, 191] on icon at bounding box center [431, 190] width 6 height 6
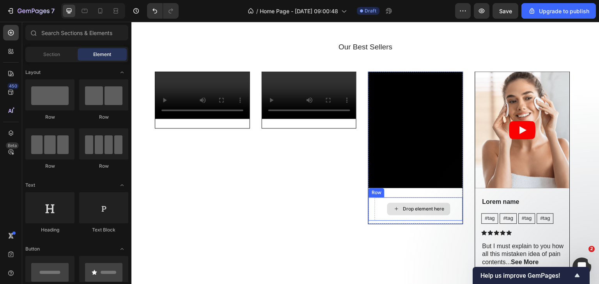
click at [442, 200] on div "Drop element here" at bounding box center [418, 209] width 88 height 23
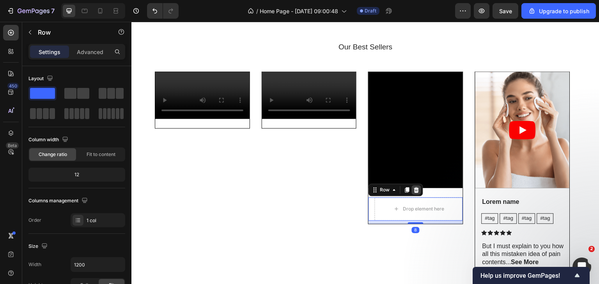
click at [416, 189] on icon at bounding box center [416, 189] width 5 height 5
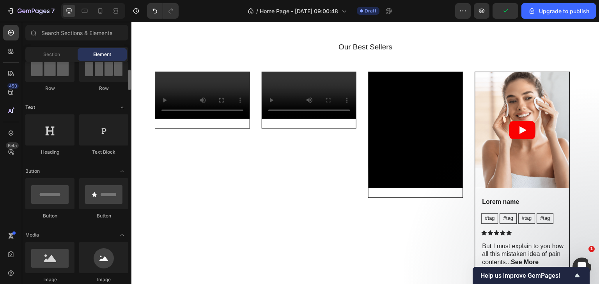
scroll to position [0, 0]
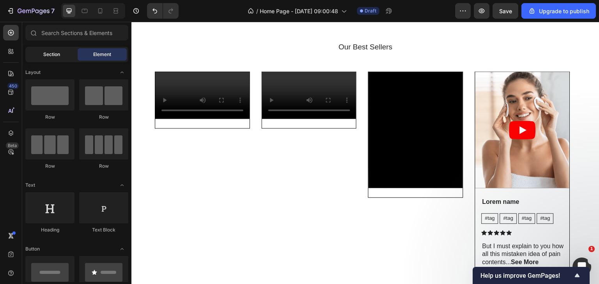
click at [39, 53] on div "Section" at bounding box center [51, 54] width 49 height 12
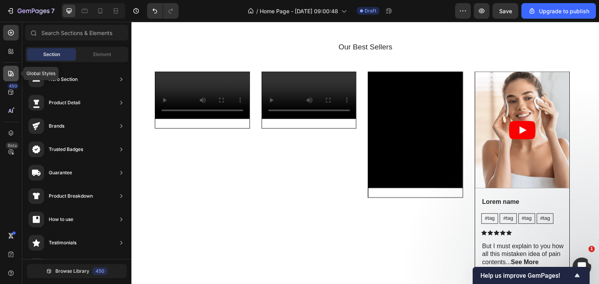
click at [7, 74] on icon at bounding box center [11, 74] width 8 height 8
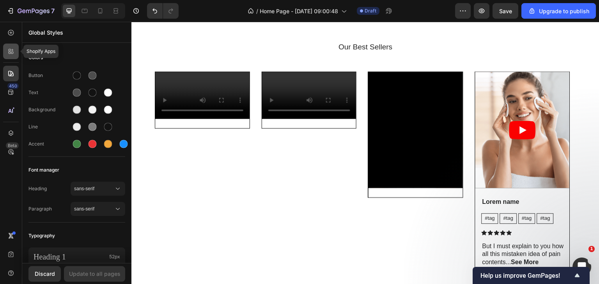
click at [13, 50] on icon at bounding box center [11, 52] width 8 height 8
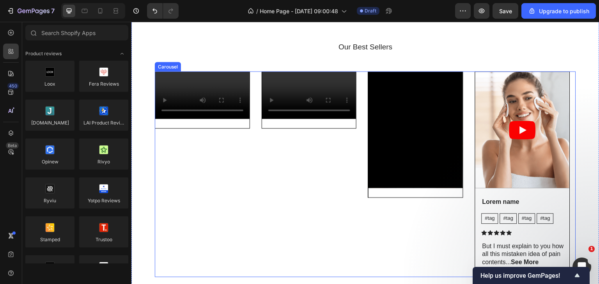
click at [391, 208] on div "Video Row" at bounding box center [415, 174] width 95 height 206
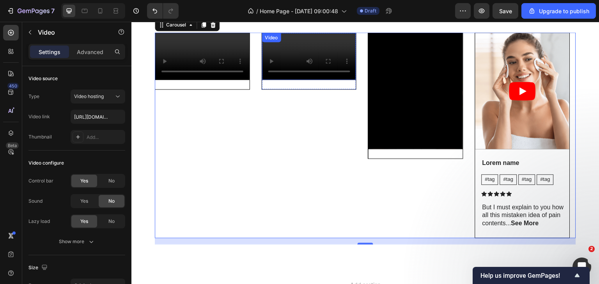
click at [338, 80] on video at bounding box center [309, 56] width 94 height 47
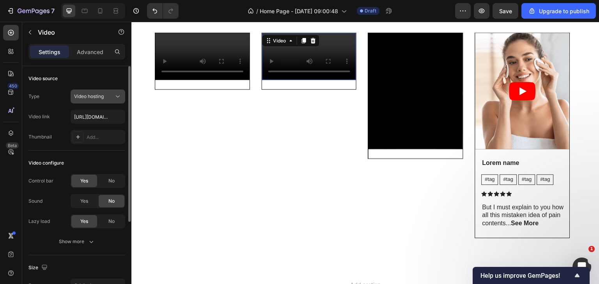
click at [106, 98] on div "Video hosting" at bounding box center [94, 96] width 40 height 7
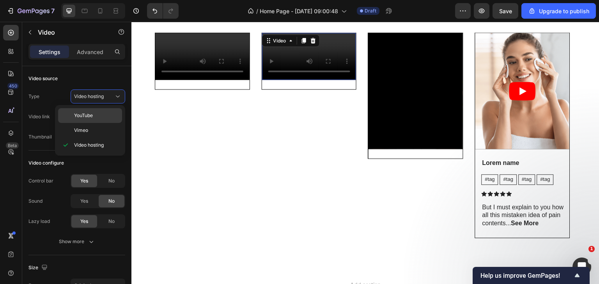
click at [96, 117] on p "YouTube" at bounding box center [96, 115] width 44 height 7
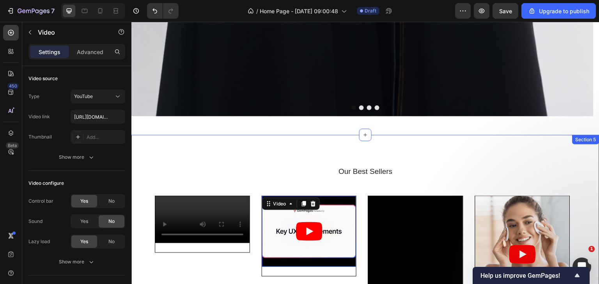
scroll to position [1442, 0]
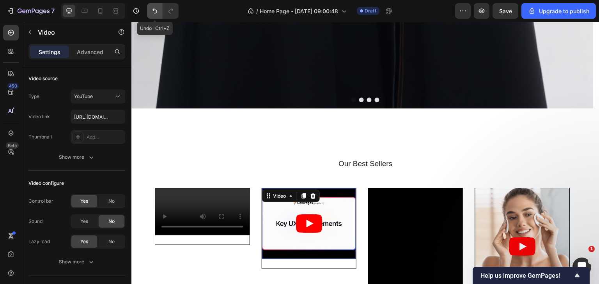
click at [151, 12] on icon "Undo/Redo" at bounding box center [155, 11] width 8 height 8
type input "https://cdn.shopify.com/videos/c/o/v/9dd36d4d84744de9912d0c1ba4417339.mp4"
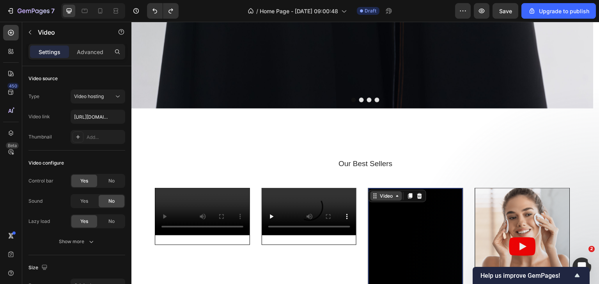
click at [374, 193] on div "Video" at bounding box center [386, 196] width 32 height 9
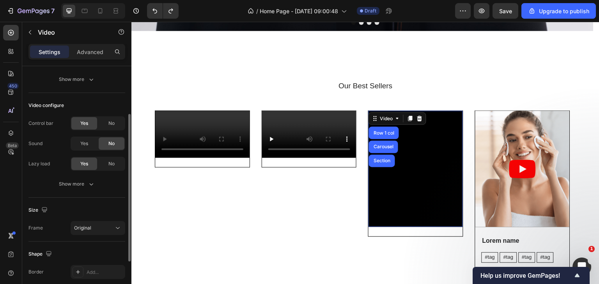
scroll to position [0, 0]
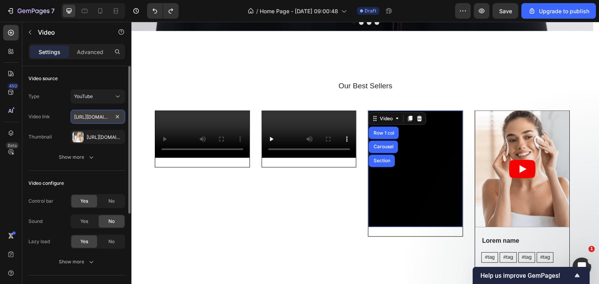
click at [100, 122] on input "https://www.youtube.com/watch?v=cyzh48XRS4M" at bounding box center [98, 117] width 55 height 14
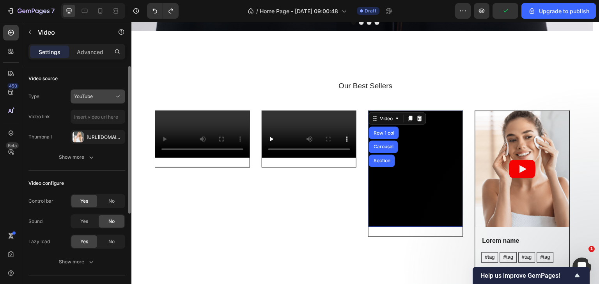
click at [103, 100] on button "YouTube" at bounding box center [98, 97] width 55 height 14
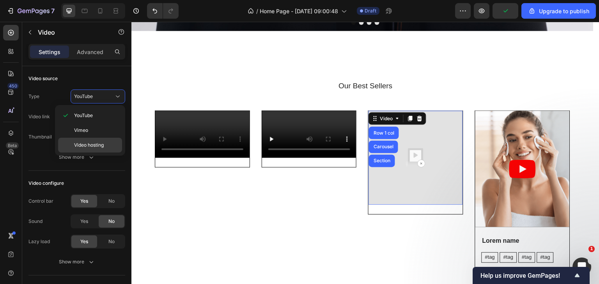
click at [81, 146] on span "Video hosting" at bounding box center [89, 145] width 30 height 7
type input "https://media.w3.org/2010/05/sintel/trailer.mp4"
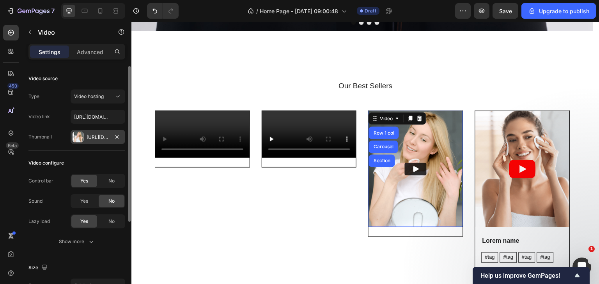
click at [97, 137] on div "Https://cdn.Shopify.Com/s/files/1/0672/5844/9972/files/gempages_538119130058851…" at bounding box center [98, 137] width 23 height 7
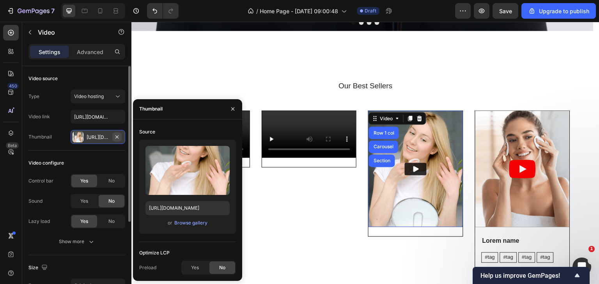
click at [113, 137] on button "button" at bounding box center [116, 136] width 9 height 9
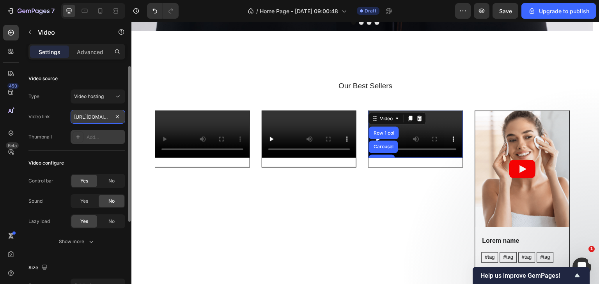
click at [110, 123] on input "https://media.w3.org/2010/05/sintel/trailer.mp4" at bounding box center [98, 117] width 55 height 14
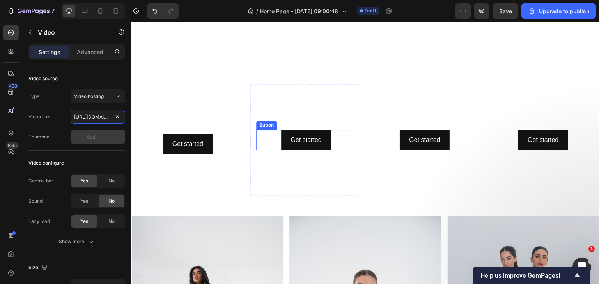
scroll to position [234, 0]
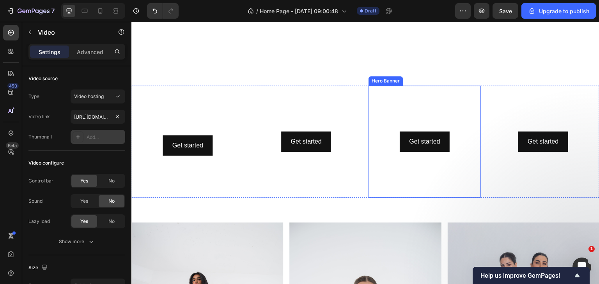
click at [427, 113] on video "Background Image" at bounding box center [424, 142] width 112 height 112
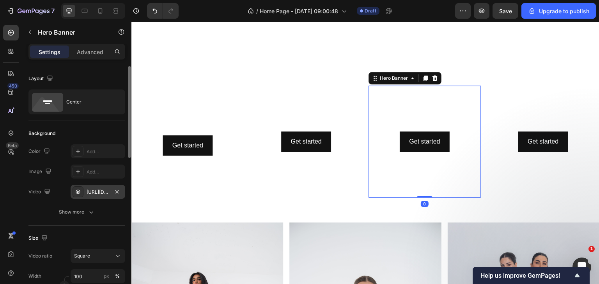
click at [97, 194] on div "https://cdn.shopify.com/videos/c/o/v/e97b449c5e584ce8b66a65743126d0d1.mp4" at bounding box center [98, 192] width 23 height 7
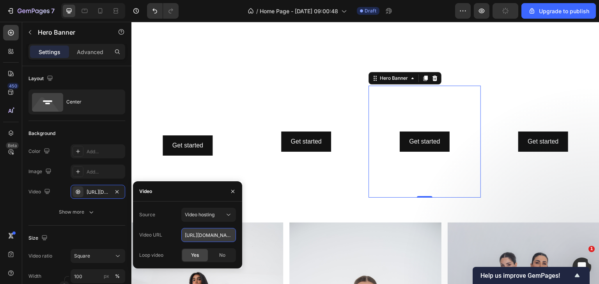
click at [223, 235] on input "https://cdn.shopify.com/videos/c/o/v/e97b449c5e584ce8b66a65743126d0d1.mp4" at bounding box center [208, 235] width 55 height 14
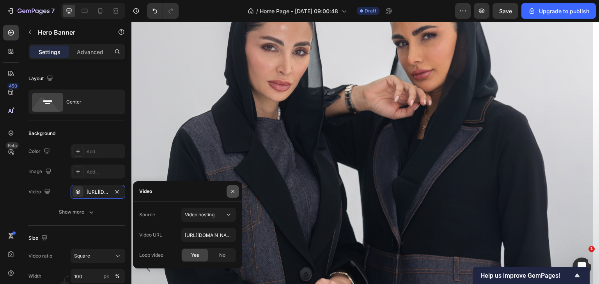
click at [234, 189] on icon "button" at bounding box center [233, 192] width 6 height 6
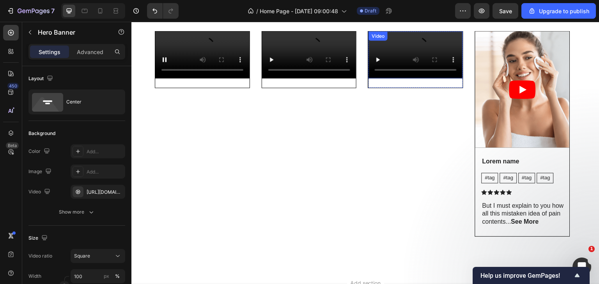
scroll to position [1598, 0]
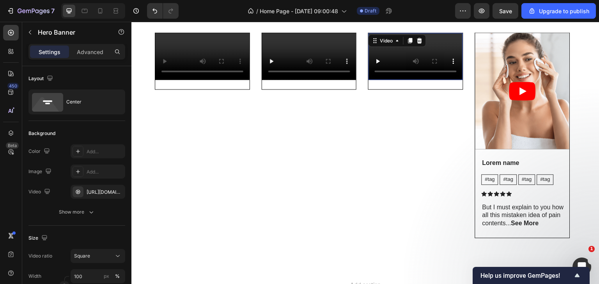
click at [409, 53] on video at bounding box center [415, 56] width 94 height 47
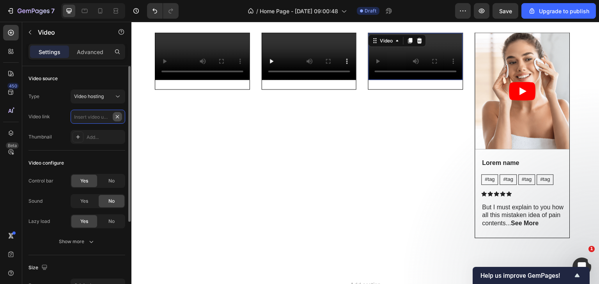
scroll to position [0, 0]
paste input "https://cdn.shopify.com/videos/c/o/v/e97b449c5e584ce8b66a65743126d0d1.mp4"
type input "https://cdn.shopify.com/videos/c/o/v/e97b449c5e584ce8b66a65743126d0d1.mp4"
click at [540, 133] on article at bounding box center [522, 91] width 94 height 116
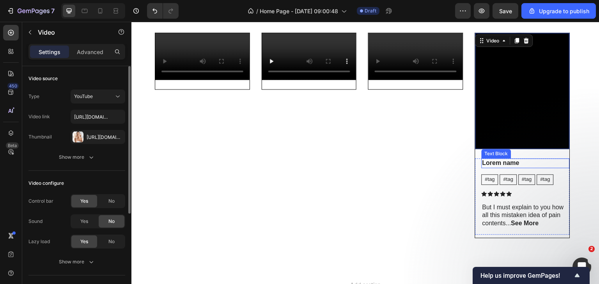
click at [551, 162] on p "Lorem name" at bounding box center [525, 163] width 87 height 8
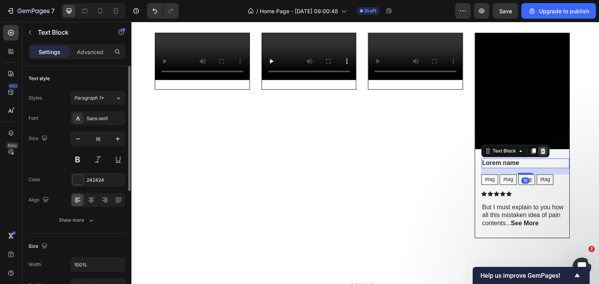
click at [540, 152] on icon at bounding box center [543, 151] width 6 height 6
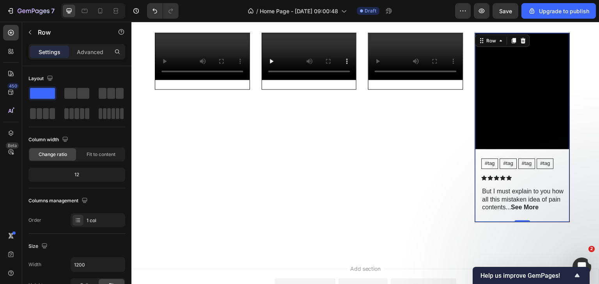
drag, startPoint x: 539, startPoint y: 152, endPoint x: 543, endPoint y: 155, distance: 5.0
click at [539, 152] on div "Video #tag Text Block #tag Text Block #tag Text Block #tag Text Block Row Icon …" at bounding box center [522, 127] width 94 height 189
click at [546, 160] on div "#tag Text Block" at bounding box center [545, 164] width 17 height 11
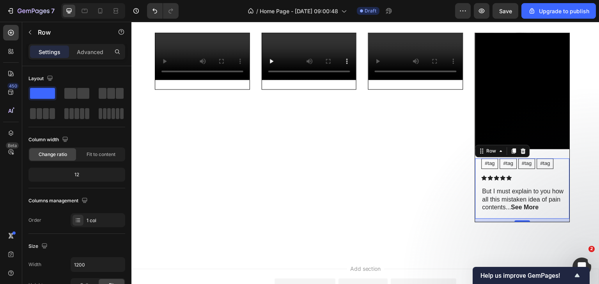
click at [563, 170] on div "#tag Text Block #tag Text Block #tag Text Block #tag Text Block Row Icon Icon I…" at bounding box center [525, 189] width 88 height 60
click at [525, 152] on icon at bounding box center [523, 151] width 6 height 6
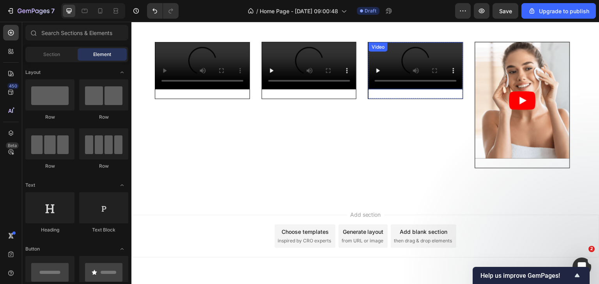
scroll to position [1588, 0]
click at [553, 72] on article at bounding box center [522, 100] width 94 height 116
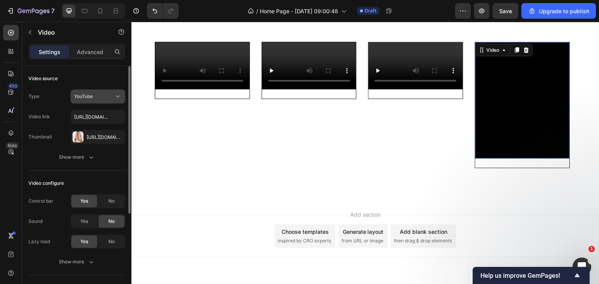
click at [118, 100] on icon at bounding box center [118, 97] width 8 height 8
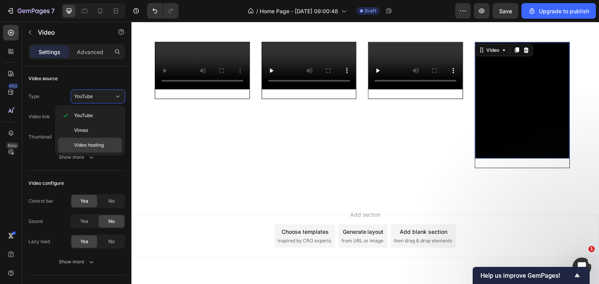
click at [89, 147] on span "Video hosting" at bounding box center [89, 145] width 30 height 7
type input "https://media.w3.org/2010/05/sintel/trailer.mp4"
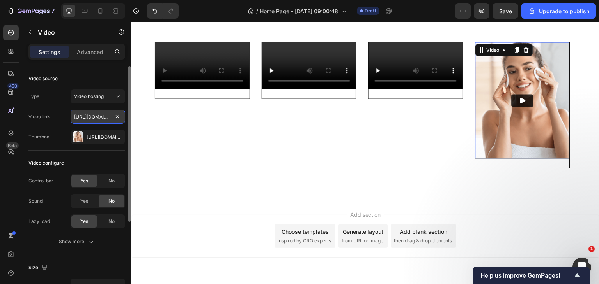
click at [100, 118] on input "https://media.w3.org/2010/05/sintel/trailer.mp4" at bounding box center [98, 117] width 55 height 14
click at [115, 136] on icon "button" at bounding box center [117, 137] width 6 height 6
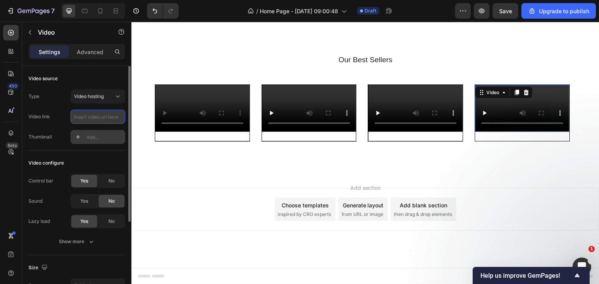
paste input "https://media.w3.org/2010/05/sintel/trailer.mp4"
type input "https://media.w3.org/2010/05/sintel/trailer.mp4"
click at [92, 125] on div "Type Video hosting Video link https://media.w3.org/2010/05/sintel/trailer.mp4 T…" at bounding box center [76, 117] width 97 height 55
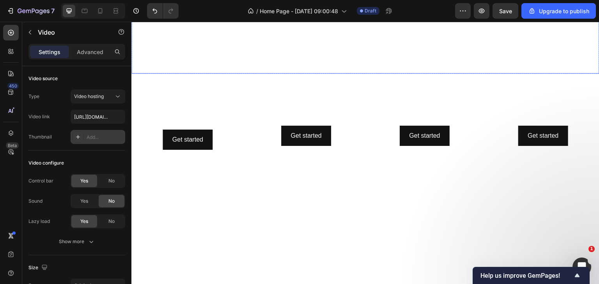
scroll to position [263, 0]
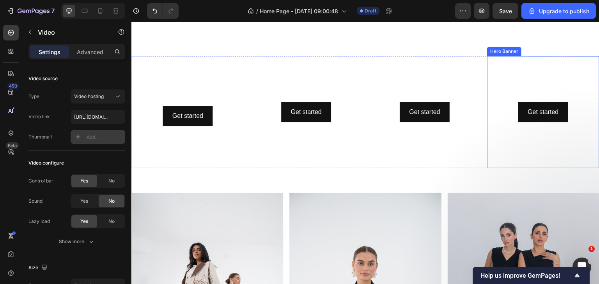
click at [539, 88] on video "Background Image" at bounding box center [543, 112] width 112 height 112
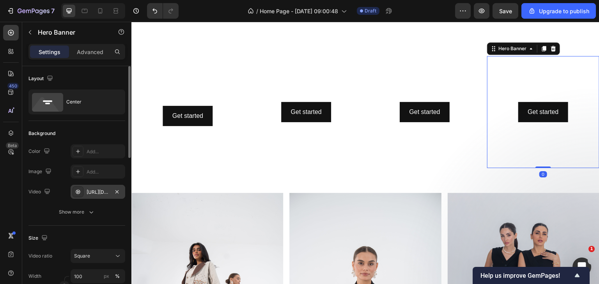
click at [106, 192] on div "https://cdn.shopify.com/videos/c/o/v/a5ad5ffb98f14920b64f7d25dafa9f4e.mp4" at bounding box center [98, 192] width 23 height 7
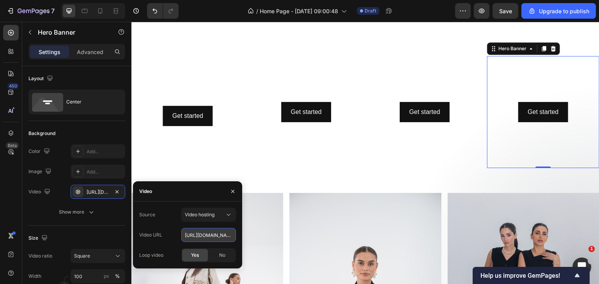
click at [203, 233] on input "https://cdn.shopify.com/videos/c/o/v/a5ad5ffb98f14920b64f7d25dafa9f4e.mp4" at bounding box center [208, 235] width 55 height 14
paste input "media.w3.org/2010/05/sintel/trailer"
click at [203, 237] on input "https://media.w3.org/2010/05/sintel/trailer.mp4" at bounding box center [208, 235] width 55 height 14
type input "https://media.w3.org/2010/05/sintel/trailer.mp4"
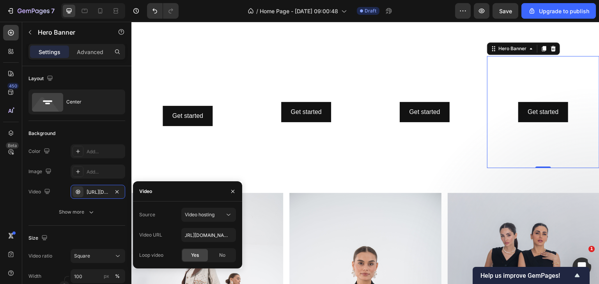
click at [239, 194] on div at bounding box center [232, 192] width 19 height 20
click at [157, 12] on icon "Undo/Redo" at bounding box center [155, 11] width 8 height 8
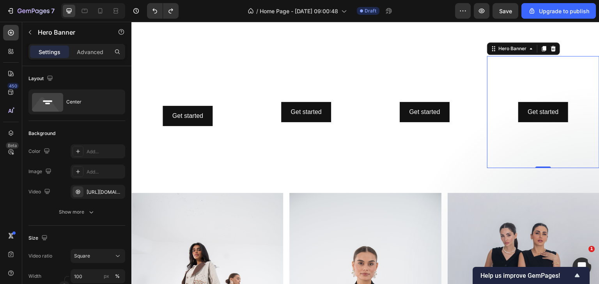
click at [536, 70] on video "Background Image" at bounding box center [543, 112] width 112 height 112
click at [533, 71] on video "Background Image" at bounding box center [543, 112] width 112 height 112
click at [97, 191] on div "https://cdn.shopify.com/videos/c/o/v/a5ad5ffb98f14920b64f7d25dafa9f4e.mp4" at bounding box center [98, 192] width 23 height 7
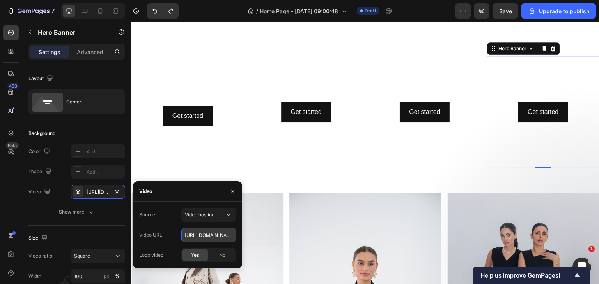
click at [210, 237] on input "https://cdn.shopify.com/videos/c/o/v/a5ad5ffb98f14920b64f7d25dafa9f4e.mp4" at bounding box center [208, 235] width 55 height 14
click at [232, 194] on icon "button" at bounding box center [233, 192] width 6 height 6
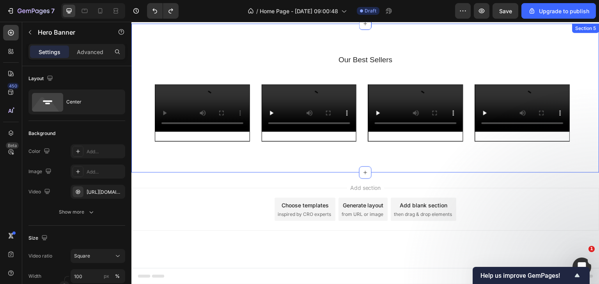
scroll to position [1588, 0]
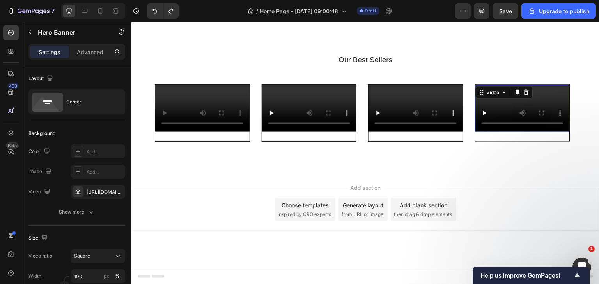
click at [527, 85] on video at bounding box center [522, 108] width 94 height 47
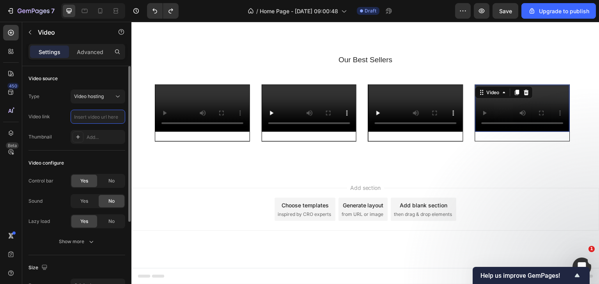
scroll to position [0, 0]
type input "https://cdn.shopify.com/videos/c/o/v/a5ad5ffb98f14920b64f7d25dafa9f4e.mp4"
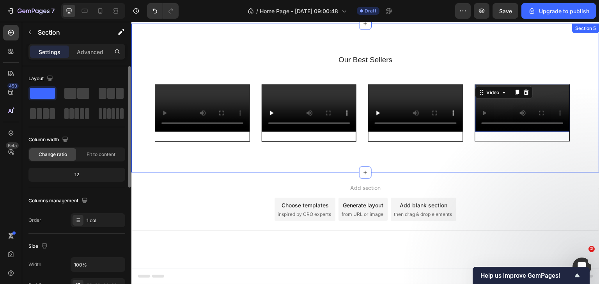
click at [588, 133] on div "Our Best Sellers Heading Video Row Video Row Video Row Video 24 Row Carousel Se…" at bounding box center [365, 98] width 468 height 150
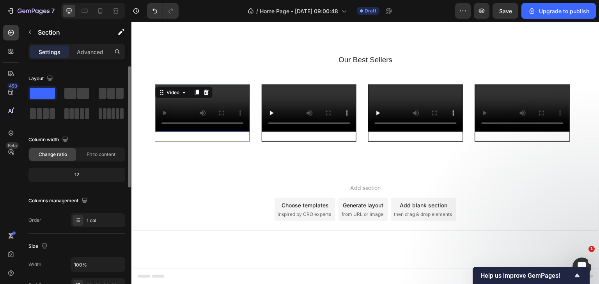
click at [216, 132] on video at bounding box center [202, 108] width 94 height 47
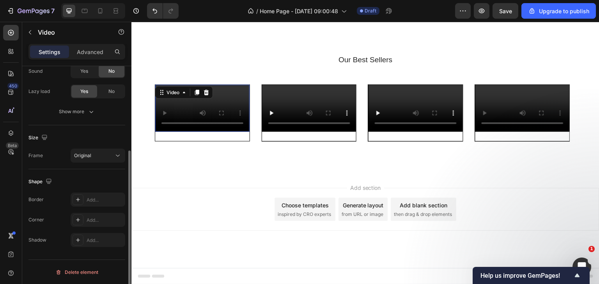
scroll to position [52, 0]
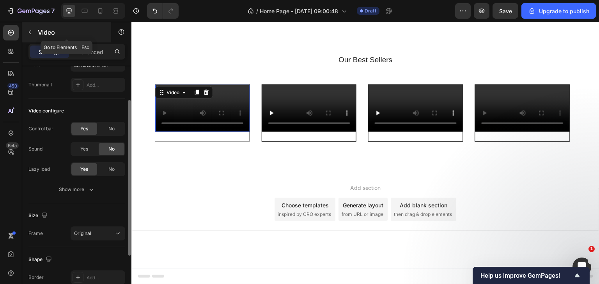
click at [33, 32] on button "button" at bounding box center [30, 32] width 12 height 12
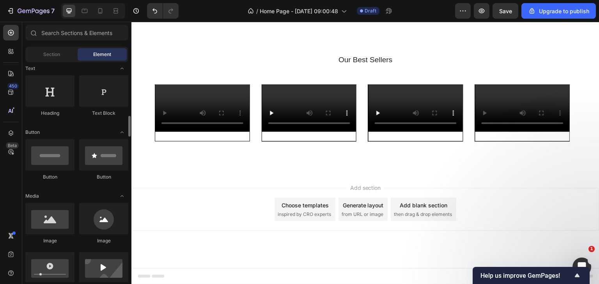
scroll to position [195, 0]
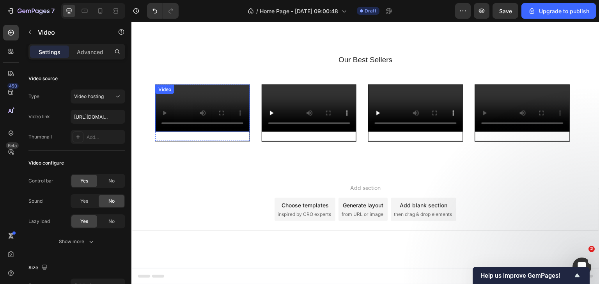
click at [198, 85] on video at bounding box center [202, 108] width 94 height 47
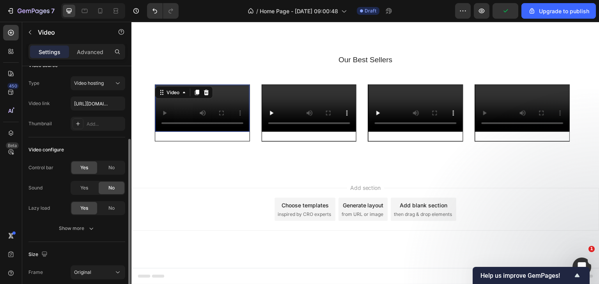
scroll to position [0, 0]
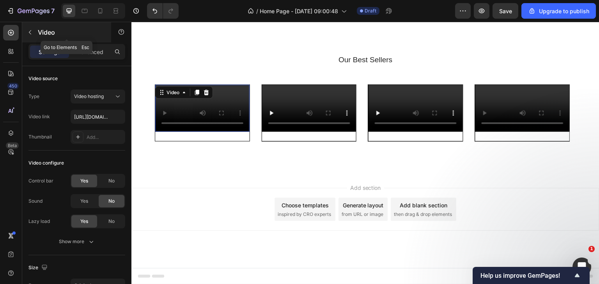
click at [33, 35] on icon "button" at bounding box center [30, 32] width 6 height 6
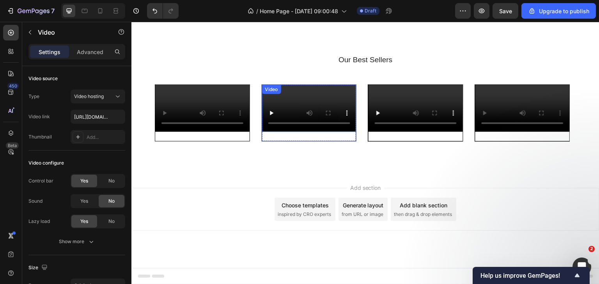
click at [336, 95] on video at bounding box center [309, 108] width 94 height 47
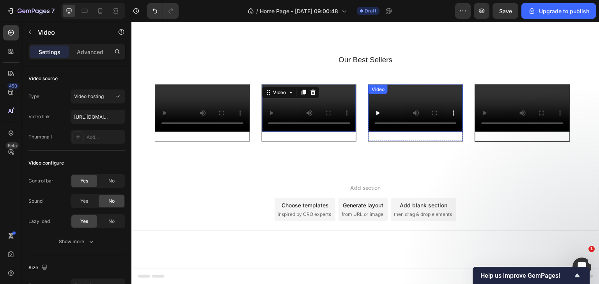
click at [404, 92] on video at bounding box center [415, 108] width 94 height 47
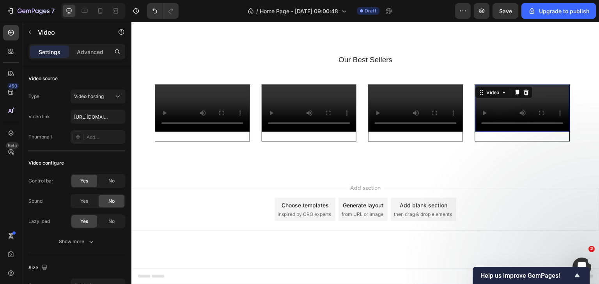
click at [539, 105] on video at bounding box center [522, 108] width 94 height 47
click at [32, 32] on icon "button" at bounding box center [30, 32] width 6 height 6
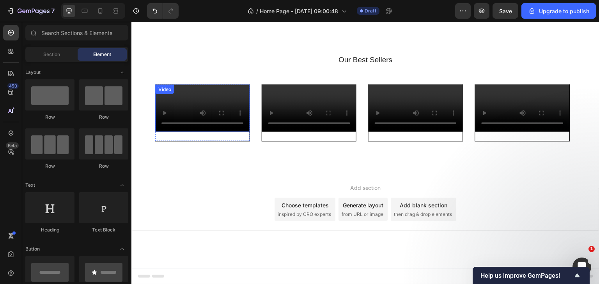
click at [212, 122] on video at bounding box center [202, 108] width 94 height 47
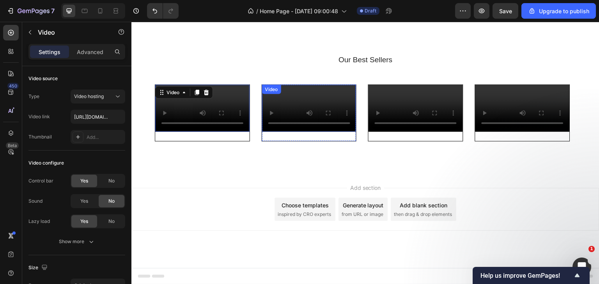
click at [350, 125] on video at bounding box center [309, 108] width 94 height 47
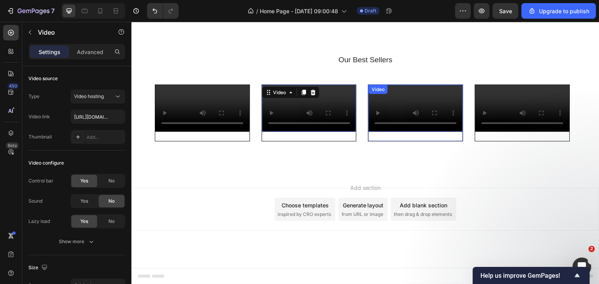
click at [433, 110] on video at bounding box center [415, 108] width 94 height 47
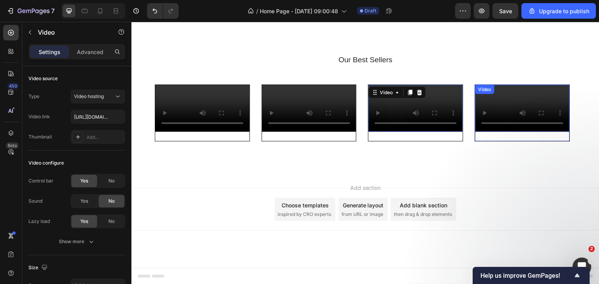
click at [501, 114] on video at bounding box center [522, 108] width 94 height 47
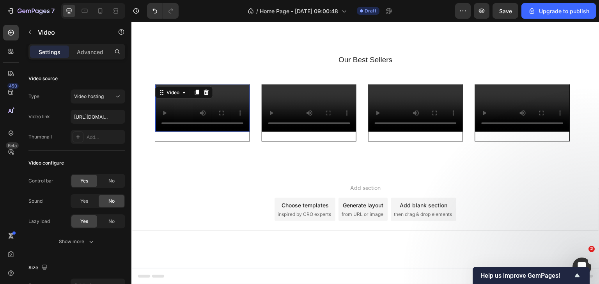
click at [174, 132] on video at bounding box center [202, 108] width 94 height 47
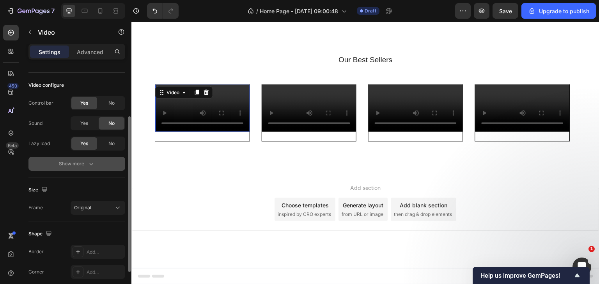
click at [88, 167] on icon "button" at bounding box center [91, 164] width 8 height 8
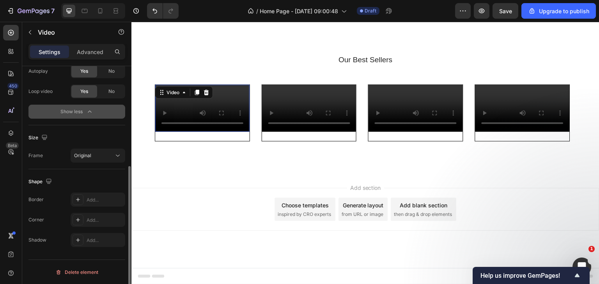
scroll to position [0, 0]
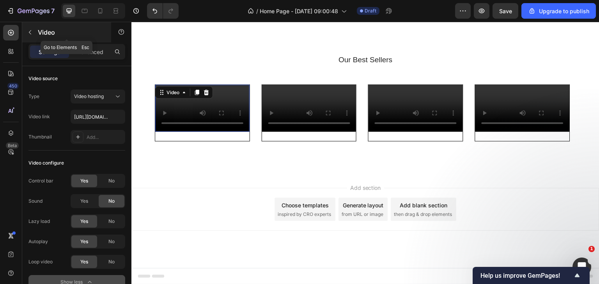
click at [29, 39] on div "Video" at bounding box center [66, 32] width 89 height 20
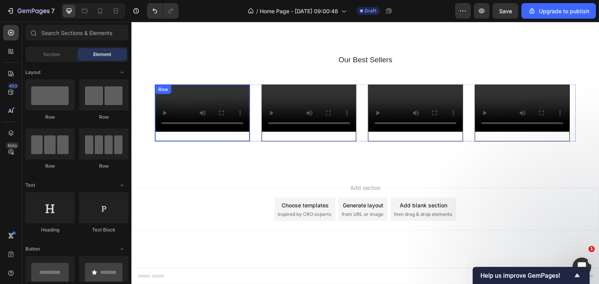
click at [218, 141] on div "Video" at bounding box center [202, 113] width 94 height 57
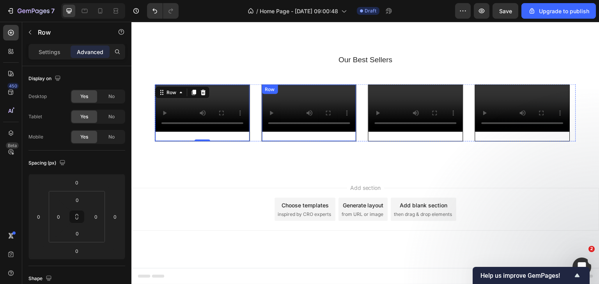
click at [281, 141] on div "Video" at bounding box center [309, 113] width 94 height 57
drag, startPoint x: 311, startPoint y: 219, endPoint x: 309, endPoint y: 211, distance: 7.7
click at [309, 141] on div "Video Row 0" at bounding box center [308, 112] width 95 height 57
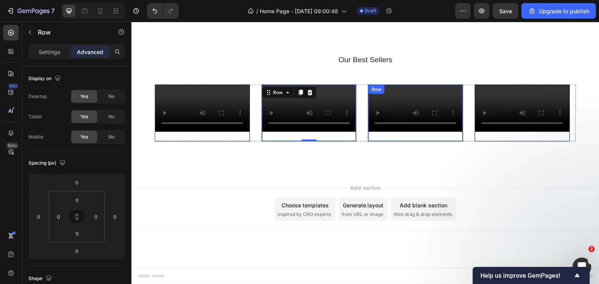
click at [381, 141] on div "Video" at bounding box center [415, 113] width 94 height 57
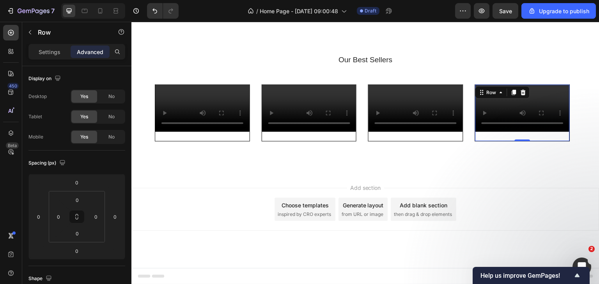
click at [498, 141] on div "Video" at bounding box center [522, 113] width 94 height 57
click at [233, 132] on video at bounding box center [202, 108] width 94 height 47
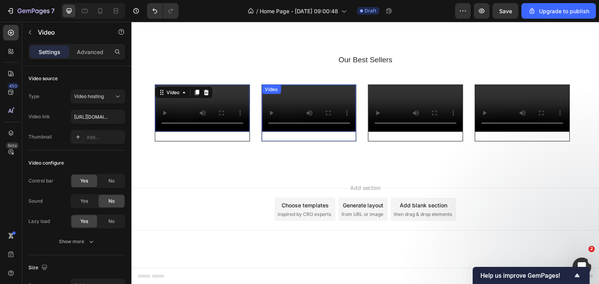
click at [334, 132] on video at bounding box center [309, 108] width 94 height 47
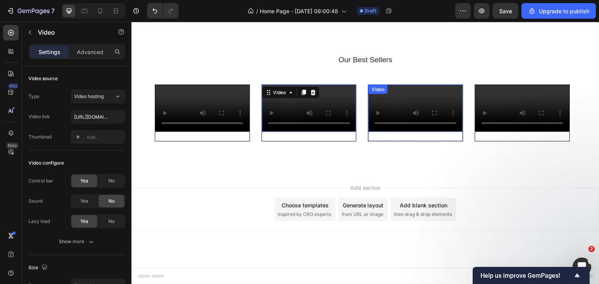
click at [414, 132] on video at bounding box center [415, 108] width 94 height 47
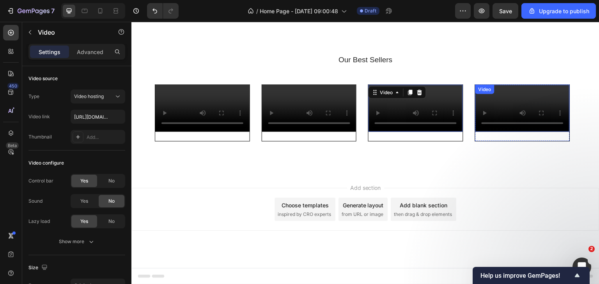
click at [528, 132] on video at bounding box center [522, 108] width 94 height 47
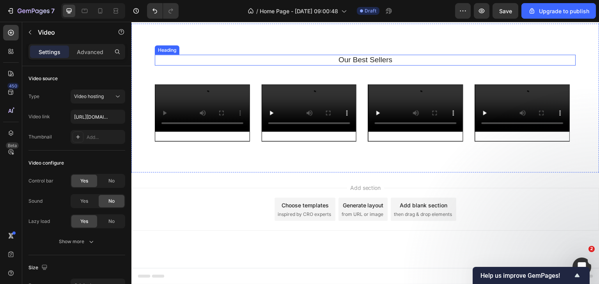
scroll to position [1666, 0]
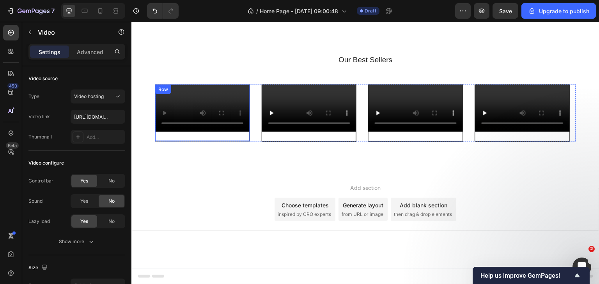
click at [180, 135] on div "Video" at bounding box center [202, 113] width 94 height 57
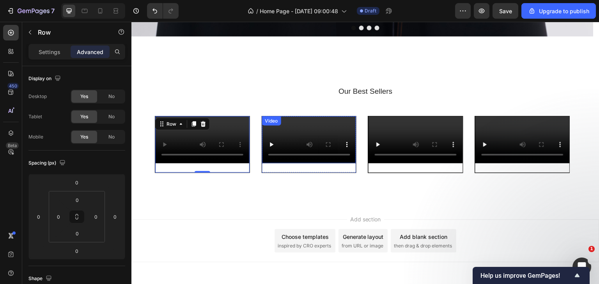
scroll to position [1510, 0]
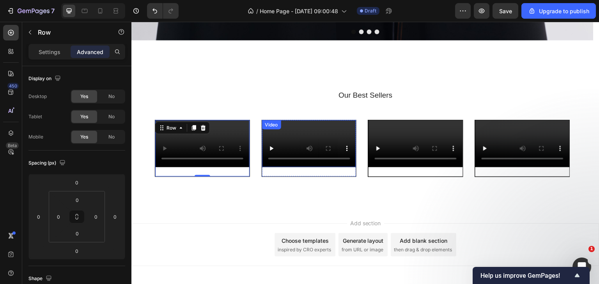
click at [341, 143] on video at bounding box center [309, 143] width 94 height 47
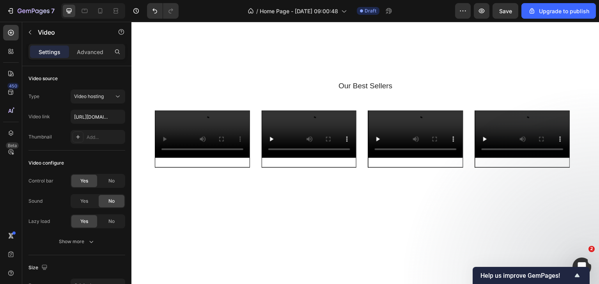
scroll to position [1598, 0]
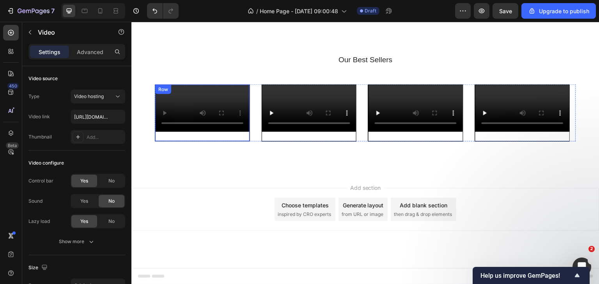
click at [212, 141] on div "Video" at bounding box center [202, 113] width 94 height 57
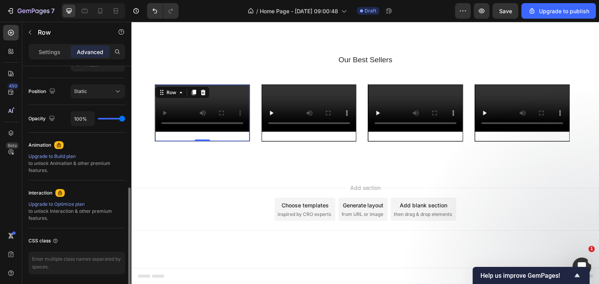
scroll to position [234, 0]
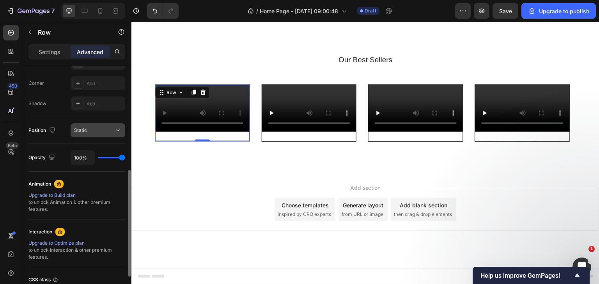
click at [97, 129] on div "Static" at bounding box center [94, 130] width 40 height 7
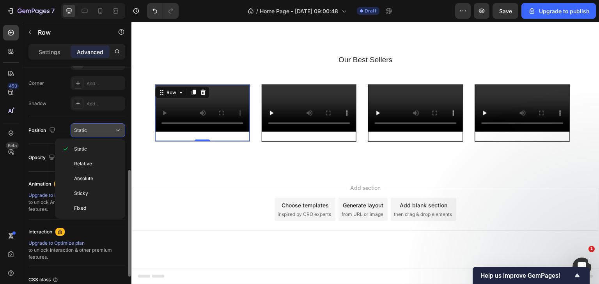
click at [97, 129] on div "Static" at bounding box center [94, 130] width 40 height 7
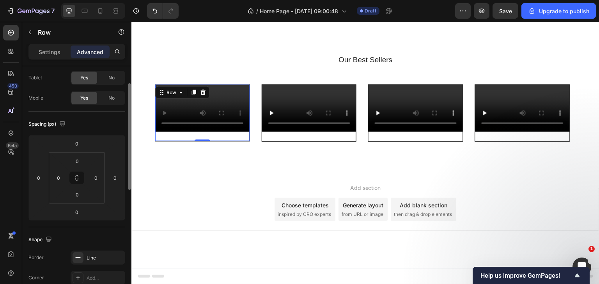
scroll to position [0, 0]
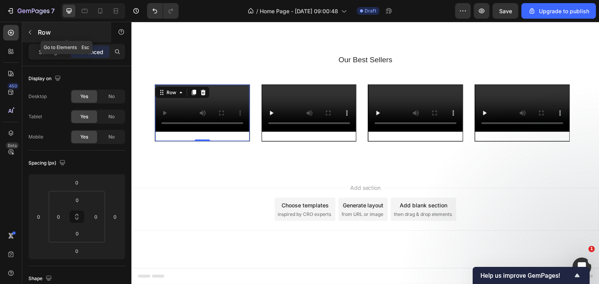
click at [29, 30] on icon "button" at bounding box center [30, 32] width 6 height 6
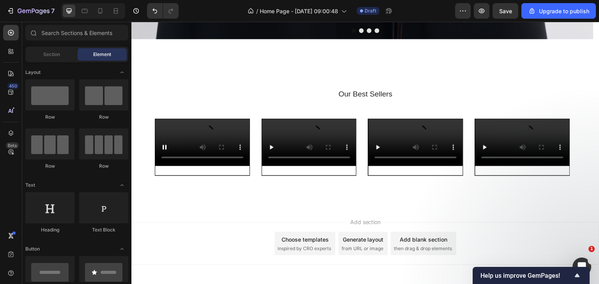
scroll to position [1510, 0]
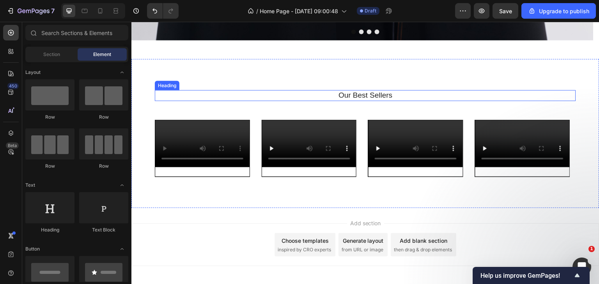
click at [362, 98] on h2 "Our Best Sellers" at bounding box center [365, 95] width 421 height 11
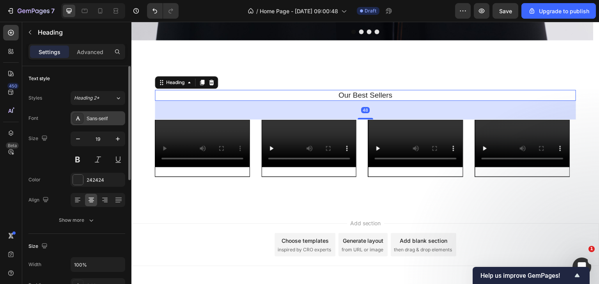
click at [92, 118] on div "Sans-serif" at bounding box center [105, 118] width 37 height 7
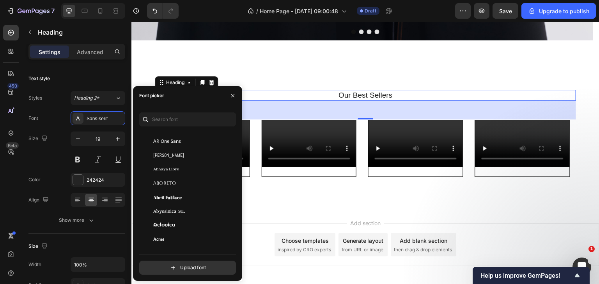
scroll to position [117, 0]
click at [194, 159] on div "Aboreto" at bounding box center [186, 155] width 94 height 14
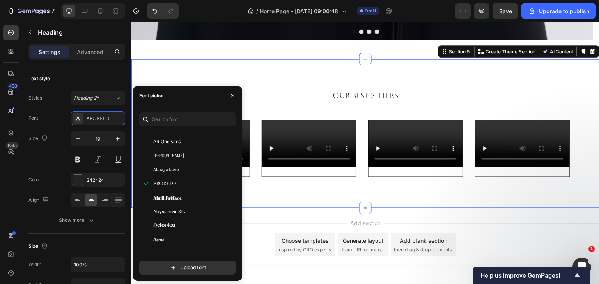
click at [295, 88] on div "Our Best Sellers Heading Video Row Video Row Video Row Video Row Carousel Secti…" at bounding box center [365, 134] width 468 height 150
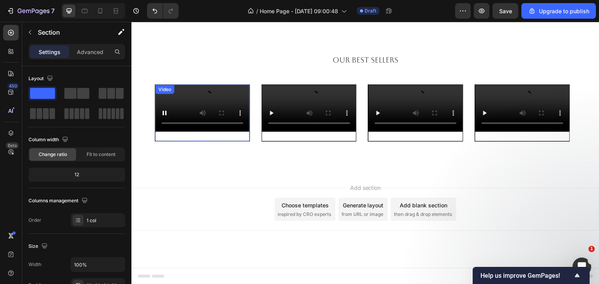
scroll to position [1637, 0]
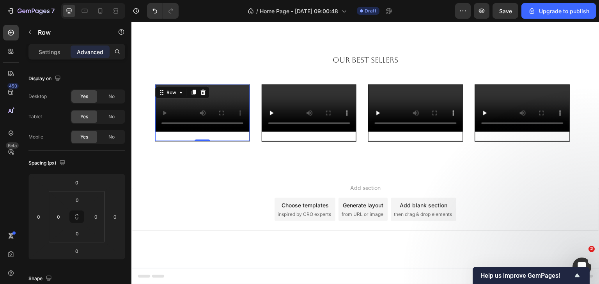
click at [203, 141] on div "Video" at bounding box center [202, 113] width 94 height 57
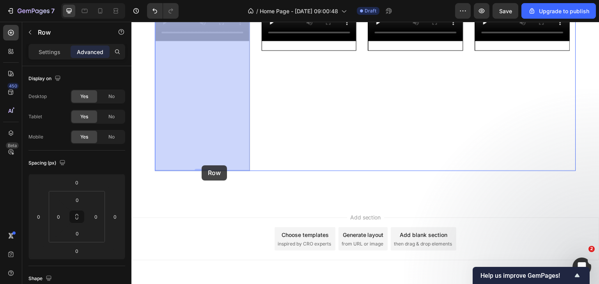
drag, startPoint x: 200, startPoint y: 171, endPoint x: 201, endPoint y: 166, distance: 5.1
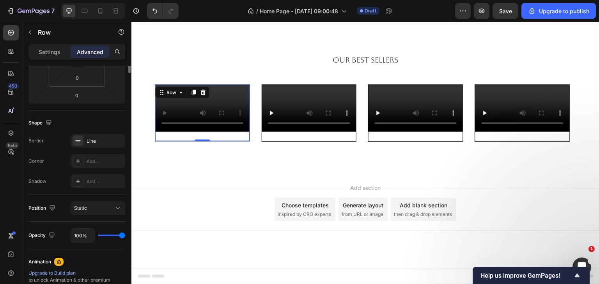
scroll to position [0, 0]
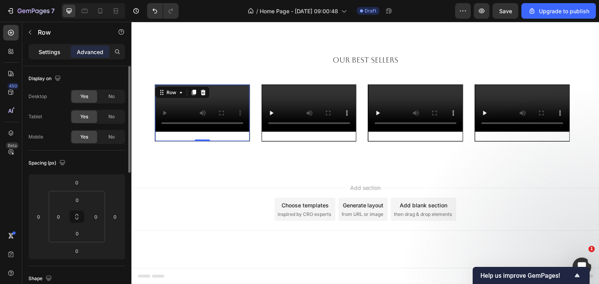
click at [59, 47] on div "Settings" at bounding box center [49, 52] width 39 height 12
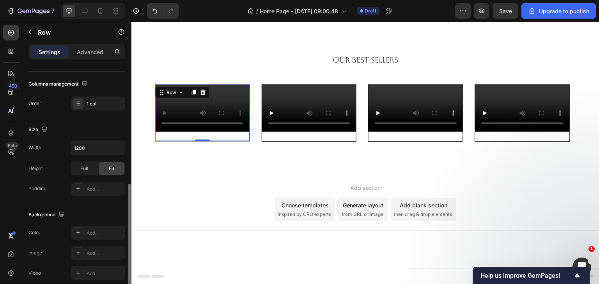
scroll to position [234, 0]
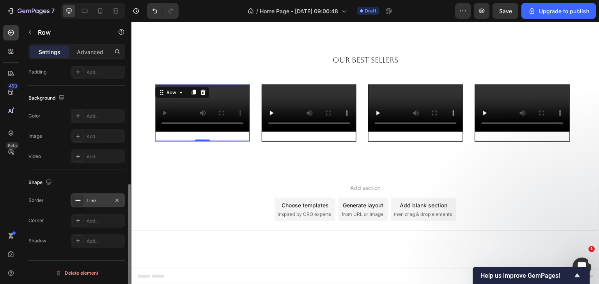
click at [75, 199] on icon at bounding box center [78, 201] width 6 height 6
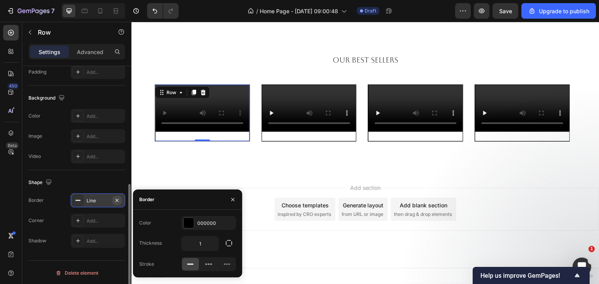
click at [115, 198] on icon "button" at bounding box center [117, 201] width 6 height 6
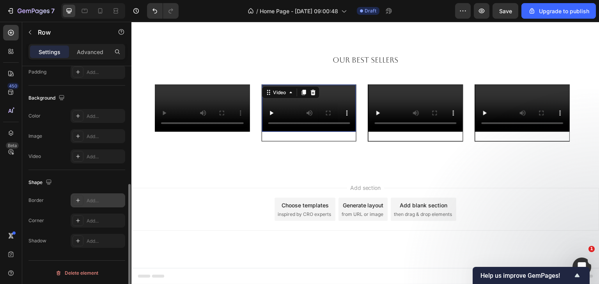
click at [320, 123] on video at bounding box center [309, 108] width 94 height 47
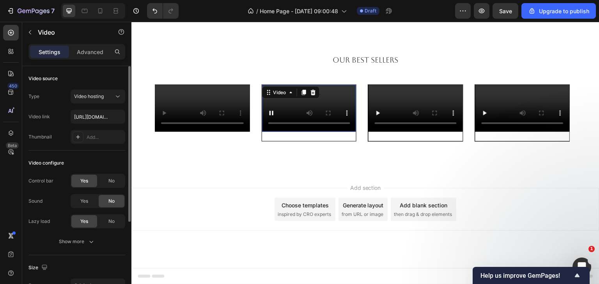
scroll to position [130, 0]
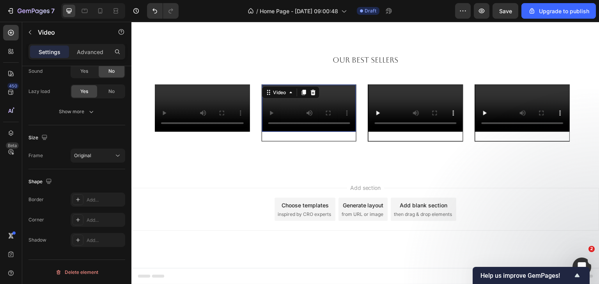
click at [296, 111] on video at bounding box center [309, 108] width 94 height 47
click at [97, 155] on div "Original" at bounding box center [94, 155] width 40 height 7
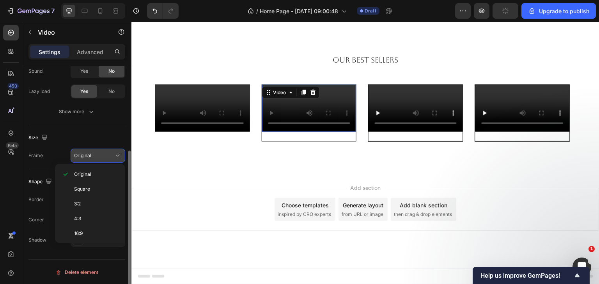
click at [97, 155] on div "Original" at bounding box center [94, 155] width 40 height 7
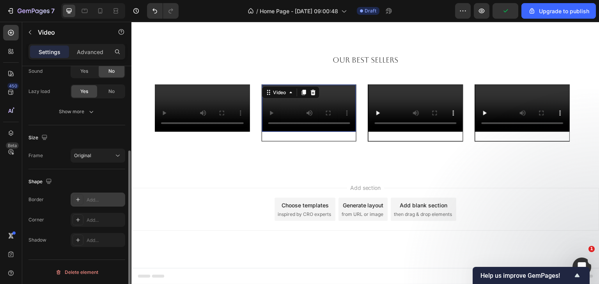
click at [87, 203] on div "Add..." at bounding box center [105, 200] width 37 height 7
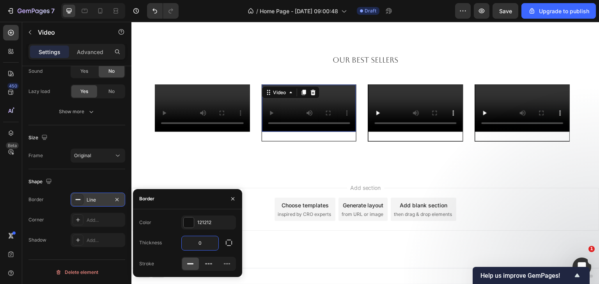
type input "0"
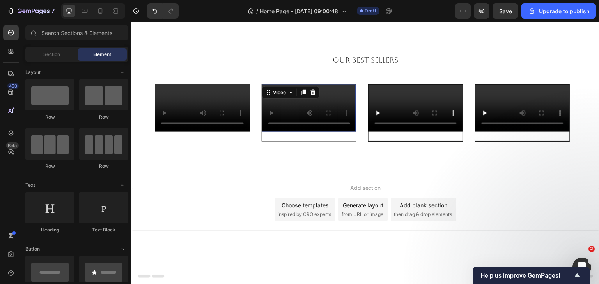
click at [283, 211] on div "Add section Choose templates inspired by CRO experts Generate layout from URL o…" at bounding box center [365, 221] width 468 height 96
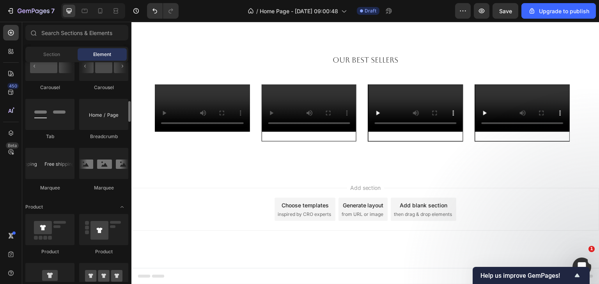
scroll to position [896, 0]
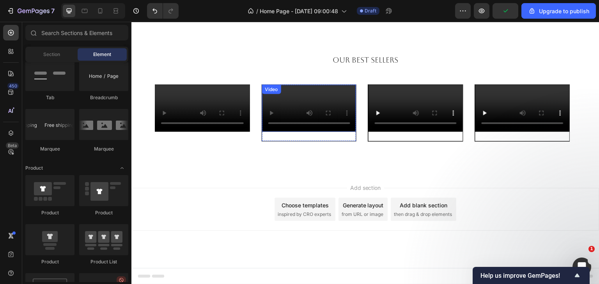
click at [309, 110] on video at bounding box center [309, 108] width 94 height 47
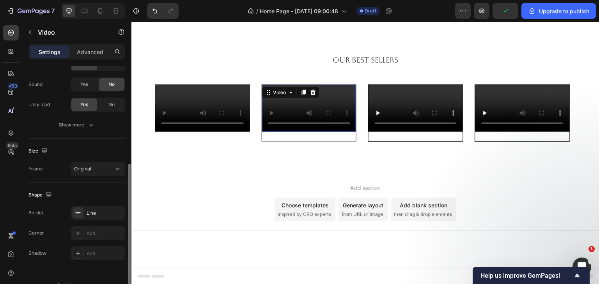
scroll to position [130, 0]
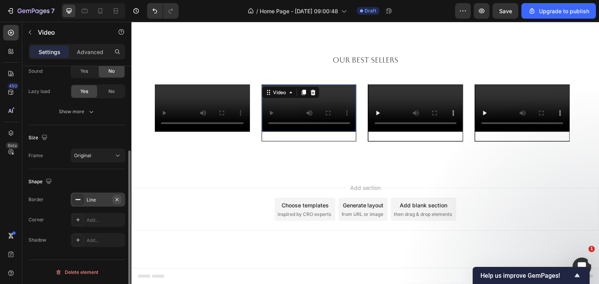
click at [117, 198] on icon "button" at bounding box center [117, 200] width 6 height 6
click at [411, 141] on div "Video" at bounding box center [415, 113] width 94 height 57
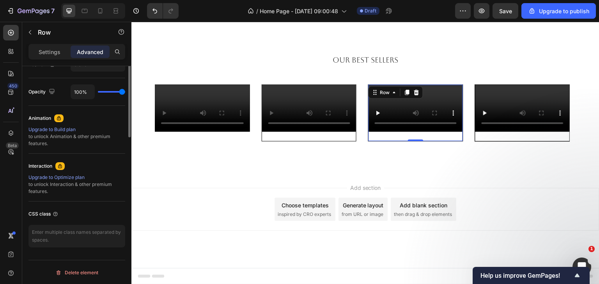
scroll to position [144, 0]
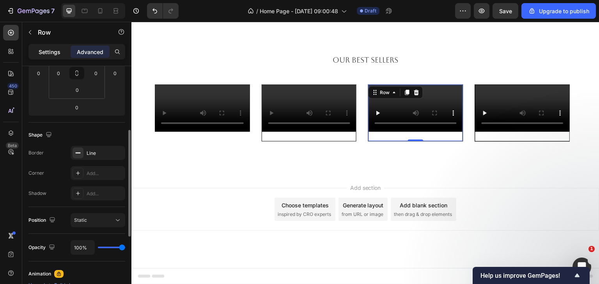
click at [63, 48] on div "Settings" at bounding box center [49, 52] width 39 height 12
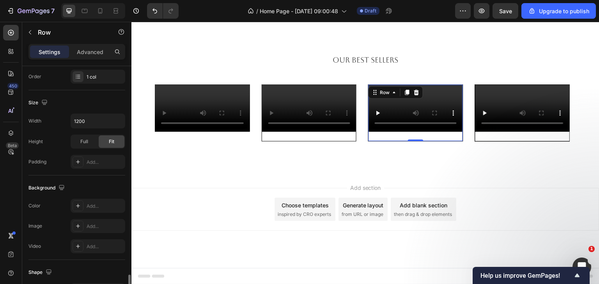
scroll to position [234, 0]
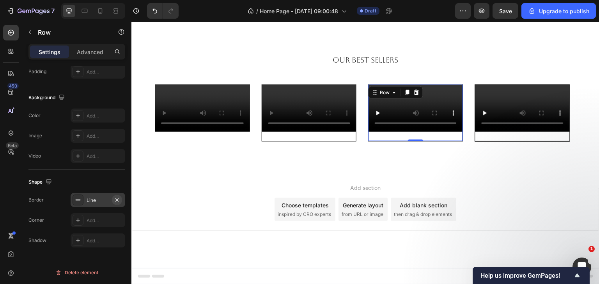
click at [117, 198] on icon "button" at bounding box center [117, 200] width 6 height 6
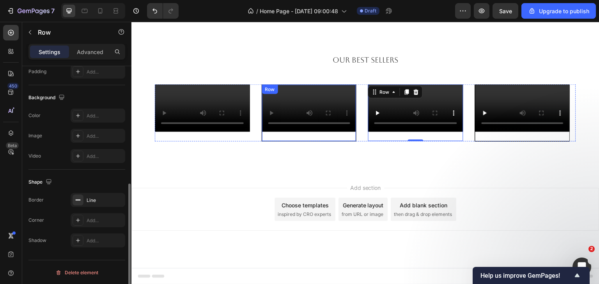
scroll to position [234, 0]
click at [334, 141] on div "Video" at bounding box center [309, 113] width 94 height 57
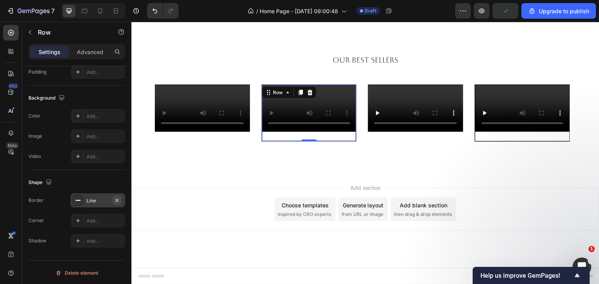
click at [115, 199] on icon "button" at bounding box center [117, 201] width 6 height 6
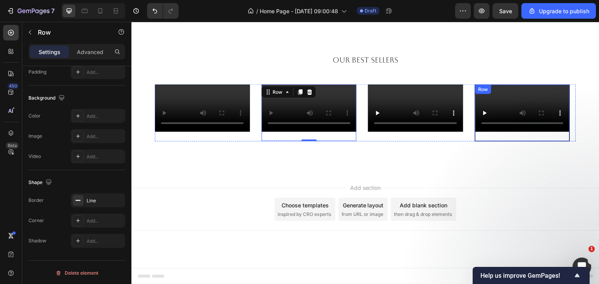
click at [493, 141] on div "Video" at bounding box center [522, 113] width 94 height 57
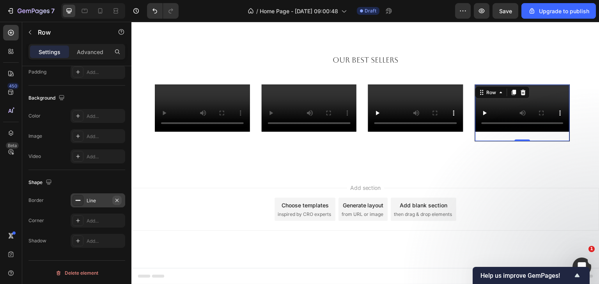
click at [115, 201] on icon "button" at bounding box center [117, 201] width 6 height 6
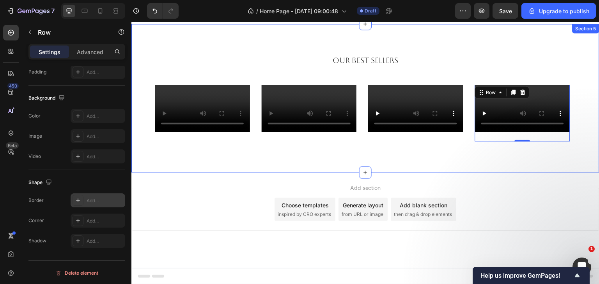
click at [292, 173] on div "Our Best Sellers Heading Video Row Video Row Video Row Video Row 0 Carousel Sec…" at bounding box center [365, 98] width 468 height 149
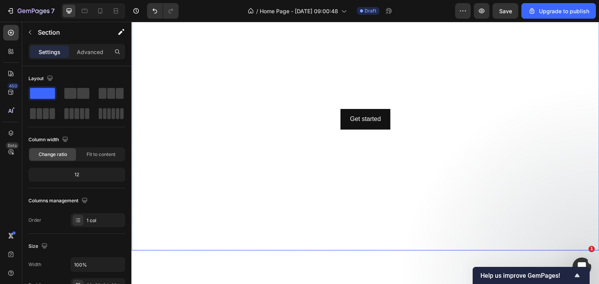
scroll to position [39, 0]
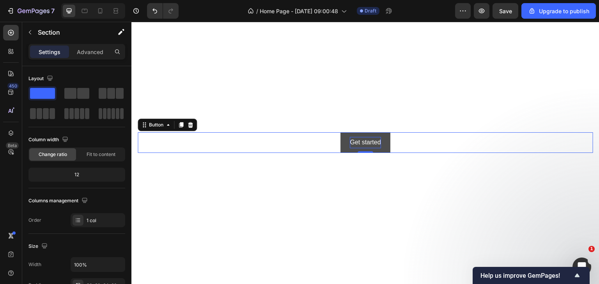
click at [373, 138] on div "Get started" at bounding box center [365, 142] width 31 height 11
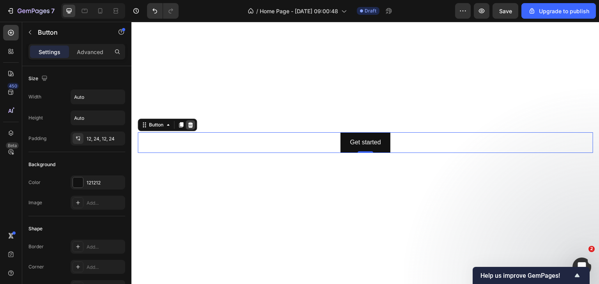
click at [192, 122] on icon at bounding box center [190, 124] width 5 height 5
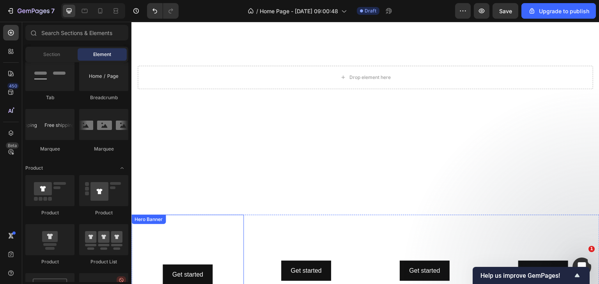
scroll to position [78, 0]
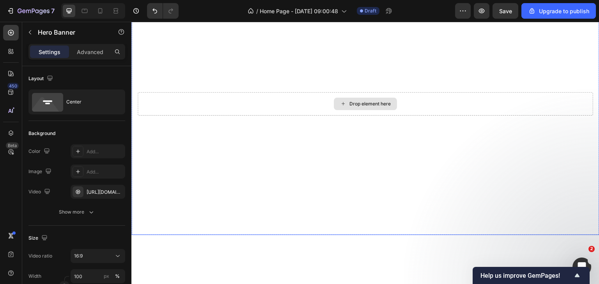
click at [322, 112] on div "Drop element here" at bounding box center [365, 103] width 455 height 23
click at [289, 106] on div "Drop element here" at bounding box center [365, 103] width 455 height 23
click at [277, 92] on div "Drop element here" at bounding box center [365, 103] width 455 height 23
click at [270, 92] on div "Drop element here" at bounding box center [365, 103] width 455 height 23
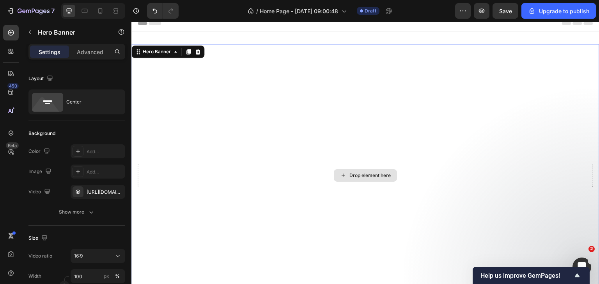
scroll to position [0, 0]
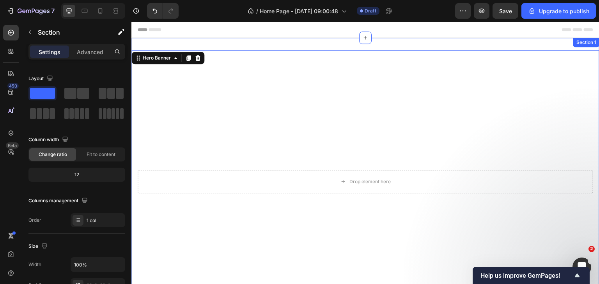
click at [260, 41] on div "Drop element here Hero Banner 0 Row Heading Get started Button Hero Banner Get …" at bounding box center [365, 241] width 468 height 406
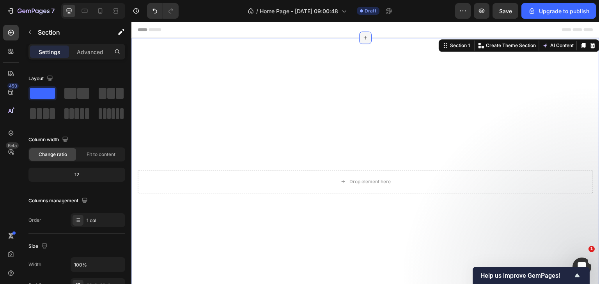
click at [364, 39] on icon at bounding box center [365, 38] width 6 height 6
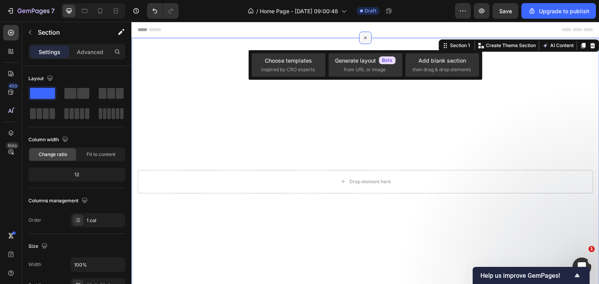
click at [364, 39] on icon at bounding box center [365, 38] width 9 height 9
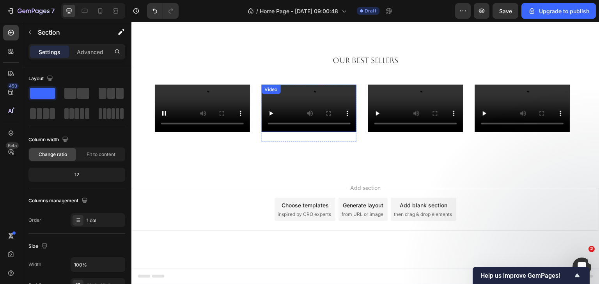
scroll to position [1589, 0]
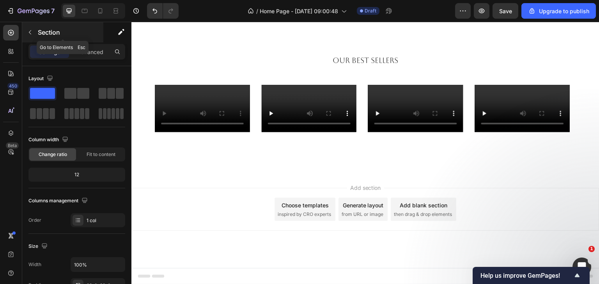
click at [27, 33] on icon "button" at bounding box center [30, 32] width 6 height 6
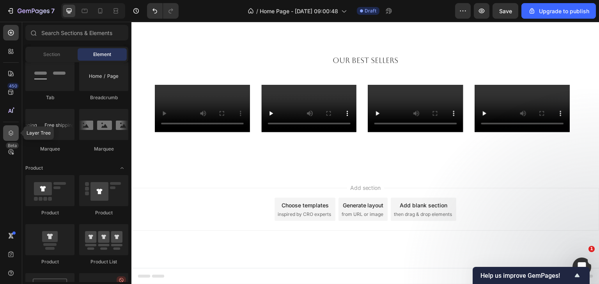
click at [13, 128] on div at bounding box center [11, 133] width 16 height 16
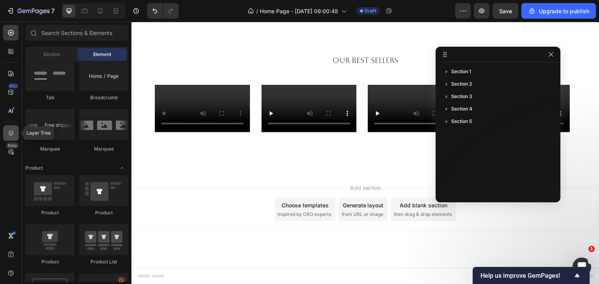
click at [13, 128] on div at bounding box center [11, 133] width 16 height 16
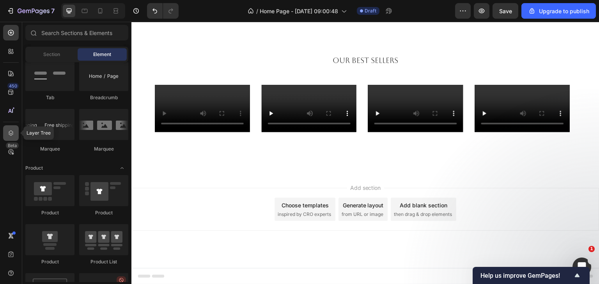
click at [7, 132] on icon at bounding box center [11, 133] width 8 height 8
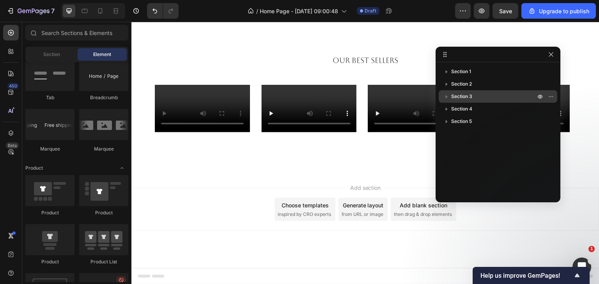
drag, startPoint x: 504, startPoint y: 119, endPoint x: 501, endPoint y: 92, distance: 26.6
click at [501, 92] on div "Section 1 Section 2 Section 3 Section 4 Section 5" at bounding box center [497, 129] width 125 height 129
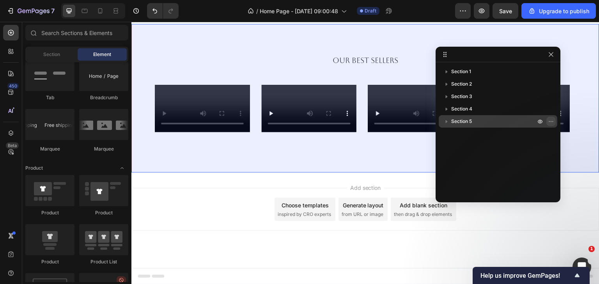
click at [549, 124] on icon "button" at bounding box center [550, 121] width 6 height 6
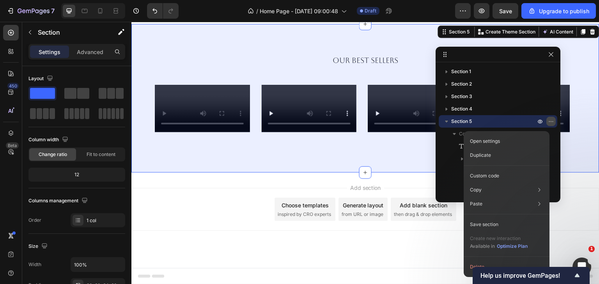
click at [547, 124] on icon "button" at bounding box center [550, 121] width 6 height 6
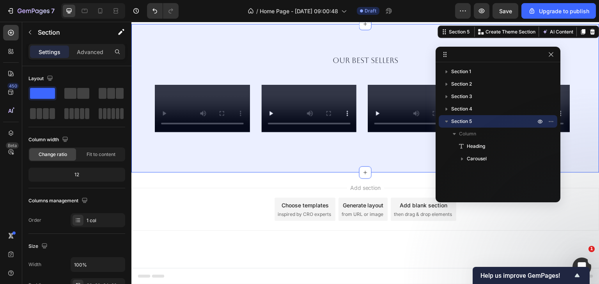
click at [483, 120] on p "Section 5" at bounding box center [494, 122] width 86 height 8
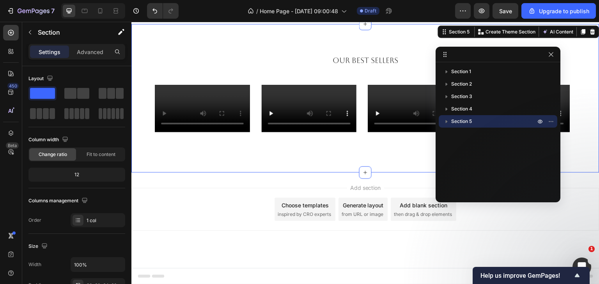
drag, startPoint x: 446, startPoint y: 122, endPoint x: 463, endPoint y: 121, distance: 17.2
click at [463, 121] on div "Section 5" at bounding box center [497, 121] width 112 height 12
click at [443, 57] on icon at bounding box center [443, 56] width 1 height 1
click at [513, 58] on div at bounding box center [497, 55] width 125 height 16
click at [445, 57] on icon at bounding box center [444, 54] width 6 height 6
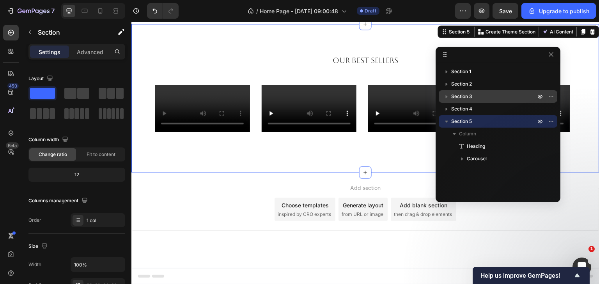
drag, startPoint x: 454, startPoint y: 121, endPoint x: 449, endPoint y: 100, distance: 21.6
click at [449, 101] on div "Section 1 Section 2 Section 3 Section 4 Section 5 Column Heading Carousel" at bounding box center [497, 129] width 125 height 129
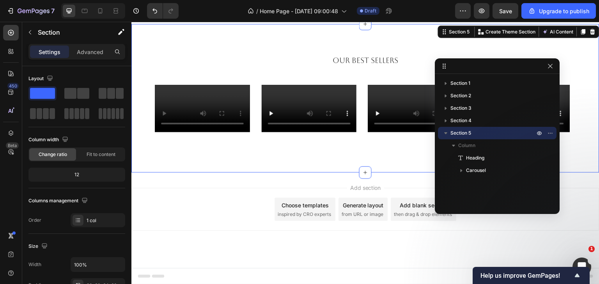
drag, startPoint x: 444, startPoint y: 53, endPoint x: 443, endPoint y: 65, distance: 11.7
click at [462, 133] on span "Section 5" at bounding box center [460, 133] width 21 height 8
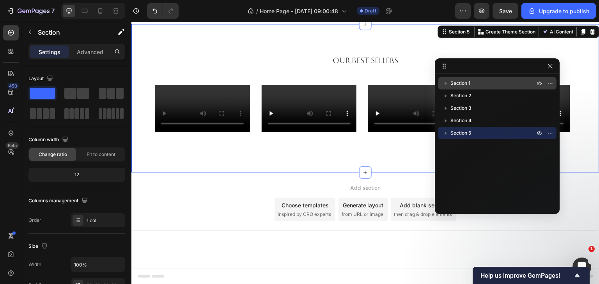
drag, startPoint x: 447, startPoint y: 132, endPoint x: 450, endPoint y: 79, distance: 53.1
click at [450, 79] on div "Section 1 Section 2 Section 3 Section 4 Section 5" at bounding box center [496, 141] width 125 height 129
click at [552, 66] on icon "button" at bounding box center [550, 66] width 6 height 6
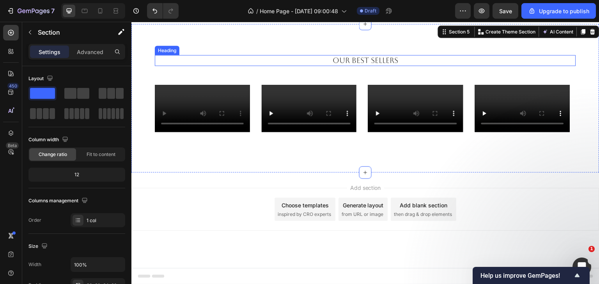
scroll to position [1472, 0]
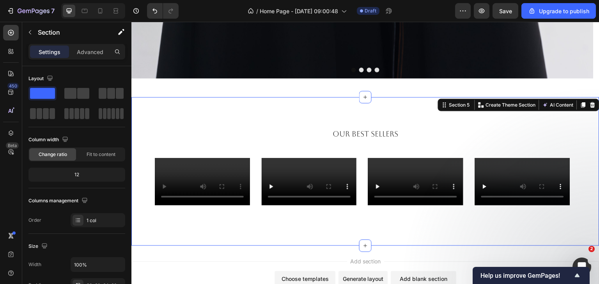
click at [264, 120] on div "Our Best Sellers Heading Video Row Video Row Video Row Video Row Carousel Secti…" at bounding box center [365, 171] width 468 height 149
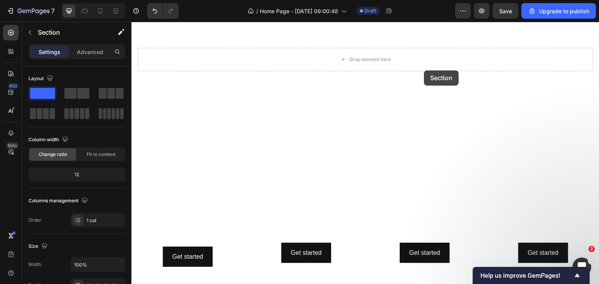
scroll to position [120, 0]
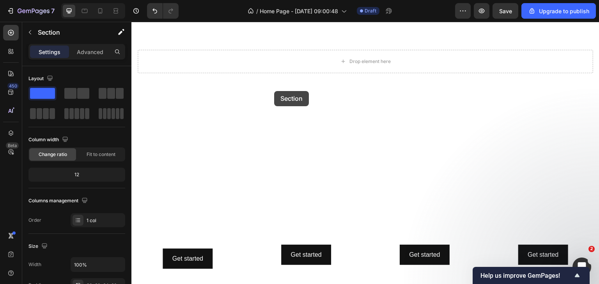
drag, startPoint x: 442, startPoint y: 106, endPoint x: 275, endPoint y: 92, distance: 167.8
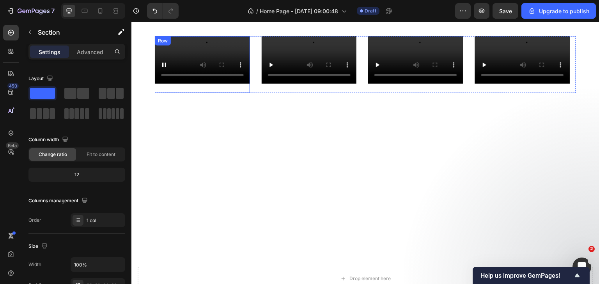
scroll to position [0, 0]
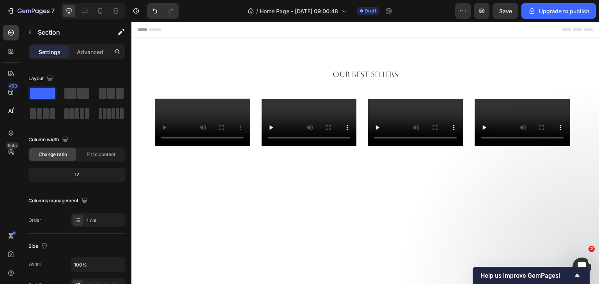
click at [189, 61] on div "Our Best Sellers Heading Video Row Video Row Video Row Video Row Carousel Secti…" at bounding box center [365, 112] width 468 height 149
click at [268, 56] on div "Our Best Sellers Heading Video Row Video Row Video Row Video Row Carousel Secti…" at bounding box center [365, 112] width 468 height 149
click at [576, 99] on div "Our Best Sellers Heading Video Row Video Row Video Row Video Row Carousel Secti…" at bounding box center [365, 112] width 468 height 149
click at [564, 52] on div "Our Best Sellers Heading Video Row Video Row Video Row Video Row Carousel Secti…" at bounding box center [365, 112] width 468 height 149
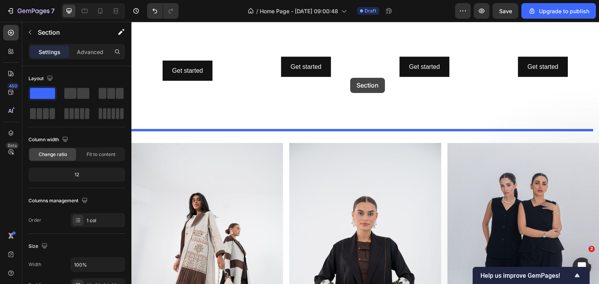
scroll to position [547, 0]
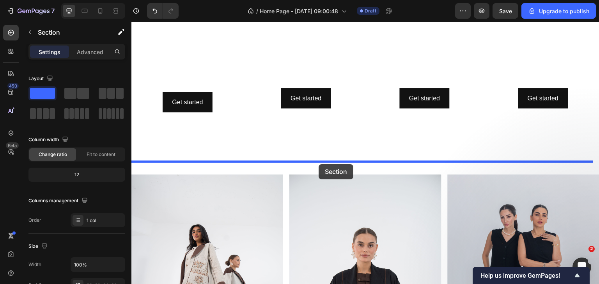
drag, startPoint x: 528, startPoint y: 66, endPoint x: 318, endPoint y: 164, distance: 231.5
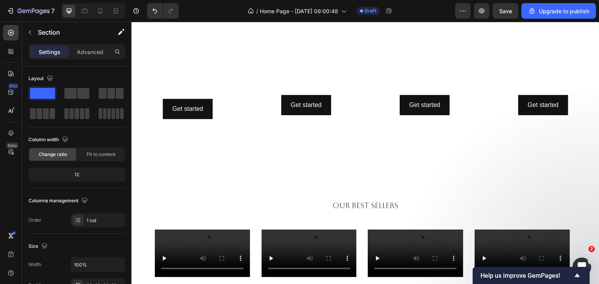
scroll to position [200, 0]
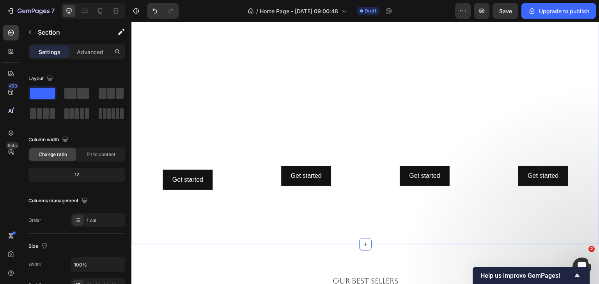
click at [351, 116] on div "Drop element here Hero Banner Row Heading Get started Button Hero Banner Get st…" at bounding box center [365, 41] width 468 height 381
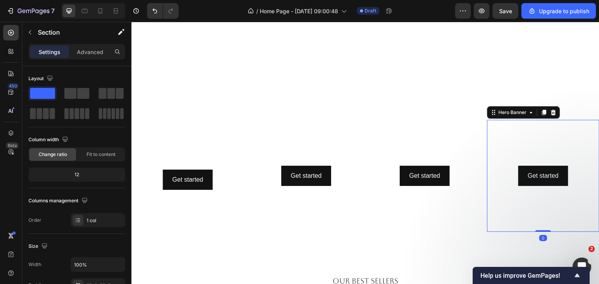
click at [507, 122] on video "Background Image" at bounding box center [543, 176] width 112 height 112
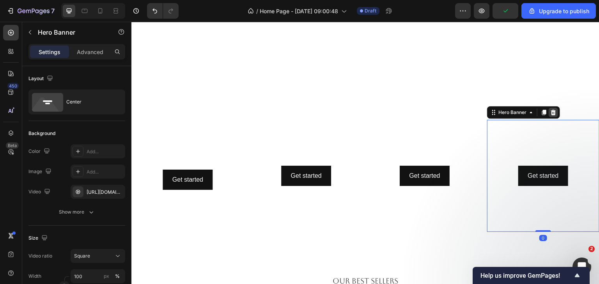
click at [550, 110] on icon at bounding box center [553, 112] width 6 height 6
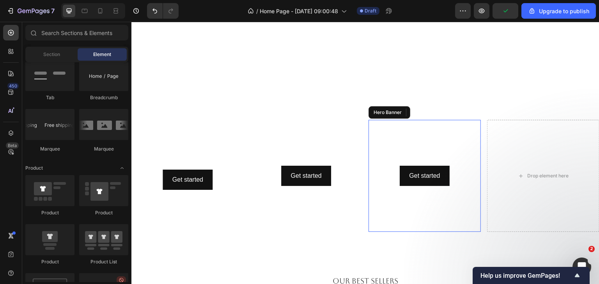
click at [451, 120] on video "Background Image" at bounding box center [424, 176] width 112 height 112
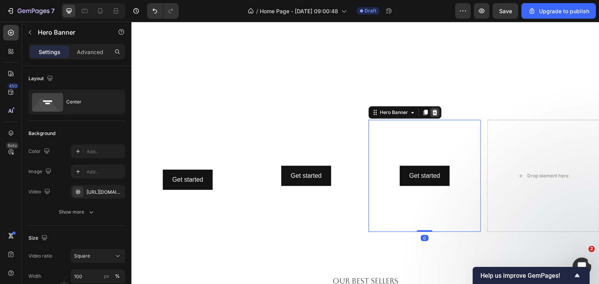
click at [432, 110] on icon at bounding box center [434, 112] width 5 height 5
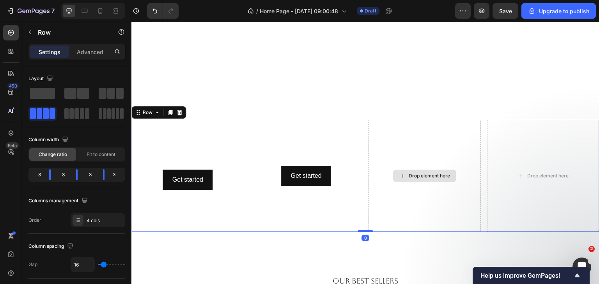
click at [375, 120] on div "Drop element here" at bounding box center [424, 176] width 112 height 112
click at [180, 110] on icon at bounding box center [179, 112] width 5 height 5
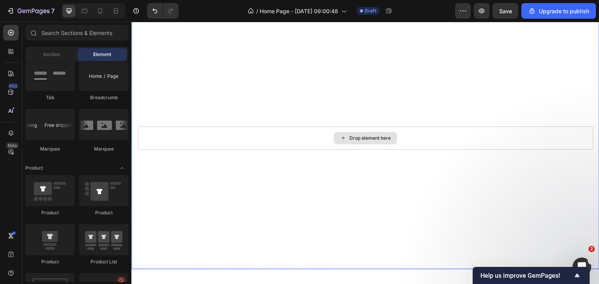
scroll to position [0, 0]
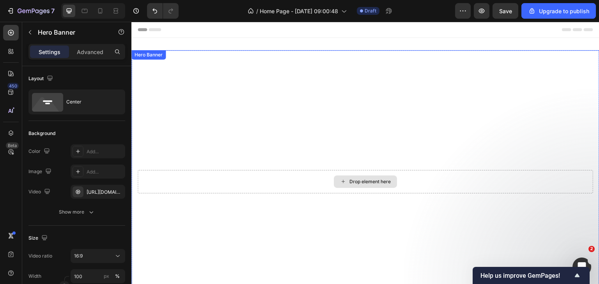
click at [381, 173] on div "Drop element here" at bounding box center [365, 181] width 455 height 23
click at [406, 172] on div "Drop element here" at bounding box center [365, 181] width 455 height 23
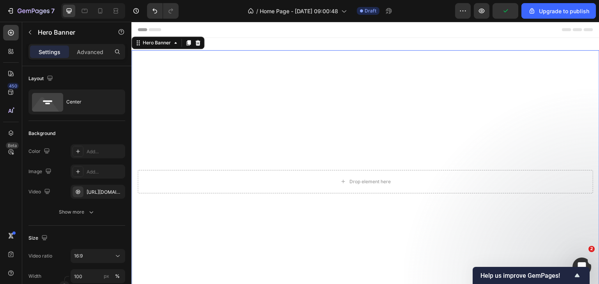
click at [474, 192] on div "Drop element here" at bounding box center [365, 182] width 468 height 26
click at [426, 165] on video "Background Image" at bounding box center [365, 181] width 468 height 263
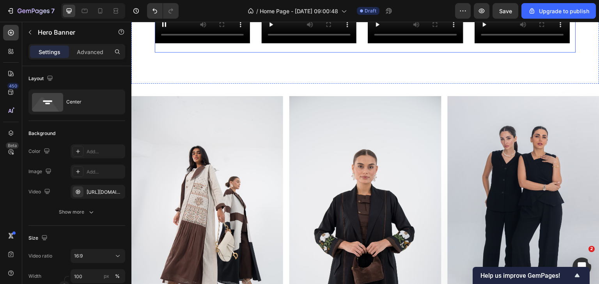
scroll to position [312, 0]
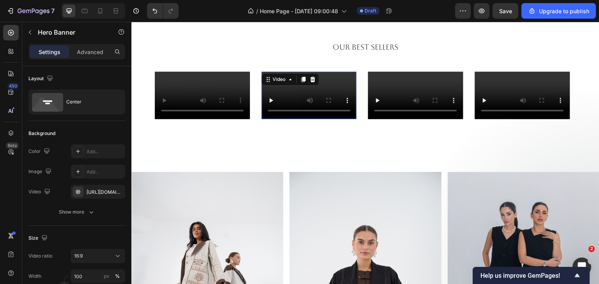
click at [317, 119] on video at bounding box center [308, 96] width 95 height 48
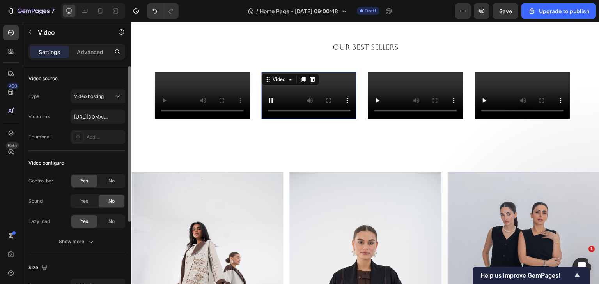
scroll to position [39, 0]
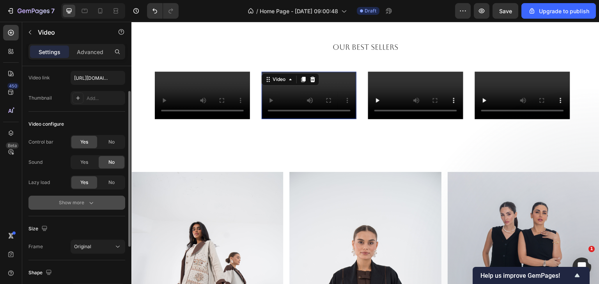
click at [78, 202] on div "Show more" at bounding box center [77, 203] width 36 height 8
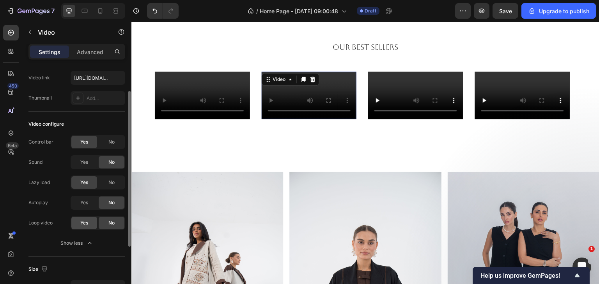
click at [80, 221] on span "Yes" at bounding box center [84, 223] width 8 height 7
click at [78, 202] on div "Yes" at bounding box center [84, 203] width 26 height 12
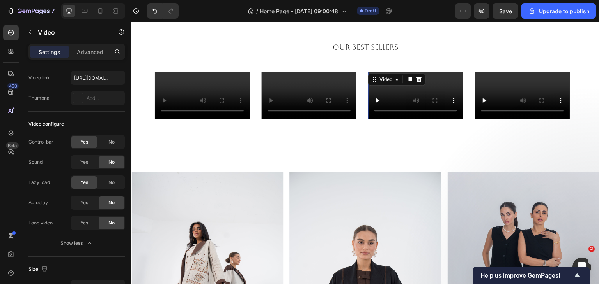
click at [390, 119] on video at bounding box center [415, 96] width 95 height 48
click at [90, 206] on div "Yes" at bounding box center [84, 203] width 26 height 12
click at [84, 225] on span "Yes" at bounding box center [84, 223] width 8 height 7
click at [556, 119] on video at bounding box center [522, 96] width 95 height 48
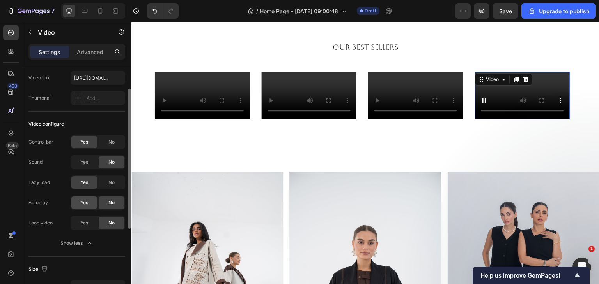
click at [89, 206] on div "Yes" at bounding box center [84, 203] width 26 height 12
click at [87, 222] on span "Yes" at bounding box center [84, 223] width 8 height 7
click at [109, 142] on span "No" at bounding box center [111, 142] width 6 height 7
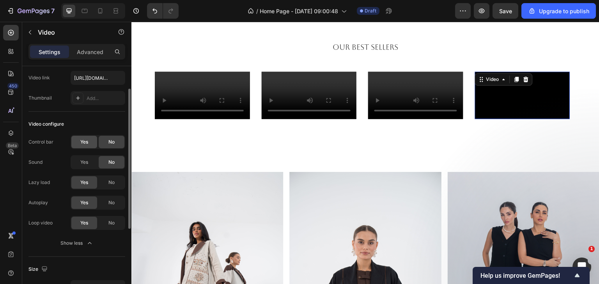
click at [84, 138] on div "Yes" at bounding box center [84, 142] width 26 height 12
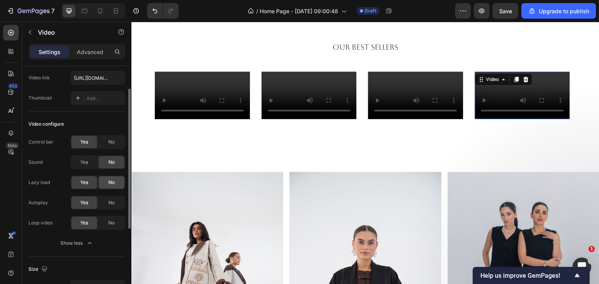
click at [111, 183] on span "No" at bounding box center [111, 182] width 6 height 7
click at [81, 185] on span "Yes" at bounding box center [84, 182] width 8 height 7
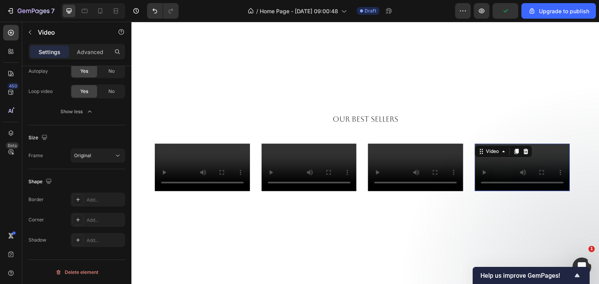
scroll to position [195, 0]
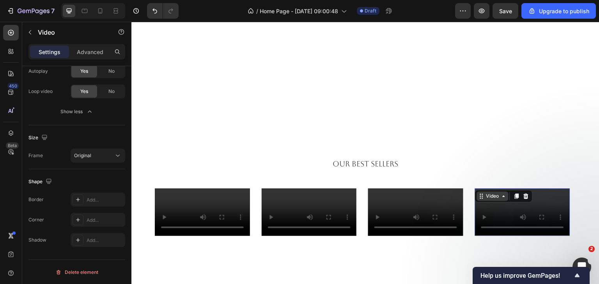
click at [495, 197] on div "Video" at bounding box center [492, 196] width 16 height 7
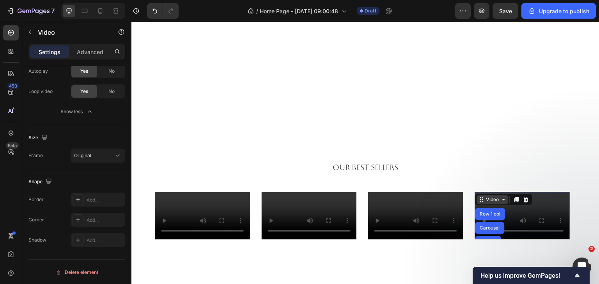
click at [495, 197] on div "Video" at bounding box center [492, 199] width 16 height 7
click at [493, 198] on div "Video" at bounding box center [492, 199] width 16 height 7
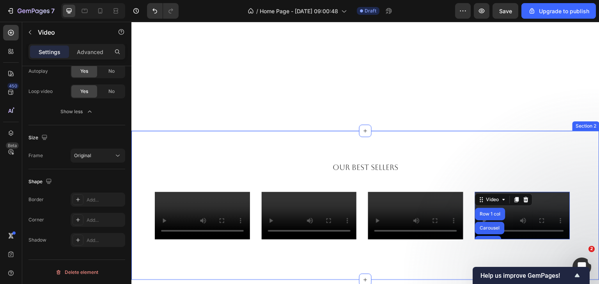
click at [412, 147] on div "Our Best Sellers Heading Video Row Video Row Video Row Video Row 1 col Carousel…" at bounding box center [365, 205] width 468 height 149
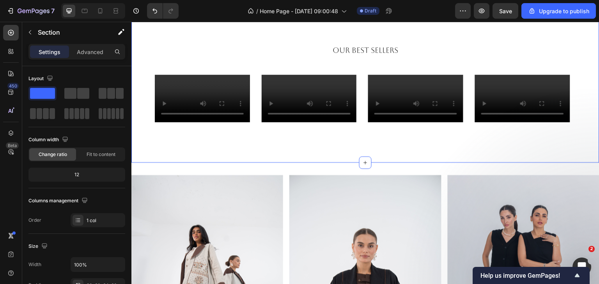
scroll to position [273, 0]
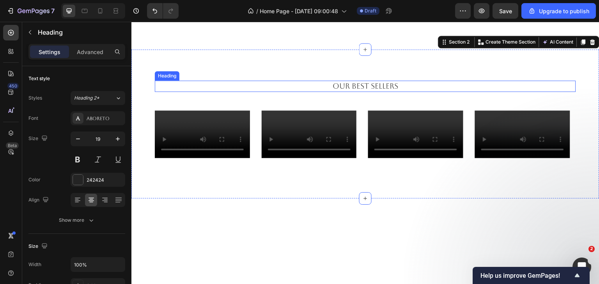
click at [364, 86] on h2 "Our Best Sellers" at bounding box center [365, 86] width 421 height 11
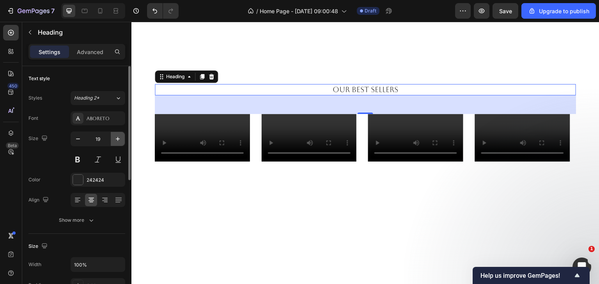
click at [117, 138] on icon "button" at bounding box center [118, 139] width 8 height 8
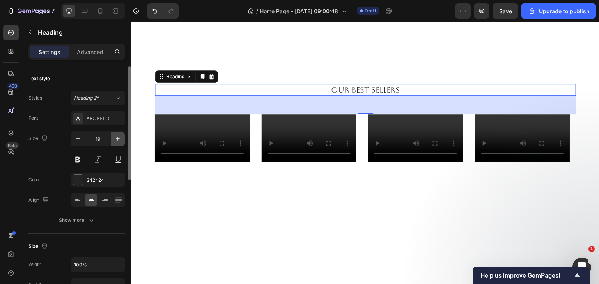
click at [117, 138] on icon "button" at bounding box center [118, 139] width 8 height 8
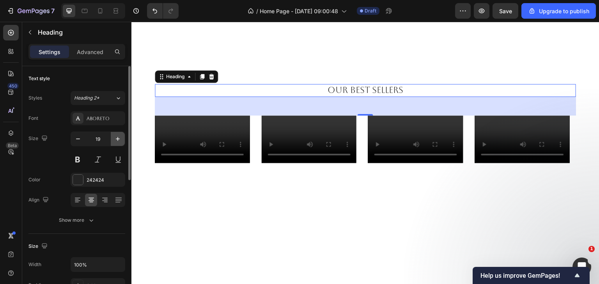
click at [117, 138] on icon "button" at bounding box center [118, 139] width 8 height 8
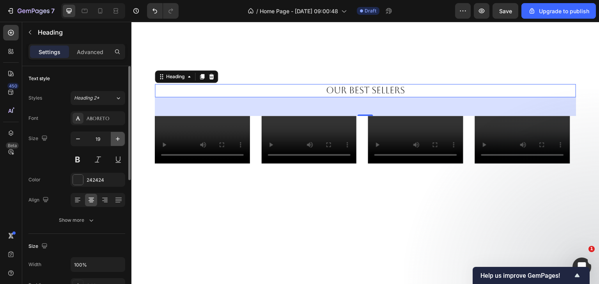
click at [117, 138] on icon "button" at bounding box center [118, 139] width 8 height 8
click at [118, 140] on icon "button" at bounding box center [118, 139] width 4 height 4
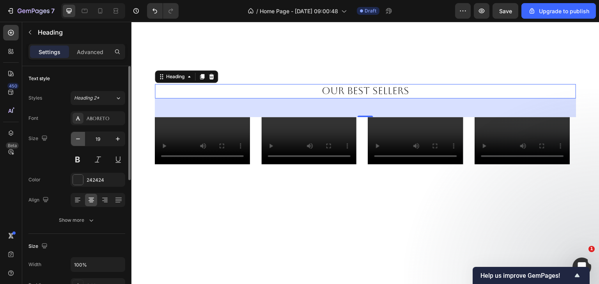
click at [79, 138] on icon "button" at bounding box center [78, 139] width 8 height 8
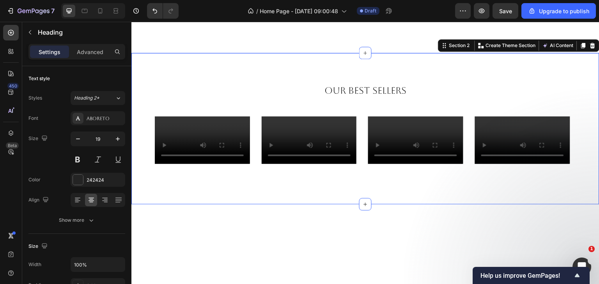
click at [276, 53] on div "Our Best Sellers Heading Video Row Video Row Video Row Video Row Carousel Secti…" at bounding box center [365, 129] width 468 height 152
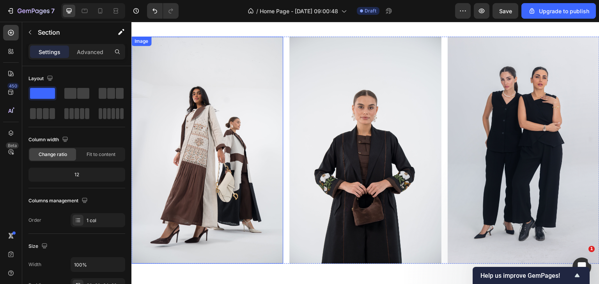
scroll to position [546, 0]
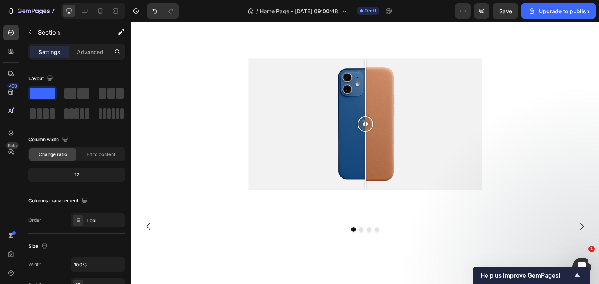
scroll to position [779, 0]
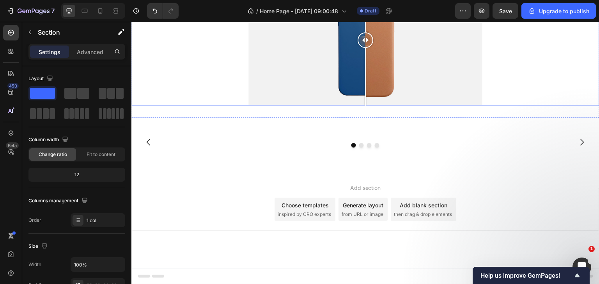
click at [435, 104] on div at bounding box center [365, 40] width 234 height 132
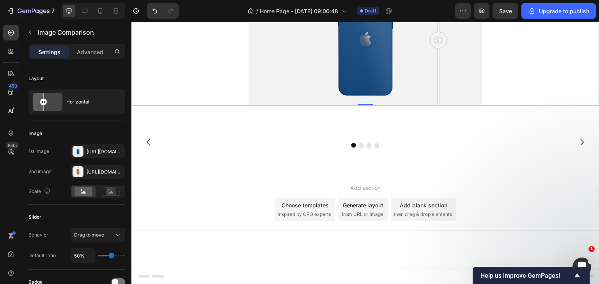
click at [291, 106] on div at bounding box center [365, 40] width 234 height 132
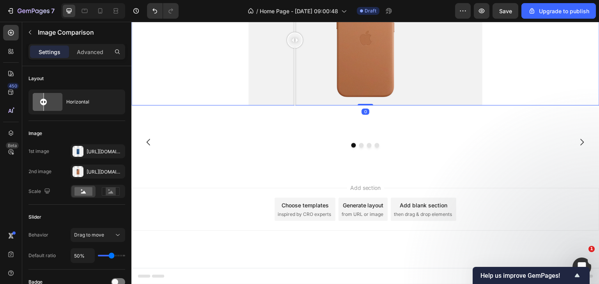
click at [337, 106] on div at bounding box center [365, 40] width 234 height 132
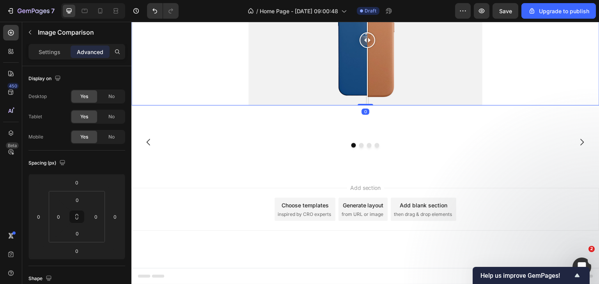
drag, startPoint x: 353, startPoint y: 147, endPoint x: 364, endPoint y: 154, distance: 12.6
click at [364, 106] on div at bounding box center [367, 40] width 16 height 132
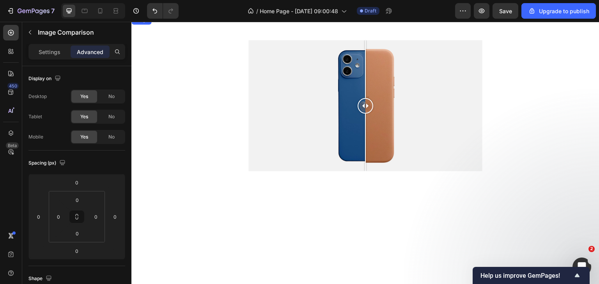
scroll to position [585, 0]
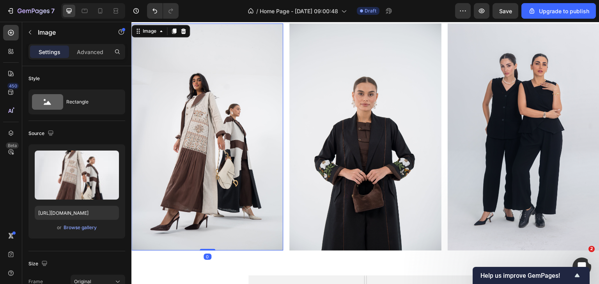
click at [197, 182] on img at bounding box center [207, 137] width 152 height 228
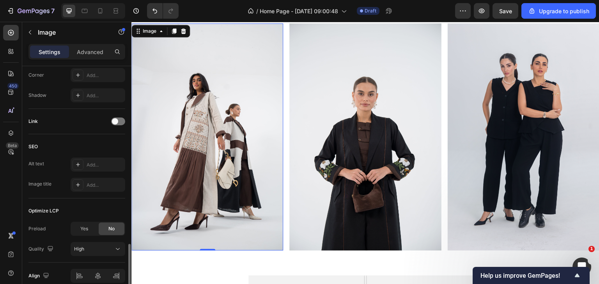
scroll to position [348, 0]
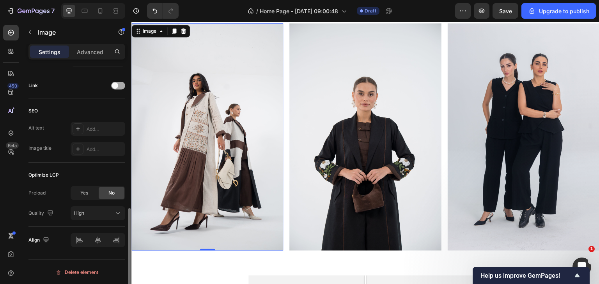
click at [120, 88] on div at bounding box center [118, 86] width 14 height 8
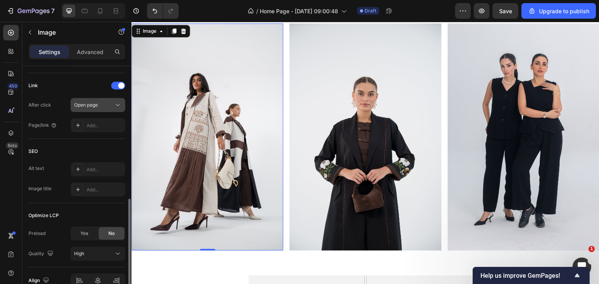
click at [111, 103] on div "Open page" at bounding box center [94, 105] width 40 height 7
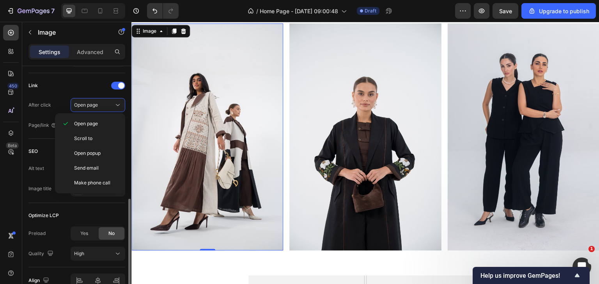
click at [68, 92] on div "Link After click Open page Page/link Add..." at bounding box center [76, 105] width 97 height 53
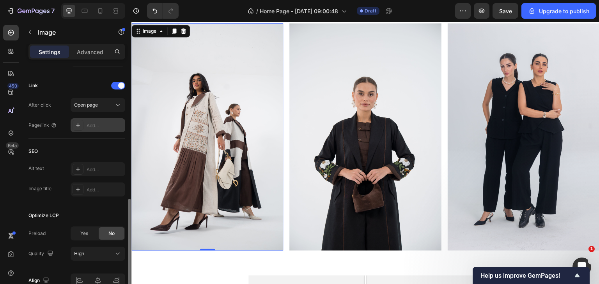
click at [78, 127] on icon at bounding box center [78, 125] width 6 height 6
click at [118, 82] on div at bounding box center [118, 86] width 14 height 8
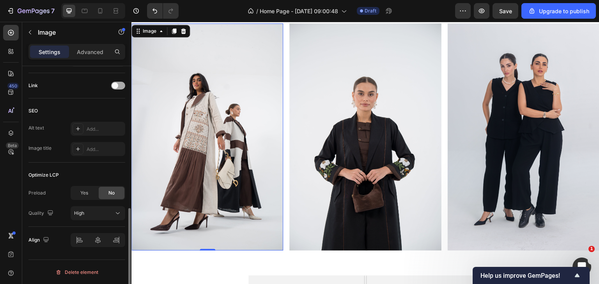
click at [113, 87] on span at bounding box center [115, 86] width 6 height 6
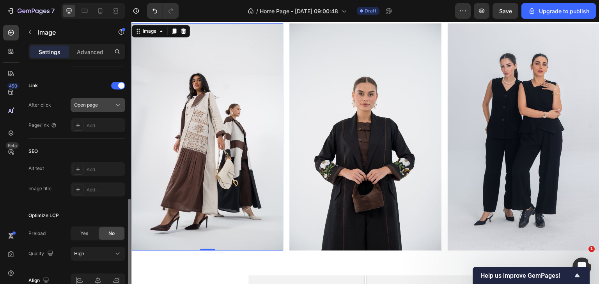
click at [109, 104] on div "Open page" at bounding box center [94, 105] width 40 height 7
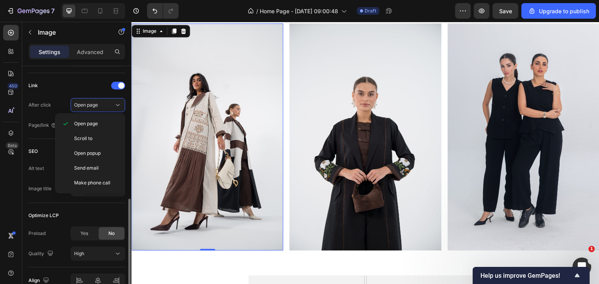
click at [58, 106] on div "After click Open page" at bounding box center [76, 105] width 97 height 14
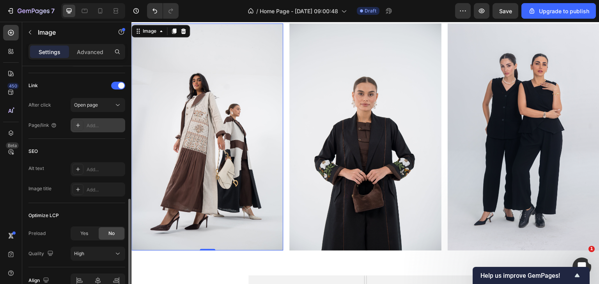
click at [80, 122] on icon at bounding box center [78, 125] width 6 height 6
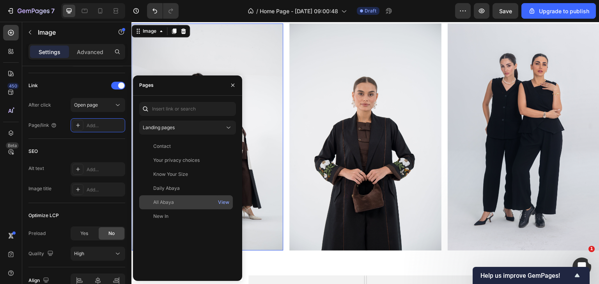
click at [163, 203] on div "All Abaya" at bounding box center [163, 202] width 21 height 7
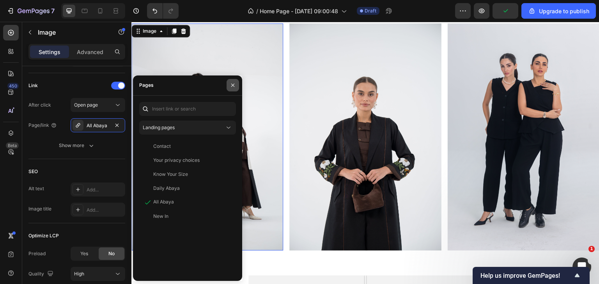
click at [236, 86] on button "button" at bounding box center [232, 85] width 12 height 12
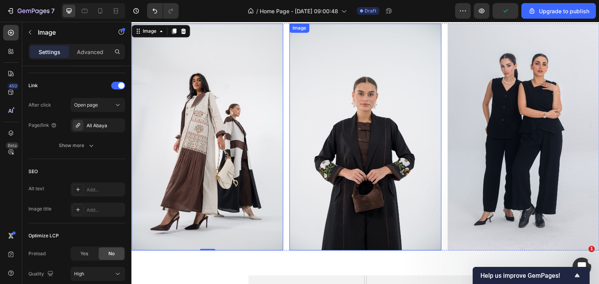
click at [377, 162] on img at bounding box center [365, 137] width 152 height 228
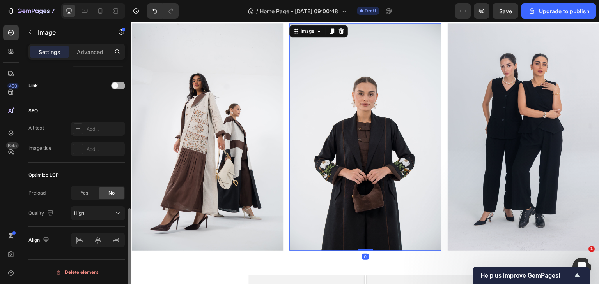
click at [115, 85] on span at bounding box center [115, 86] width 6 height 6
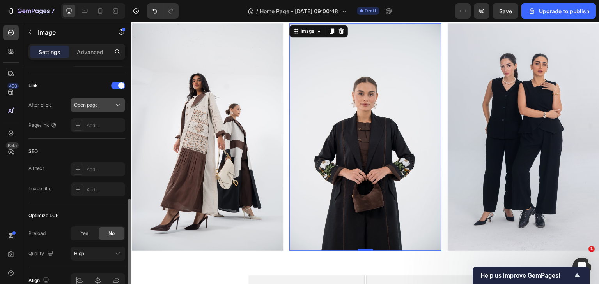
click at [91, 108] on span "Open page" at bounding box center [86, 105] width 24 height 7
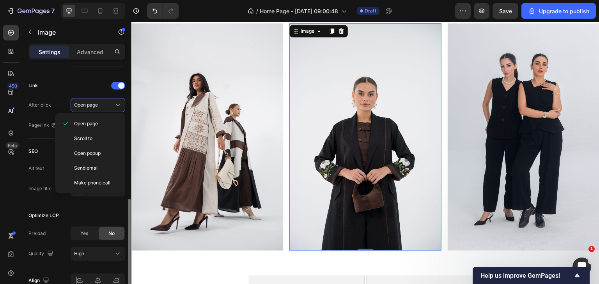
click at [61, 92] on div "Link After click Open page Page/link Add..." at bounding box center [76, 105] width 97 height 53
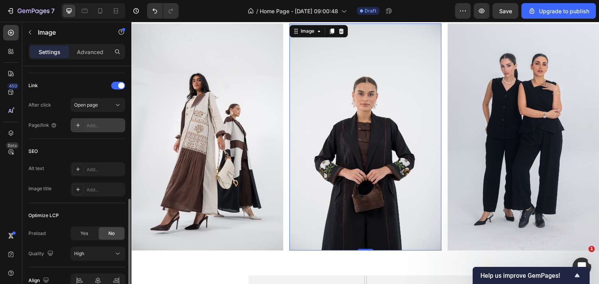
click at [75, 125] on icon at bounding box center [78, 125] width 6 height 6
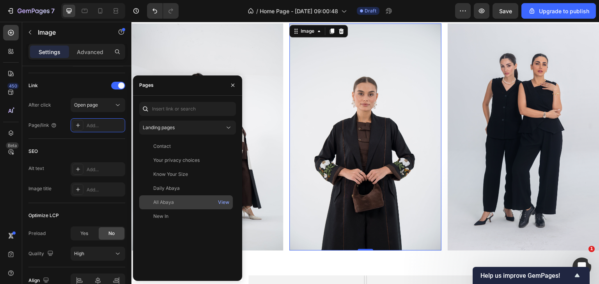
click at [173, 205] on div "All Abaya" at bounding box center [163, 202] width 21 height 7
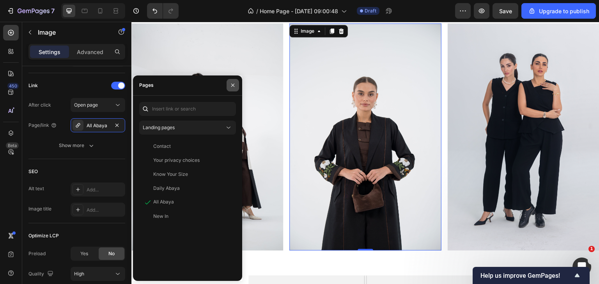
click at [232, 88] on icon "button" at bounding box center [233, 85] width 6 height 6
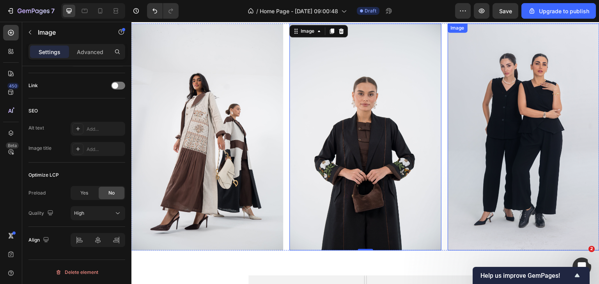
click at [515, 176] on img at bounding box center [523, 137] width 152 height 228
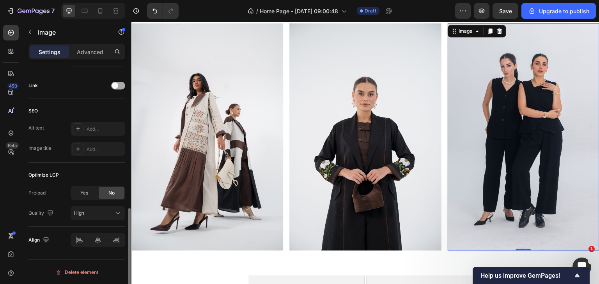
click at [113, 84] on span at bounding box center [115, 86] width 6 height 6
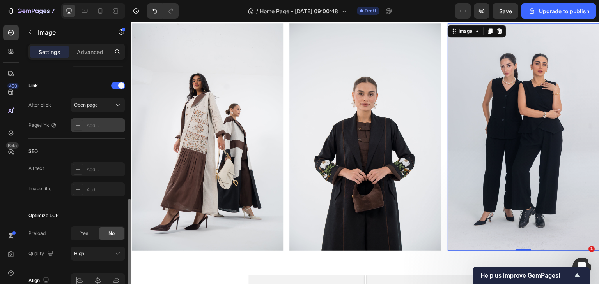
click at [79, 127] on icon at bounding box center [78, 125] width 6 height 6
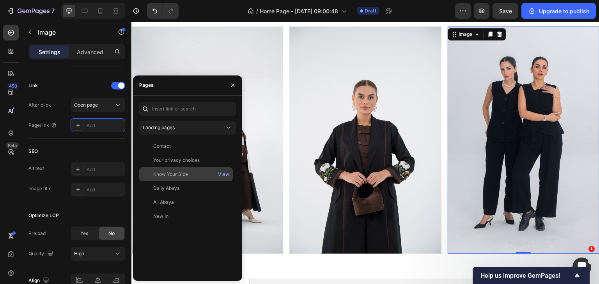
scroll to position [585, 0]
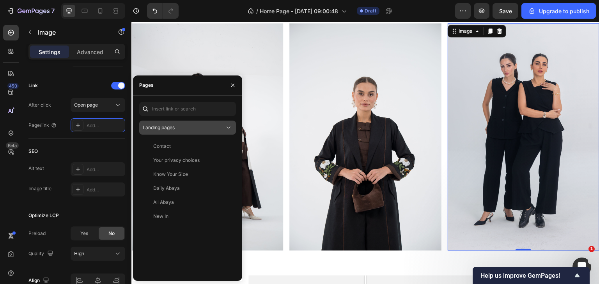
click at [181, 126] on div "Landing pages" at bounding box center [184, 127] width 82 height 7
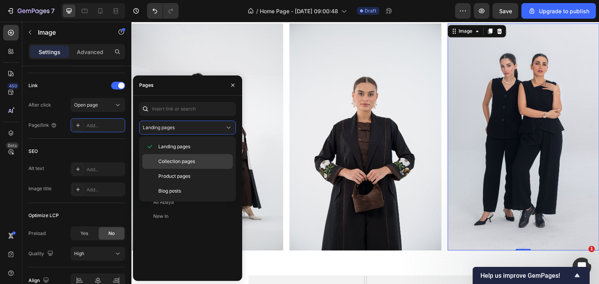
click at [174, 164] on span "Collection pages" at bounding box center [176, 161] width 37 height 7
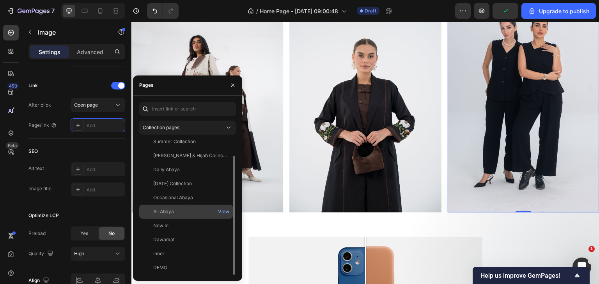
scroll to position [623, 0]
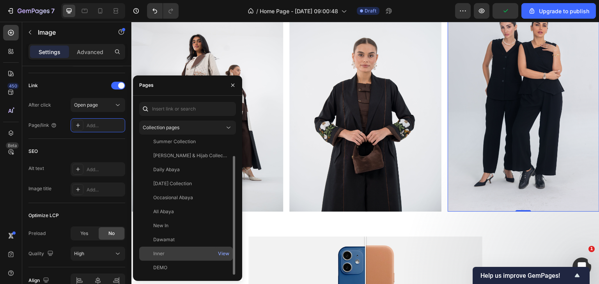
click at [157, 257] on div "Inner" at bounding box center [158, 254] width 11 height 7
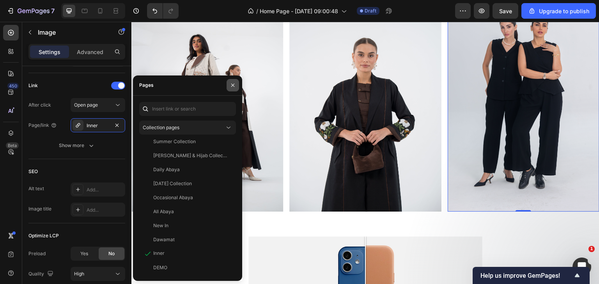
click at [233, 86] on icon "button" at bounding box center [233, 85] width 6 height 6
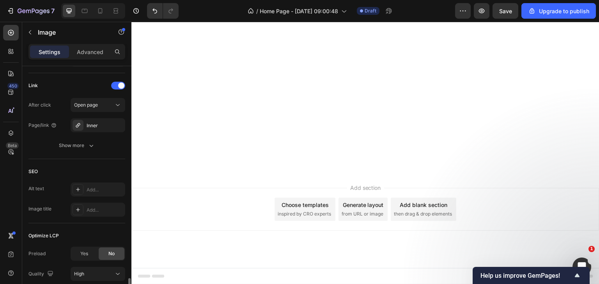
scroll to position [408, 0]
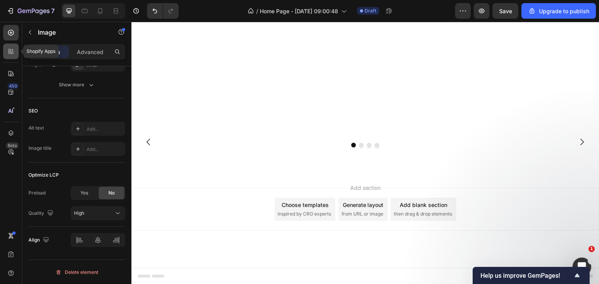
click at [9, 50] on icon at bounding box center [11, 52] width 8 height 8
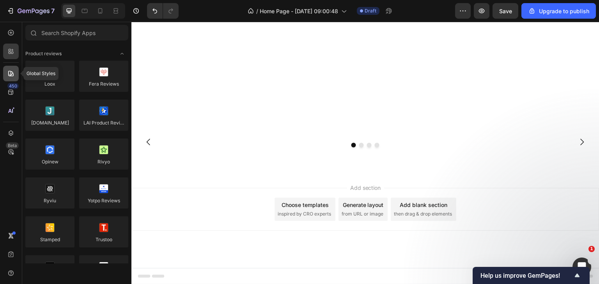
click at [12, 74] on icon at bounding box center [10, 73] width 5 height 5
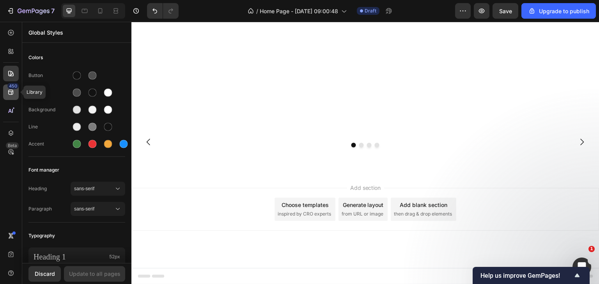
click at [12, 90] on icon at bounding box center [11, 92] width 8 height 8
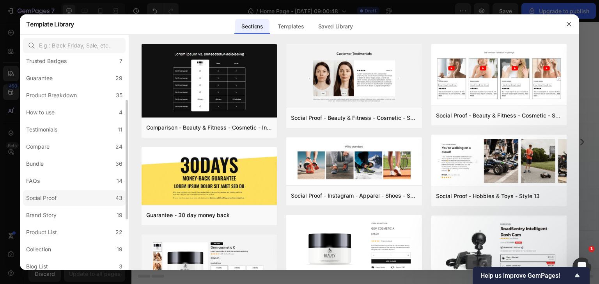
scroll to position [168, 0]
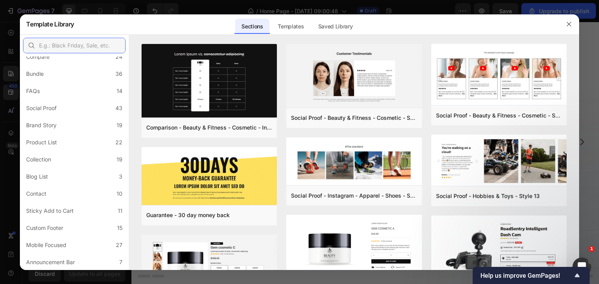
click at [61, 50] on input "text" at bounding box center [74, 46] width 102 height 16
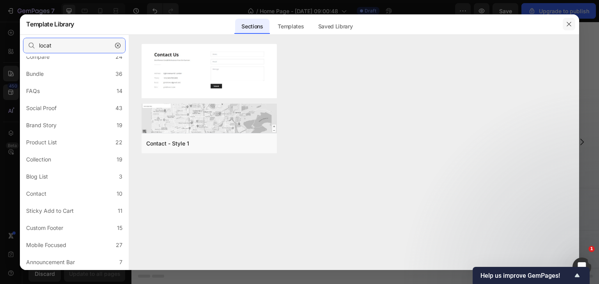
type input "locat"
click at [565, 23] on icon "button" at bounding box center [568, 24] width 6 height 6
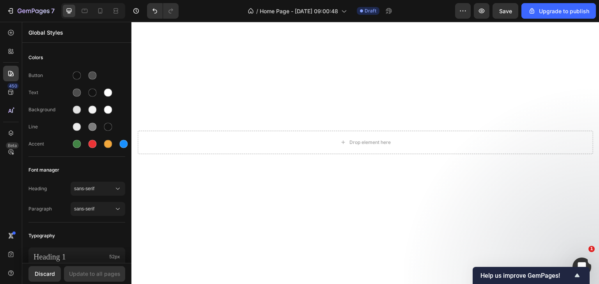
scroll to position [39, 0]
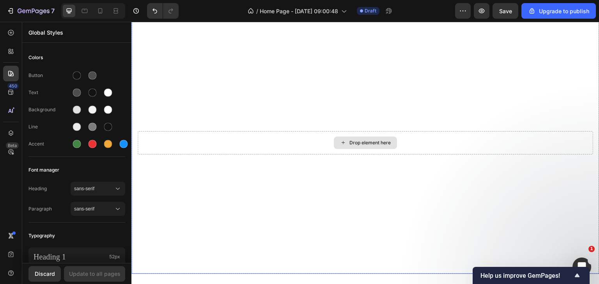
click at [320, 131] on div "Drop element here" at bounding box center [365, 142] width 455 height 23
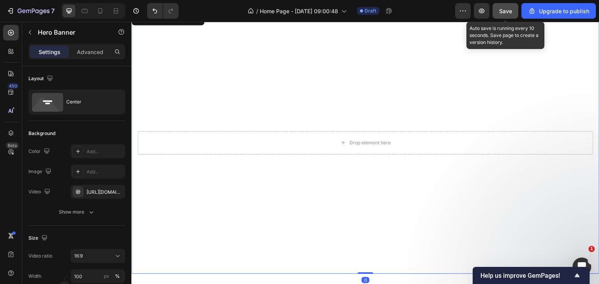
click at [508, 11] on span "Save" at bounding box center [505, 11] width 13 height 7
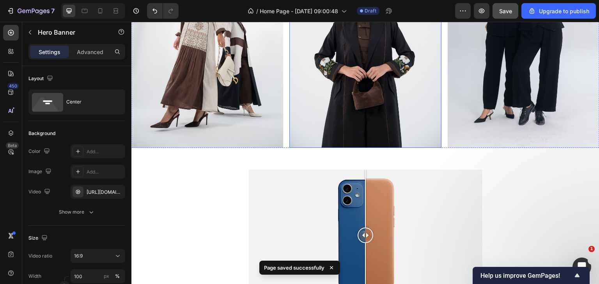
scroll to position [740, 0]
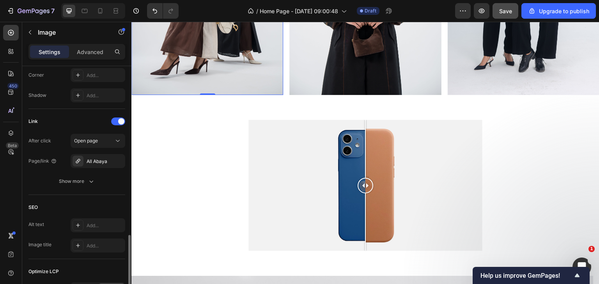
scroll to position [351, 0]
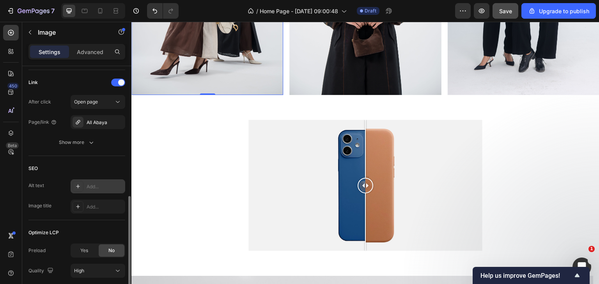
click at [105, 184] on div "Add..." at bounding box center [105, 187] width 37 height 7
click at [87, 189] on div "Add..." at bounding box center [105, 187] width 37 height 7
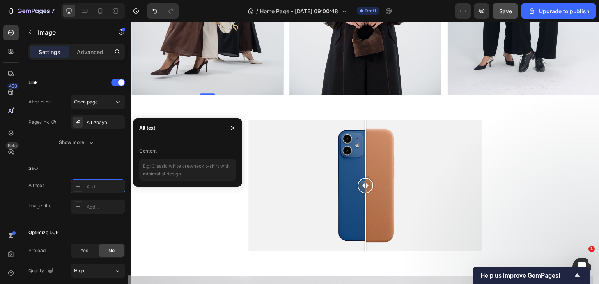
scroll to position [408, 0]
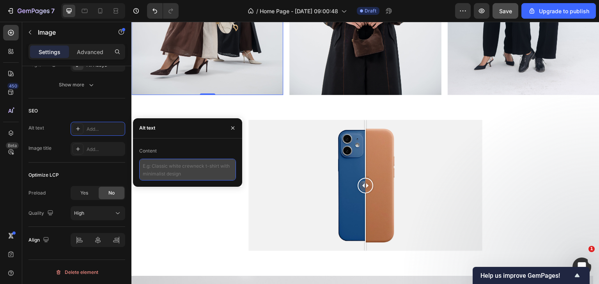
click at [177, 174] on textarea at bounding box center [187, 170] width 97 height 22
type textarea "hi"
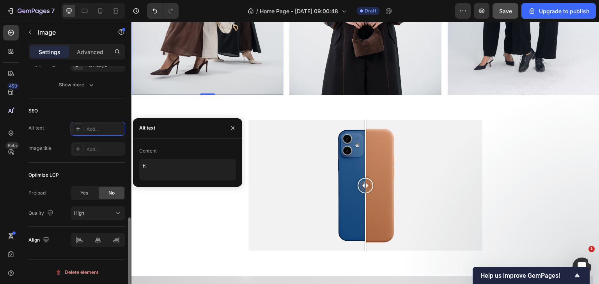
click at [99, 105] on div "SEO" at bounding box center [76, 111] width 97 height 12
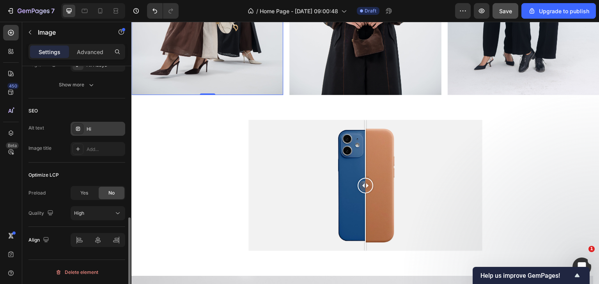
drag, startPoint x: 100, startPoint y: 129, endPoint x: 89, endPoint y: 127, distance: 11.1
click at [89, 127] on div "Hi" at bounding box center [105, 129] width 37 height 7
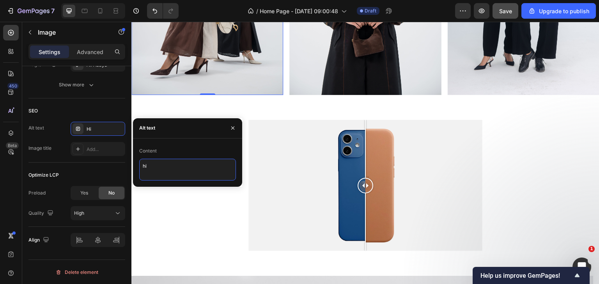
drag, startPoint x: 150, startPoint y: 166, endPoint x: 1, endPoint y: 145, distance: 150.4
click at [103, 172] on div "450 Beta Sections(1) Elements(83) Section Element Hero Section Product Detail B…" at bounding box center [65, 153] width 131 height 263
click at [97, 109] on div "SEO" at bounding box center [76, 111] width 97 height 12
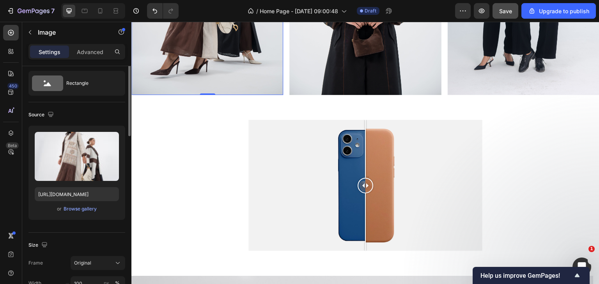
scroll to position [0, 0]
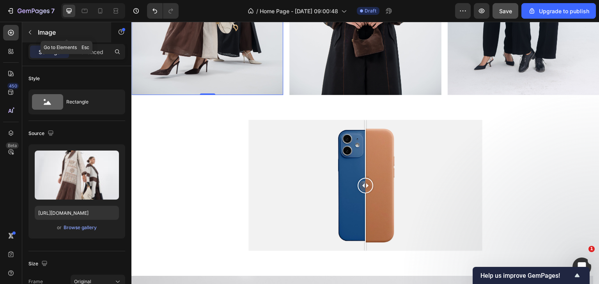
click at [33, 36] on button "button" at bounding box center [30, 32] width 12 height 12
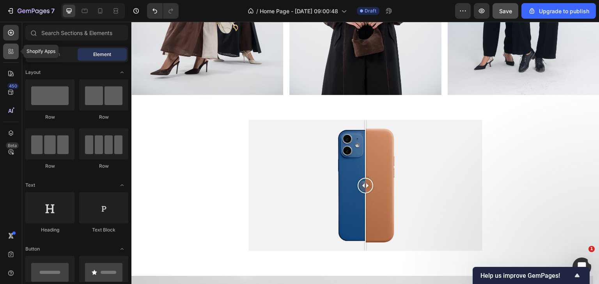
click at [11, 58] on div at bounding box center [11, 52] width 16 height 16
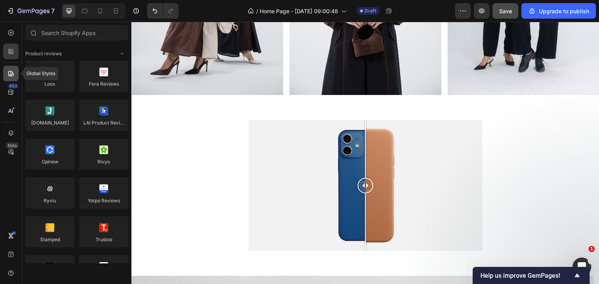
click at [8, 77] on icon at bounding box center [11, 74] width 8 height 8
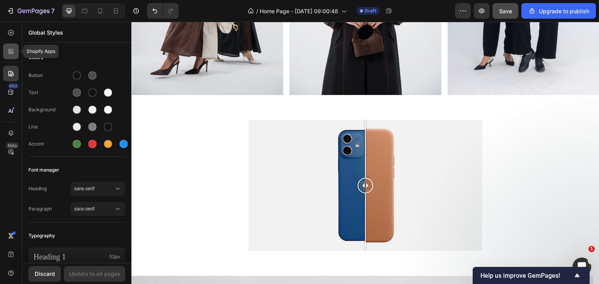
click at [13, 50] on icon at bounding box center [11, 52] width 8 height 8
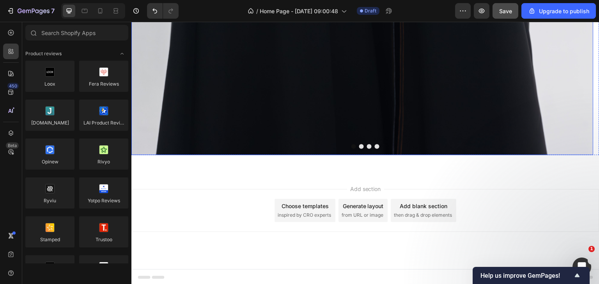
scroll to position [1552, 0]
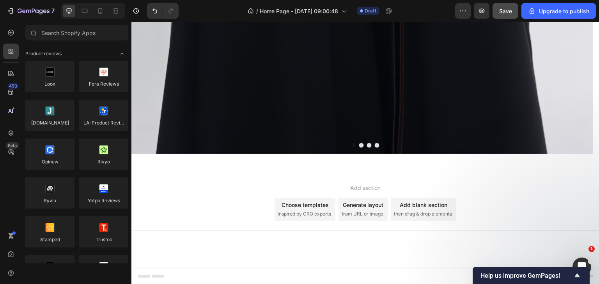
click at [277, 214] on span "inspired by CRO experts" at bounding box center [303, 214] width 53 height 7
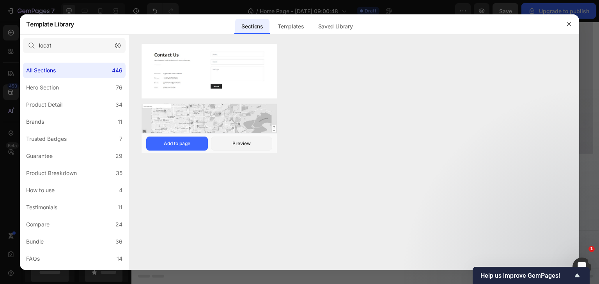
click at [178, 113] on img at bounding box center [208, 89] width 135 height 91
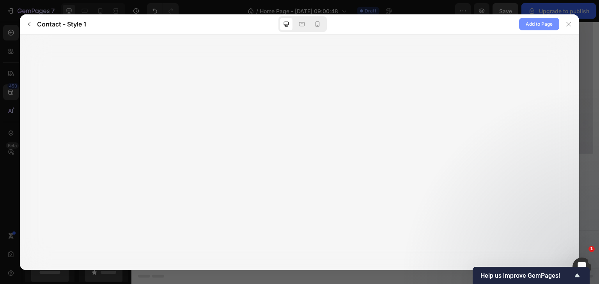
click at [533, 30] on button "Add to Page" at bounding box center [539, 24] width 40 height 12
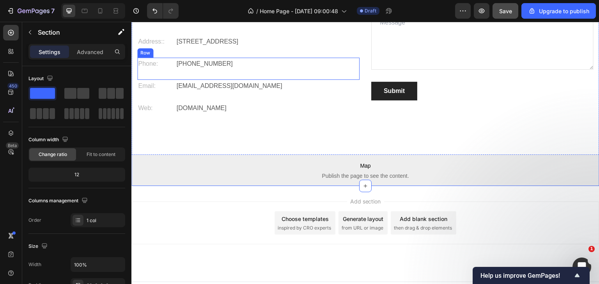
scroll to position [1784, 0]
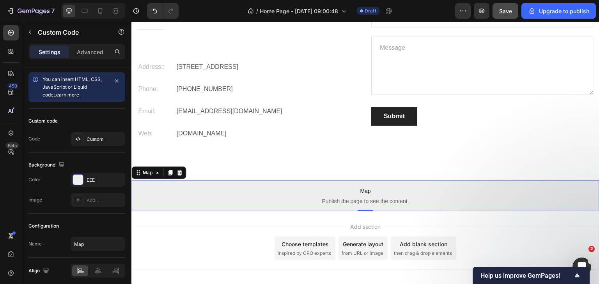
click at [387, 200] on span "Publish the page to see the content." at bounding box center [365, 202] width 468 height 8
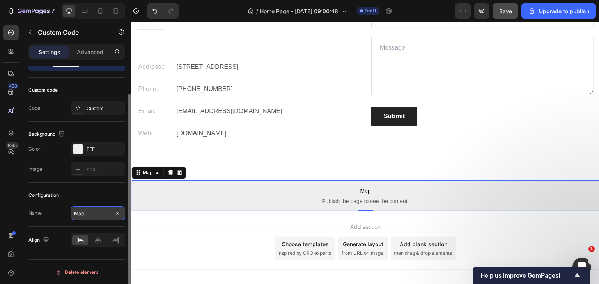
click at [95, 214] on input "Map" at bounding box center [98, 214] width 55 height 14
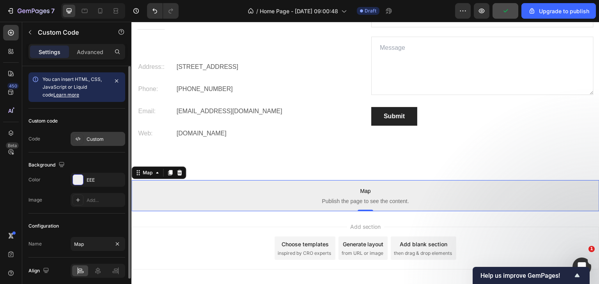
click at [106, 138] on div "Custom" at bounding box center [105, 139] width 37 height 7
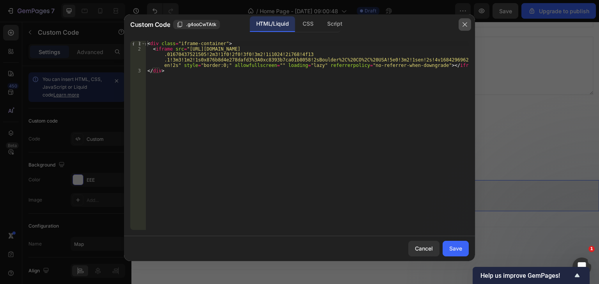
click at [469, 25] on button "button" at bounding box center [464, 24] width 12 height 12
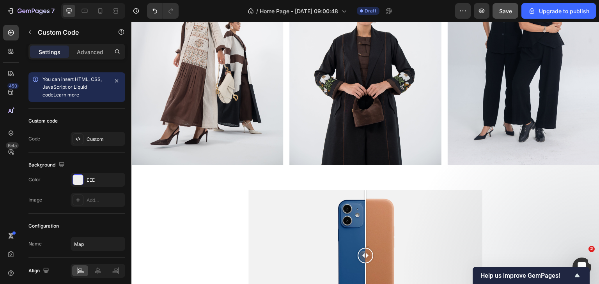
scroll to position [662, 0]
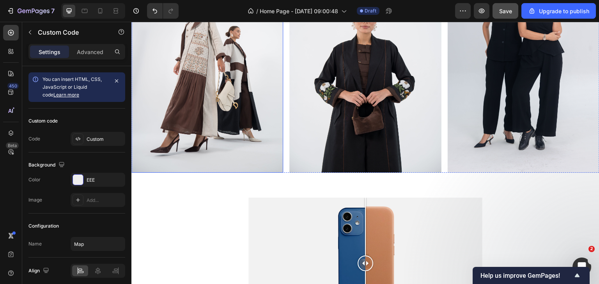
click at [251, 124] on img at bounding box center [207, 59] width 152 height 228
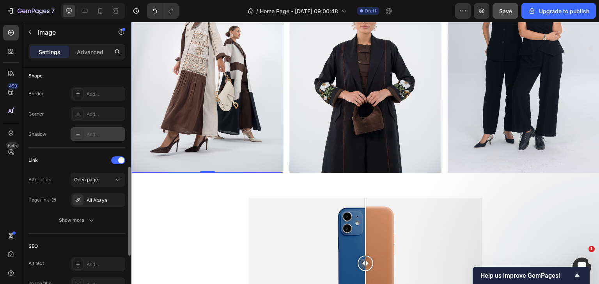
scroll to position [312, 0]
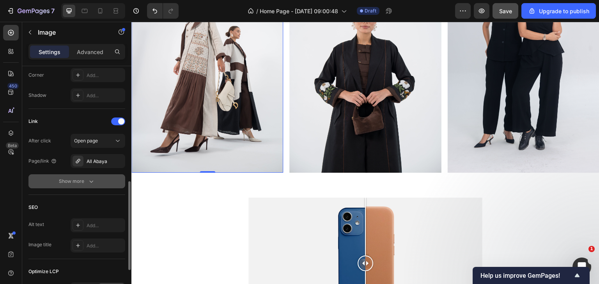
click at [84, 184] on div "Show more" at bounding box center [77, 182] width 36 height 8
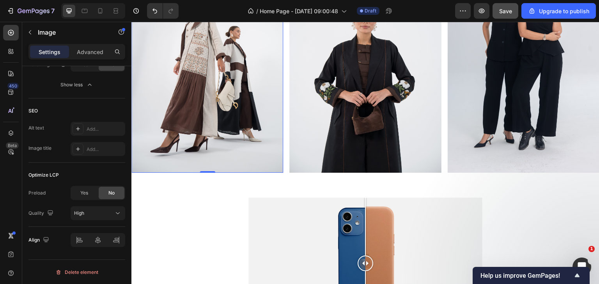
scroll to position [0, 0]
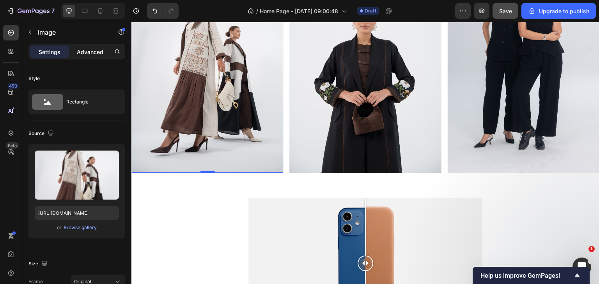
click at [95, 49] on p "Advanced" at bounding box center [90, 52] width 26 height 8
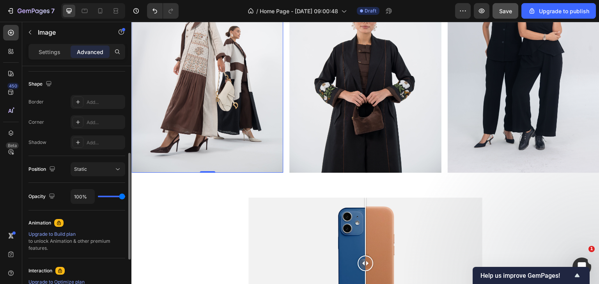
scroll to position [273, 0]
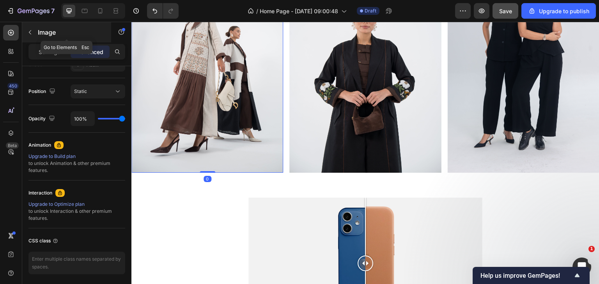
click at [34, 38] on button "button" at bounding box center [30, 32] width 12 height 12
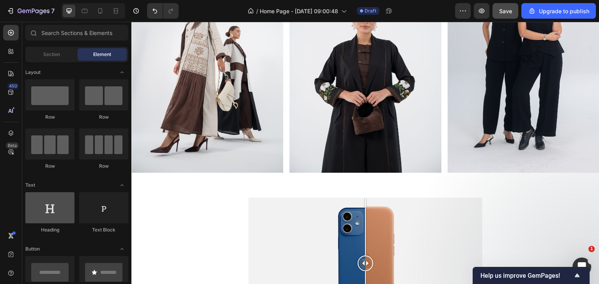
scroll to position [78, 0]
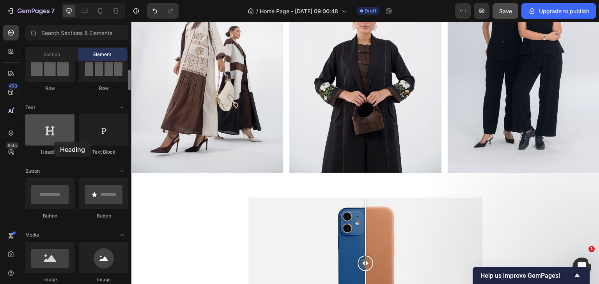
drag, startPoint x: 53, startPoint y: 138, endPoint x: 54, endPoint y: 142, distance: 4.4
click at [54, 142] on div at bounding box center [49, 130] width 49 height 31
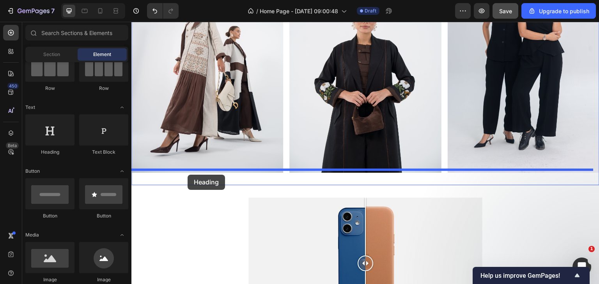
drag, startPoint x: 169, startPoint y: 169, endPoint x: 187, endPoint y: 175, distance: 19.7
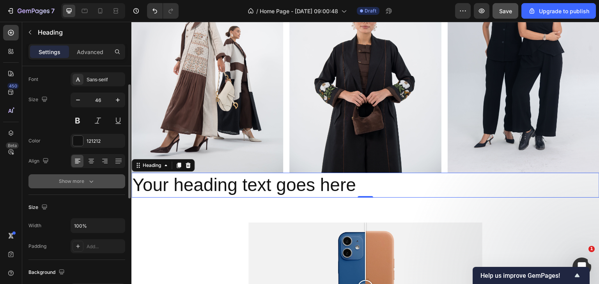
scroll to position [0, 0]
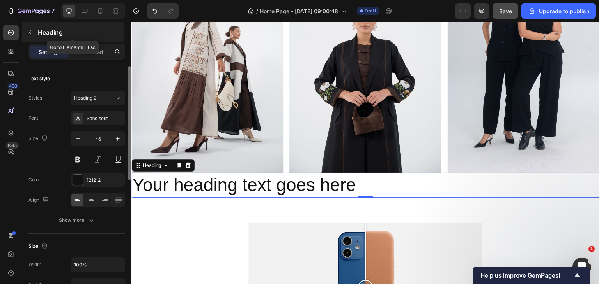
click at [28, 30] on icon "button" at bounding box center [30, 32] width 6 height 6
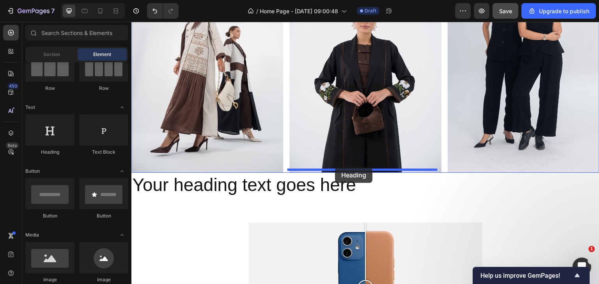
drag, startPoint x: 171, startPoint y: 158, endPoint x: 334, endPoint y: 168, distance: 164.0
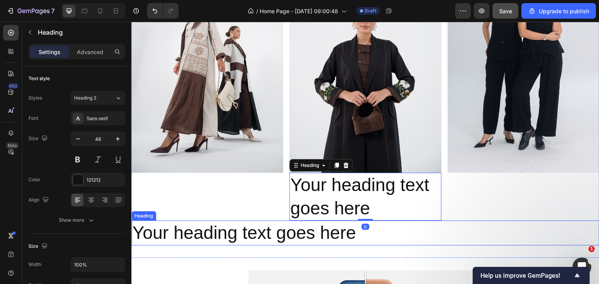
click at [230, 232] on h2 "Your heading text goes here" at bounding box center [365, 233] width 468 height 25
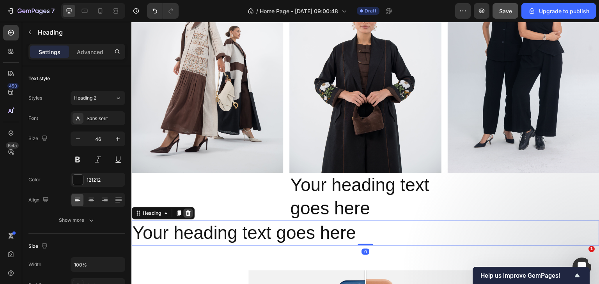
click at [186, 211] on icon at bounding box center [187, 213] width 5 height 5
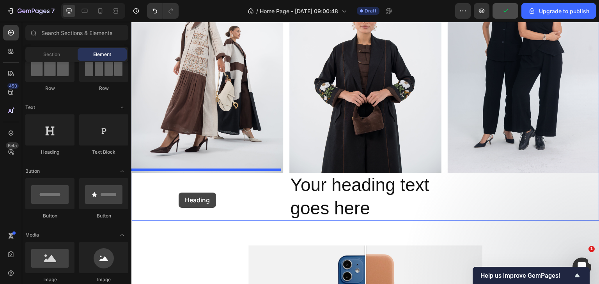
drag, startPoint x: 186, startPoint y: 158, endPoint x: 178, endPoint y: 193, distance: 35.5
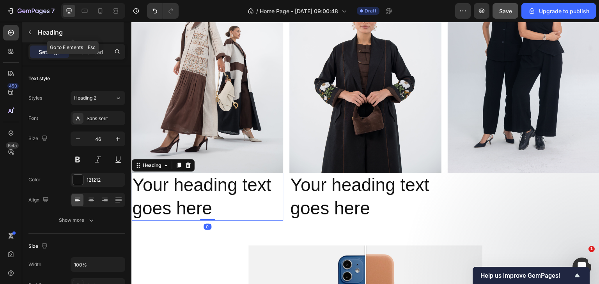
click at [34, 34] on button "button" at bounding box center [30, 32] width 12 height 12
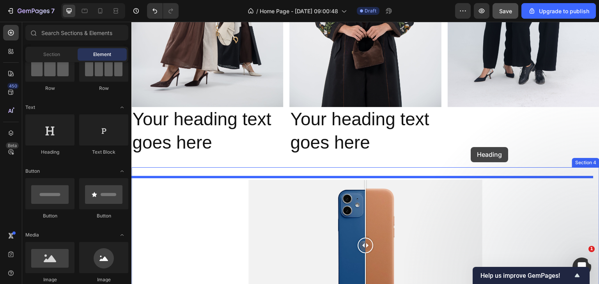
scroll to position [745, 0]
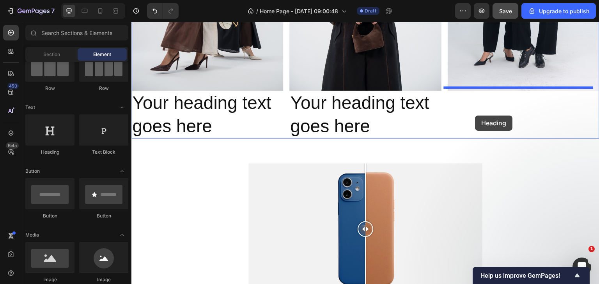
drag, startPoint x: 177, startPoint y: 160, endPoint x: 475, endPoint y: 116, distance: 301.8
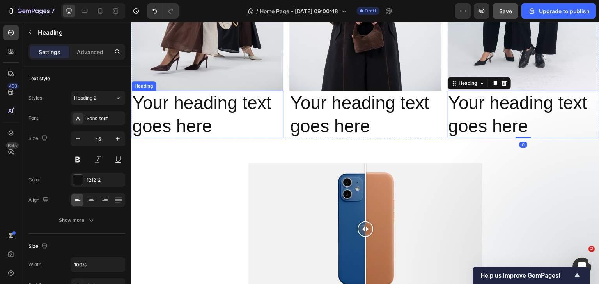
click at [194, 117] on h2 "Your heading text goes here" at bounding box center [207, 115] width 152 height 48
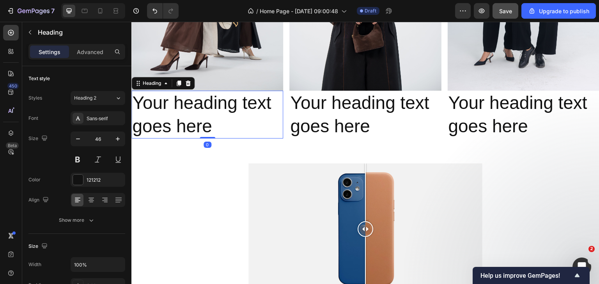
click at [194, 117] on h2 "Your heading text goes here" at bounding box center [207, 115] width 152 height 48
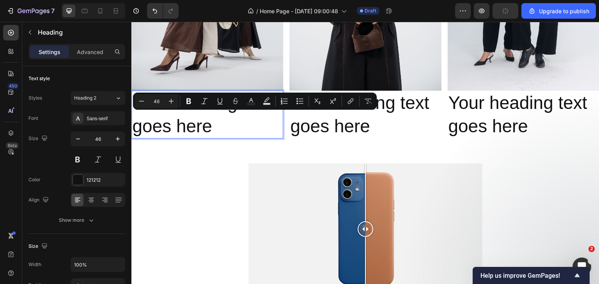
click at [194, 117] on p "Your heading text goes here" at bounding box center [207, 115] width 150 height 47
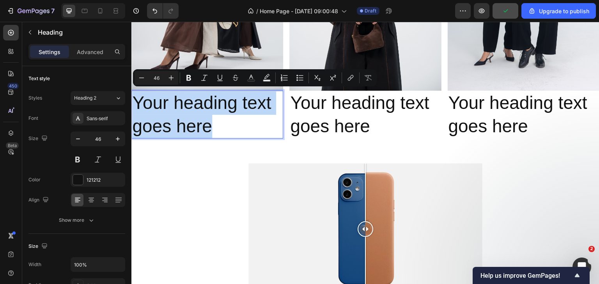
drag, startPoint x: 239, startPoint y: 127, endPoint x: 245, endPoint y: 130, distance: 6.7
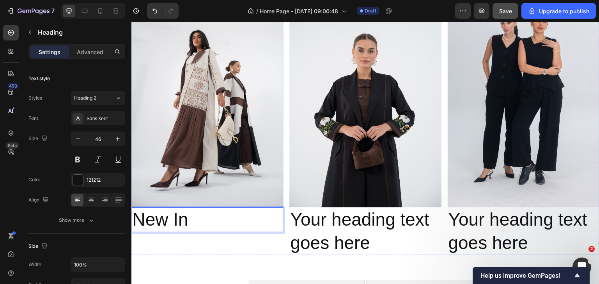
scroll to position [667, 0]
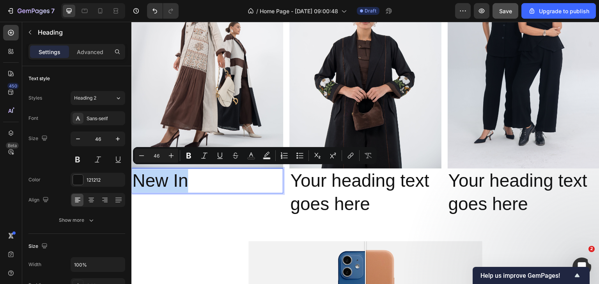
drag, startPoint x: 194, startPoint y: 180, endPoint x: 246, endPoint y: 167, distance: 53.9
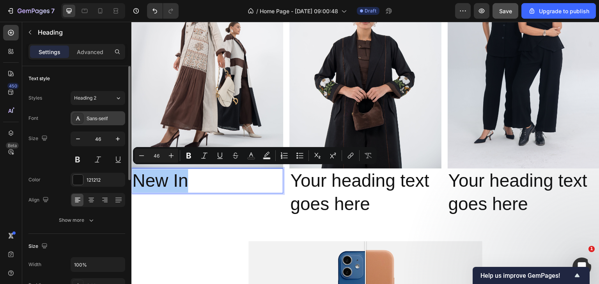
click at [88, 116] on div "Sans-serif" at bounding box center [105, 118] width 37 height 7
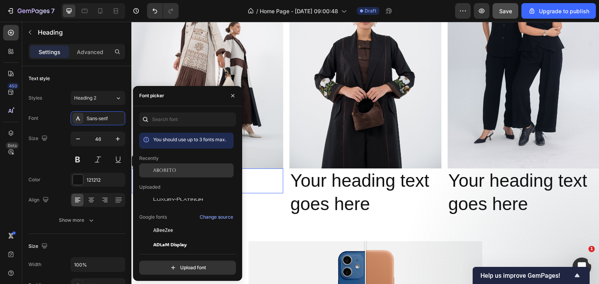
click at [181, 167] on div "Aboreto" at bounding box center [192, 170] width 79 height 7
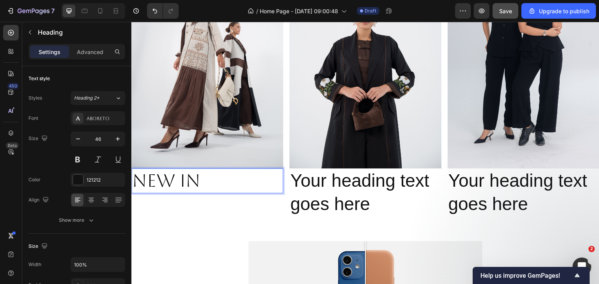
click at [253, 189] on h2 "New In" at bounding box center [207, 181] width 152 height 25
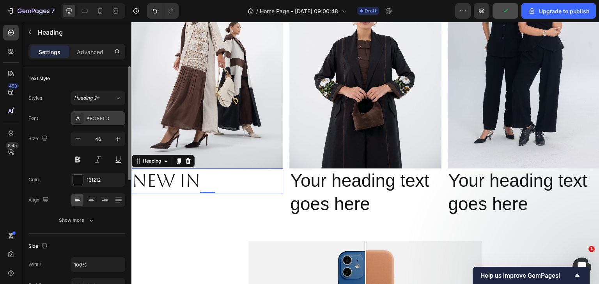
click at [107, 120] on div "Aboreto" at bounding box center [105, 118] width 37 height 7
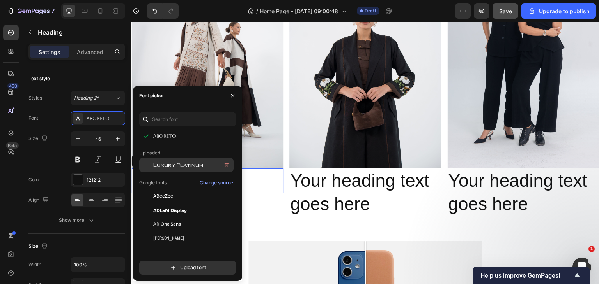
scroll to position [39, 0]
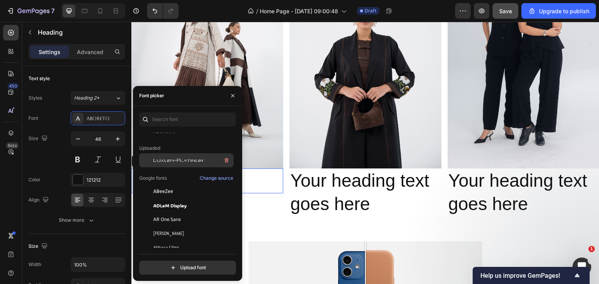
click at [178, 160] on span "Luxury-Platinum" at bounding box center [178, 160] width 50 height 7
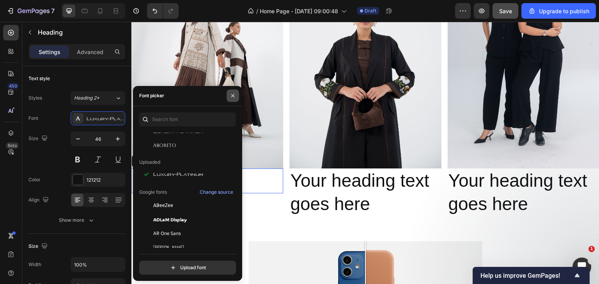
click at [235, 94] on icon "button" at bounding box center [233, 96] width 6 height 6
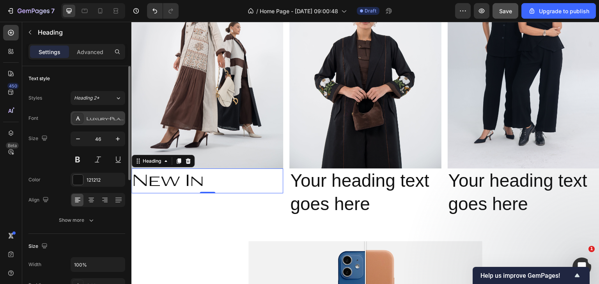
click at [98, 121] on div "Luxury-Platinum" at bounding box center [105, 118] width 37 height 7
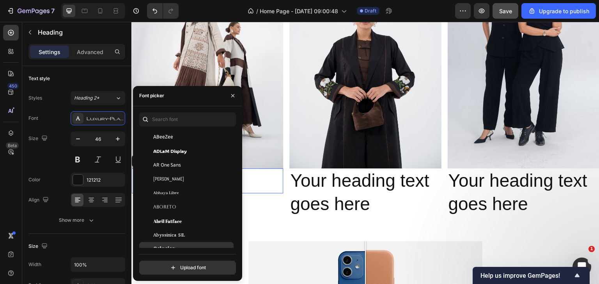
scroll to position [117, 0]
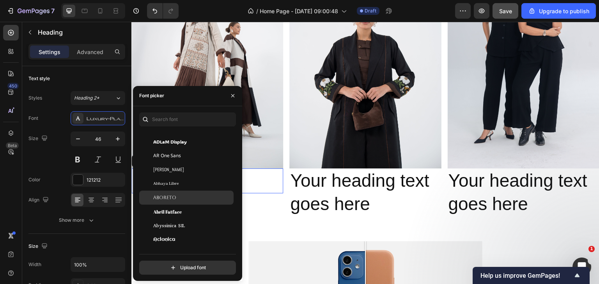
click at [187, 197] on div "Aboreto" at bounding box center [192, 197] width 79 height 7
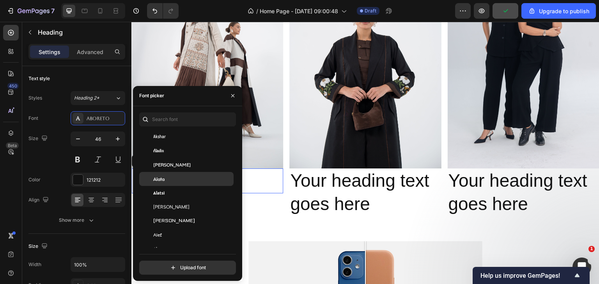
scroll to position [429, 0]
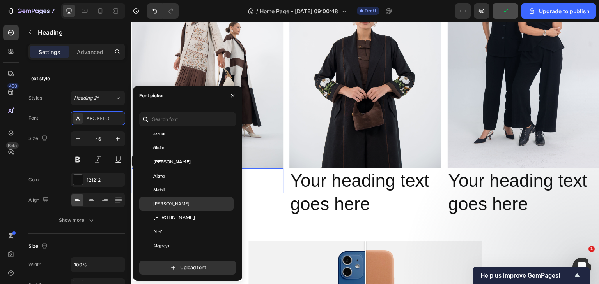
click at [171, 203] on span "Albert Sans" at bounding box center [171, 204] width 36 height 7
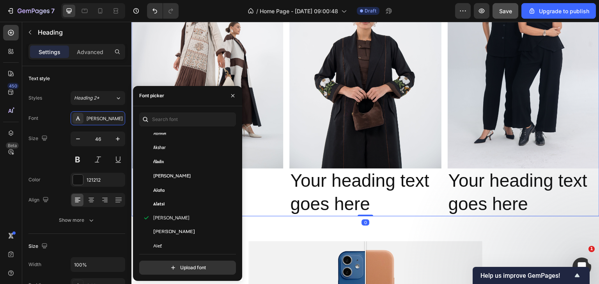
click at [264, 197] on div "Image New In Heading" at bounding box center [207, 79] width 152 height 276
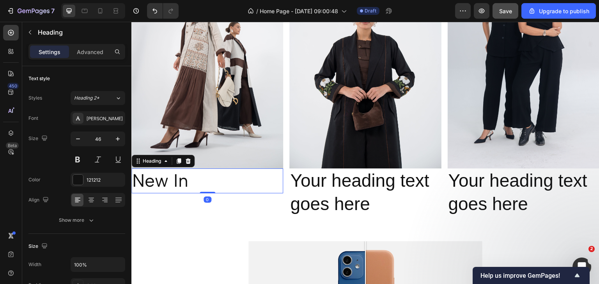
click at [210, 180] on p "New In" at bounding box center [207, 181] width 150 height 23
click at [110, 113] on div "Albert Sans" at bounding box center [98, 118] width 55 height 14
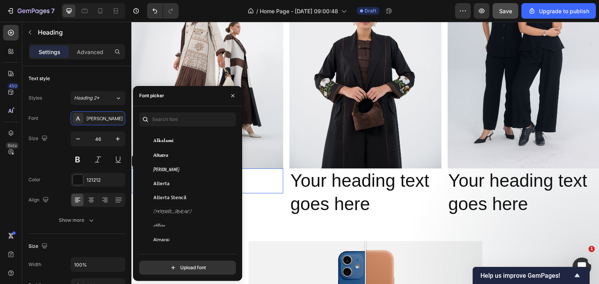
scroll to position [974, 0]
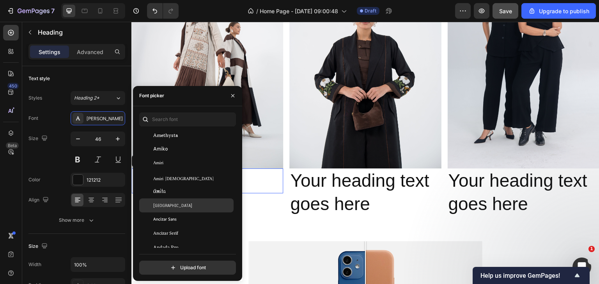
click at [188, 208] on div "Anaheim" at bounding box center [192, 205] width 79 height 7
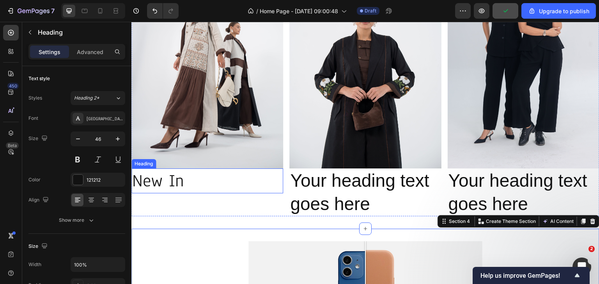
click at [214, 186] on p "New In" at bounding box center [207, 181] width 150 height 23
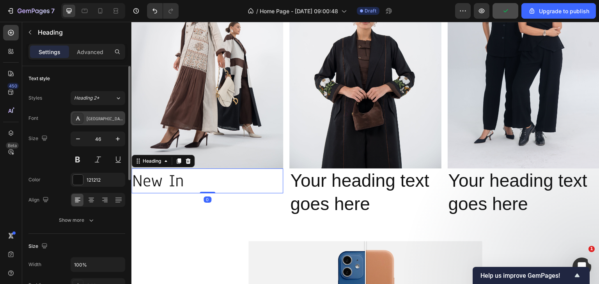
click at [94, 120] on div "Anaheim" at bounding box center [105, 118] width 37 height 7
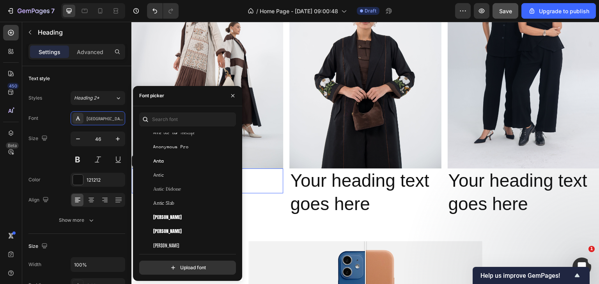
scroll to position [1286, 0]
click at [164, 189] on span "Antic Didone" at bounding box center [167, 188] width 28 height 7
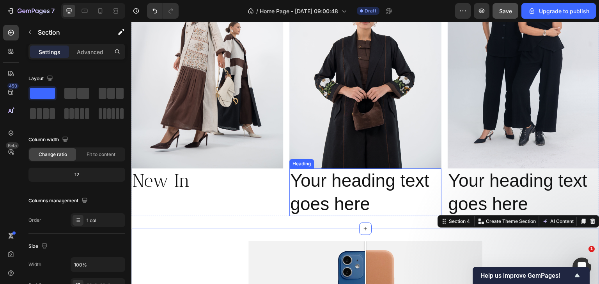
click at [328, 184] on h2 "Your heading text goes here" at bounding box center [365, 193] width 152 height 48
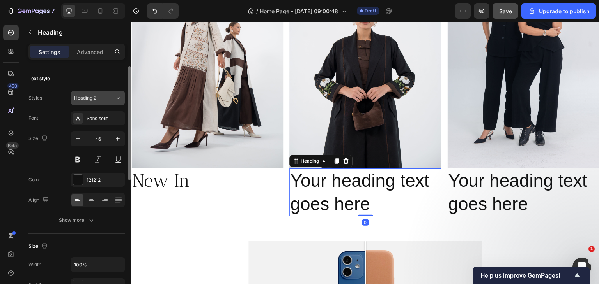
click at [95, 97] on span "Heading 2" at bounding box center [85, 98] width 22 height 7
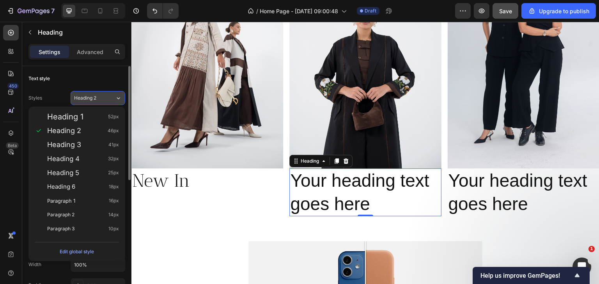
click at [95, 97] on span "Heading 2" at bounding box center [85, 98] width 22 height 7
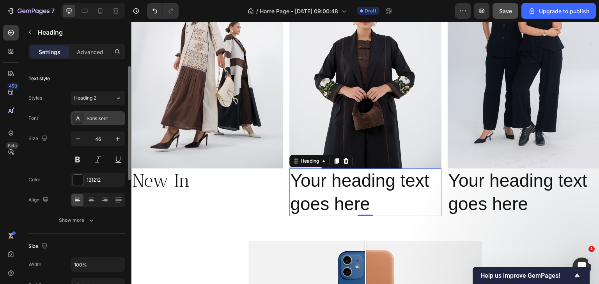
click at [94, 116] on div "Sans-serif" at bounding box center [105, 118] width 37 height 7
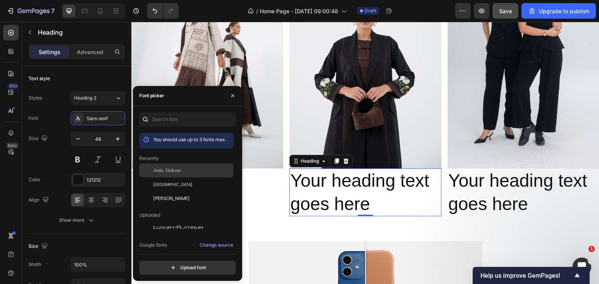
click at [179, 166] on div "Antic Didone" at bounding box center [186, 171] width 94 height 14
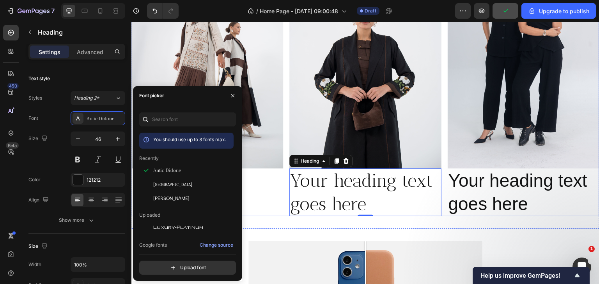
click at [256, 196] on div "Image New In Heading" at bounding box center [207, 79] width 152 height 276
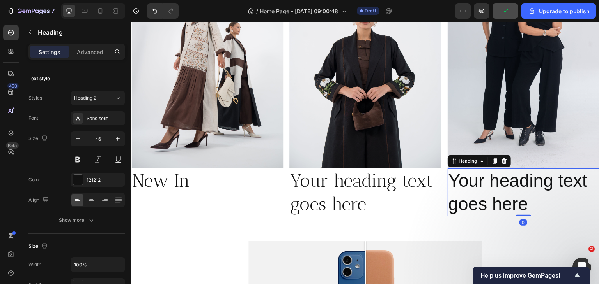
click at [477, 178] on h2 "Your heading text goes here" at bounding box center [523, 193] width 152 height 48
click at [331, 189] on h2 "Your heading text goes here" at bounding box center [365, 193] width 152 height 48
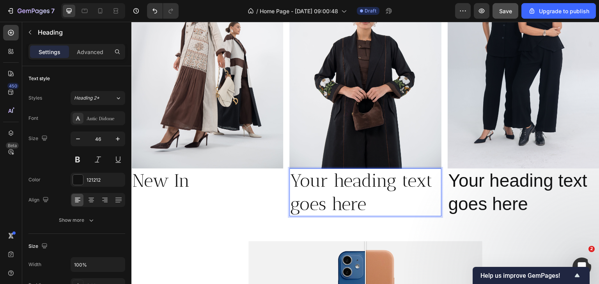
click at [331, 189] on h2 "Your heading text goes here" at bounding box center [365, 193] width 152 height 48
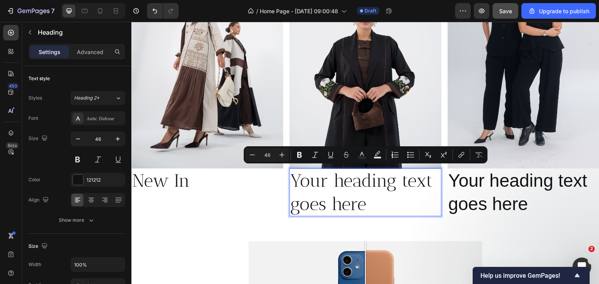
click at [330, 188] on p "Your heading text goes here" at bounding box center [365, 193] width 150 height 47
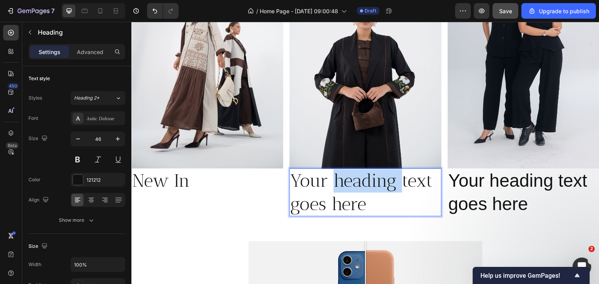
click at [330, 188] on p "Your heading text goes here" at bounding box center [365, 193] width 150 height 47
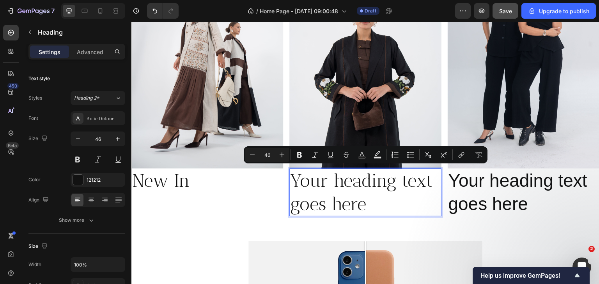
click at [373, 200] on p "Your heading text goes here" at bounding box center [365, 193] width 150 height 47
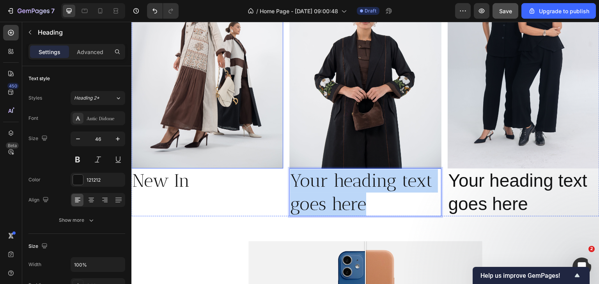
drag, startPoint x: 373, startPoint y: 200, endPoint x: 243, endPoint y: 148, distance: 140.2
click at [243, 148] on div "Image New In Heading Image Your heading text goes here Heading 0 Image Your hea…" at bounding box center [365, 79] width 468 height 276
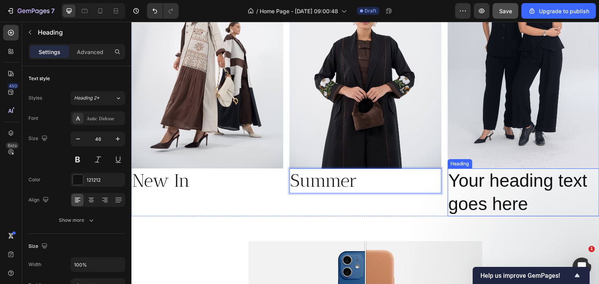
click at [522, 200] on h2 "Your heading text goes here" at bounding box center [523, 193] width 152 height 48
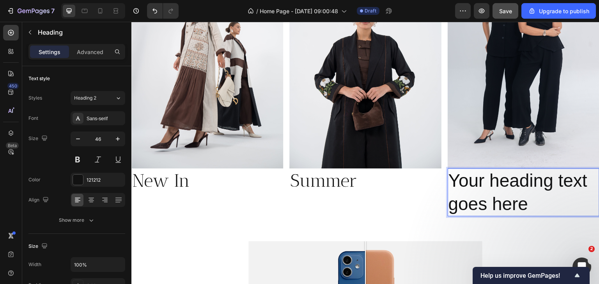
click at [522, 200] on h2 "Your heading text goes here" at bounding box center [523, 193] width 152 height 48
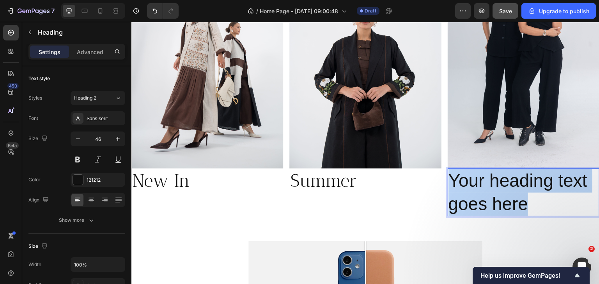
click at [522, 200] on p "Your heading text goes here" at bounding box center [523, 193] width 150 height 47
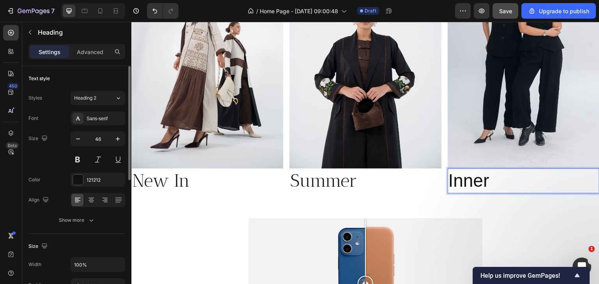
click at [101, 111] on div "Styles Heading 2 Font Sans-serif Size 46 Color 121212 Align Show more" at bounding box center [76, 159] width 97 height 136
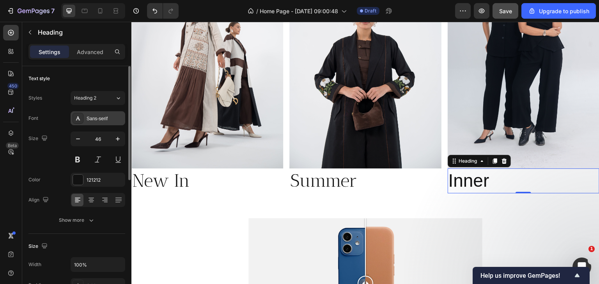
click at [103, 118] on div "Sans-serif" at bounding box center [105, 118] width 37 height 7
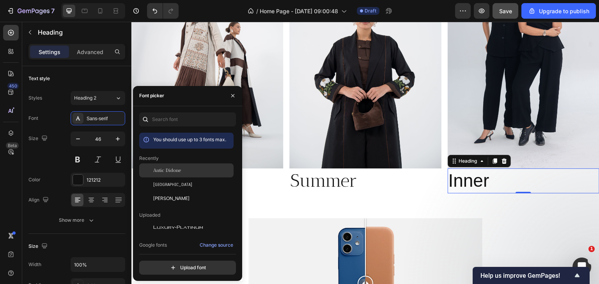
click at [187, 176] on div "Antic Didone" at bounding box center [186, 171] width 94 height 14
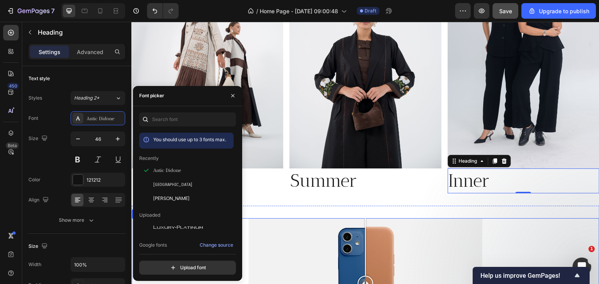
click at [318, 219] on div at bounding box center [365, 285] width 234 height 132
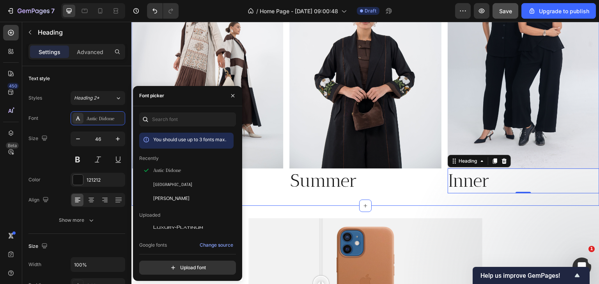
click at [319, 195] on div "Image New In Heading Image Summer Heading Image Inner Heading 0 Row Section 3" at bounding box center [365, 67] width 468 height 277
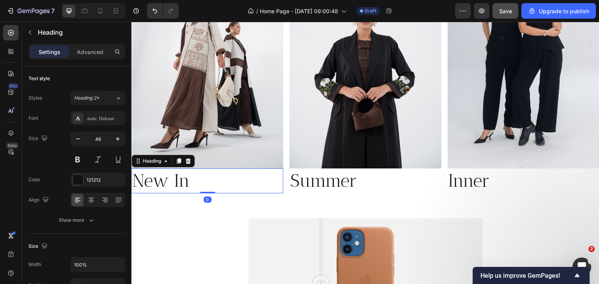
click at [172, 178] on p "New In" at bounding box center [207, 181] width 150 height 23
click at [90, 201] on icon at bounding box center [90, 201] width 5 height 1
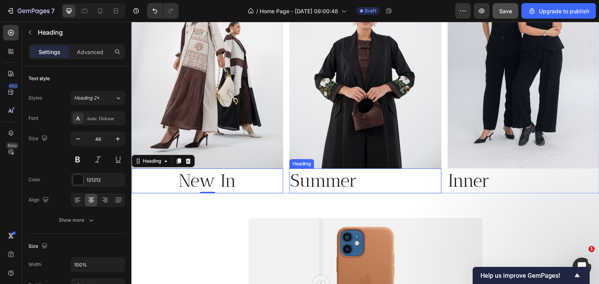
click at [361, 178] on p "Summer" at bounding box center [365, 181] width 150 height 23
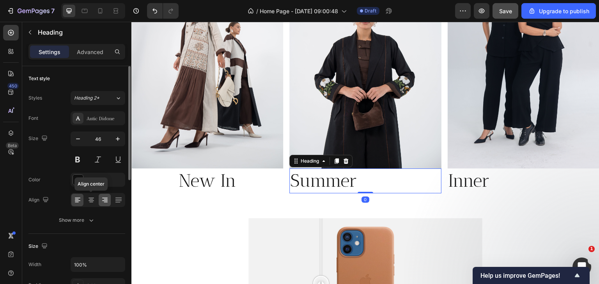
click at [99, 200] on div at bounding box center [105, 200] width 12 height 12
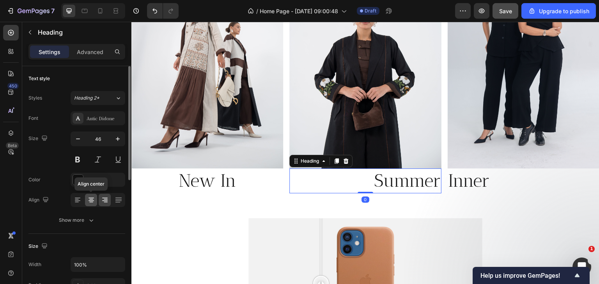
click at [96, 200] on div at bounding box center [91, 200] width 12 height 12
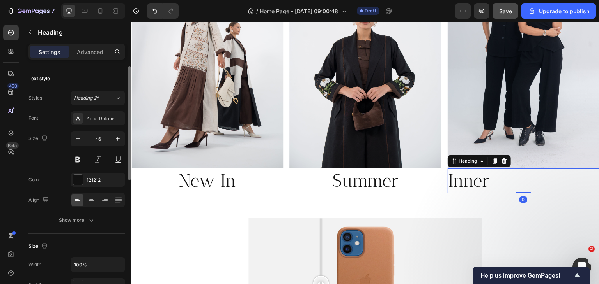
click at [475, 172] on p "Inner" at bounding box center [523, 181] width 150 height 23
click at [89, 204] on div at bounding box center [91, 200] width 12 height 12
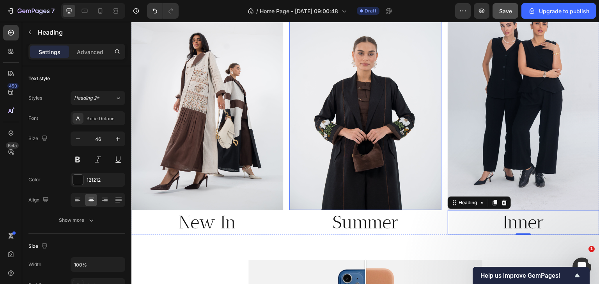
scroll to position [628, 0]
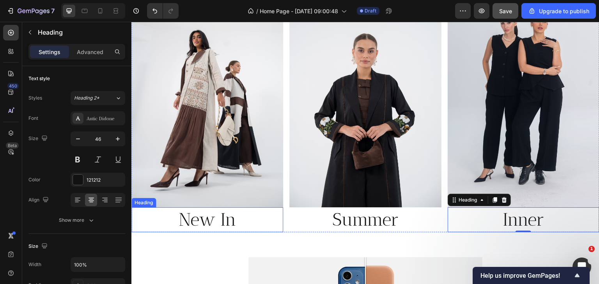
click at [206, 211] on p "New In" at bounding box center [207, 219] width 150 height 23
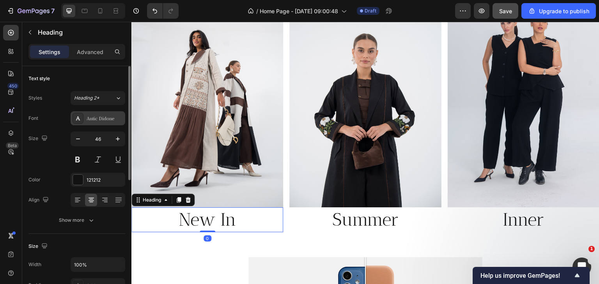
click at [92, 120] on div "Antic Didone" at bounding box center [105, 118] width 37 height 7
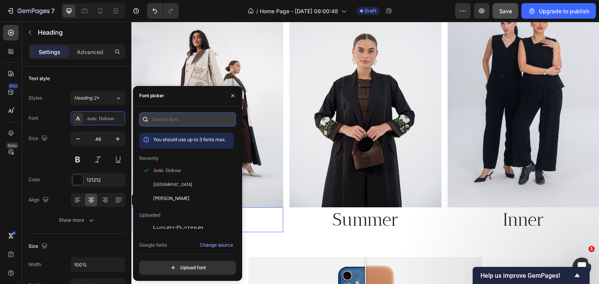
click at [166, 123] on input "text" at bounding box center [187, 120] width 97 height 14
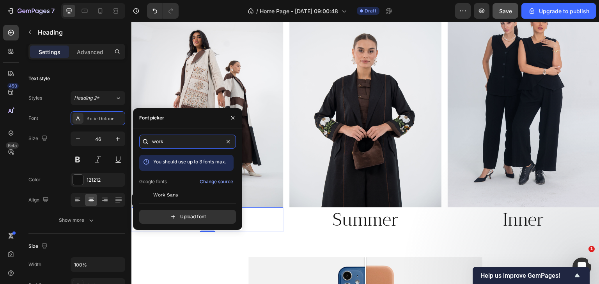
type input "work"
click at [168, 198] on div "work You should use up to 3 fonts max. Google fonts Change source Work Sans Wor…" at bounding box center [187, 179] width 97 height 89
click at [168, 195] on span "Work Sans" at bounding box center [165, 195] width 25 height 7
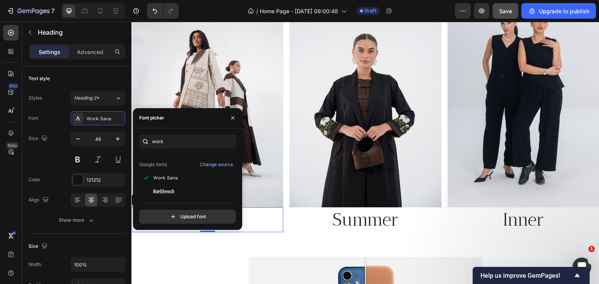
scroll to position [19, 0]
click at [234, 118] on icon "button" at bounding box center [233, 118] width 6 height 6
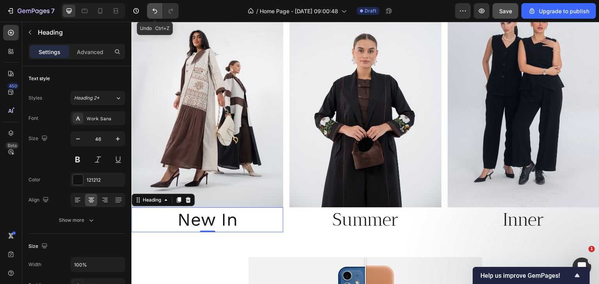
click at [159, 14] on button "Undo/Redo" at bounding box center [155, 11] width 16 height 16
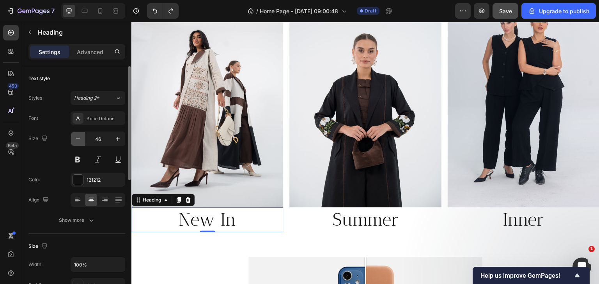
click at [75, 138] on icon "button" at bounding box center [78, 139] width 8 height 8
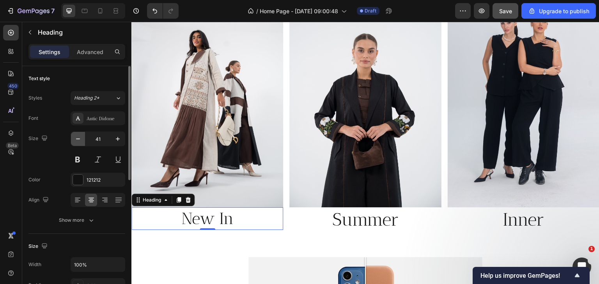
click at [75, 138] on icon "button" at bounding box center [78, 139] width 8 height 8
type input "38"
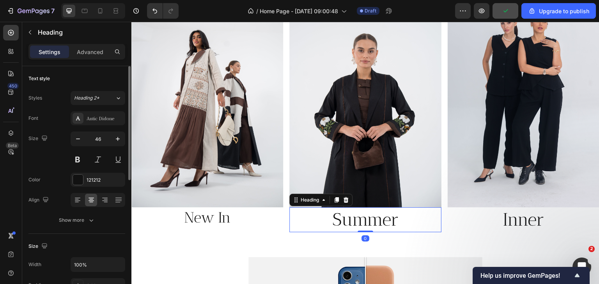
click at [331, 224] on p "Summer" at bounding box center [365, 219] width 150 height 23
click at [100, 145] on input "46" at bounding box center [98, 139] width 26 height 14
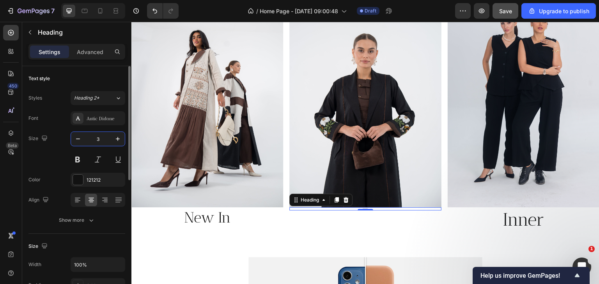
type input "36"
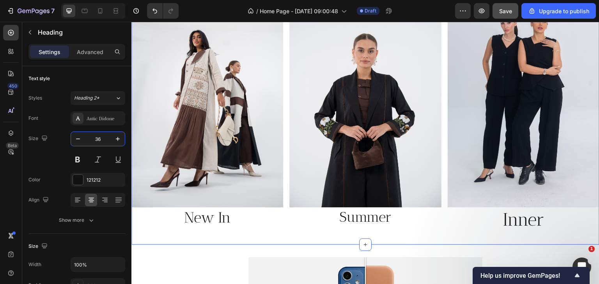
click at [229, 238] on div "Image New In Heading Image Summer Heading Image Inner Heading Row Section 3 You…" at bounding box center [365, 106] width 468 height 277
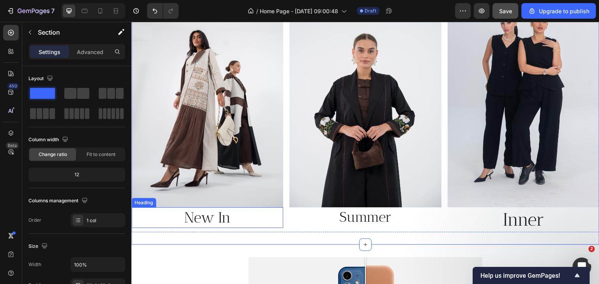
click at [217, 214] on p "New In" at bounding box center [207, 217] width 150 height 19
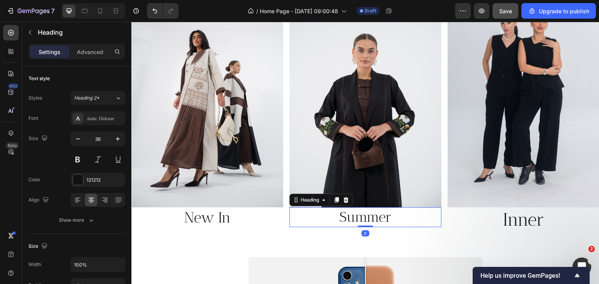
click at [336, 217] on p "Summer" at bounding box center [365, 217] width 150 height 18
click at [99, 137] on input "36" at bounding box center [98, 139] width 26 height 14
type input "38"
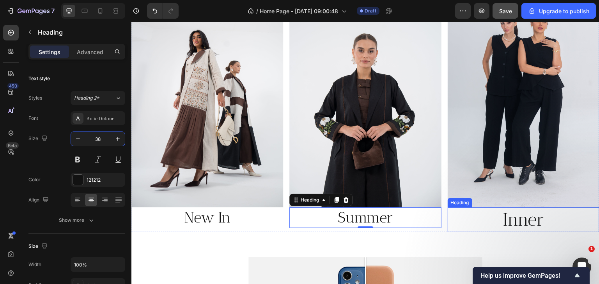
click at [511, 215] on p "Inner" at bounding box center [523, 219] width 150 height 23
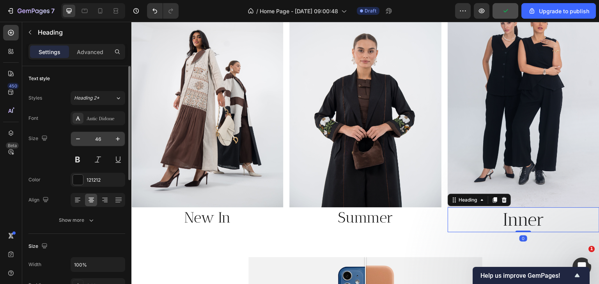
click at [97, 141] on input "46" at bounding box center [98, 139] width 26 height 14
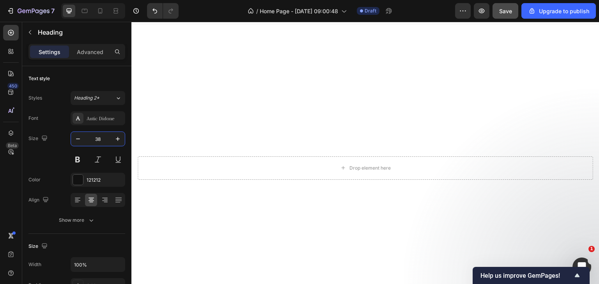
scroll to position [0, 0]
type input "38"
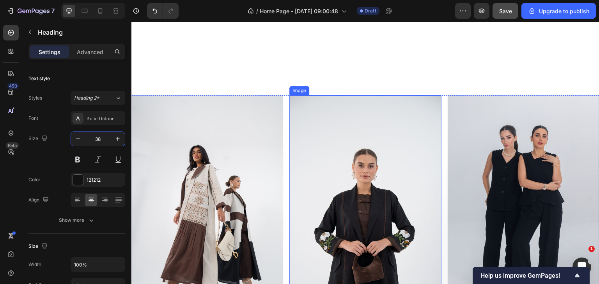
scroll to position [507, 0]
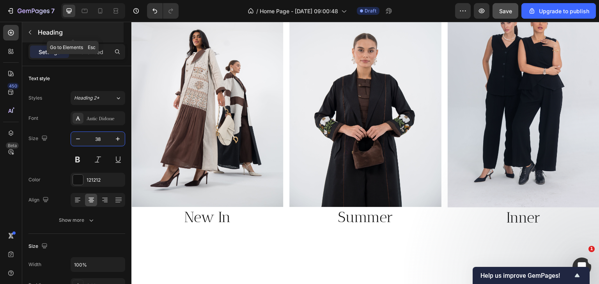
click at [28, 29] on icon "button" at bounding box center [30, 32] width 6 height 6
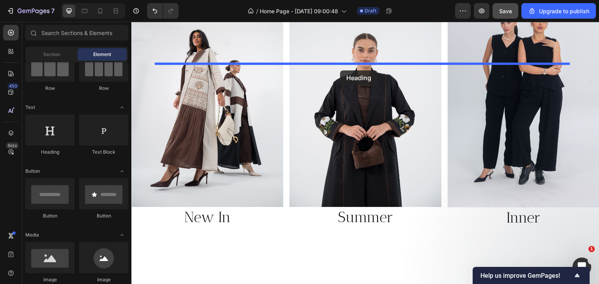
drag, startPoint x: 169, startPoint y: 164, endPoint x: 340, endPoint y: 71, distance: 195.1
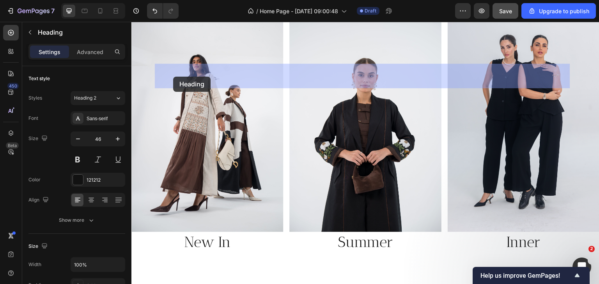
drag, startPoint x: 390, startPoint y: 74, endPoint x: 247, endPoint y: 74, distance: 143.8
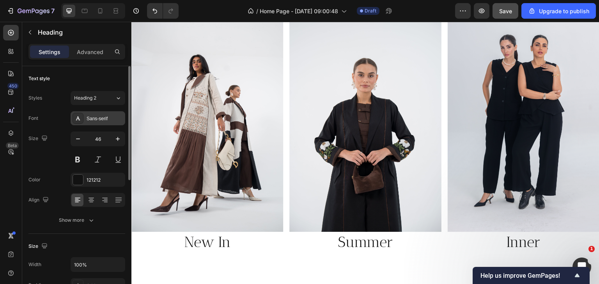
click at [100, 113] on div "Sans-serif" at bounding box center [98, 118] width 55 height 14
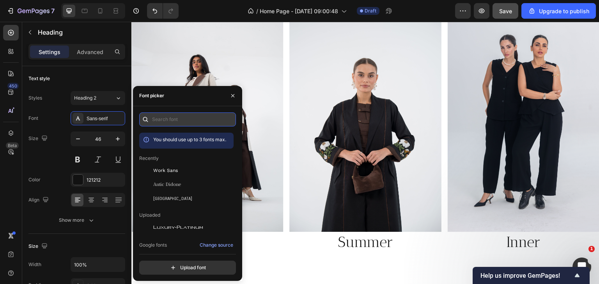
click at [175, 117] on input "text" at bounding box center [187, 120] width 97 height 14
type input "d"
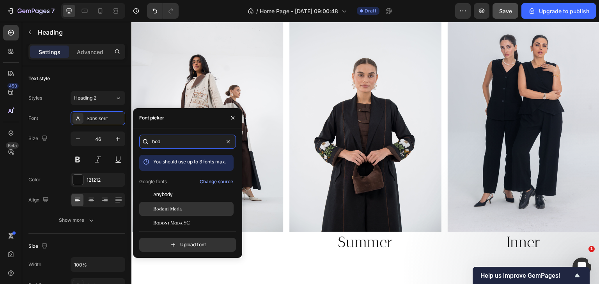
type input "bod"
click at [178, 211] on span "Bodoni Moda" at bounding box center [167, 209] width 28 height 7
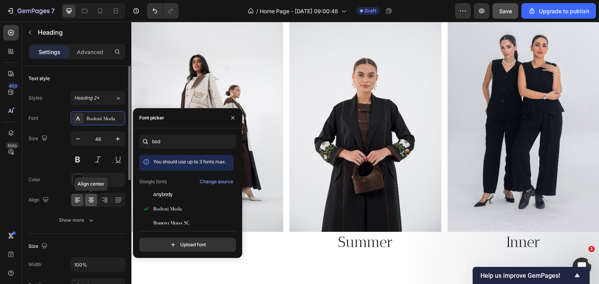
click at [88, 198] on icon at bounding box center [91, 200] width 8 height 8
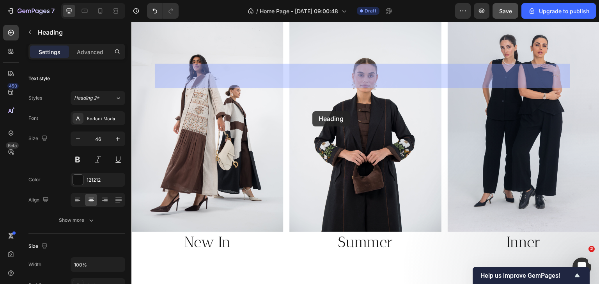
drag, startPoint x: 315, startPoint y: 79, endPoint x: 312, endPoint y: 111, distance: 32.8
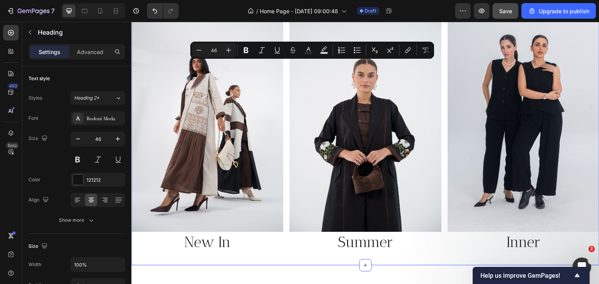
drag, startPoint x: 345, startPoint y: 73, endPoint x: 253, endPoint y: 104, distance: 97.1
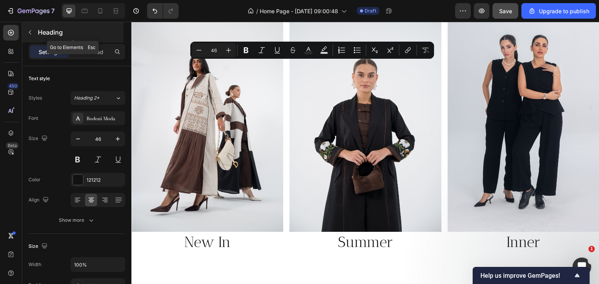
click at [28, 37] on button "button" at bounding box center [30, 32] width 12 height 12
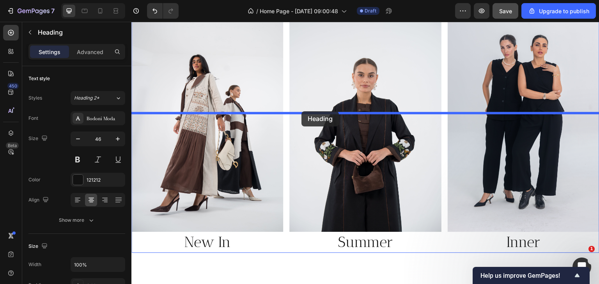
drag, startPoint x: 342, startPoint y: 72, endPoint x: 301, endPoint y: 111, distance: 56.8
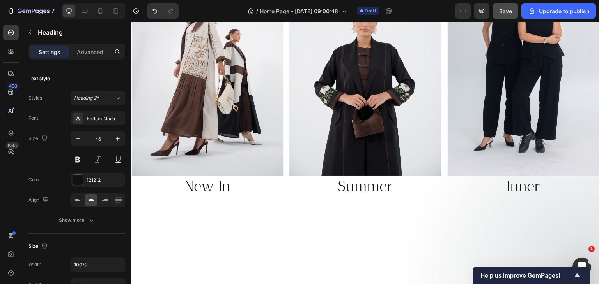
scroll to position [585, 0]
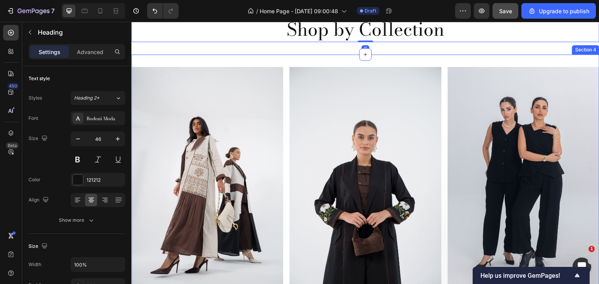
click at [493, 55] on div "Image New In Heading Image Summer Heading Image Inner Heading Row Section 4" at bounding box center [365, 191] width 468 height 273
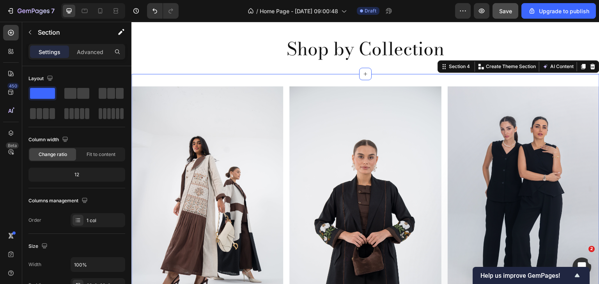
scroll to position [468, 0]
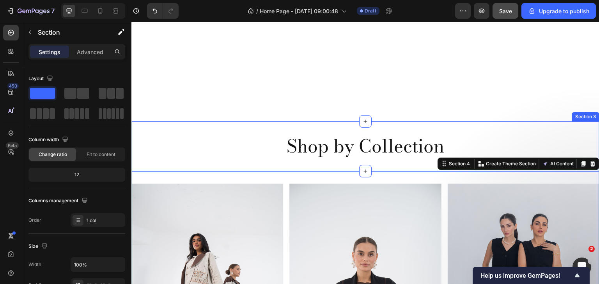
click at [286, 171] on div "Shop by Collection Heading Section 3" at bounding box center [365, 147] width 468 height 50
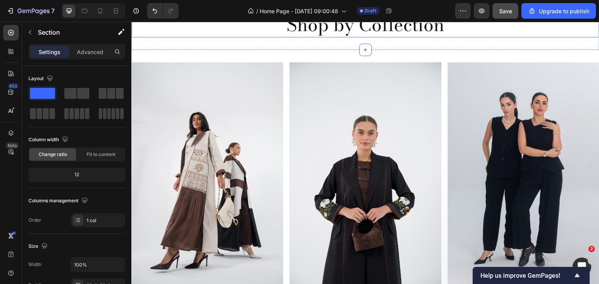
drag, startPoint x: 357, startPoint y: 168, endPoint x: 361, endPoint y: 154, distance: 15.2
click at [361, 50] on div "Shop by Collection Heading Section 3 You can create reusable sections Create Th…" at bounding box center [365, 25] width 468 height 50
click at [26, 35] on button "button" at bounding box center [30, 32] width 12 height 12
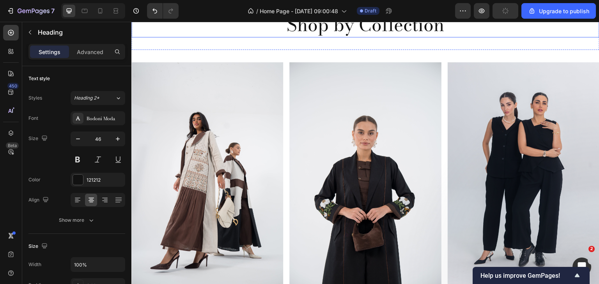
click at [347, 37] on h2 "Shop by Collection" at bounding box center [365, 24] width 468 height 25
click at [78, 140] on icon "button" at bounding box center [78, 139] width 8 height 8
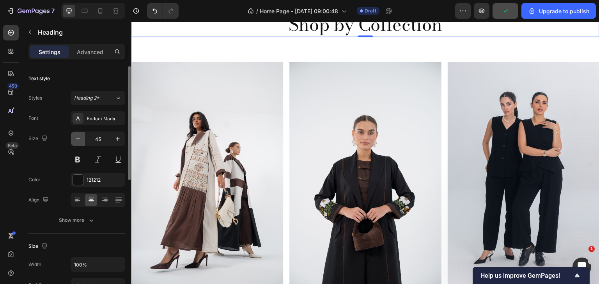
click at [78, 140] on icon "button" at bounding box center [78, 139] width 8 height 8
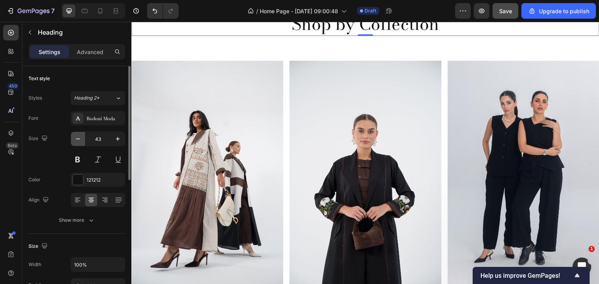
click at [78, 140] on icon "button" at bounding box center [78, 139] width 8 height 8
click at [117, 141] on icon "button" at bounding box center [118, 139] width 8 height 8
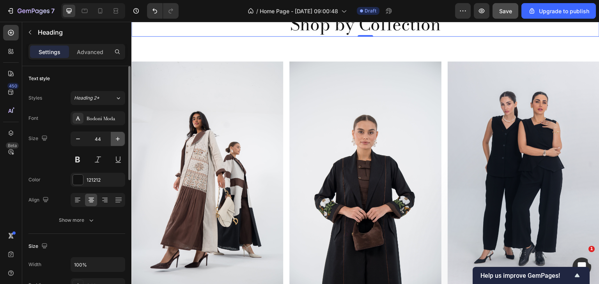
click at [117, 141] on icon "button" at bounding box center [118, 139] width 8 height 8
type input "45"
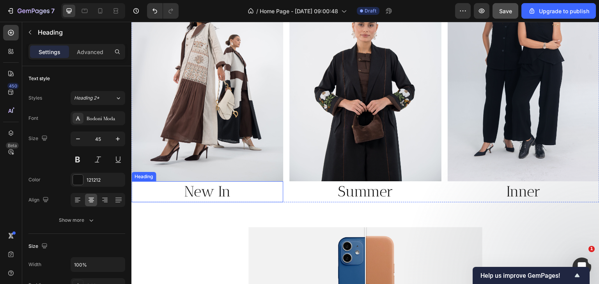
scroll to position [701, 0]
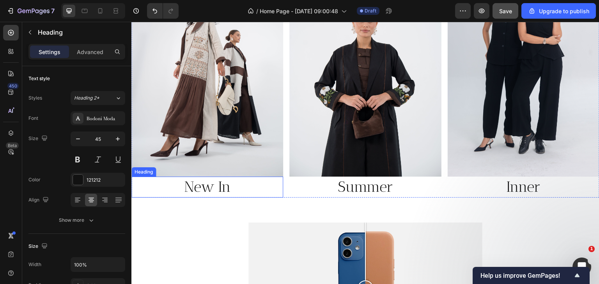
click at [196, 186] on h2 "New In" at bounding box center [207, 187] width 152 height 21
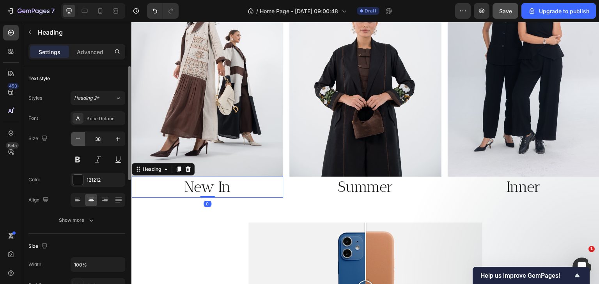
click at [73, 142] on button "button" at bounding box center [78, 139] width 14 height 14
click at [73, 140] on button "button" at bounding box center [78, 139] width 14 height 14
click at [74, 140] on button "button" at bounding box center [78, 139] width 14 height 14
click at [74, 140] on icon "button" at bounding box center [78, 139] width 8 height 8
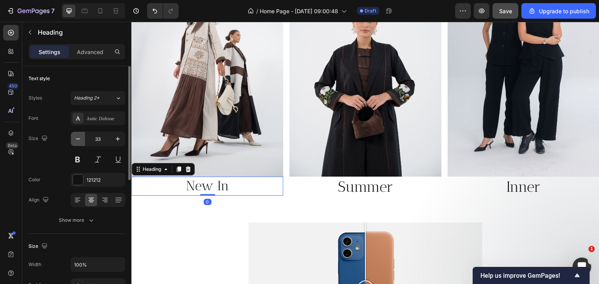
click at [74, 140] on icon "button" at bounding box center [78, 139] width 8 height 8
click at [111, 142] on button "button" at bounding box center [118, 139] width 14 height 14
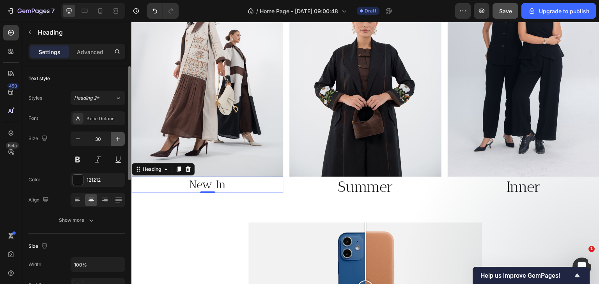
click at [111, 142] on button "button" at bounding box center [118, 139] width 14 height 14
type input "31"
click at [97, 143] on input "31" at bounding box center [98, 139] width 26 height 14
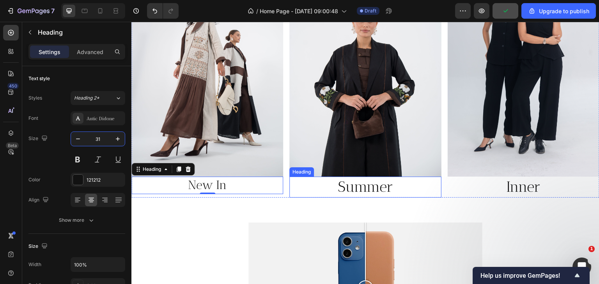
click at [353, 188] on h2 "Summer" at bounding box center [365, 187] width 152 height 21
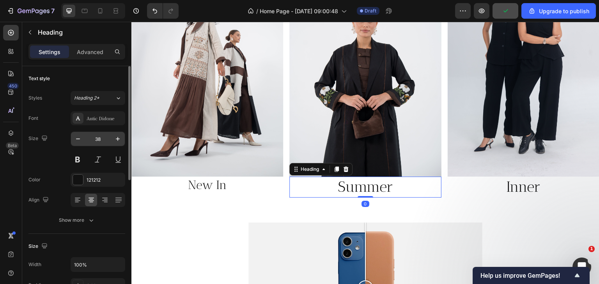
click at [90, 141] on input "38" at bounding box center [98, 139] width 26 height 14
click at [91, 141] on input "38" at bounding box center [98, 139] width 26 height 14
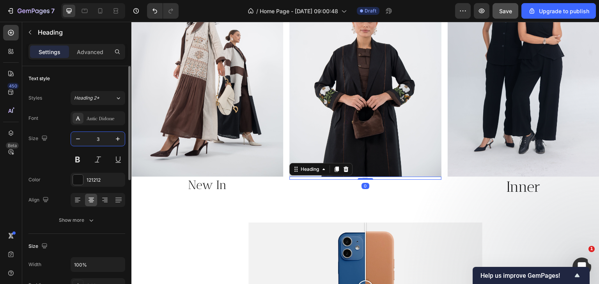
type input "31"
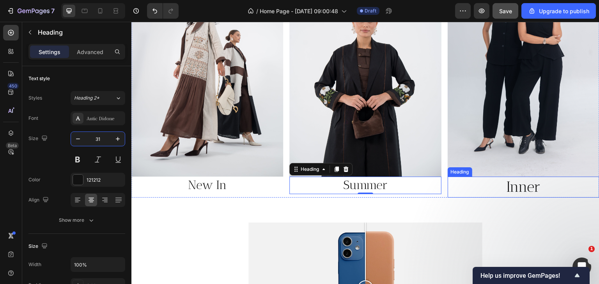
click at [510, 184] on h2 "Inner" at bounding box center [523, 187] width 152 height 21
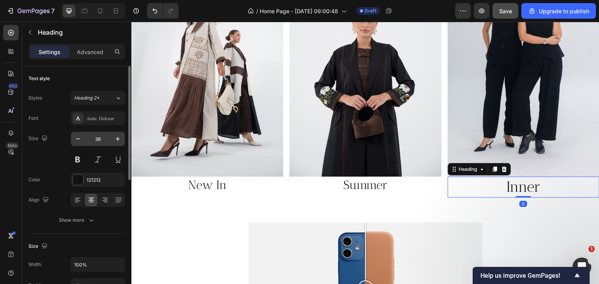
click at [98, 143] on input "38" at bounding box center [98, 139] width 26 height 14
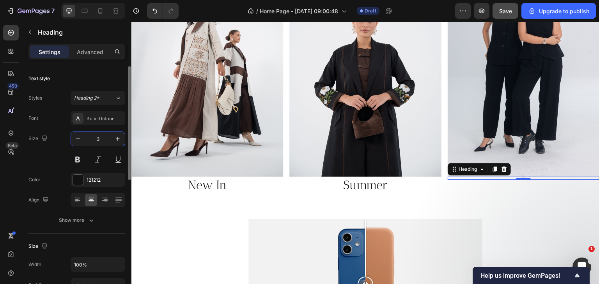
type input "31"
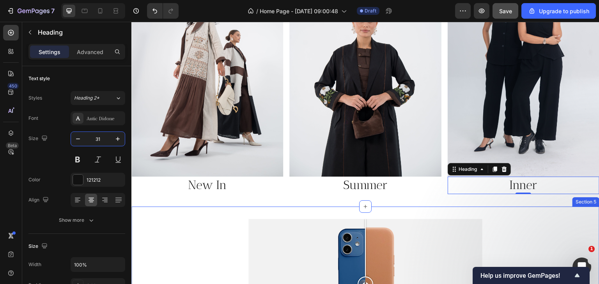
click at [281, 207] on div "Image Comparison Section 5" at bounding box center [365, 285] width 468 height 157
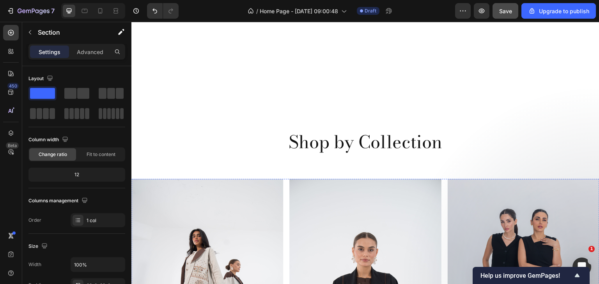
scroll to position [468, 0]
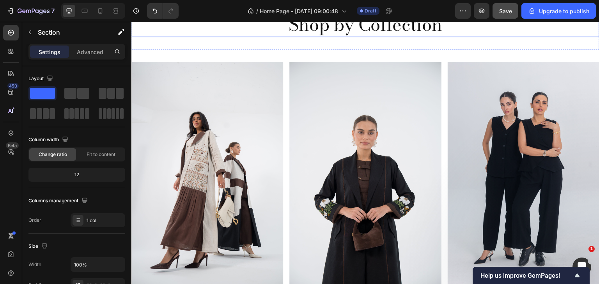
click at [347, 37] on h2 "Shop by Collection" at bounding box center [365, 24] width 468 height 25
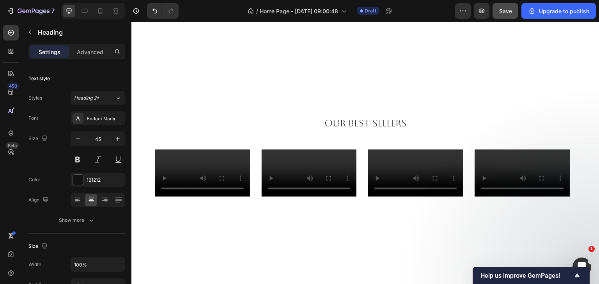
scroll to position [234, 0]
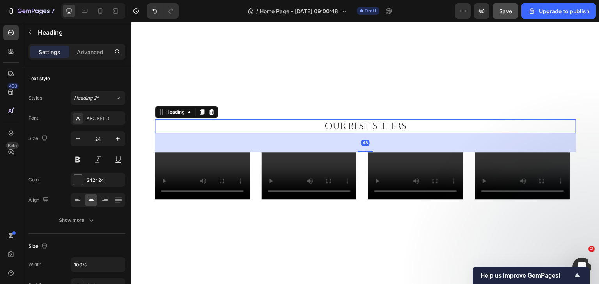
click at [356, 126] on h2 "Our Best Sellers" at bounding box center [365, 127] width 421 height 14
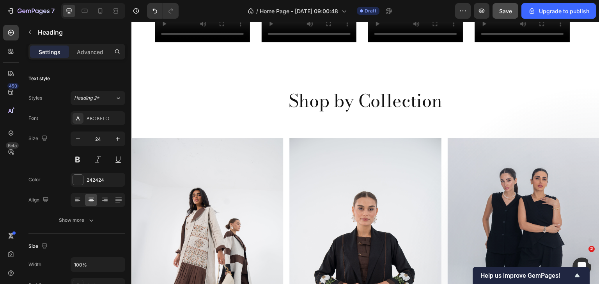
scroll to position [429, 0]
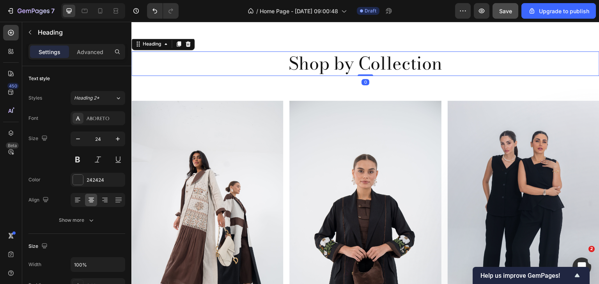
click at [343, 76] on h2 "Shop by Collection" at bounding box center [365, 63] width 468 height 25
click at [95, 122] on div "Bodoni Moda" at bounding box center [105, 118] width 37 height 7
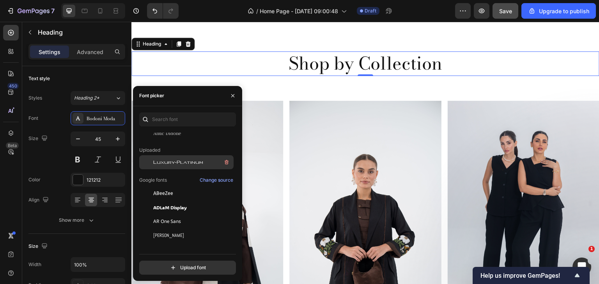
scroll to position [78, 0]
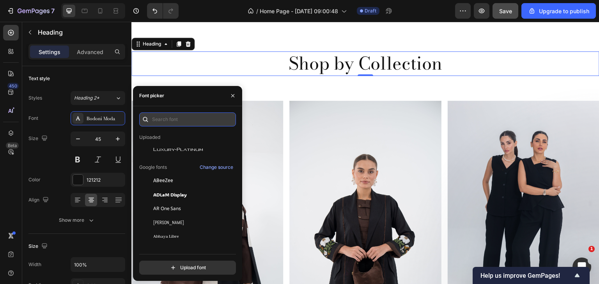
click at [159, 122] on input "text" at bounding box center [187, 120] width 97 height 14
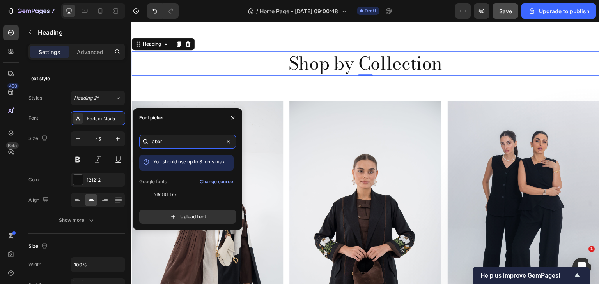
type input "abor"
click at [173, 199] on div "abor You should use up to 3 fonts max. Google fonts Change source Aboreto Noto …" at bounding box center [187, 179] width 97 height 89
click at [173, 192] on span "Aboreto" at bounding box center [164, 195] width 23 height 7
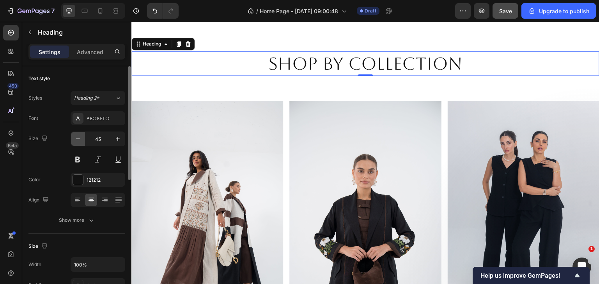
click at [74, 136] on icon "button" at bounding box center [78, 139] width 8 height 8
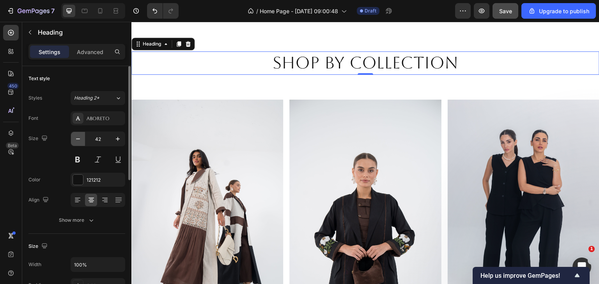
click at [74, 136] on icon "button" at bounding box center [78, 139] width 8 height 8
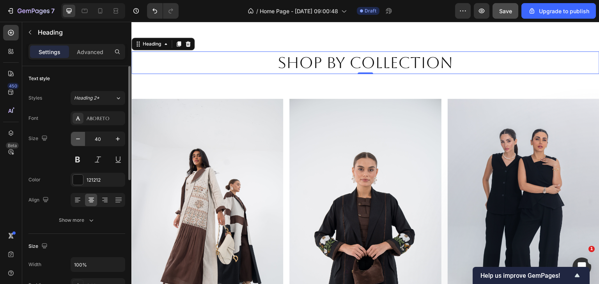
click at [74, 136] on icon "button" at bounding box center [78, 139] width 8 height 8
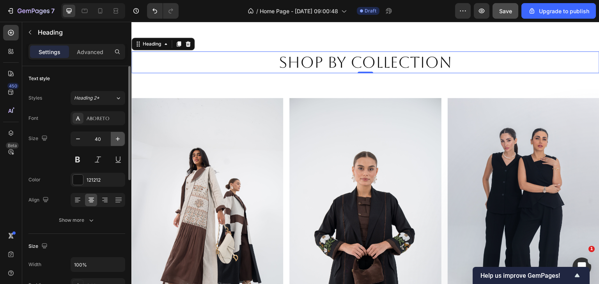
type input "39"
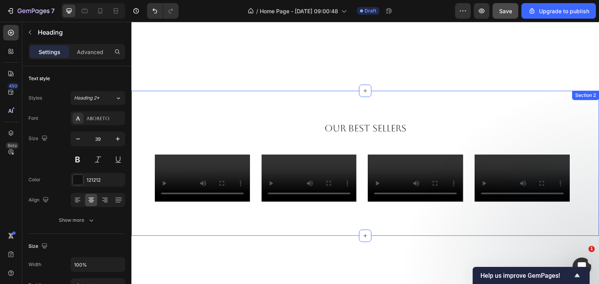
scroll to position [234, 0]
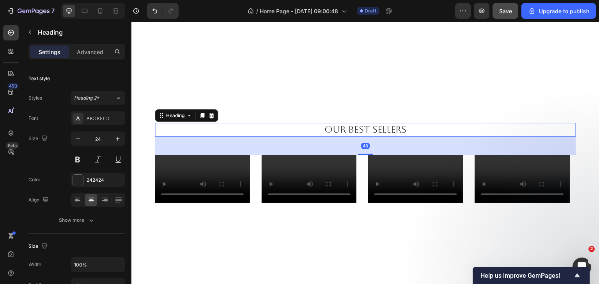
click at [350, 128] on h2 "Our Best Sellers" at bounding box center [365, 130] width 421 height 14
click at [122, 138] on button "button" at bounding box center [118, 139] width 14 height 14
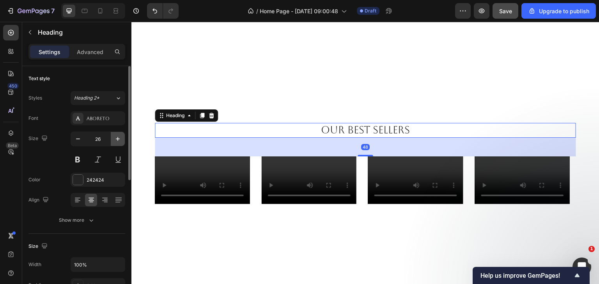
click at [122, 138] on button "button" at bounding box center [118, 139] width 14 height 14
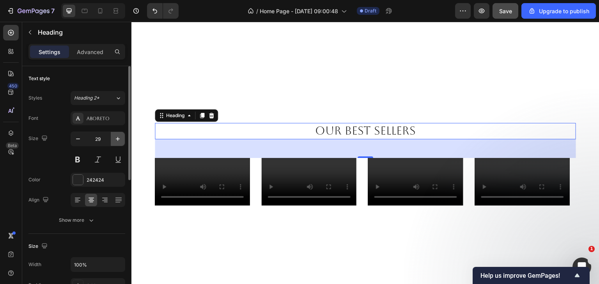
click at [122, 138] on button "button" at bounding box center [118, 139] width 14 height 14
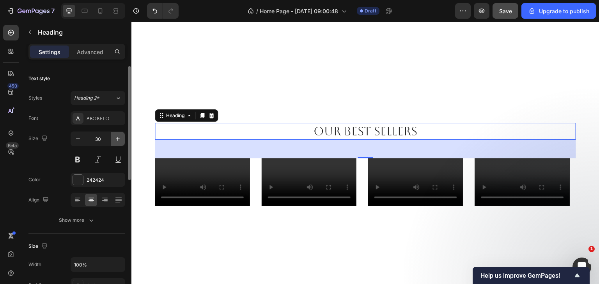
click at [122, 138] on button "button" at bounding box center [118, 139] width 14 height 14
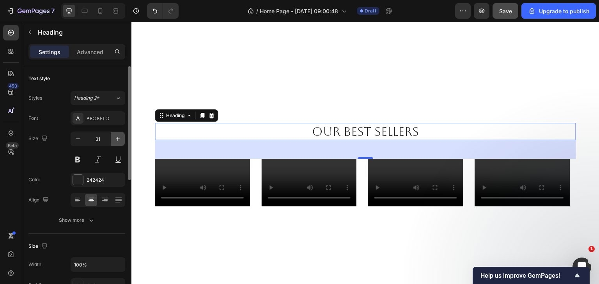
type input "32"
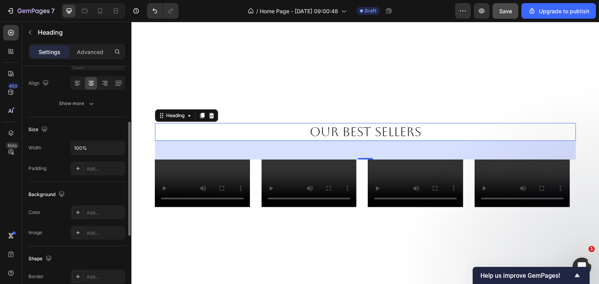
scroll to position [156, 0]
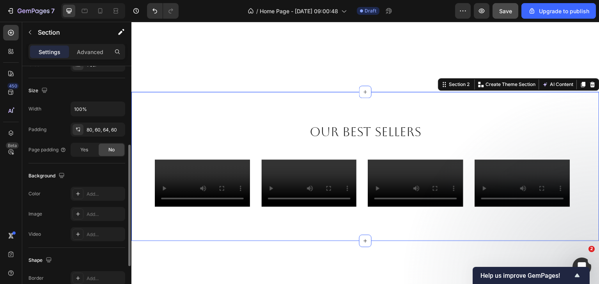
click at [263, 109] on div "Our Best Sellers Heading Video Row Video Row Video Row Video Row Carousel Secti…" at bounding box center [365, 166] width 468 height 149
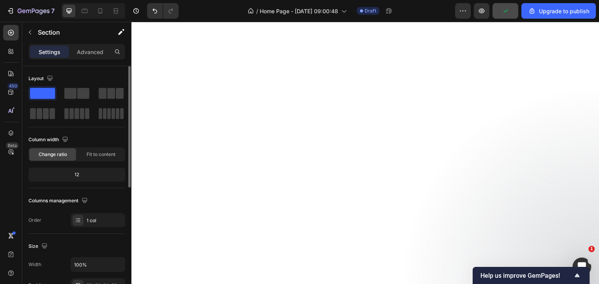
scroll to position [468, 0]
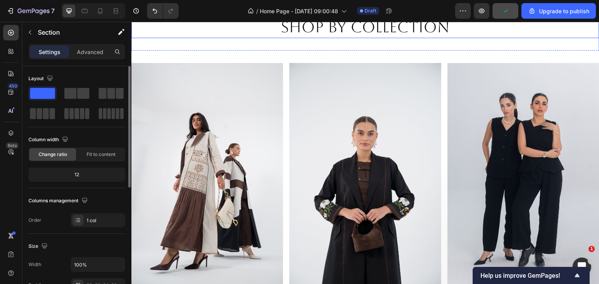
click at [297, 38] on h2 "Shop by Collection" at bounding box center [365, 27] width 468 height 21
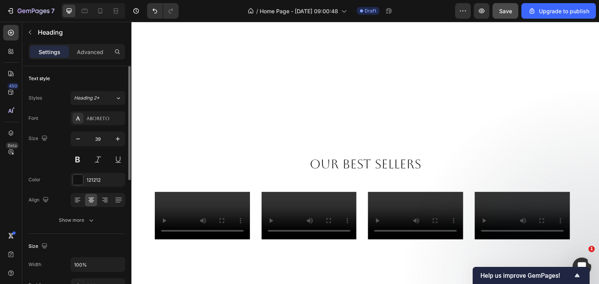
scroll to position [195, 0]
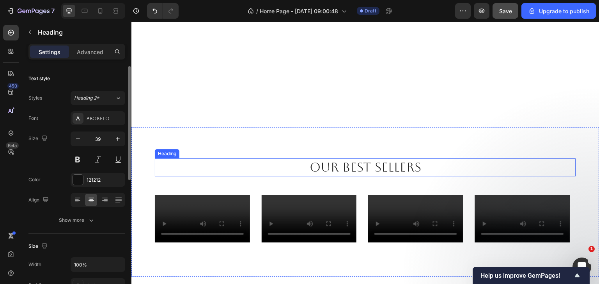
click at [344, 168] on h2 "Our Best Sellers" at bounding box center [365, 168] width 421 height 18
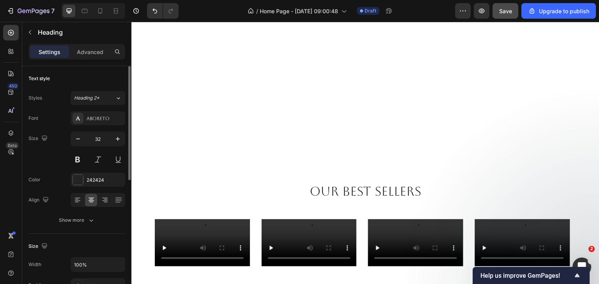
scroll to position [234, 0]
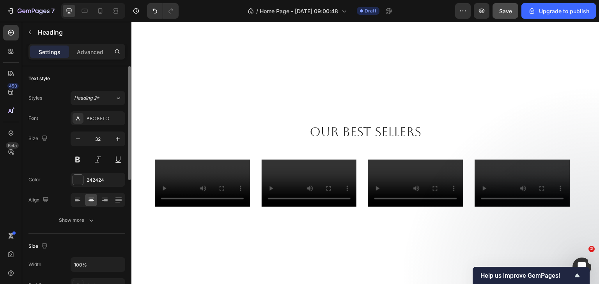
click at [349, 132] on h2 "Our Best Sellers" at bounding box center [365, 132] width 421 height 18
click at [331, 127] on p "Our Best Sellers" at bounding box center [364, 132] width 419 height 16
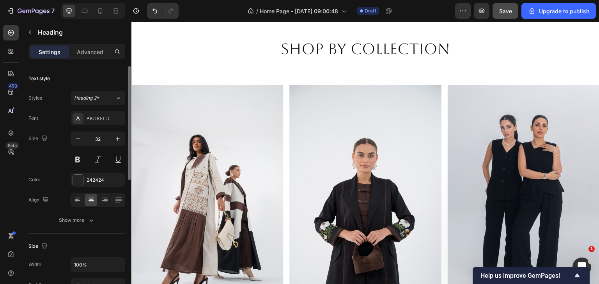
scroll to position [468, 0]
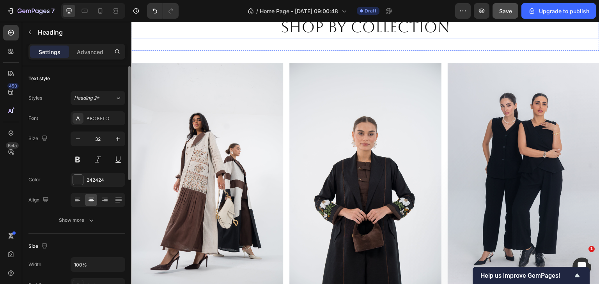
click at [341, 38] on h2 "Shop by Collection" at bounding box center [365, 27] width 468 height 21
click at [95, 140] on input "39" at bounding box center [98, 139] width 26 height 14
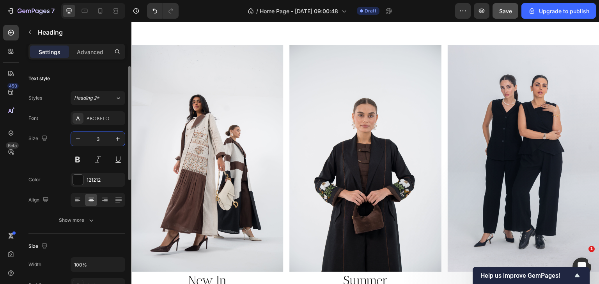
type input "32"
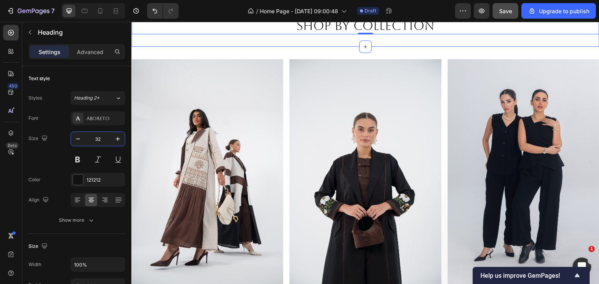
click at [246, 47] on div "Shop by Collection Heading 0 Section 3" at bounding box center [365, 25] width 468 height 43
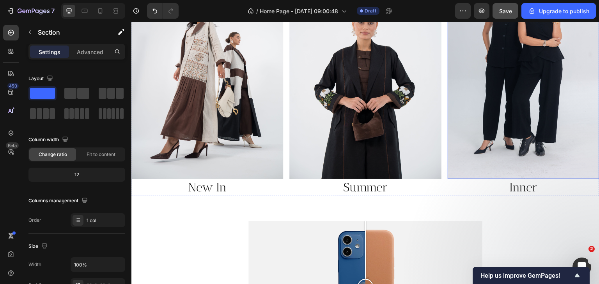
scroll to position [701, 0]
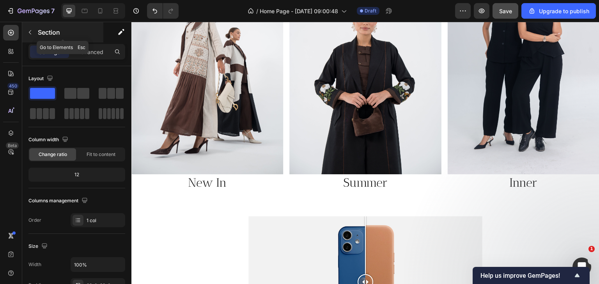
click at [26, 29] on button "button" at bounding box center [30, 32] width 12 height 12
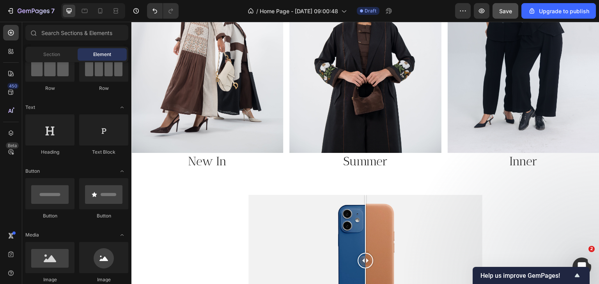
scroll to position [724, 0]
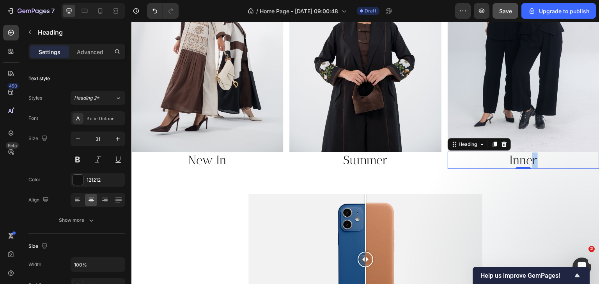
click at [529, 155] on h2 "Inner" at bounding box center [523, 160] width 152 height 17
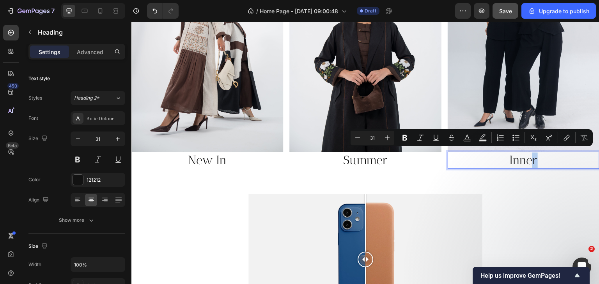
click at [530, 156] on p "Inner" at bounding box center [523, 161] width 150 height 16
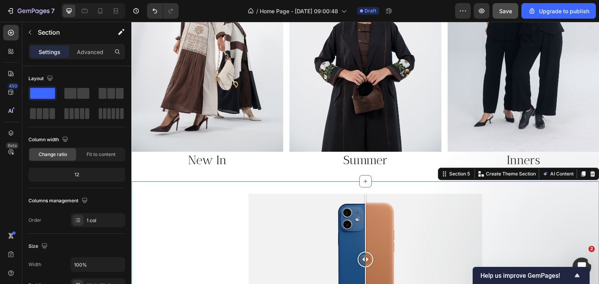
click at [539, 182] on div "Image Comparison Section 5 You can create reusable sections Create Theme Sectio…" at bounding box center [365, 260] width 468 height 157
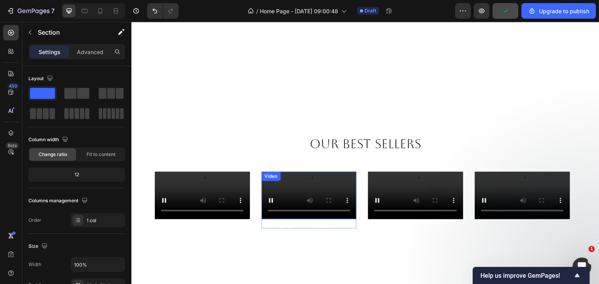
scroll to position [217, 0]
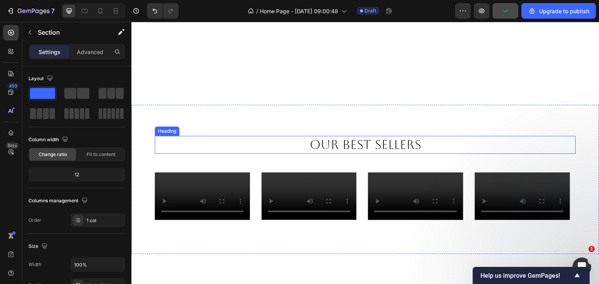
click at [348, 144] on h2 "Our Best Sellers" at bounding box center [365, 145] width 421 height 18
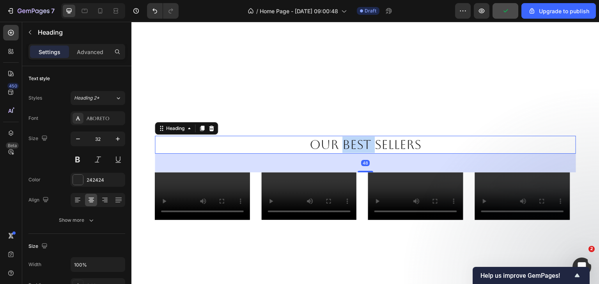
click at [348, 144] on h2 "Our Best Sellers" at bounding box center [365, 145] width 421 height 18
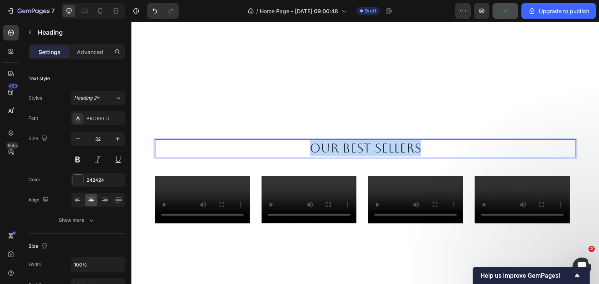
click at [348, 144] on p "Our Best Sellers" at bounding box center [364, 148] width 419 height 16
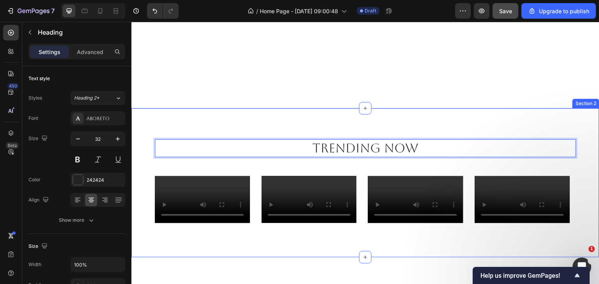
click at [591, 156] on div "trending now Heading 48 Video Row Video Row Video Row Video Row Carousel Sectio…" at bounding box center [365, 182] width 468 height 149
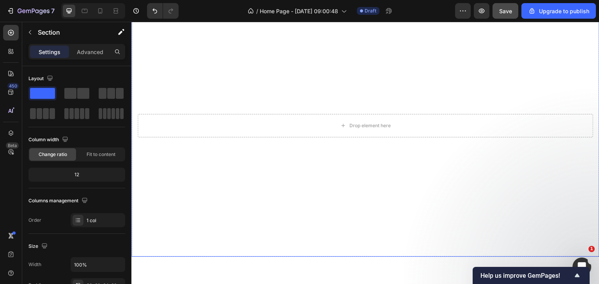
scroll to position [78, 0]
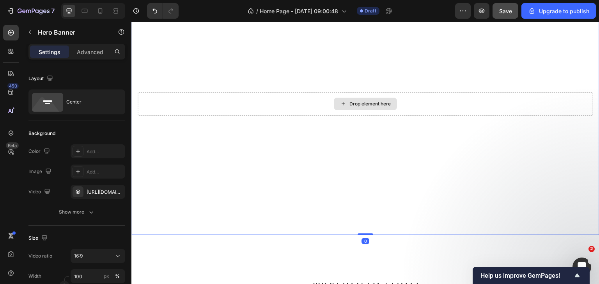
click at [259, 105] on div "Drop element here" at bounding box center [365, 103] width 455 height 23
click at [325, 87] on video "Background Image" at bounding box center [365, 103] width 468 height 263
click at [323, 93] on div "Drop element here" at bounding box center [365, 103] width 455 height 23
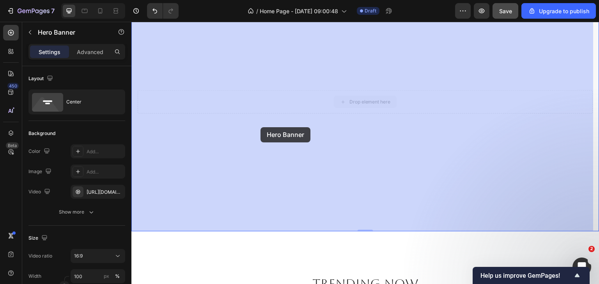
drag, startPoint x: 263, startPoint y: 111, endPoint x: 259, endPoint y: 117, distance: 7.9
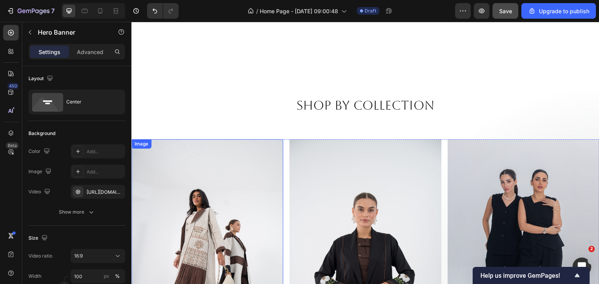
scroll to position [507, 0]
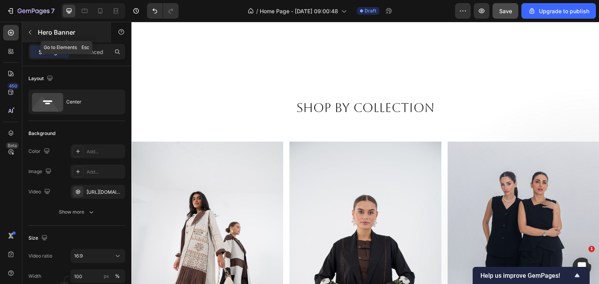
click at [24, 32] on div "Hero Banner" at bounding box center [66, 32] width 89 height 20
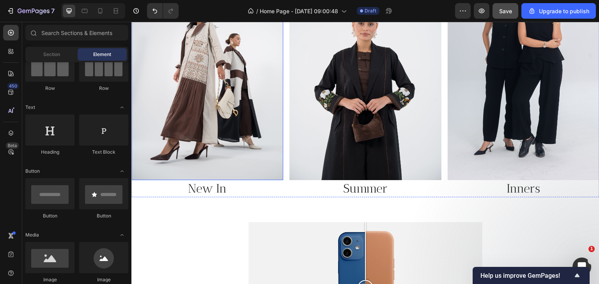
scroll to position [701, 0]
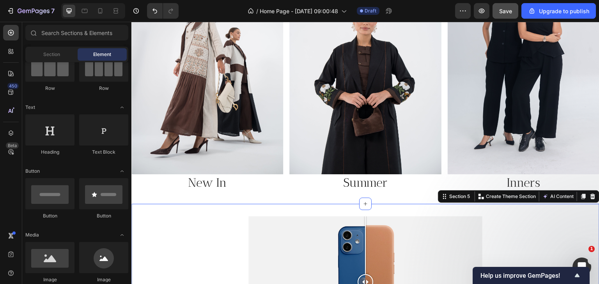
click at [254, 204] on div "Image Comparison Section 5 You can create reusable sections Create Theme Sectio…" at bounding box center [365, 282] width 468 height 157
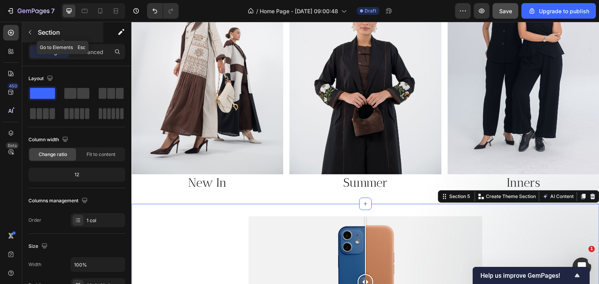
click at [30, 29] on button "button" at bounding box center [30, 32] width 12 height 12
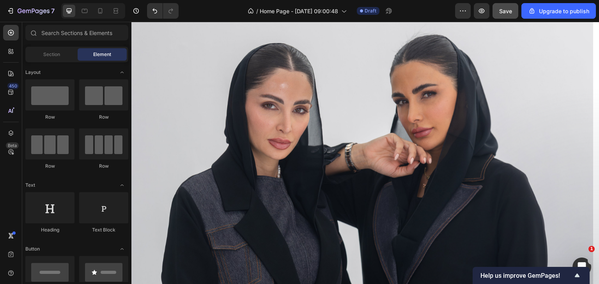
scroll to position [1091, 0]
click at [15, 72] on div at bounding box center [11, 74] width 16 height 16
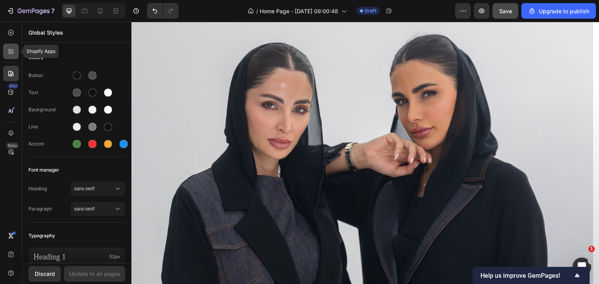
click at [12, 56] on div at bounding box center [11, 52] width 16 height 16
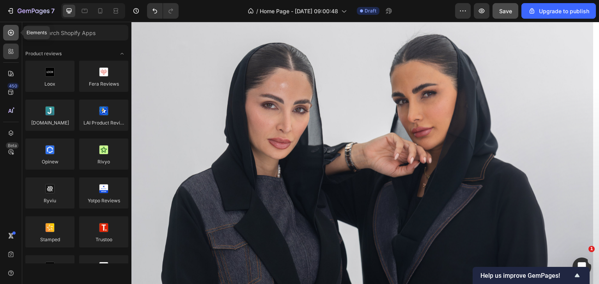
click at [14, 37] on div at bounding box center [11, 33] width 16 height 16
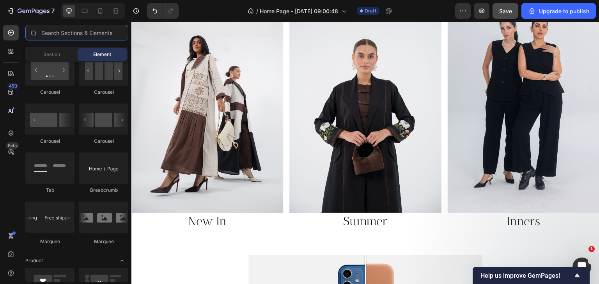
scroll to position [662, 0]
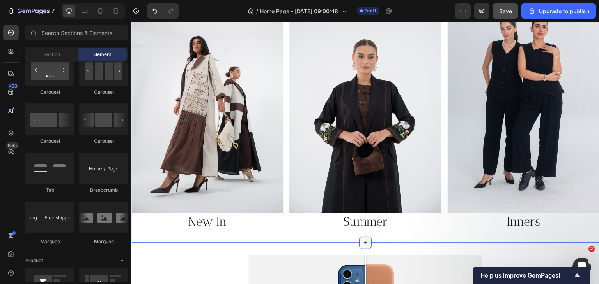
click at [364, 240] on icon at bounding box center [365, 243] width 6 height 6
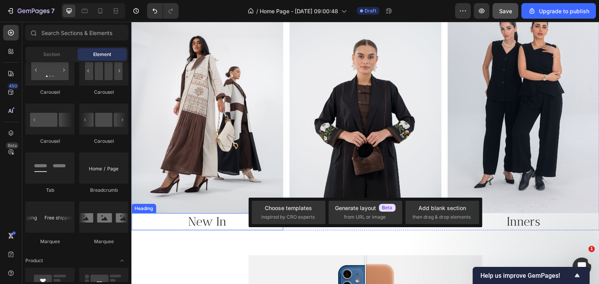
click at [139, 226] on h2 "New In" at bounding box center [207, 222] width 152 height 17
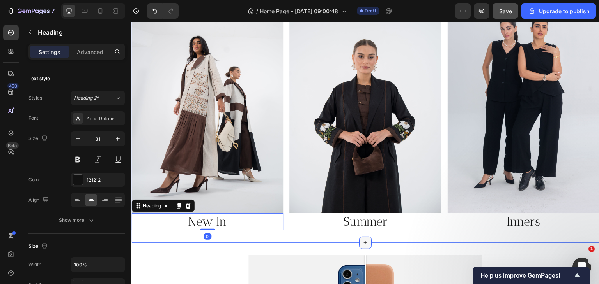
click at [359, 239] on div at bounding box center [365, 243] width 12 height 12
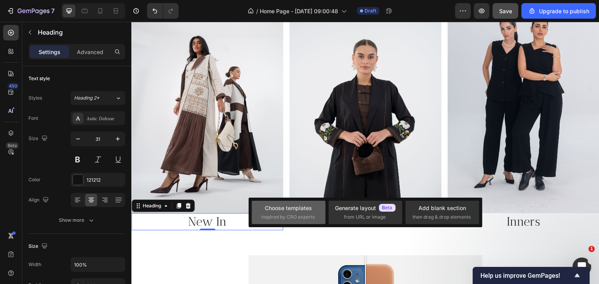
click at [314, 206] on div "Choose templates inspired by CRO experts" at bounding box center [288, 212] width 55 height 17
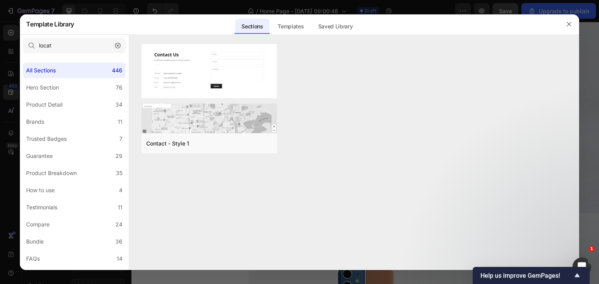
click at [118, 46] on icon "button" at bounding box center [117, 45] width 5 height 5
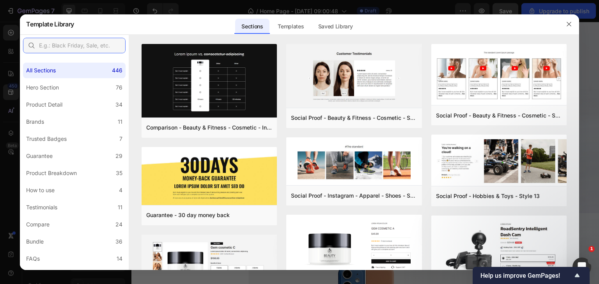
click at [69, 44] on input "text" at bounding box center [74, 46] width 102 height 16
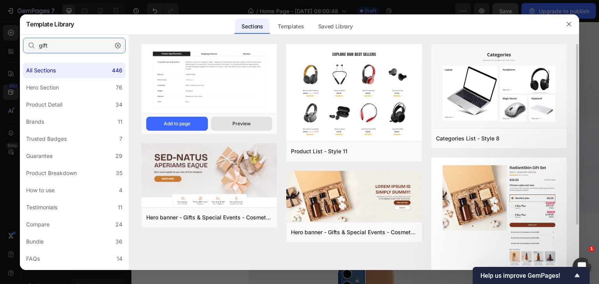
scroll to position [32, 0]
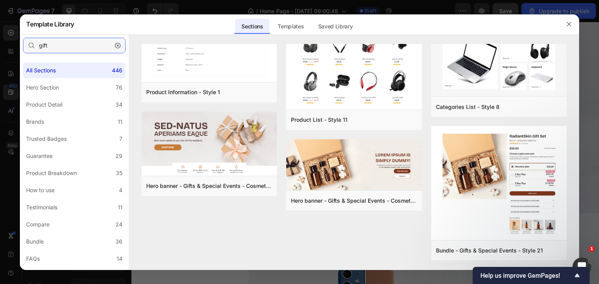
type input "gift"
click at [117, 45] on icon "button" at bounding box center [118, 45] width 2 height 2
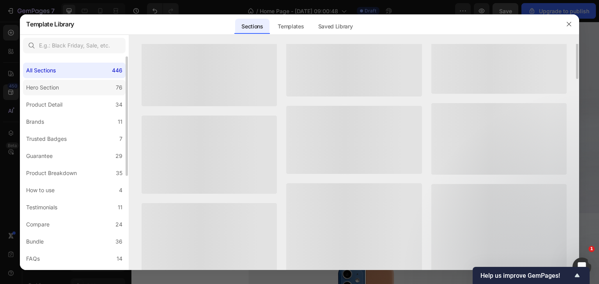
scroll to position [0, 0]
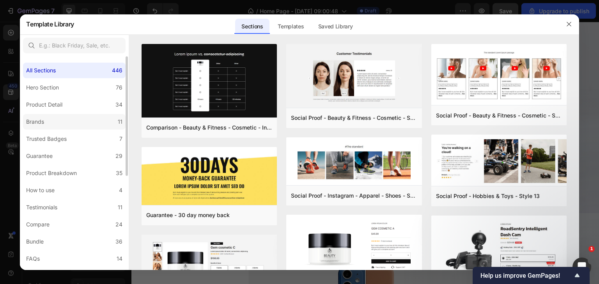
click at [64, 125] on label "Brands 11" at bounding box center [74, 122] width 102 height 16
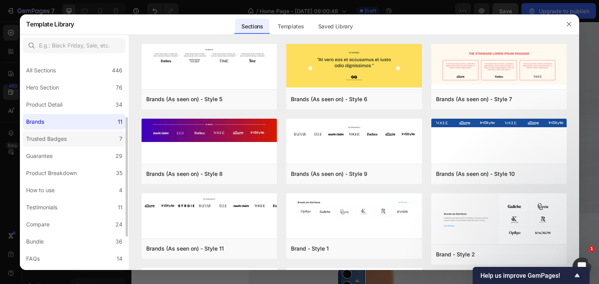
scroll to position [39, 0]
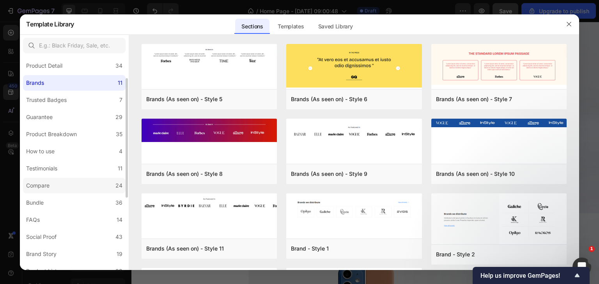
click at [35, 191] on label "Compare 24" at bounding box center [74, 186] width 102 height 16
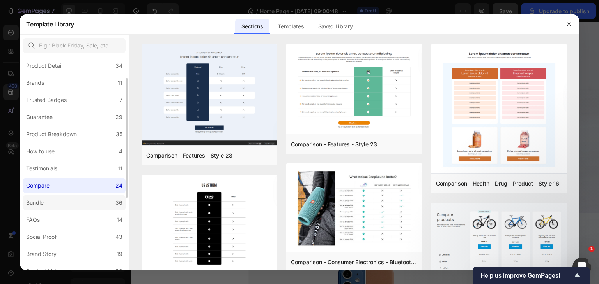
click at [59, 203] on label "Bundle 36" at bounding box center [74, 203] width 102 height 16
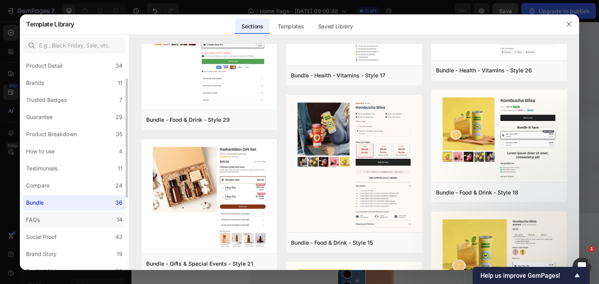
scroll to position [78, 0]
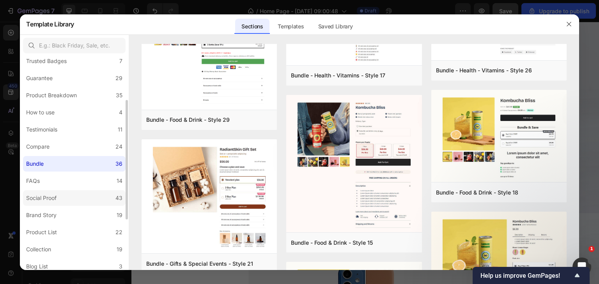
click at [42, 204] on label "Social Proof 43" at bounding box center [74, 199] width 102 height 16
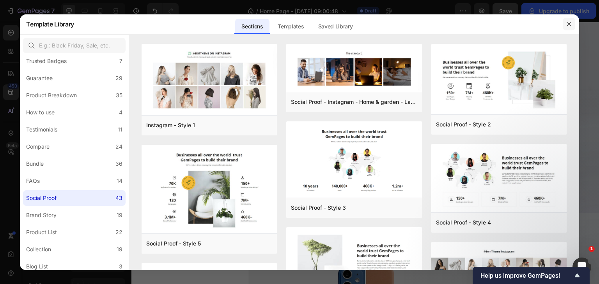
click at [566, 26] on icon "button" at bounding box center [568, 24] width 4 height 4
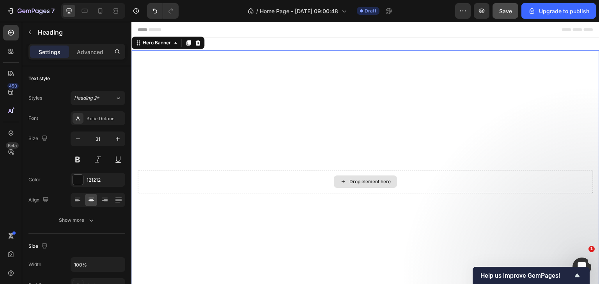
click at [167, 183] on div "Drop element here" at bounding box center [365, 181] width 455 height 23
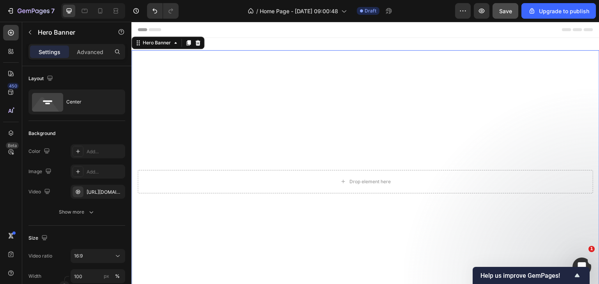
click at [151, 169] on div "Drop element here" at bounding box center [365, 182] width 468 height 26
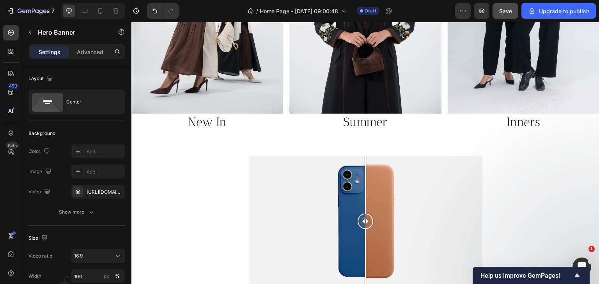
scroll to position [740, 0]
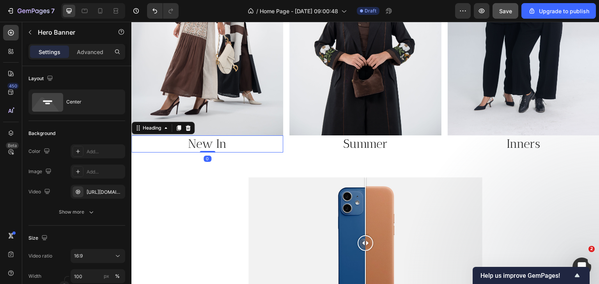
click at [223, 141] on h2 "New In" at bounding box center [207, 144] width 152 height 17
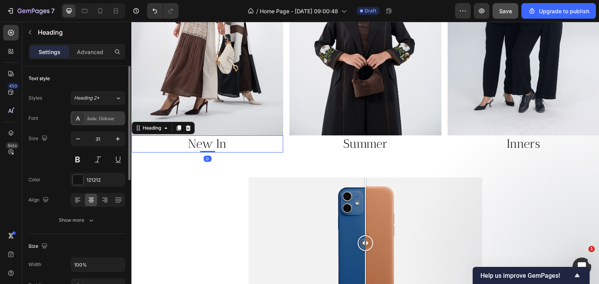
click at [90, 115] on div "Antic Didone" at bounding box center [105, 118] width 37 height 7
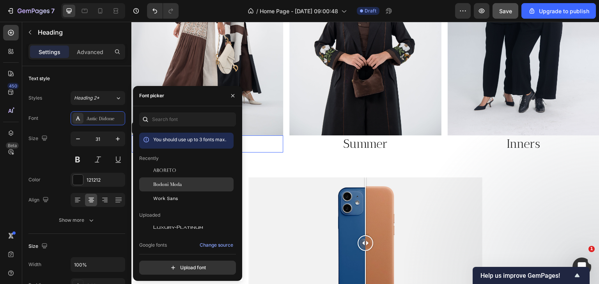
click at [194, 184] on div "Bodoni Moda" at bounding box center [192, 184] width 79 height 7
click at [304, 184] on div at bounding box center [365, 244] width 234 height 132
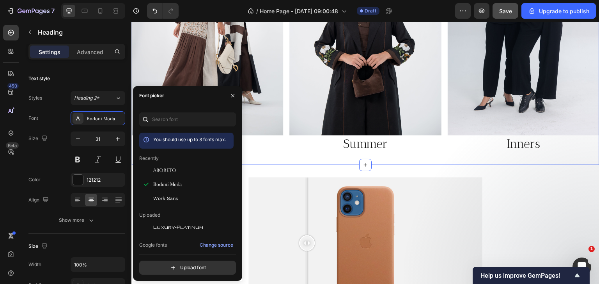
click at [328, 153] on div "Image New In Heading Image Summer Heading Image Inners Heading Row Section 4 Yo…" at bounding box center [365, 31] width 468 height 270
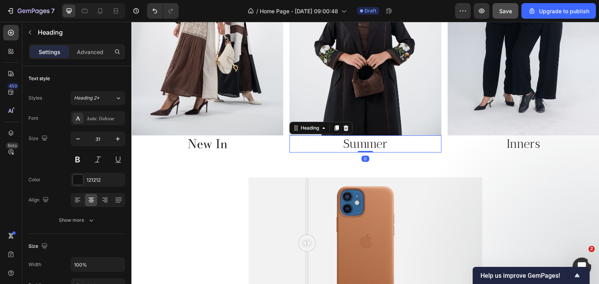
click at [378, 143] on h2 "Summer" at bounding box center [365, 144] width 152 height 17
click at [102, 114] on div "Antic Didone" at bounding box center [98, 118] width 55 height 14
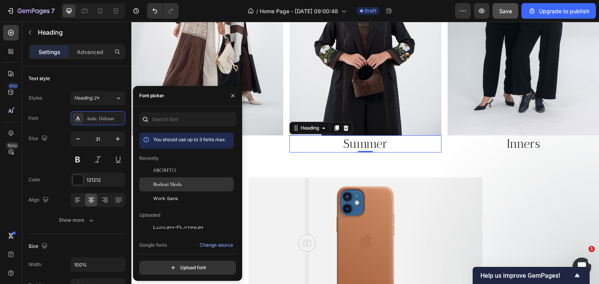
click at [176, 188] on div "Bodoni Moda" at bounding box center [186, 185] width 94 height 14
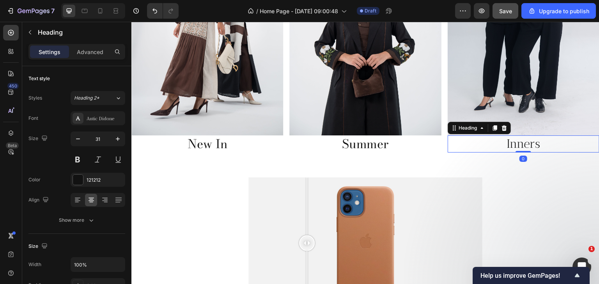
click at [503, 141] on h2 "Inners" at bounding box center [523, 144] width 152 height 17
click at [504, 140] on h2 "Inners" at bounding box center [523, 144] width 152 height 17
click at [550, 138] on p "Inners" at bounding box center [523, 144] width 150 height 16
click at [545, 138] on p "Inners" at bounding box center [523, 144] width 150 height 16
click at [502, 148] on p "Inners" at bounding box center [523, 144] width 150 height 16
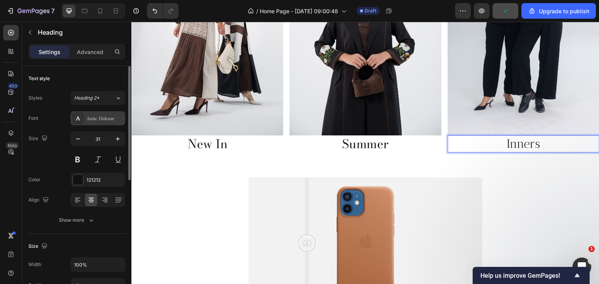
click at [91, 116] on div "Antic Didone" at bounding box center [105, 118] width 37 height 7
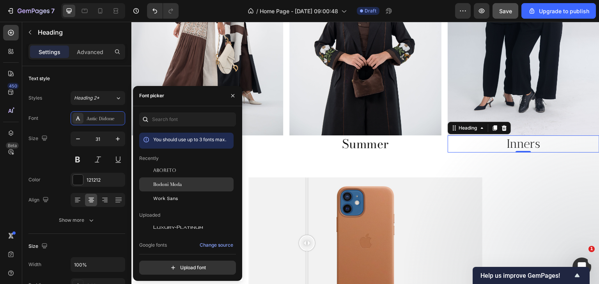
click at [181, 182] on span "Bodoni Moda" at bounding box center [167, 184] width 28 height 7
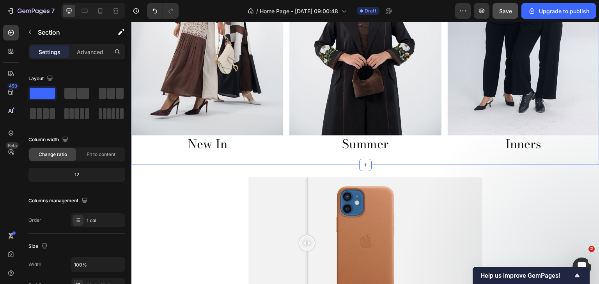
click at [306, 155] on div "Image New In Heading Image Summer Heading Image Inners Heading Row Section 4 Yo…" at bounding box center [365, 31] width 468 height 270
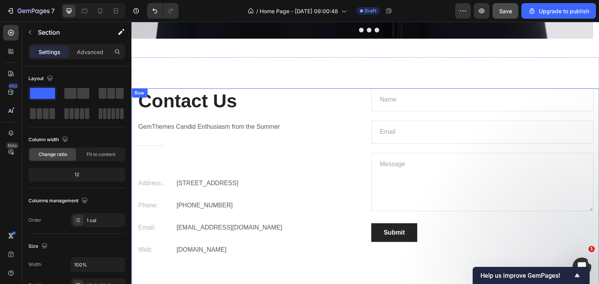
scroll to position [1725, 0]
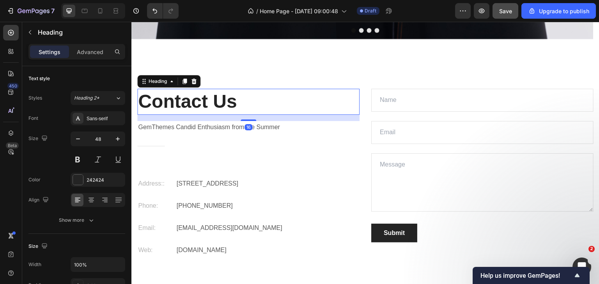
click at [190, 108] on p "Contact Us" at bounding box center [248, 102] width 221 height 24
click at [95, 111] on div "Sans-serif" at bounding box center [98, 118] width 55 height 14
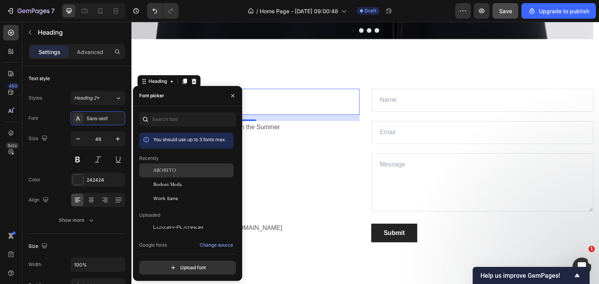
click at [145, 169] on div at bounding box center [146, 171] width 14 height 14
click at [297, 133] on div "GemThemes Candid Enthusiasm from the Summer Text block" at bounding box center [248, 127] width 222 height 13
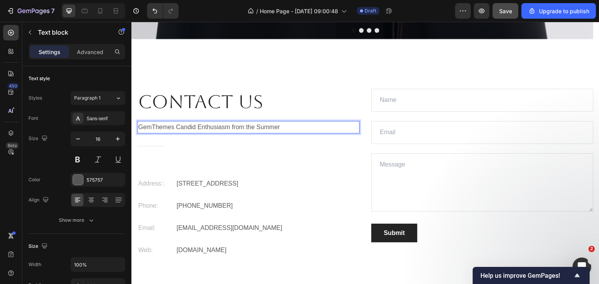
click at [253, 129] on p "GemThemes Candid Enthusiasm from the Summer" at bounding box center [248, 127] width 221 height 11
click at [281, 127] on p "GemThemes Candid Enthusiasm from the Summer" at bounding box center [248, 127] width 221 height 11
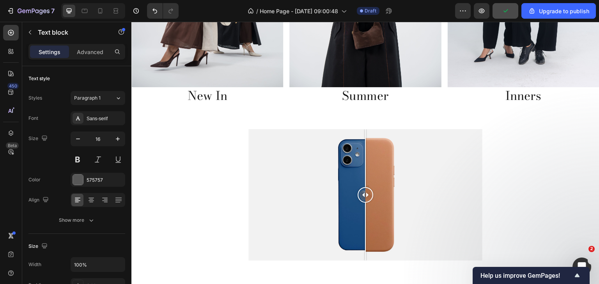
scroll to position [790, 0]
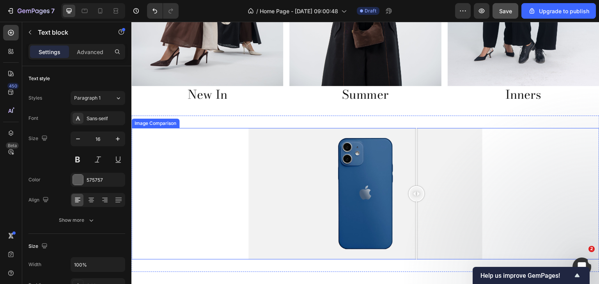
click at [413, 136] on div at bounding box center [365, 194] width 234 height 132
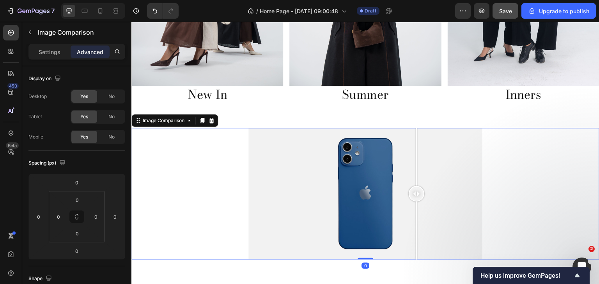
click at [350, 155] on div at bounding box center [365, 194] width 234 height 132
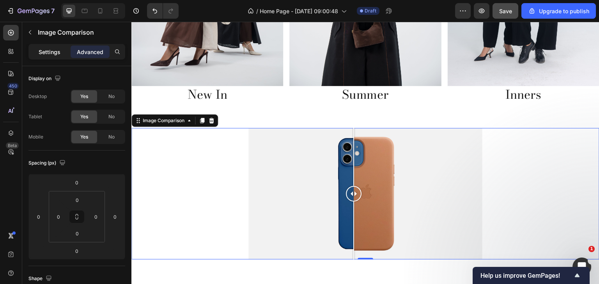
click at [43, 53] on p "Settings" at bounding box center [50, 52] width 22 height 8
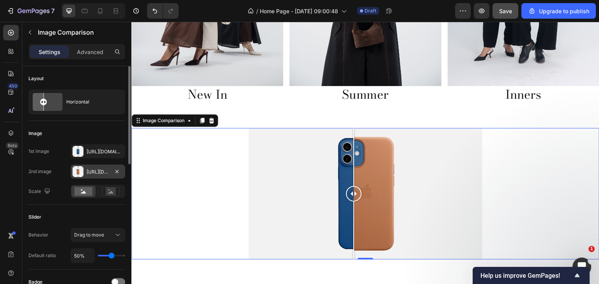
scroll to position [39, 0]
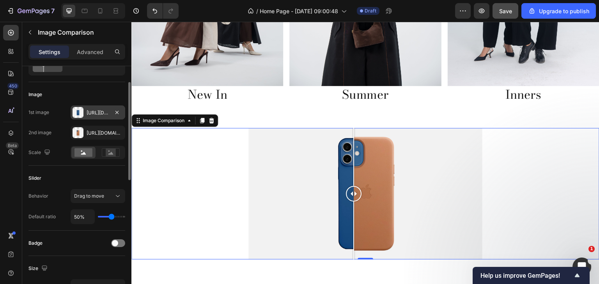
click at [95, 113] on div "Https://cdn.Shopify.Com/s/files/1/2005/9307/files/image_compare_before.Png" at bounding box center [98, 112] width 23 height 7
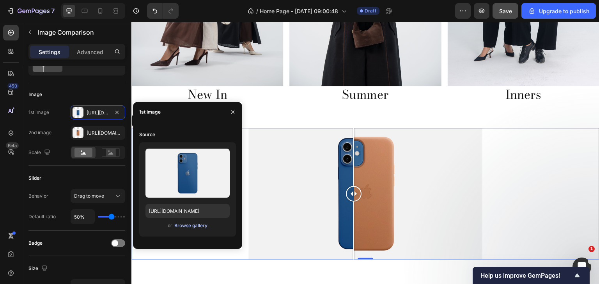
click at [179, 228] on div "Browse gallery" at bounding box center [190, 226] width 33 height 7
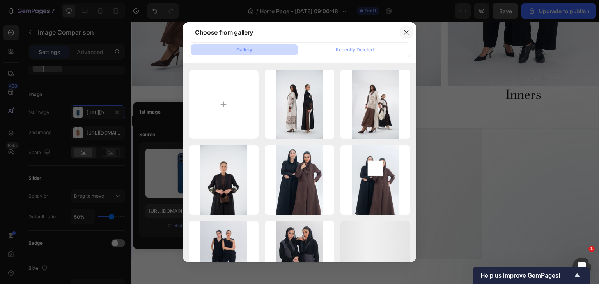
click at [409, 31] on icon "button" at bounding box center [406, 32] width 6 height 6
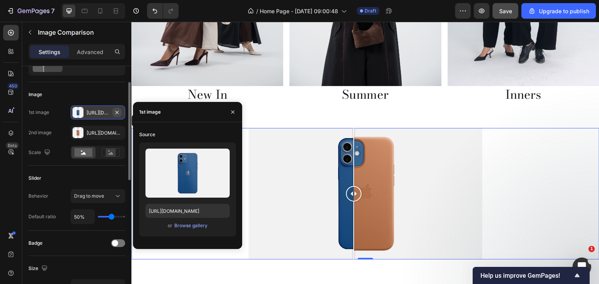
click at [118, 109] on icon "button" at bounding box center [117, 112] width 6 height 6
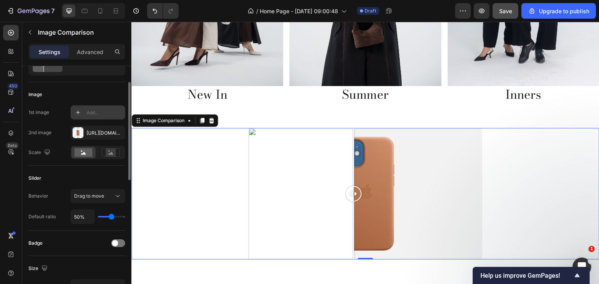
click at [78, 111] on icon at bounding box center [78, 113] width 4 height 4
type input "https://ucarecdn.com/06075225-af9e-460c-8e3c-6be63c0b773a/-/format/auto/"
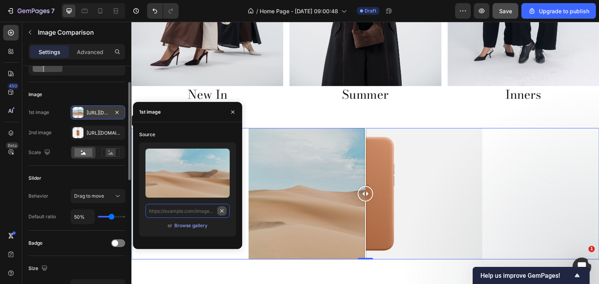
scroll to position [0, 0]
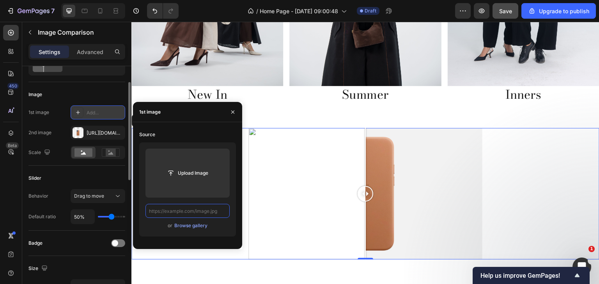
paste input "https://cdn.shopify.com/s/files/1/0672/5844/9972/files/first.jpg?v=1732104330"
type input "https://cdn.shopify.com/s/files/1/0672/5844/9972/files/first.jpg?v=1732104330"
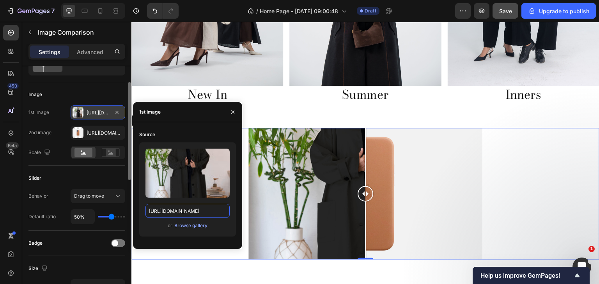
click at [387, 166] on div at bounding box center [365, 194] width 234 height 132
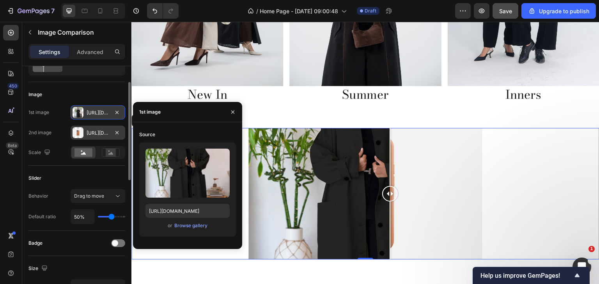
scroll to position [0, 0]
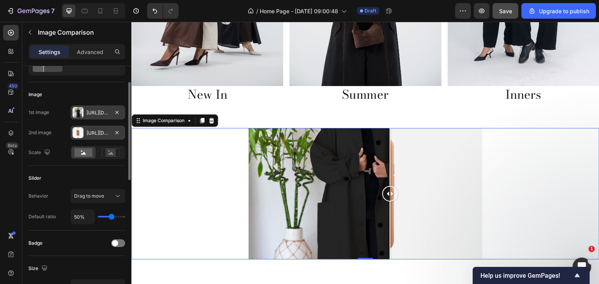
click at [108, 138] on div "Https://cdn.Shopify.Com/s/files/1/2005/9307/files/image_compare_after.Png" at bounding box center [98, 133] width 55 height 14
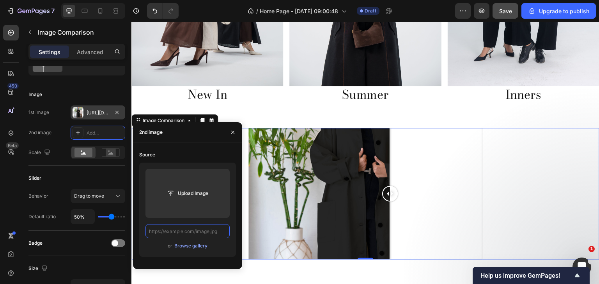
paste input "https://cdn.shopify.com/s/files/1/0672/5844/9972/files/second.jpg?v=1732104330"
type input "https://cdn.shopify.com/s/files/1/0672/5844/9972/files/second.jpg?v=1732104330"
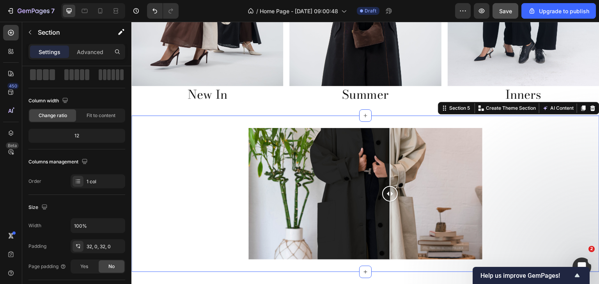
click at [409, 121] on div "Image Comparison Section 5 You can create reusable sections Create Theme Sectio…" at bounding box center [365, 194] width 468 height 157
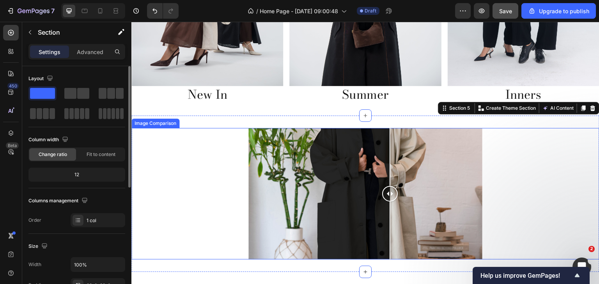
click at [390, 128] on div at bounding box center [390, 194] width 16 height 132
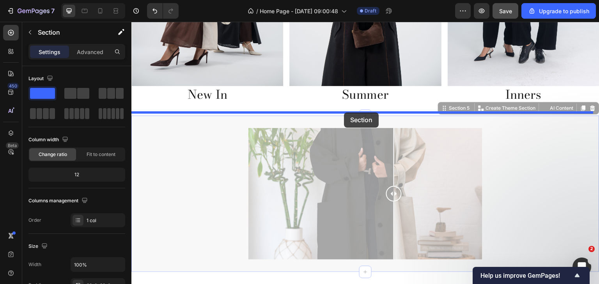
drag, startPoint x: 348, startPoint y: 122, endPoint x: 344, endPoint y: 113, distance: 10.5
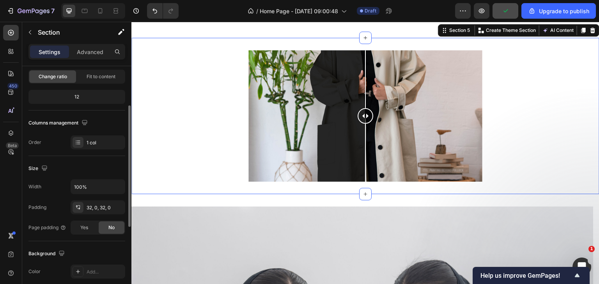
scroll to position [39, 0]
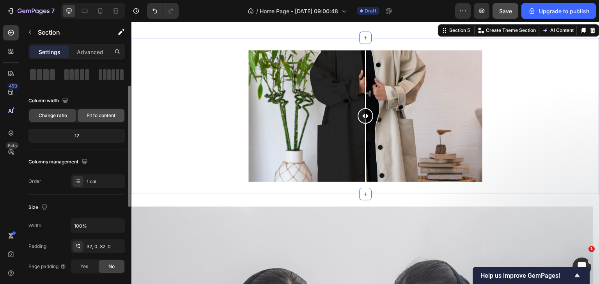
click at [104, 114] on span "Fit to content" at bounding box center [101, 115] width 29 height 7
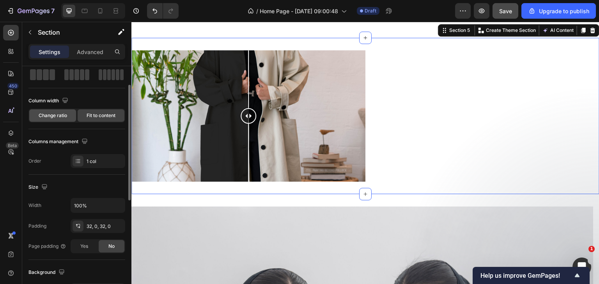
click at [44, 118] on span "Change ratio" at bounding box center [53, 115] width 28 height 7
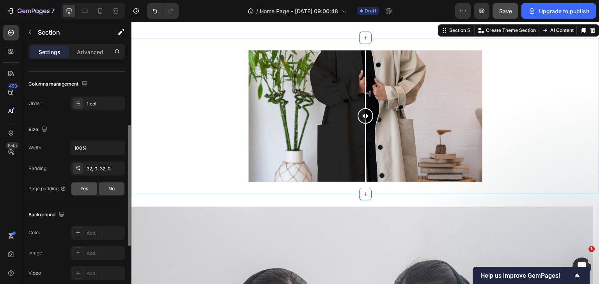
scroll to position [0, 0]
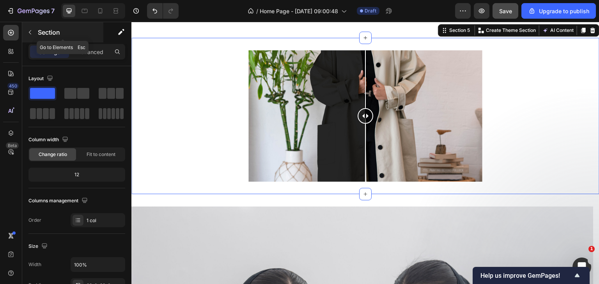
click at [32, 30] on icon "button" at bounding box center [30, 32] width 6 height 6
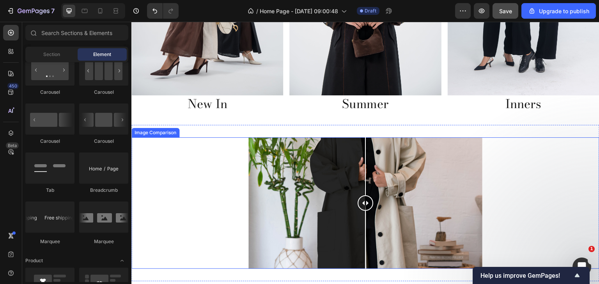
scroll to position [751, 0]
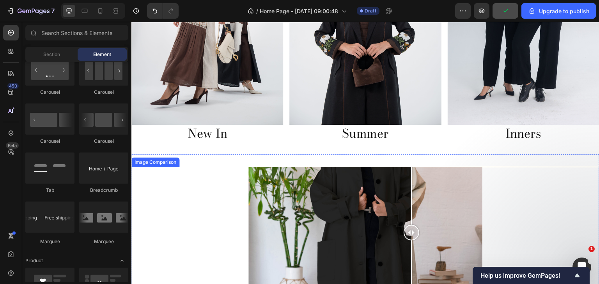
click at [408, 175] on div at bounding box center [365, 233] width 234 height 132
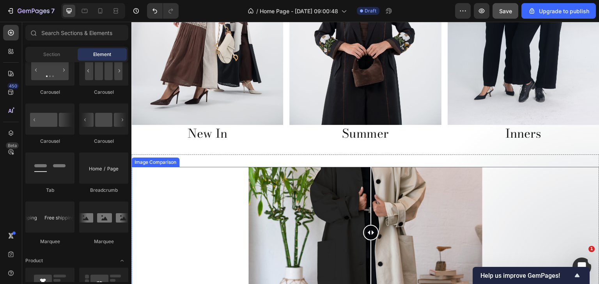
drag, startPoint x: 405, startPoint y: 216, endPoint x: 367, endPoint y: 237, distance: 42.5
click at [367, 237] on div at bounding box center [371, 233] width 16 height 132
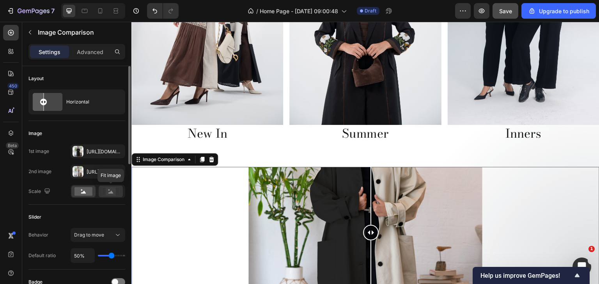
click at [106, 194] on rect at bounding box center [111, 192] width 10 height 8
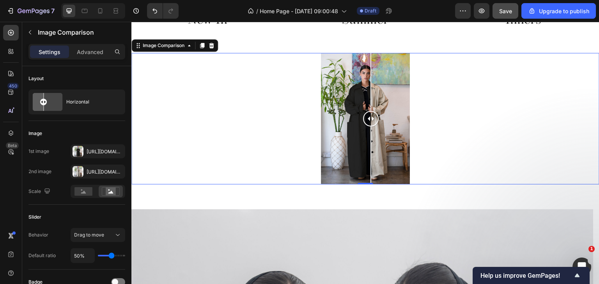
scroll to position [868, 0]
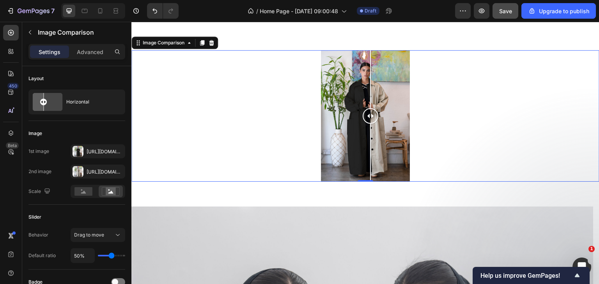
drag, startPoint x: 370, startPoint y: 115, endPoint x: 367, endPoint y: 120, distance: 5.6
click at [367, 120] on div at bounding box center [370, 116] width 16 height 16
click at [86, 191] on rect at bounding box center [83, 191] width 18 height 9
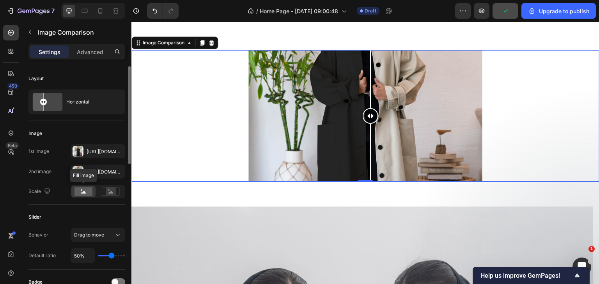
scroll to position [39, 0]
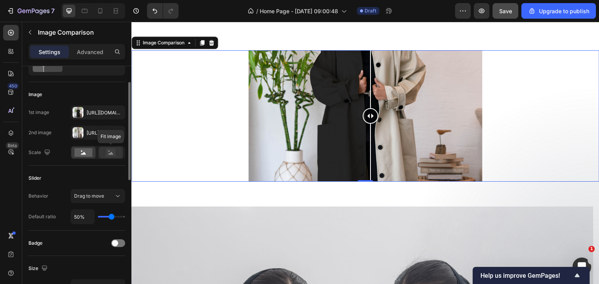
click at [108, 155] on rect at bounding box center [111, 153] width 10 height 8
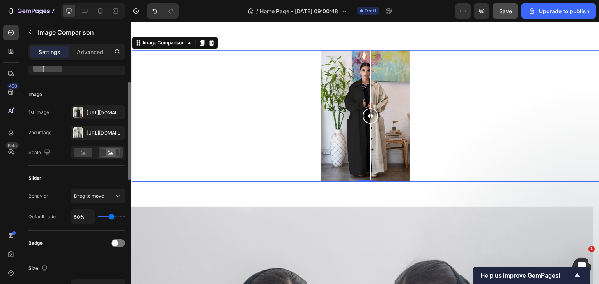
type input "42%"
type input "42"
type input "100%"
type input "100"
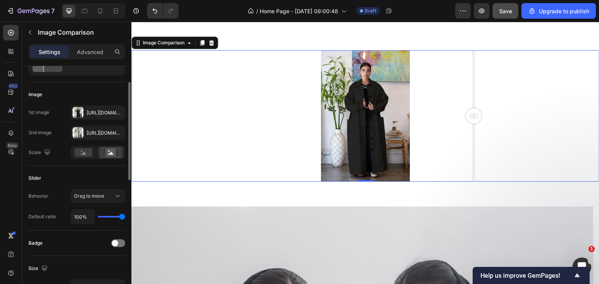
type input "97%"
type input "97"
type input "1%"
type input "1"
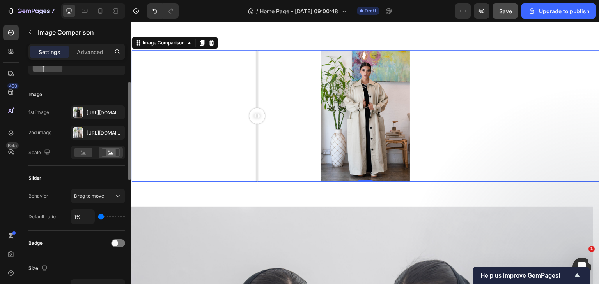
type input "12%"
type input "12"
type input "100%"
type input "100"
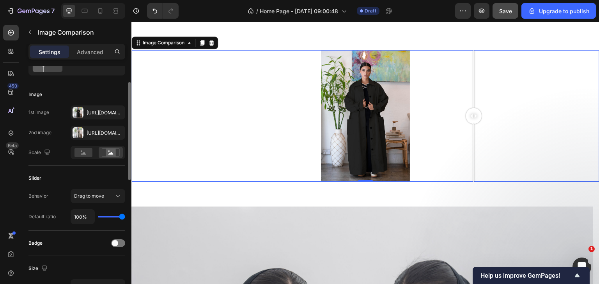
type input "88%"
type input "88"
type input "41%"
type input "41"
type input "6%"
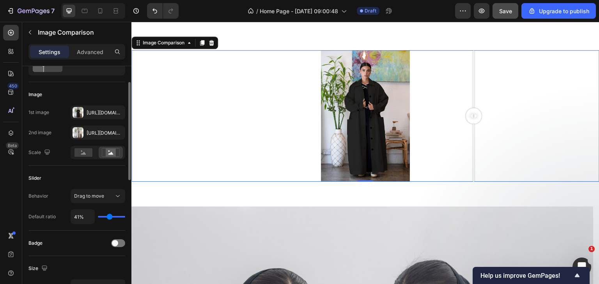
type input "6"
type input "1%"
type input "1"
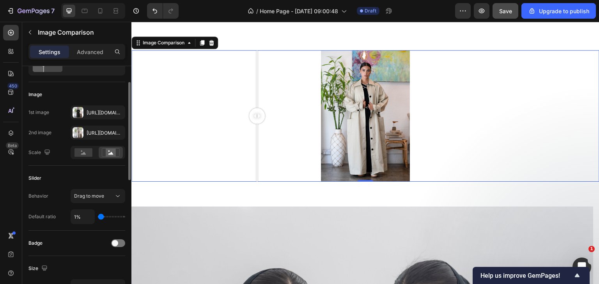
type input "15%"
type input "15"
type input "31%"
type input "31"
type input "50%"
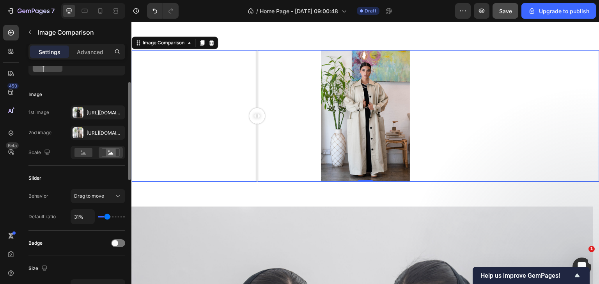
type input "50"
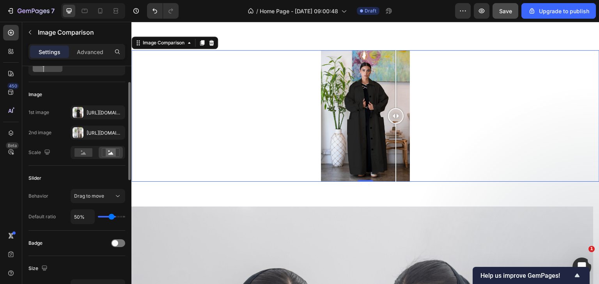
type input "63%"
drag, startPoint x: 109, startPoint y: 218, endPoint x: 114, endPoint y: 219, distance: 4.9
type input "63"
click at [114, 218] on input "range" at bounding box center [111, 217] width 27 height 2
click at [93, 196] on span "Drag to move" at bounding box center [89, 196] width 30 height 6
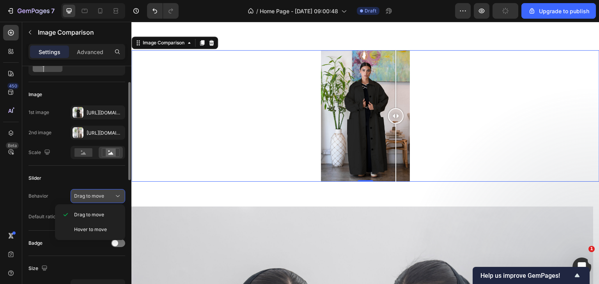
click at [93, 196] on span "Drag to move" at bounding box center [89, 196] width 30 height 6
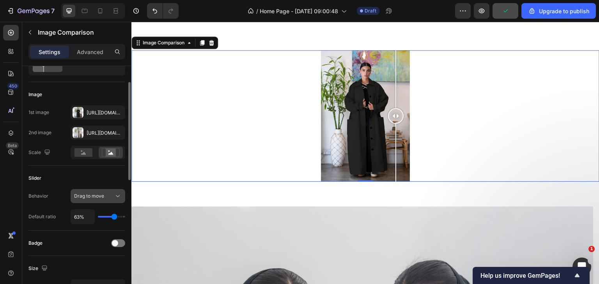
click at [93, 196] on span "Drag to move" at bounding box center [89, 196] width 30 height 6
click at [57, 184] on div "Slider" at bounding box center [76, 178] width 97 height 12
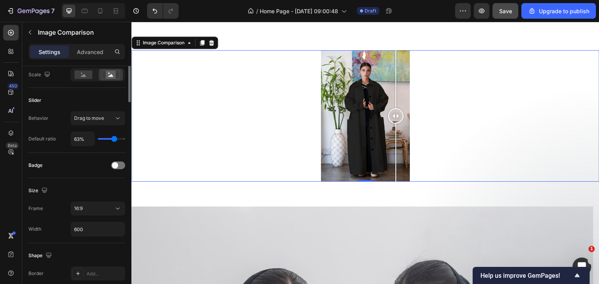
scroll to position [0, 0]
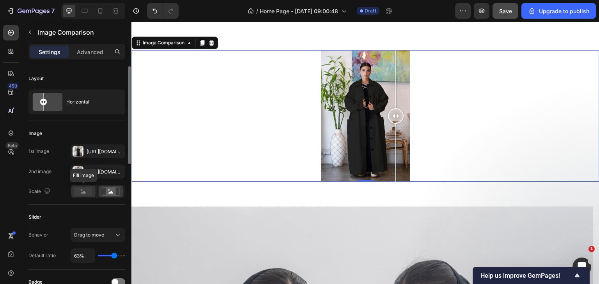
click at [85, 193] on icon at bounding box center [83, 192] width 5 height 3
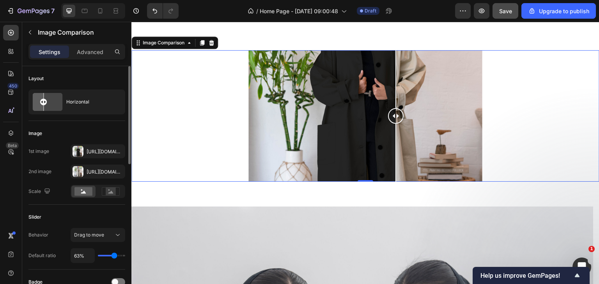
click at [102, 199] on div "Image 1st image Https://cdn.Shopify.Com/s/files/1/0672/5844/9972/files/first.Jp…" at bounding box center [76, 163] width 97 height 84
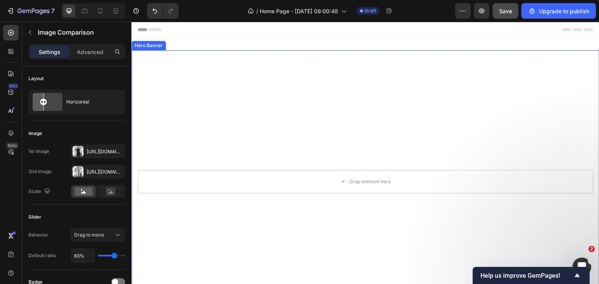
click at [232, 169] on div "Drop element here" at bounding box center [365, 182] width 468 height 26
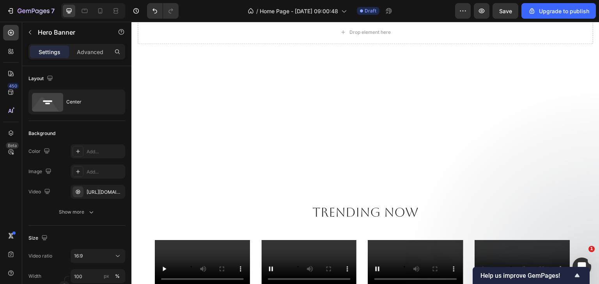
scroll to position [98, 0]
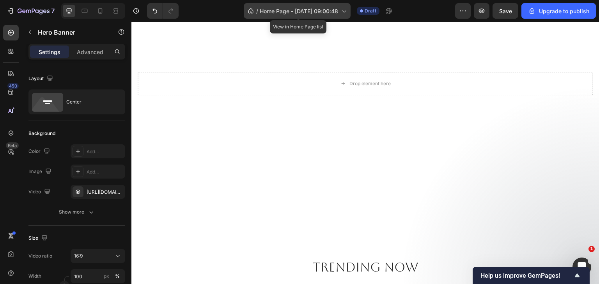
click at [344, 14] on icon at bounding box center [343, 11] width 8 height 8
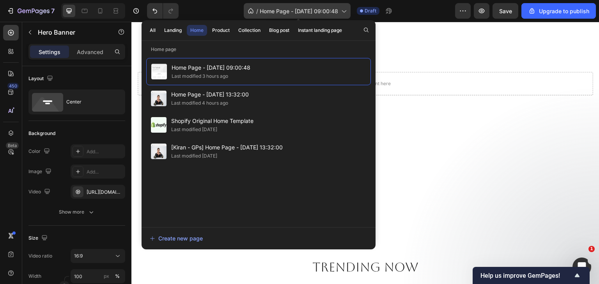
click at [344, 14] on icon at bounding box center [343, 11] width 8 height 8
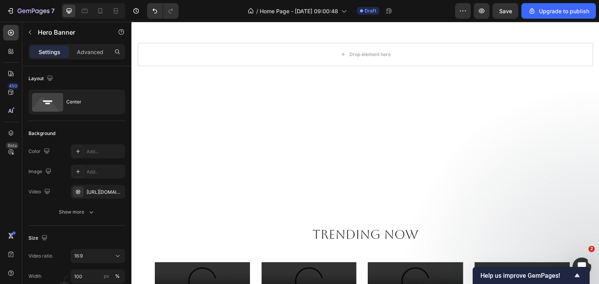
scroll to position [127, 0]
drag, startPoint x: 387, startPoint y: 92, endPoint x: 398, endPoint y: 98, distance: 12.2
click at [398, 98] on video "Background Image" at bounding box center [365, 54] width 468 height 263
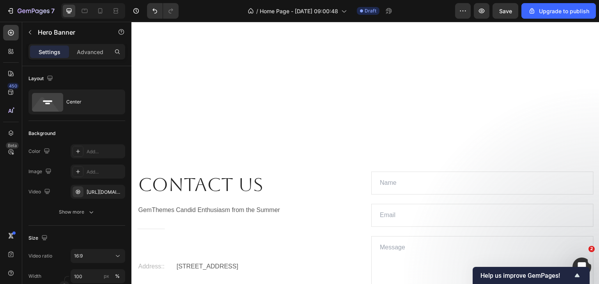
scroll to position [1608, 0]
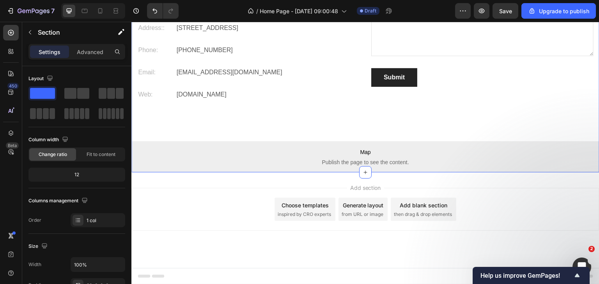
click at [323, 173] on div "Contact Us Heading GemThemes Candid Enthusiasm from the Summer Text block Title…" at bounding box center [365, 37] width 468 height 271
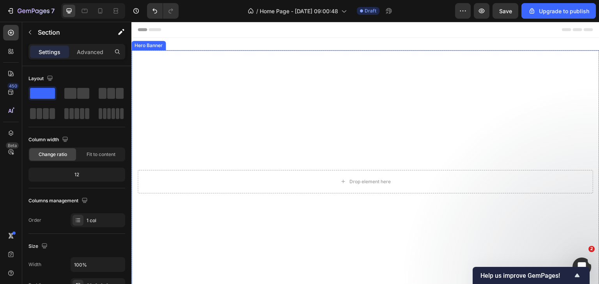
scroll to position [4, 0]
